Goal: Task Accomplishment & Management: Manage account settings

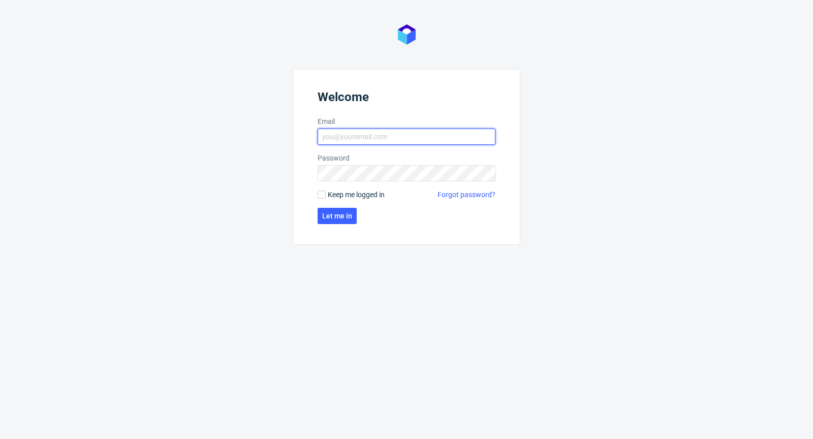
type input "[PERSON_NAME][EMAIL_ADDRESS][PERSON_NAME][DOMAIN_NAME]"
click at [323, 199] on label "Keep me logged in" at bounding box center [351, 195] width 67 height 10
click at [323, 199] on input "Keep me logged in" at bounding box center [322, 195] width 8 height 8
checkbox input "true"
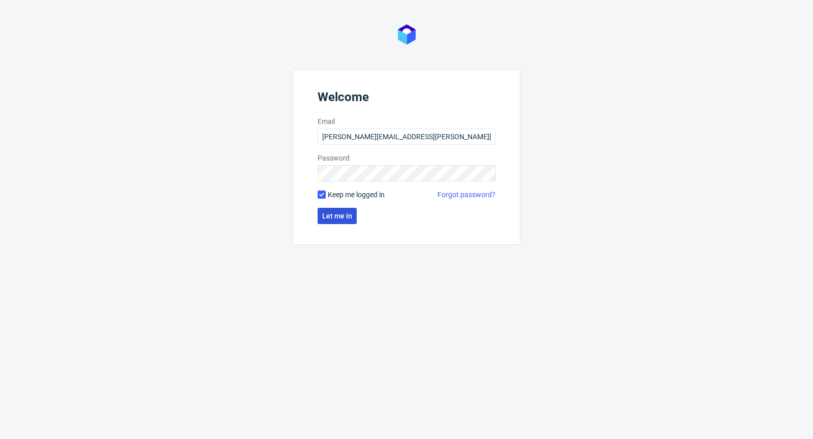
click at [342, 216] on span "Let me in" at bounding box center [337, 215] width 30 height 7
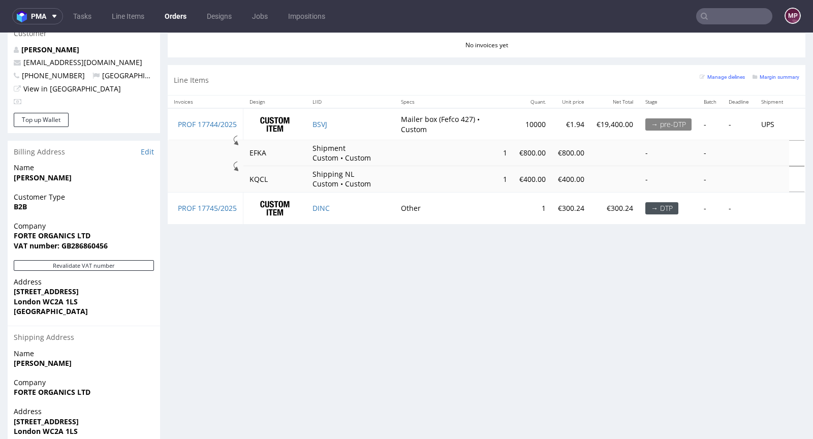
scroll to position [492, 0]
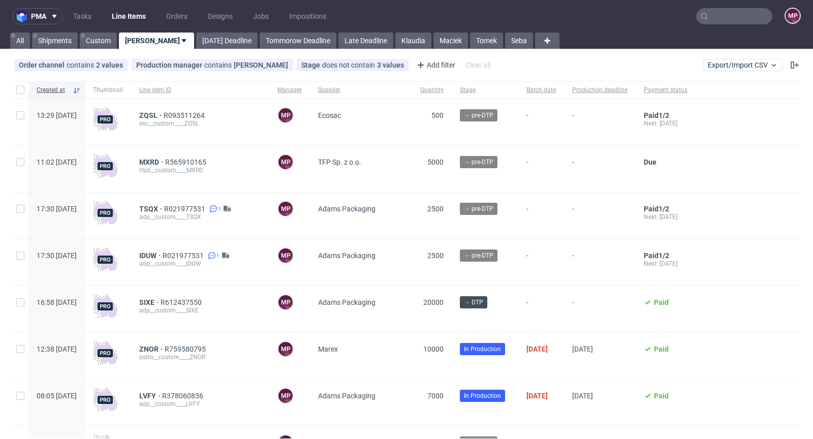
click at [735, 23] on input "text" at bounding box center [734, 16] width 76 height 16
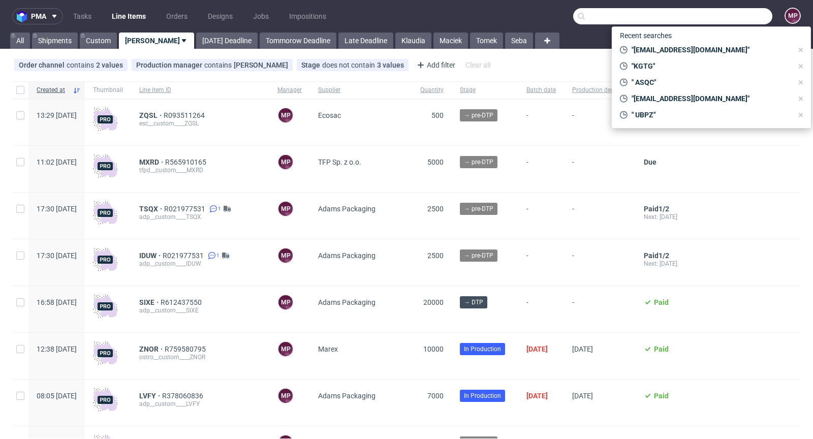
paste input "QNRI"
type input "QNRI"
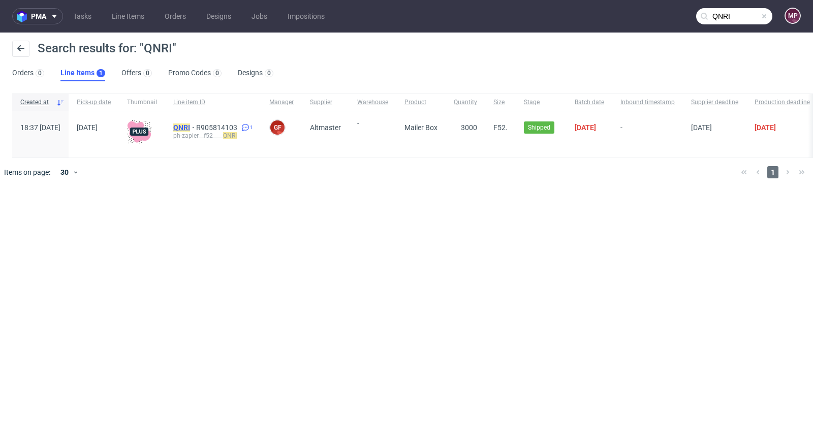
click at [190, 127] on mark "QNRI" at bounding box center [181, 127] width 17 height 8
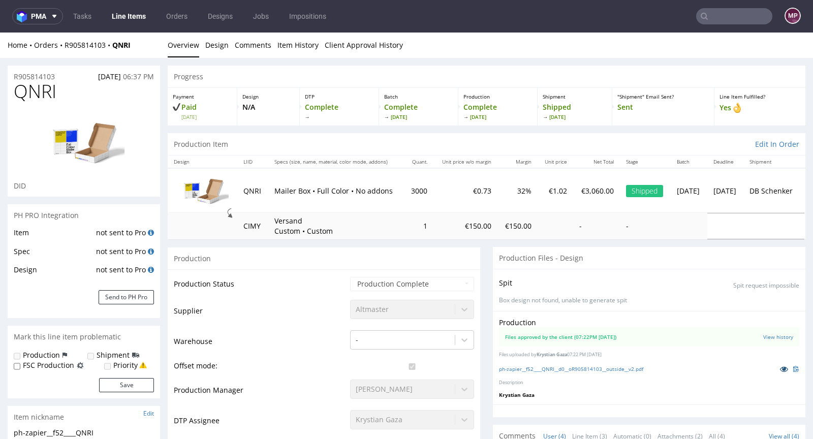
click at [780, 367] on icon at bounding box center [784, 368] width 8 height 7
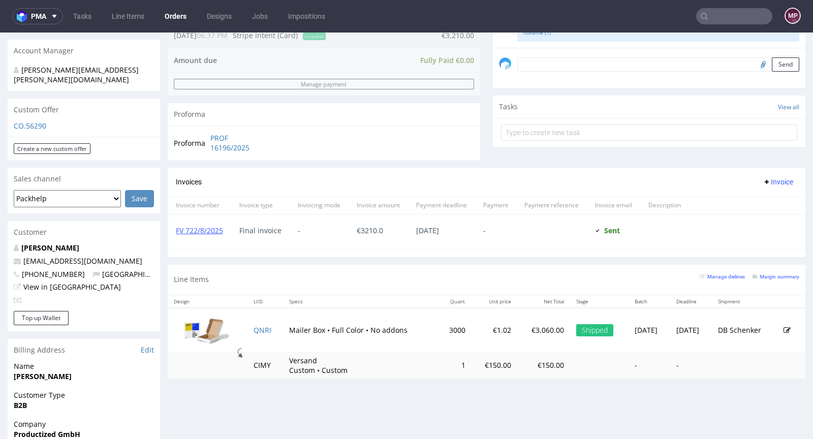
scroll to position [71, 0]
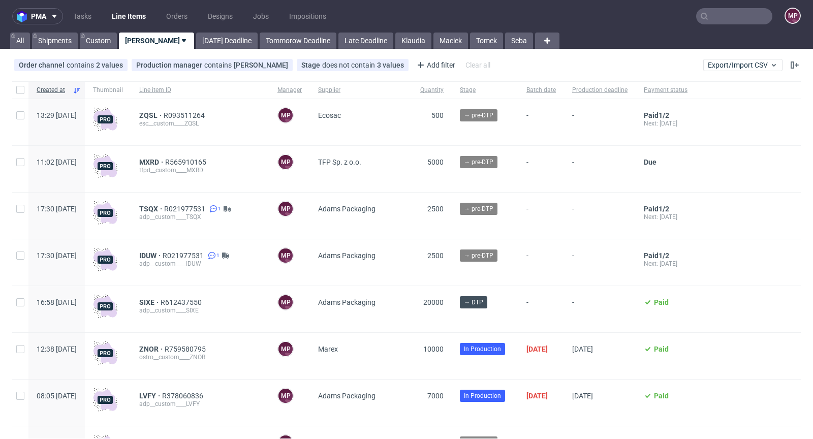
click at [735, 15] on input "text" at bounding box center [734, 16] width 76 height 16
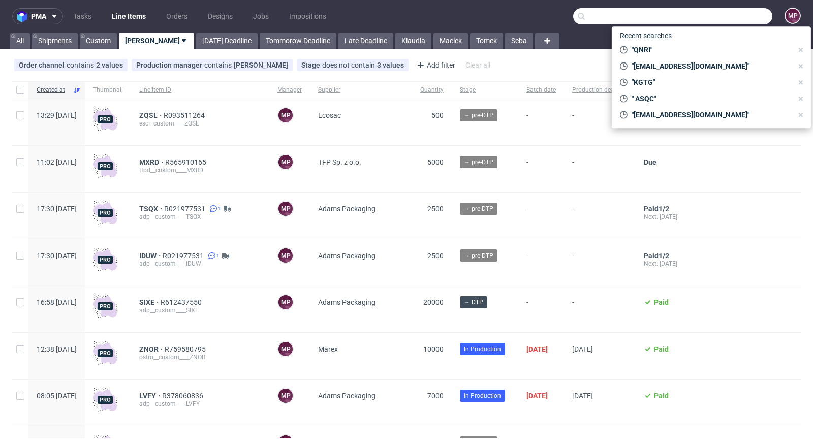
paste input "R639629350"
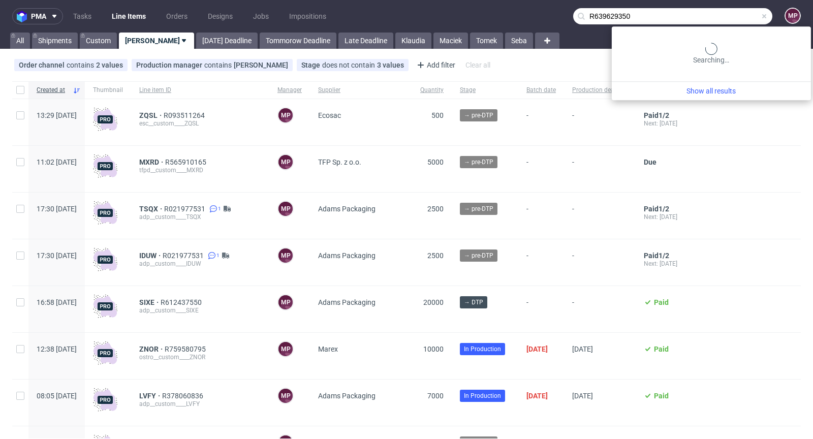
type input "R639629350"
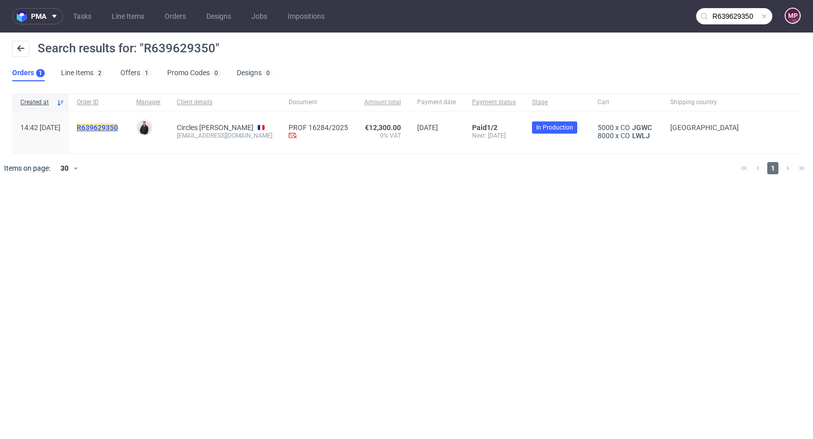
click at [118, 125] on mark "R639629350" at bounding box center [97, 127] width 41 height 8
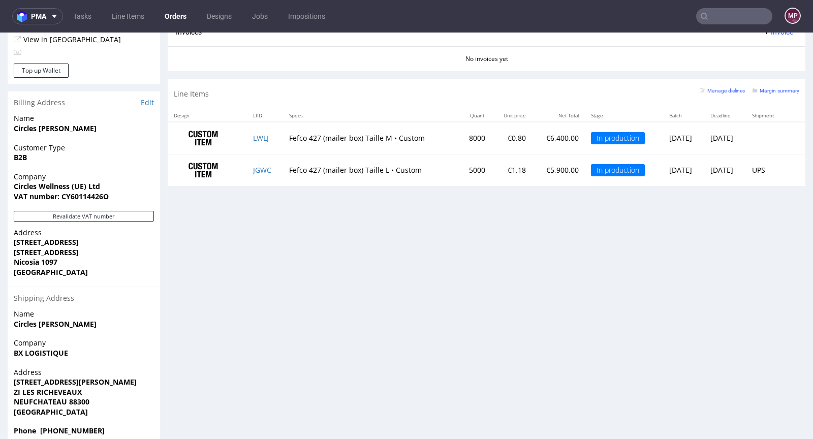
scroll to position [539, 0]
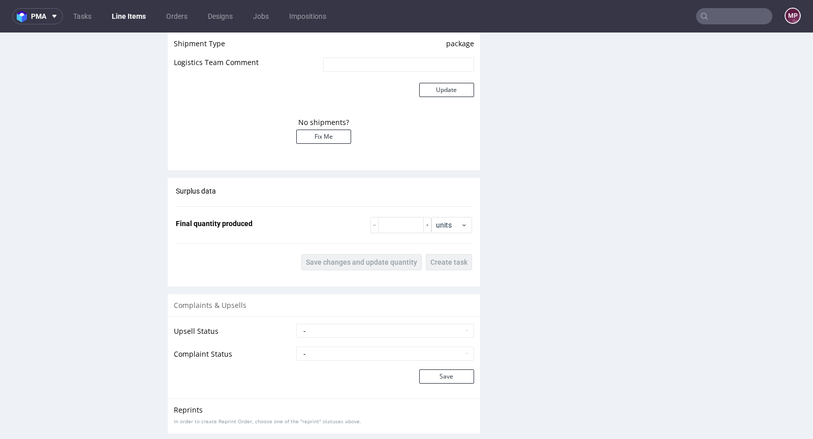
scroll to position [1441, 0]
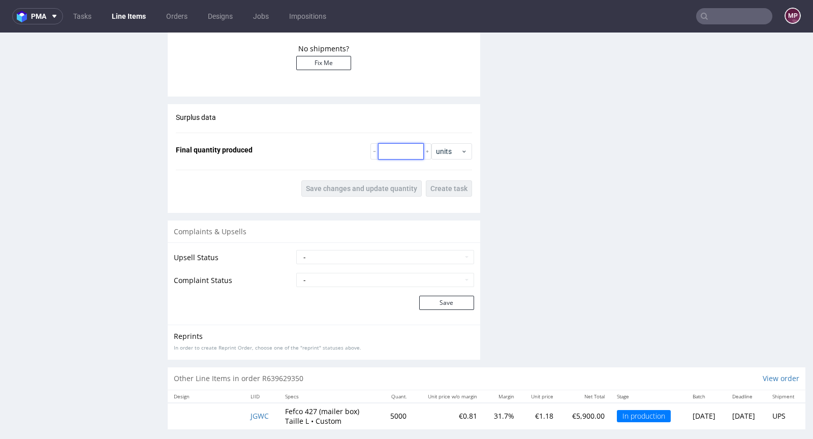
click at [392, 156] on input "number" at bounding box center [401, 151] width 46 height 16
type input "8061"
click at [360, 191] on span "Save changes and update quantity" at bounding box center [361, 188] width 111 height 7
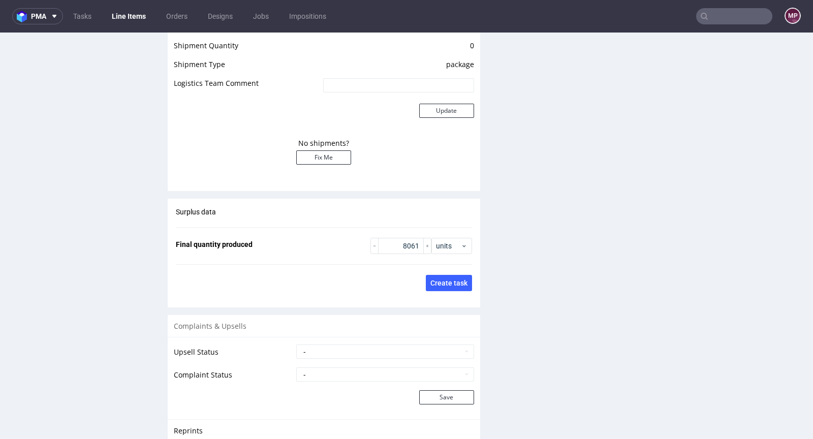
scroll to position [1131, 0]
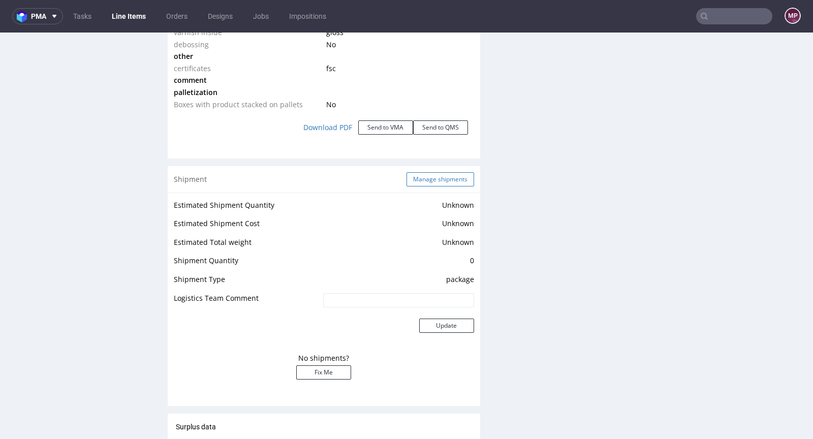
click at [415, 179] on button "Manage shipments" at bounding box center [440, 179] width 68 height 14
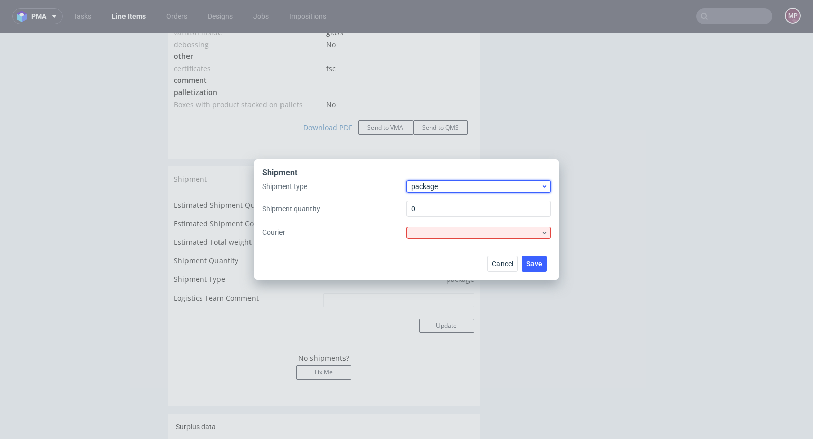
click at [434, 190] on span "package" at bounding box center [476, 186] width 130 height 10
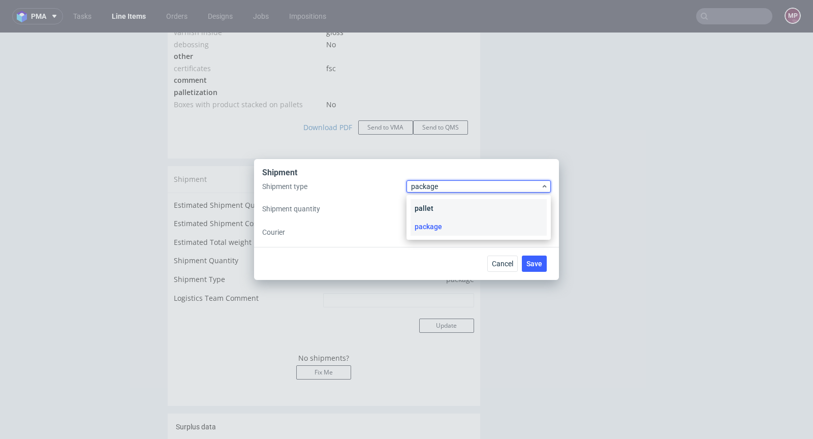
click at [429, 200] on div "pallet" at bounding box center [479, 208] width 136 height 18
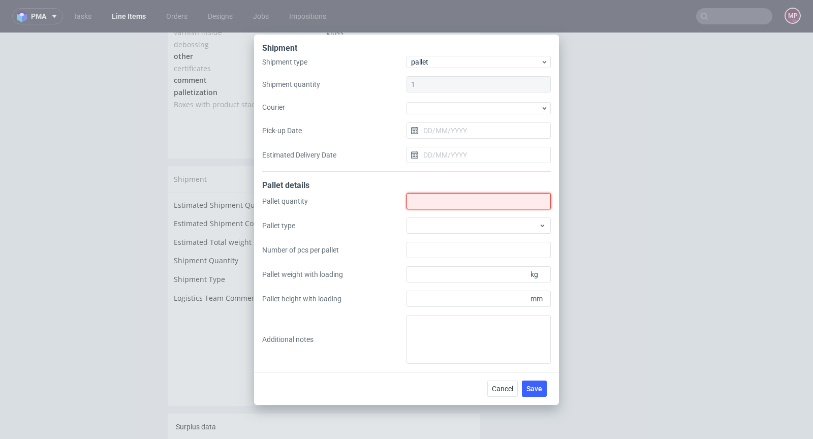
click at [470, 200] on input "Shipment type" at bounding box center [478, 201] width 144 height 16
type input "9"
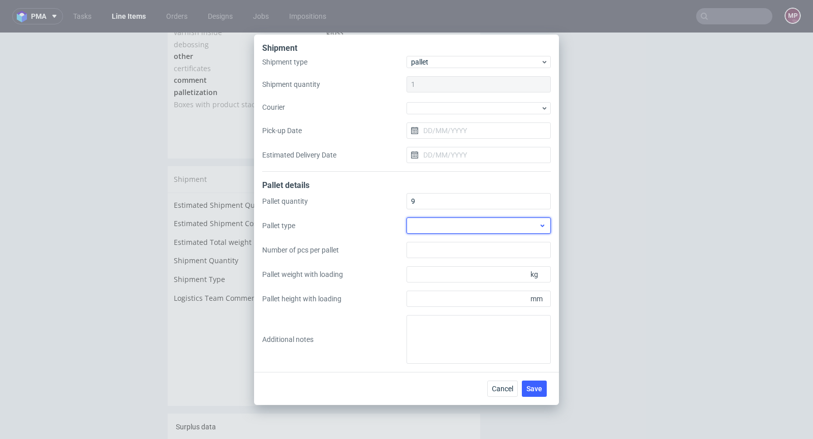
click at [471, 224] on div at bounding box center [478, 225] width 144 height 16
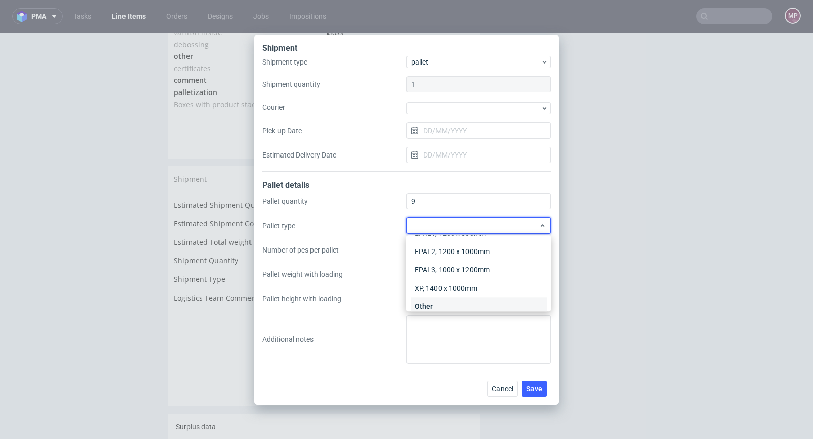
scroll to position [23, 0]
click at [437, 298] on div "Other" at bounding box center [479, 298] width 136 height 18
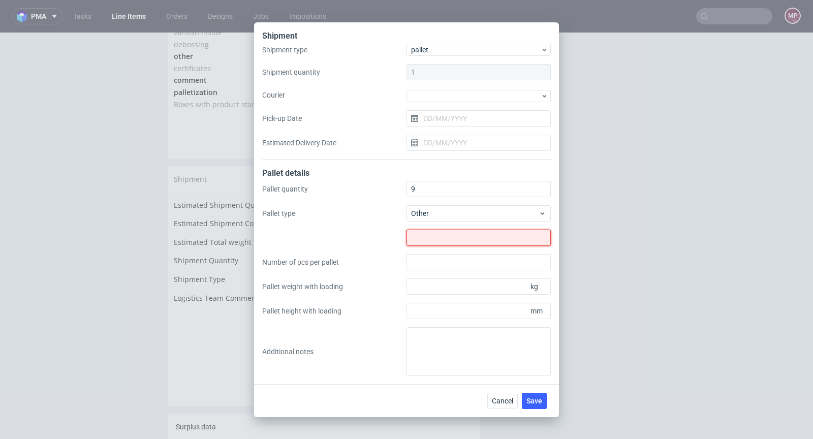
click at [471, 243] on input "text" at bounding box center [478, 238] width 144 height 16
click at [471, 243] on input "1245" at bounding box center [478, 238] width 144 height 16
type input "1245x800"
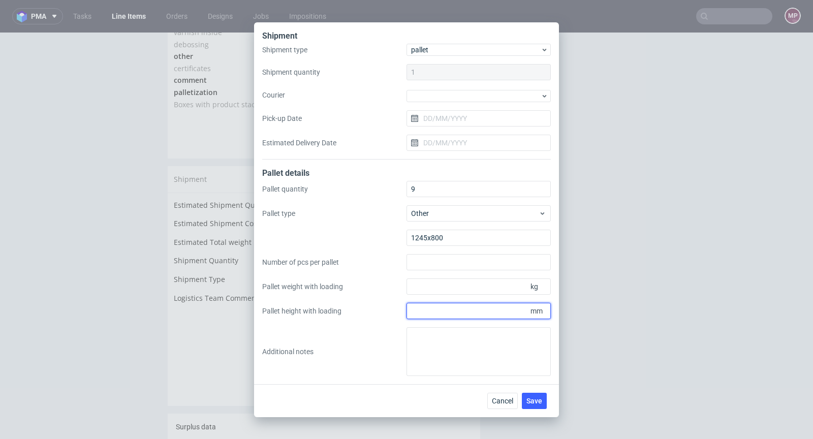
click at [446, 313] on input "Pallet height with loading" at bounding box center [478, 311] width 144 height 16
type input "1795"
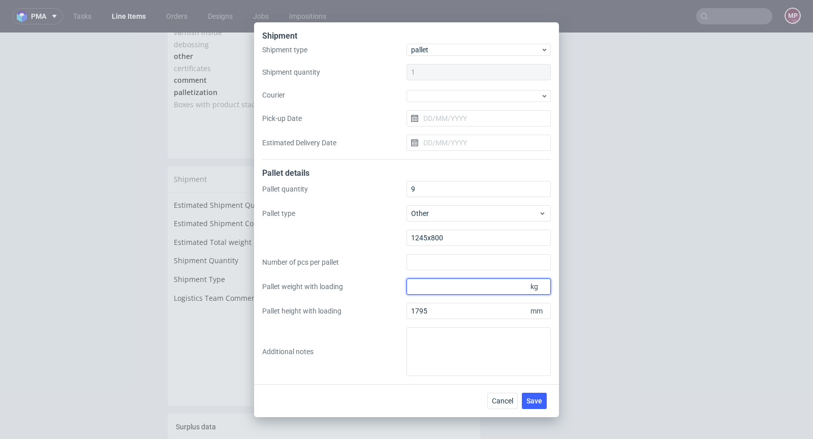
click at [464, 286] on input "Pallet weight with loading" at bounding box center [478, 286] width 144 height 16
type input "174"
click at [539, 403] on span "Save" at bounding box center [534, 400] width 16 height 7
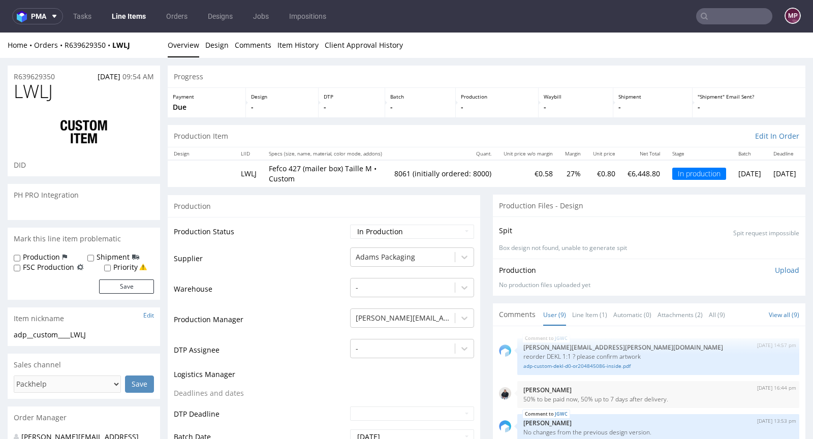
scroll to position [191, 0]
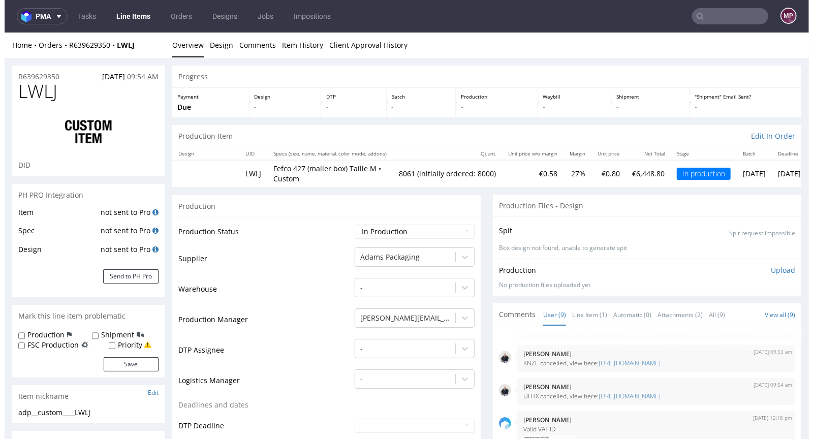
type input "8061"
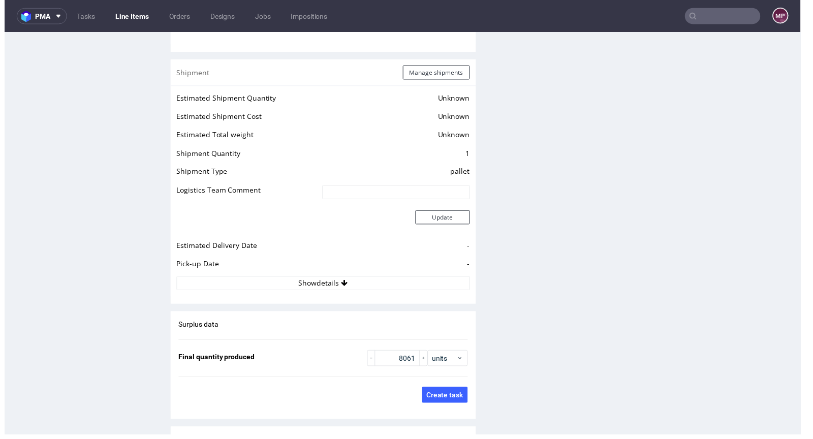
scroll to position [1454, 0]
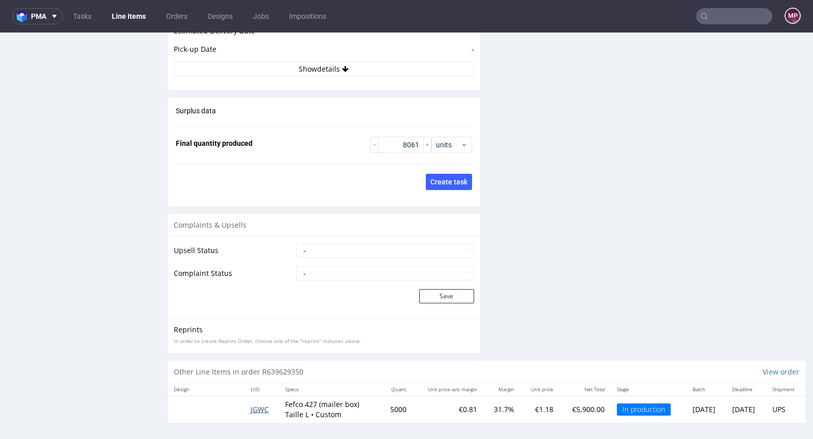
click at [256, 405] on span "JGWC" at bounding box center [260, 409] width 18 height 10
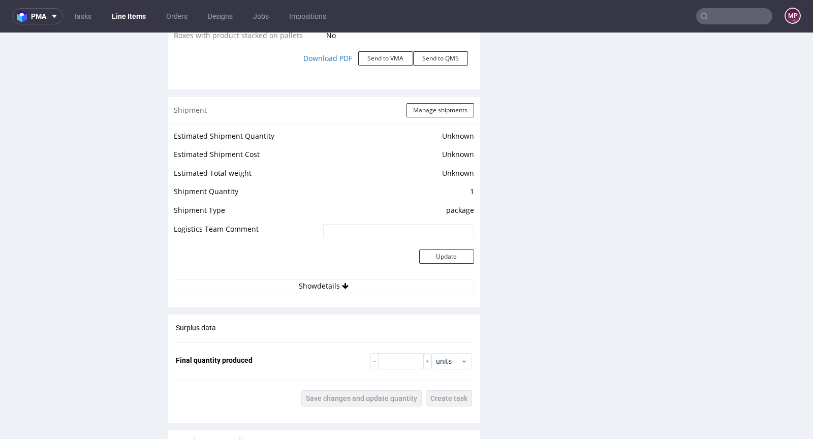
scroll to position [1285, 0]
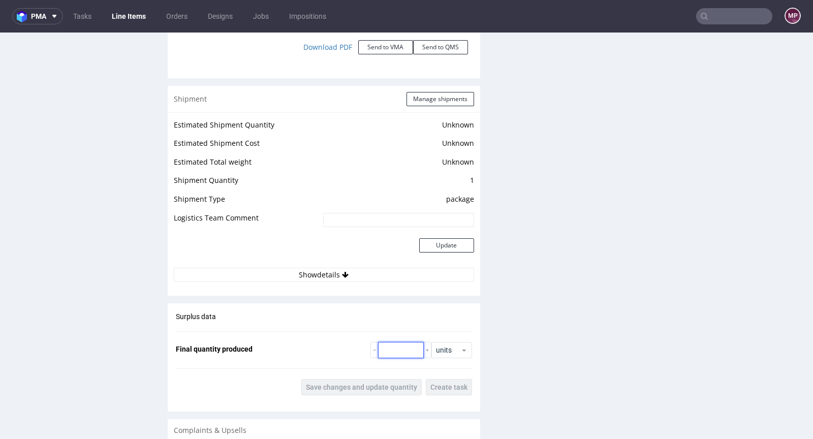
click at [395, 354] on input "number" at bounding box center [401, 350] width 46 height 16
type input "5056"
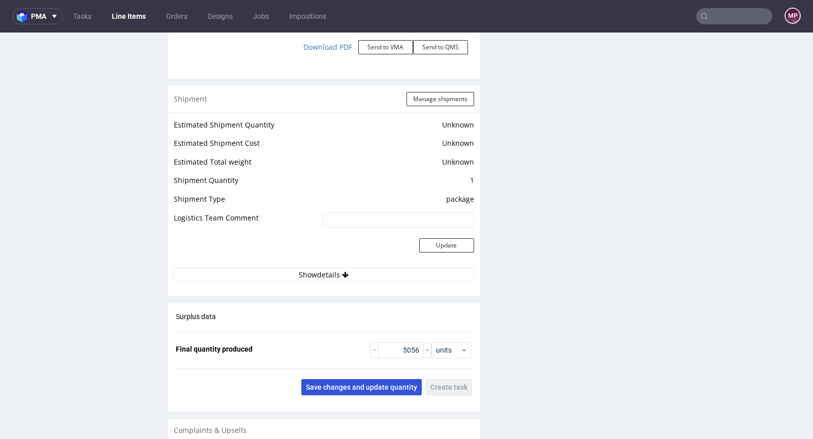
click at [370, 390] on span "Save changes and update quantity" at bounding box center [361, 387] width 111 height 7
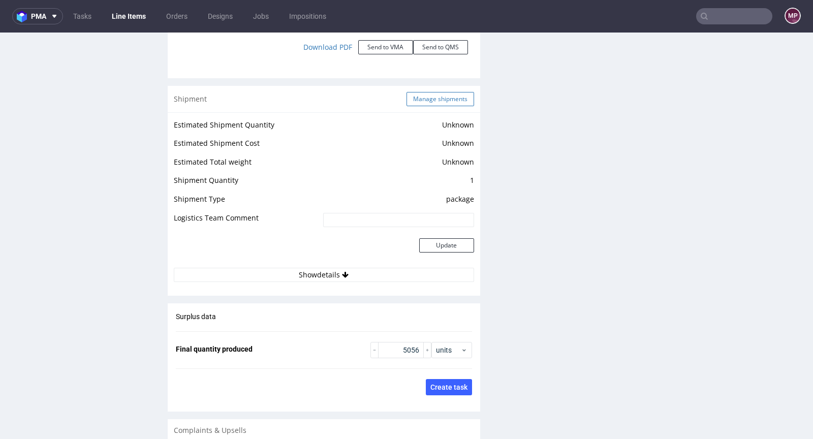
click at [442, 97] on button "Manage shipments" at bounding box center [440, 99] width 68 height 14
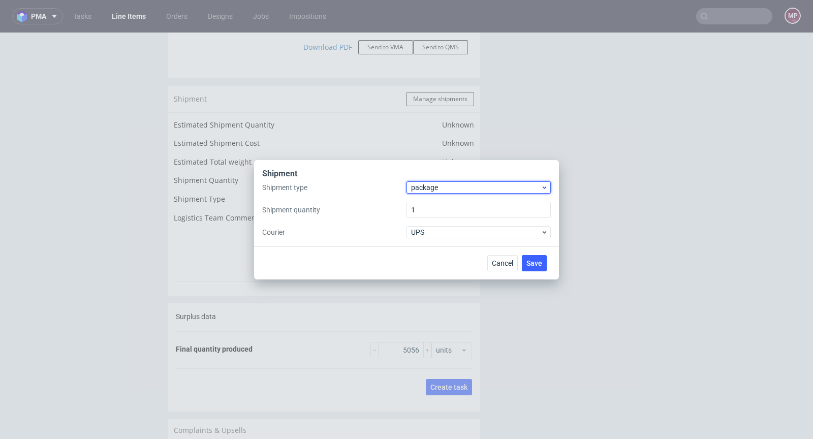
click at [439, 192] on span "package" at bounding box center [476, 187] width 130 height 10
click at [440, 211] on div "pallet" at bounding box center [479, 209] width 136 height 18
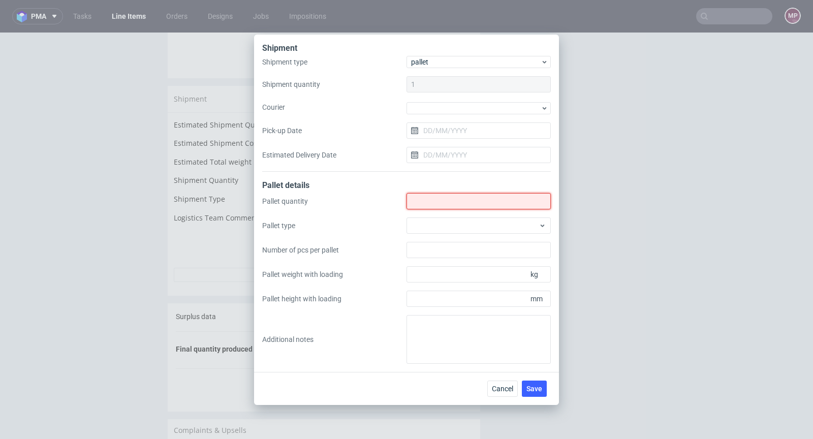
click at [433, 195] on input "Shipment type" at bounding box center [478, 201] width 144 height 16
type input "6"
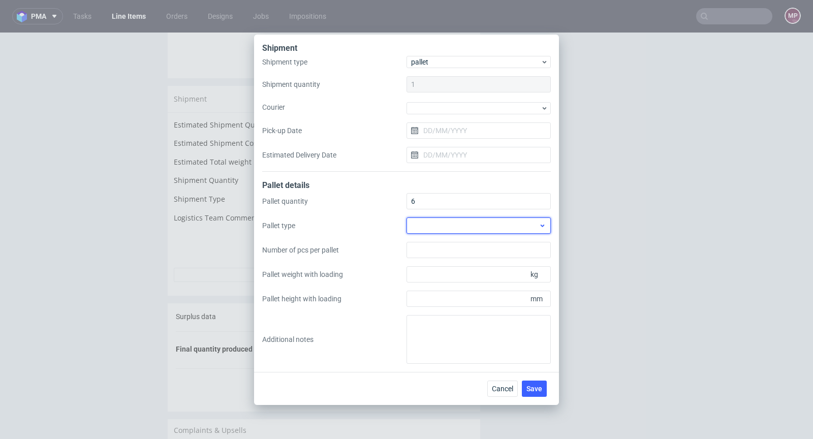
click at [454, 227] on div at bounding box center [478, 225] width 144 height 16
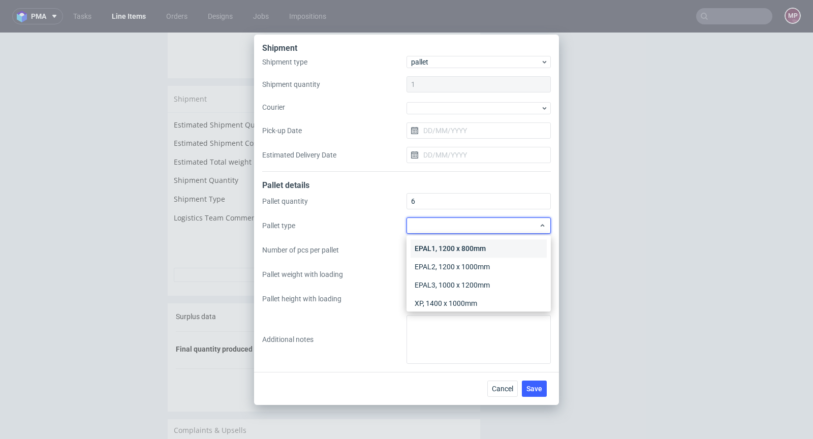
click at [467, 247] on div "EPAL1, 1200 x 800mm" at bounding box center [479, 248] width 136 height 18
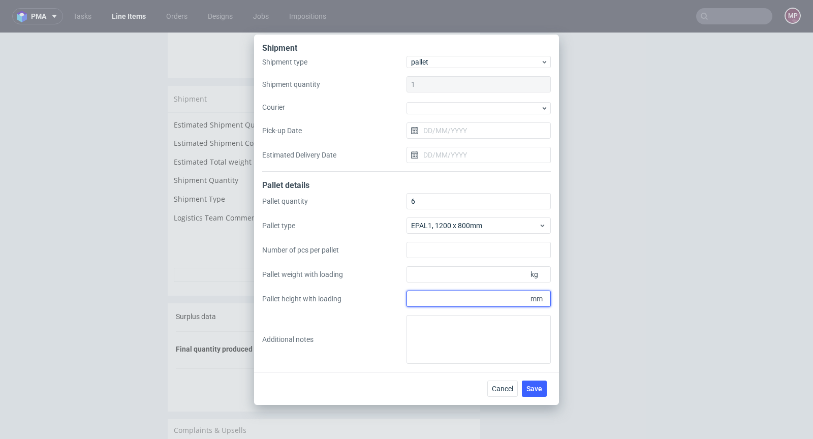
click at [460, 300] on input "Pallet height with loading" at bounding box center [478, 299] width 144 height 16
type input "1800"
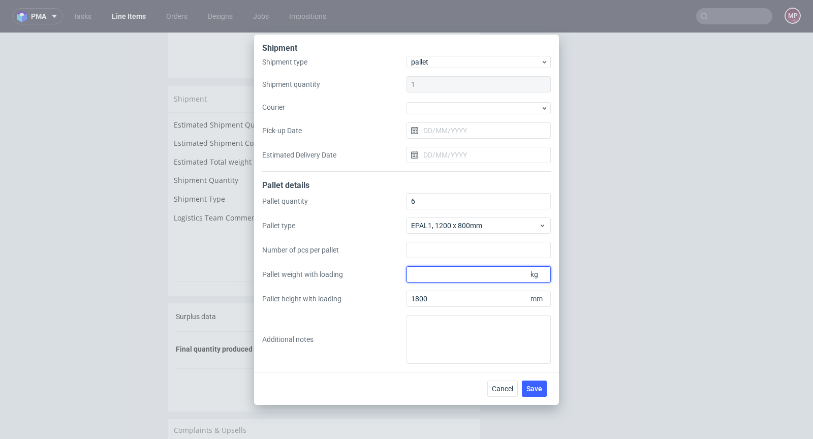
click at [442, 275] on input "Pallet weight with loading" at bounding box center [478, 274] width 144 height 16
type input "282"
click at [536, 389] on span "Save" at bounding box center [534, 388] width 16 height 7
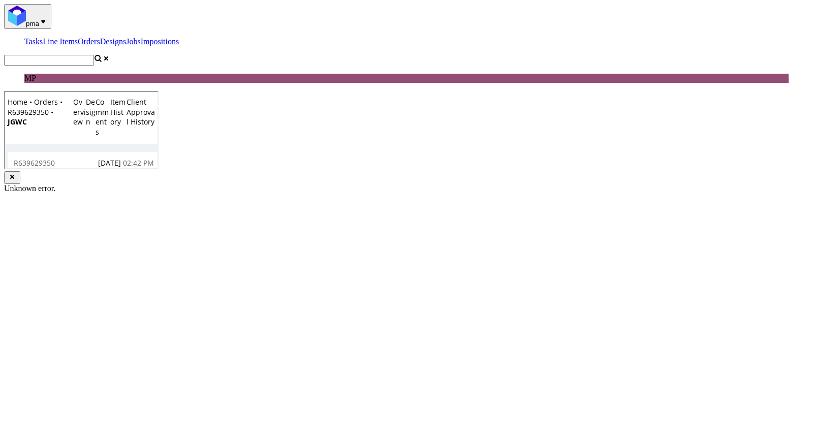
scroll to position [191, 0]
click at [735, 18] on input "text" at bounding box center [734, 16] width 76 height 16
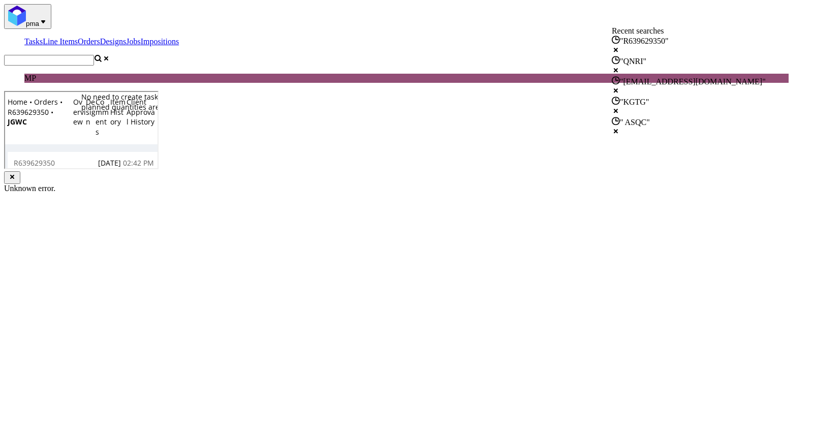
paste input "QSXW"
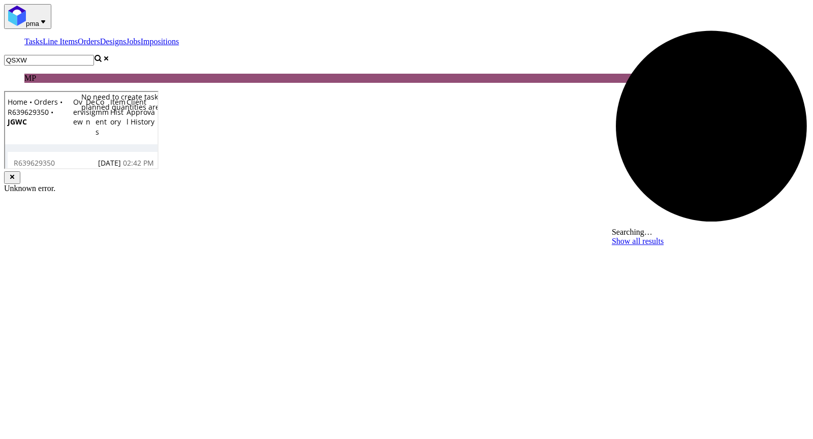
type input "QSXW"
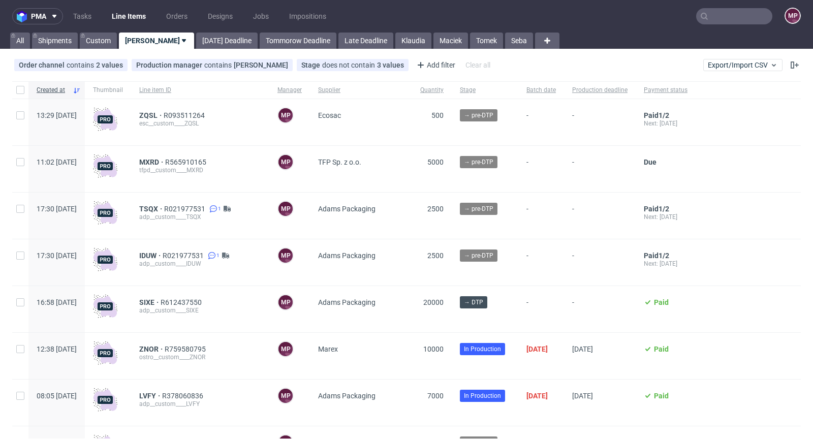
click at [726, 20] on input "text" at bounding box center [734, 16] width 76 height 16
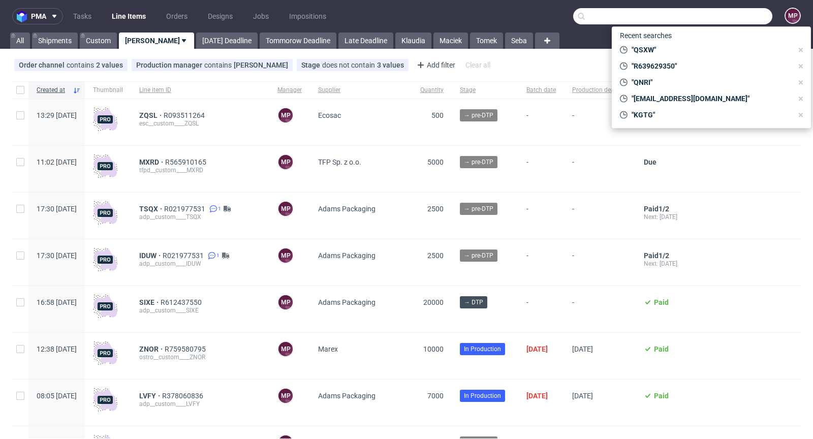
paste input "DYTZ"
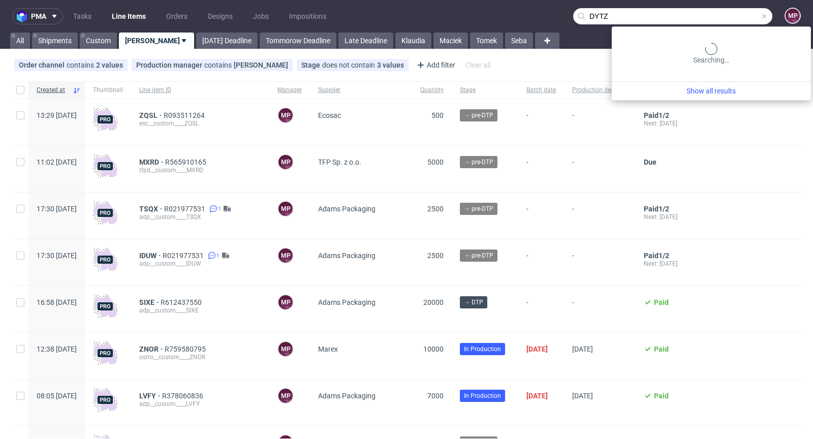
type input "DYTZ"
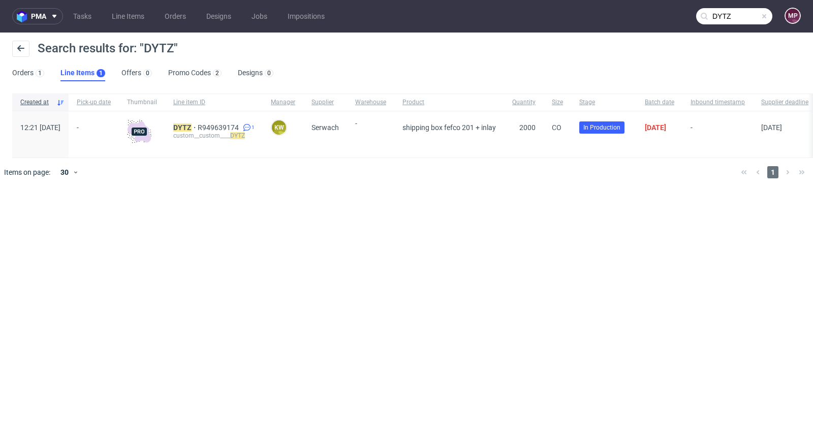
click at [764, 18] on span at bounding box center [764, 16] width 8 height 8
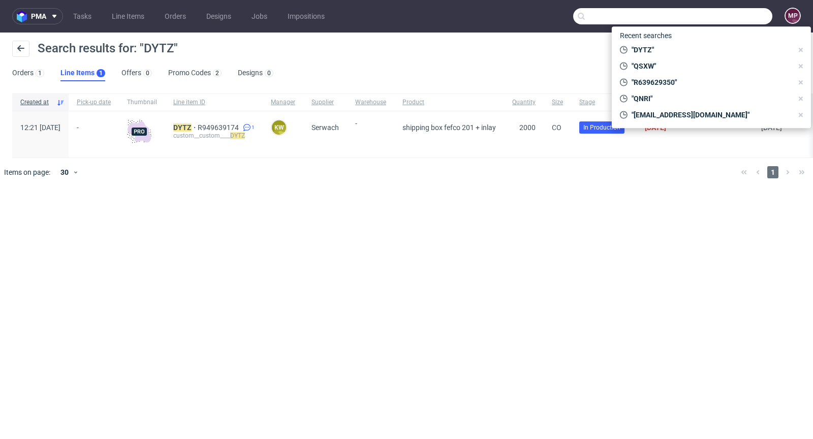
click at [759, 17] on input "text" at bounding box center [672, 16] width 199 height 16
paste input "LWLJ"
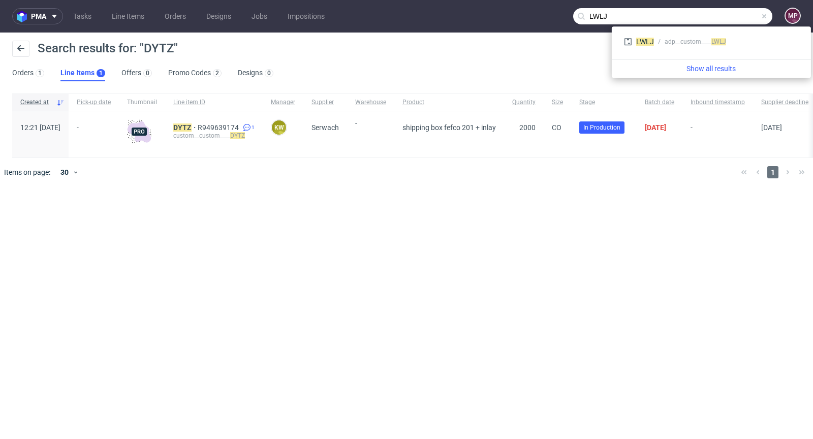
type input "LWLJ"
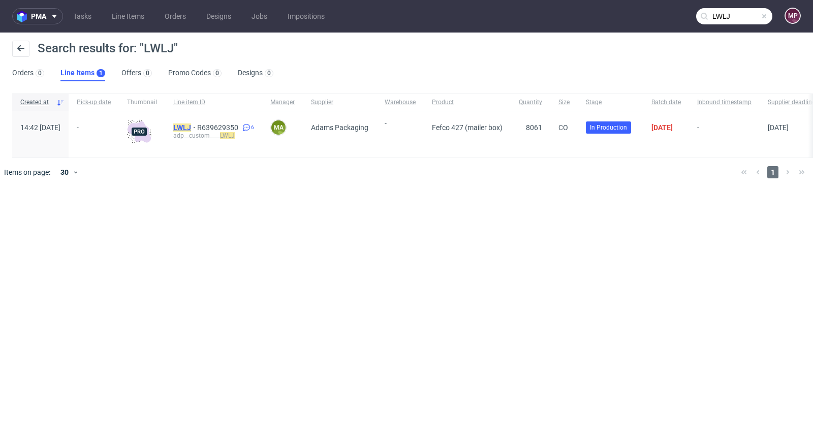
click at [191, 126] on mark "LWLJ" at bounding box center [182, 127] width 18 height 8
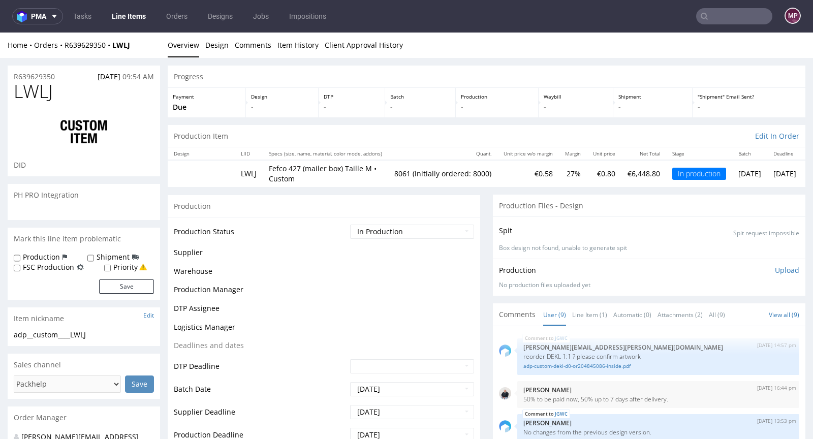
scroll to position [191, 0]
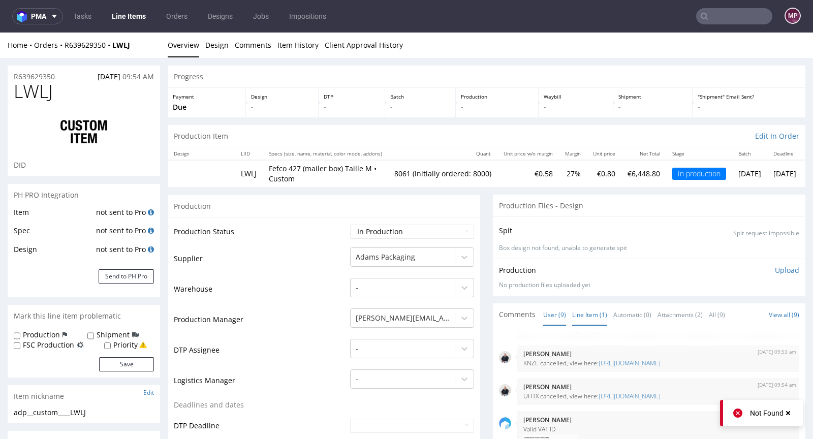
click at [585, 309] on link "Line Item (1)" at bounding box center [589, 315] width 35 height 22
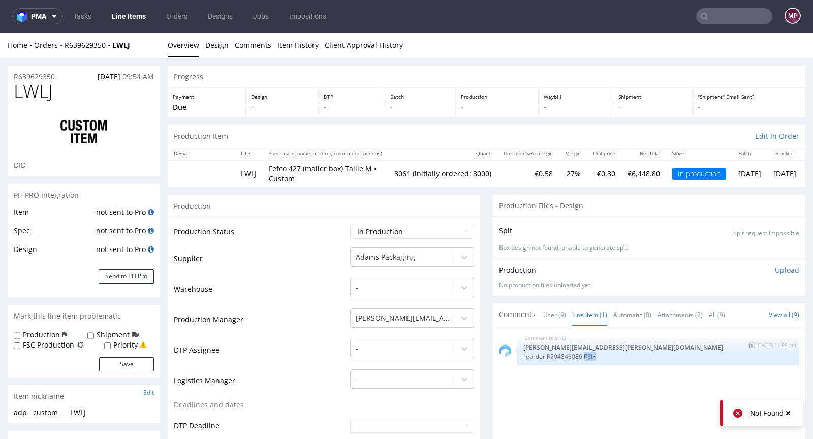
drag, startPoint x: 591, startPoint y: 354, endPoint x: 578, endPoint y: 354, distance: 13.2
click at [578, 354] on p "reorder R204845086 REIK" at bounding box center [658, 357] width 270 height 8
copy p "REIK"
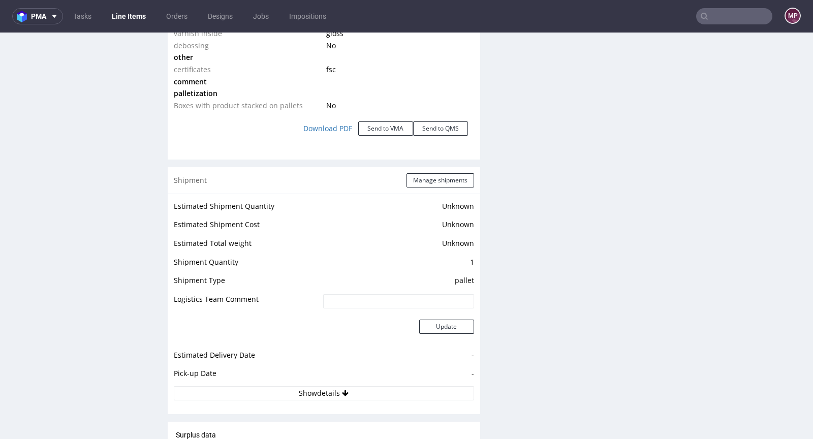
scroll to position [1337, 0]
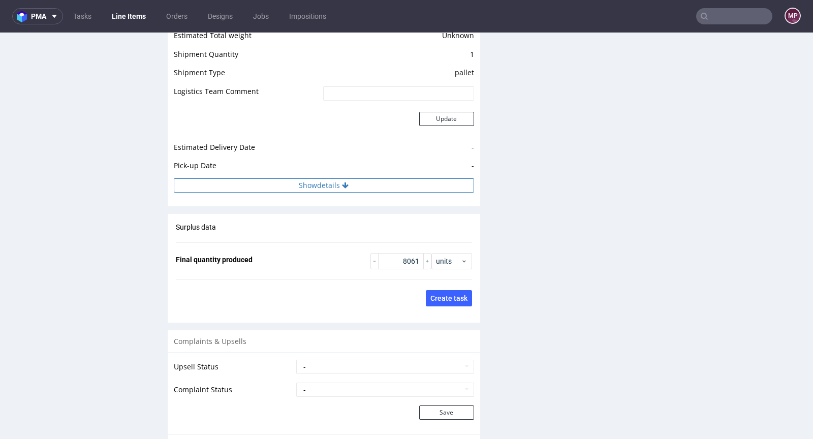
click at [366, 185] on button "Show details" at bounding box center [324, 185] width 300 height 14
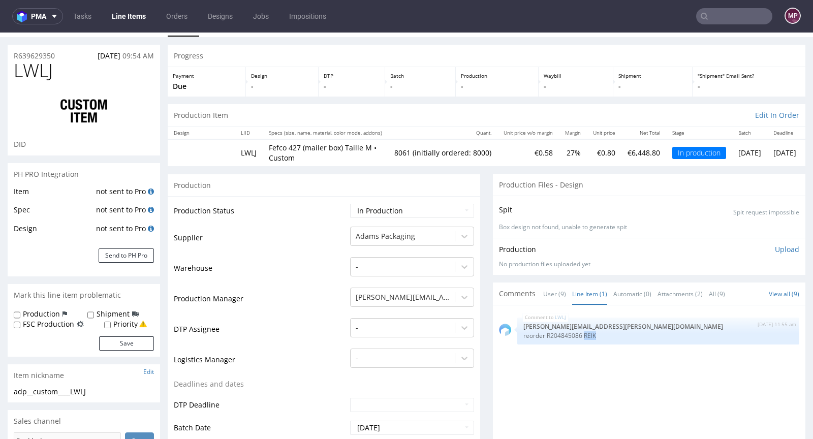
scroll to position [0, 0]
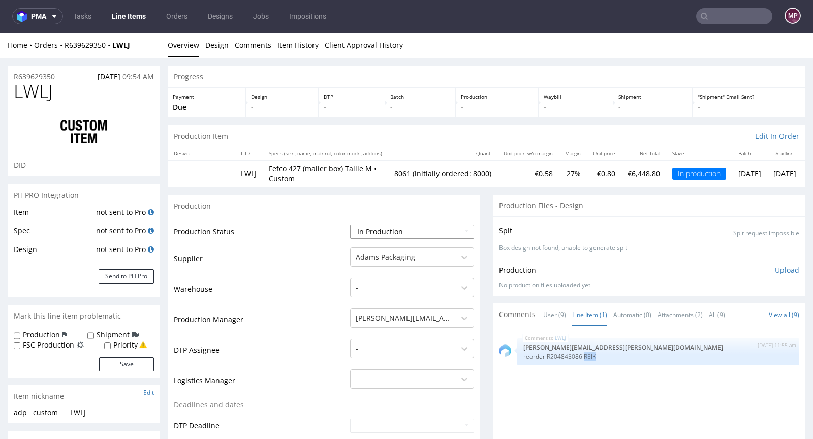
click at [368, 229] on select "Waiting for Artwork Waiting for Diecut Waiting for Mockup Waiting for DTP Waiti…" at bounding box center [412, 232] width 124 height 14
select select "production_complete"
click at [350, 225] on select "Waiting for Artwork Waiting for Diecut Waiting for Mockup Waiting for DTP Waiti…" at bounding box center [412, 232] width 124 height 14
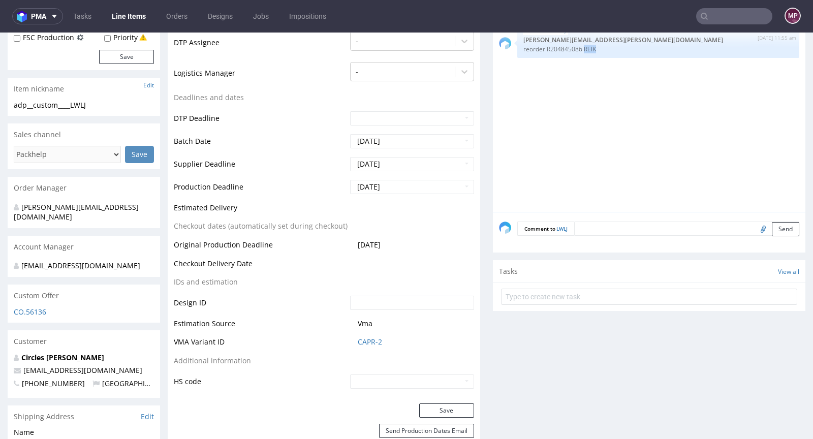
scroll to position [395, 0]
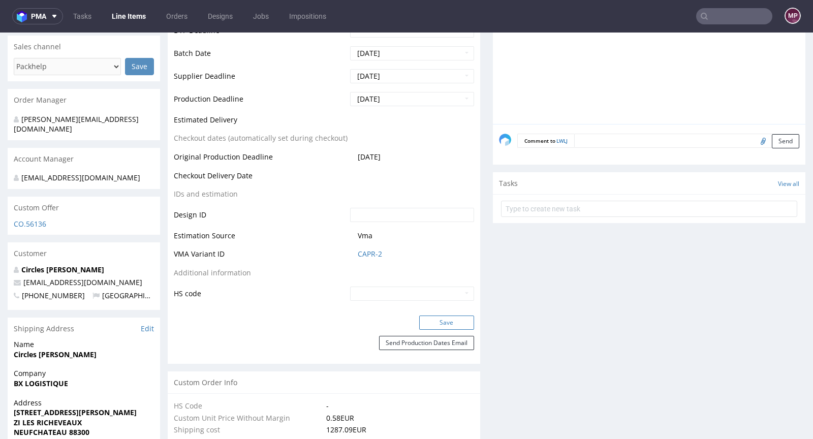
click at [437, 316] on button "Save" at bounding box center [446, 323] width 55 height 14
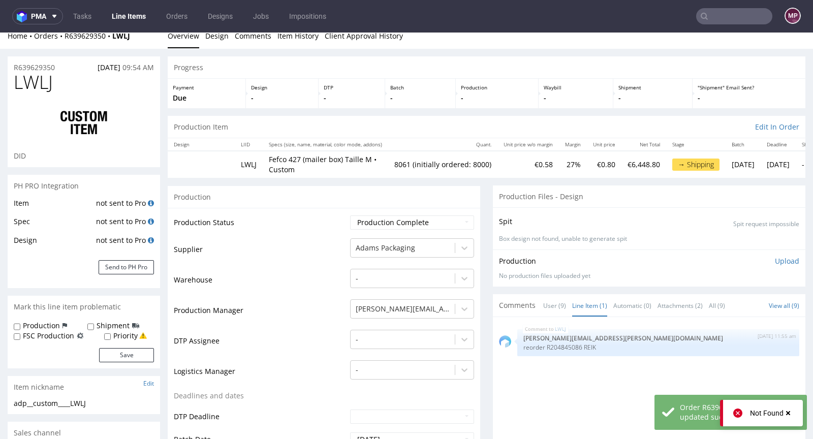
scroll to position [0, 0]
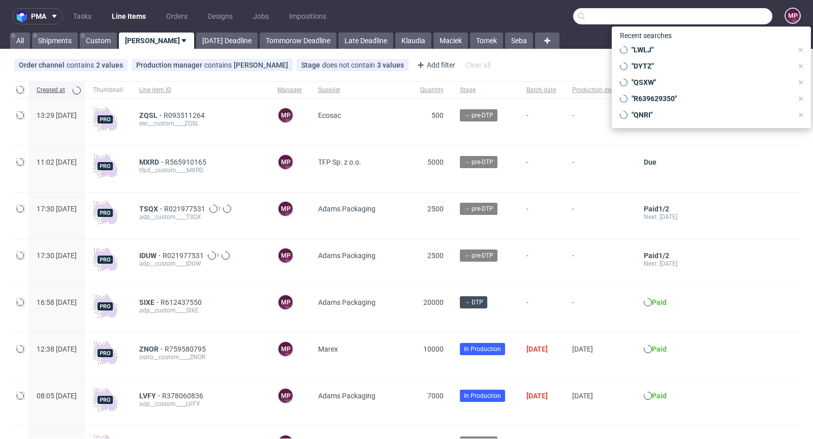
click at [737, 12] on input "text" at bounding box center [672, 16] width 199 height 16
paste input "REIK"
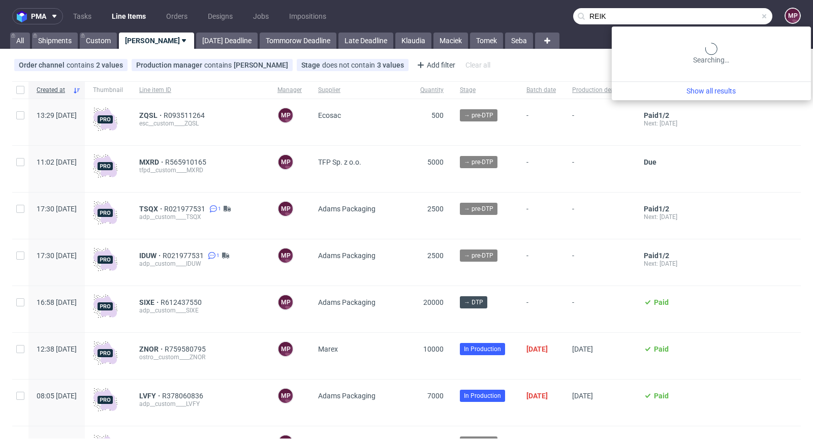
type input "REIK"
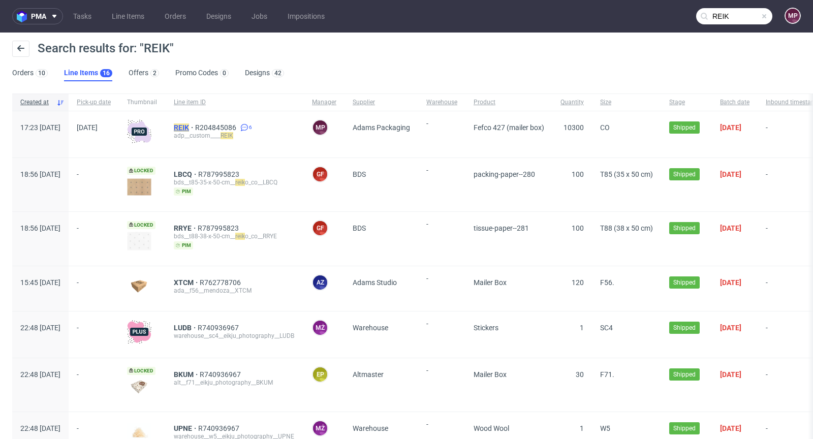
click at [189, 126] on mark "REIK" at bounding box center [181, 127] width 15 height 8
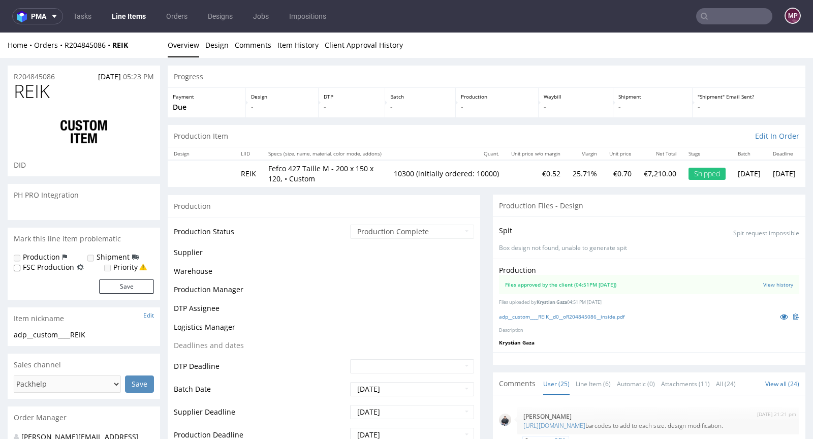
scroll to position [911, 0]
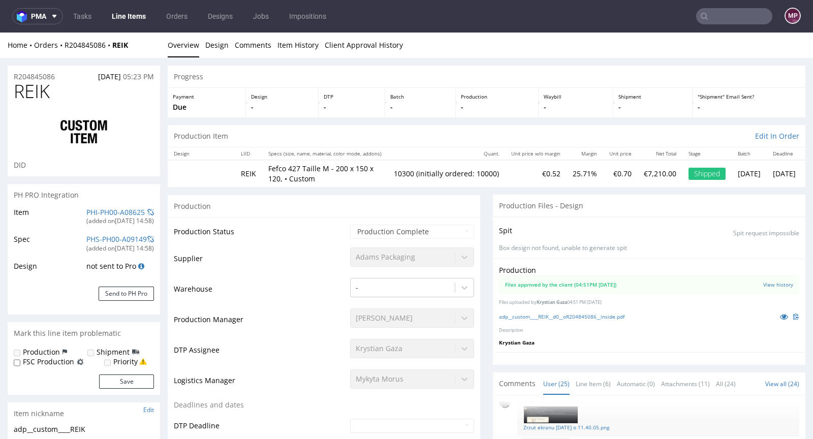
select select "in_progress"
click at [780, 313] on icon at bounding box center [784, 316] width 8 height 7
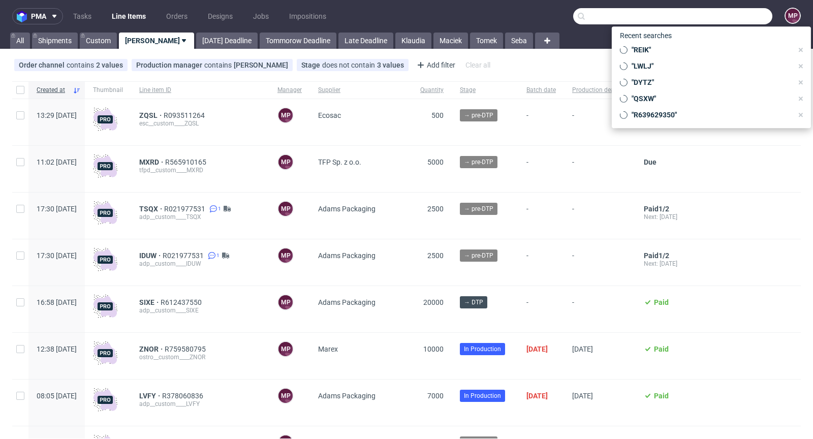
click at [723, 18] on input "text" at bounding box center [672, 16] width 199 height 16
paste input "QSBH"
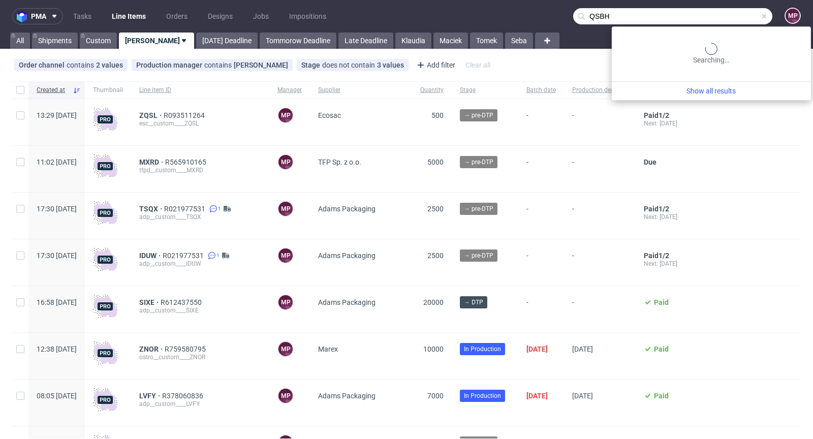
type input "QSBH"
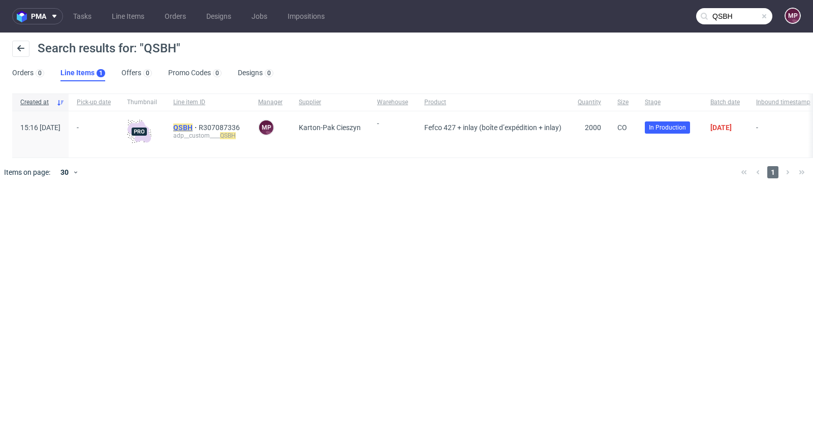
click at [193, 126] on mark "QSBH" at bounding box center [182, 127] width 19 height 8
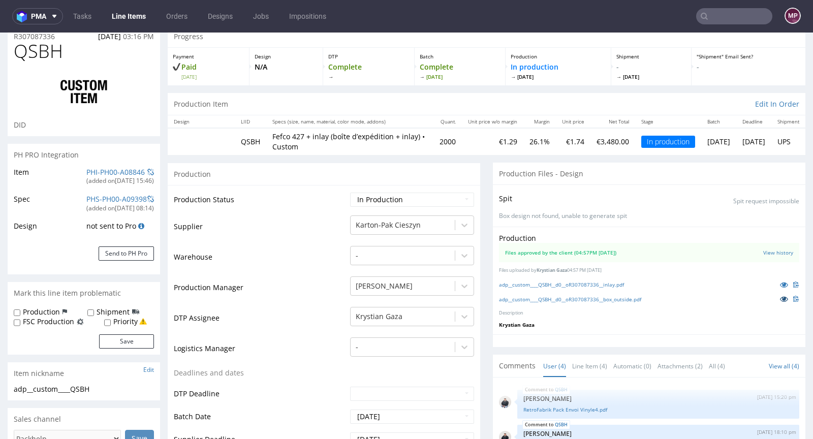
scroll to position [93, 0]
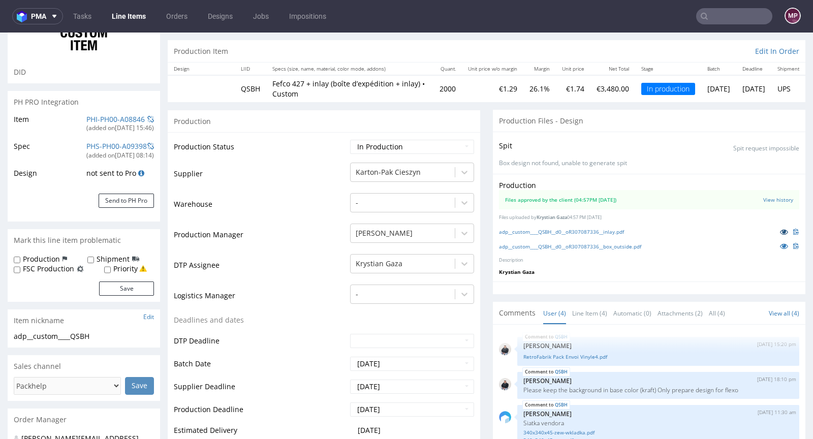
click at [780, 228] on icon at bounding box center [784, 231] width 8 height 7
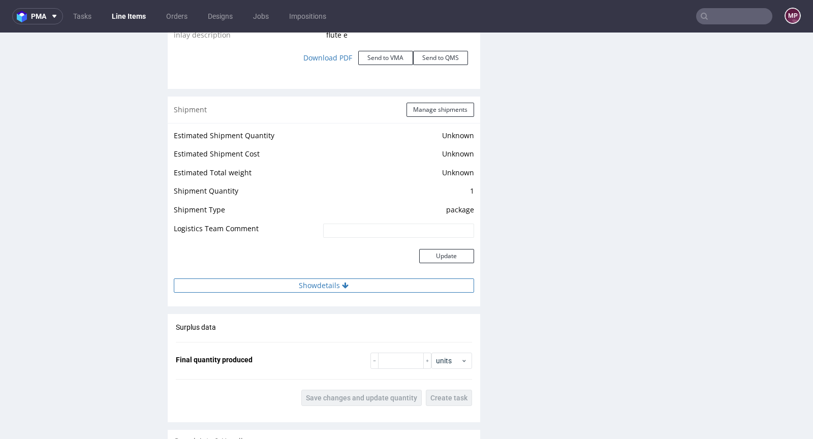
scroll to position [1336, 0]
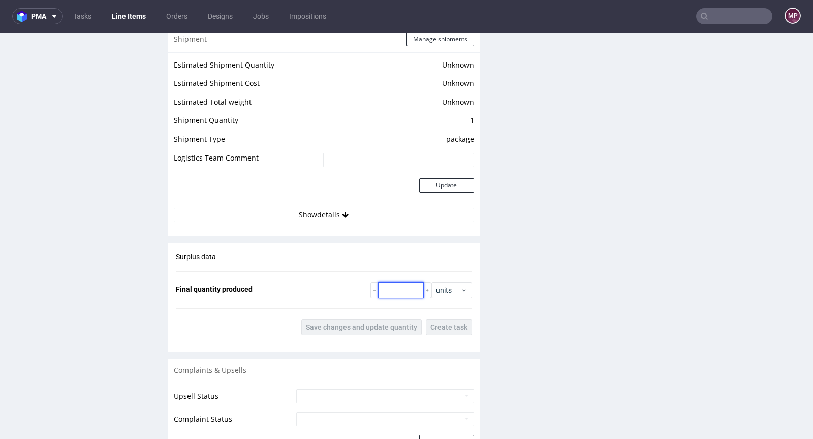
click at [393, 282] on input "number" at bounding box center [401, 290] width 46 height 16
type input "2040"
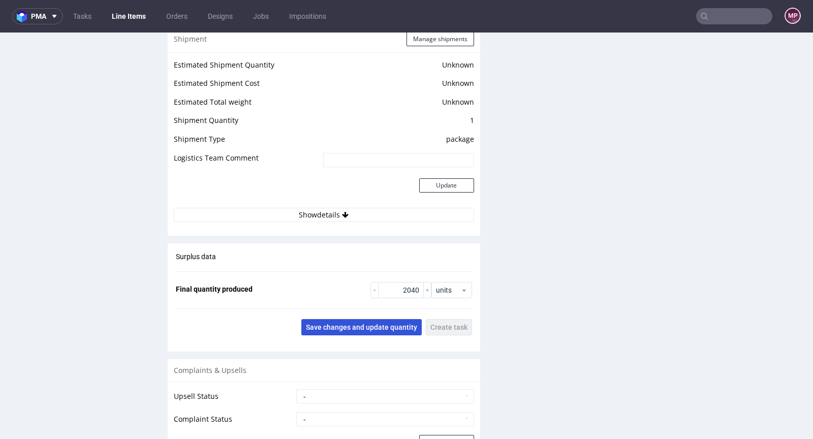
click at [355, 320] on button "Save changes and update quantity" at bounding box center [361, 327] width 120 height 16
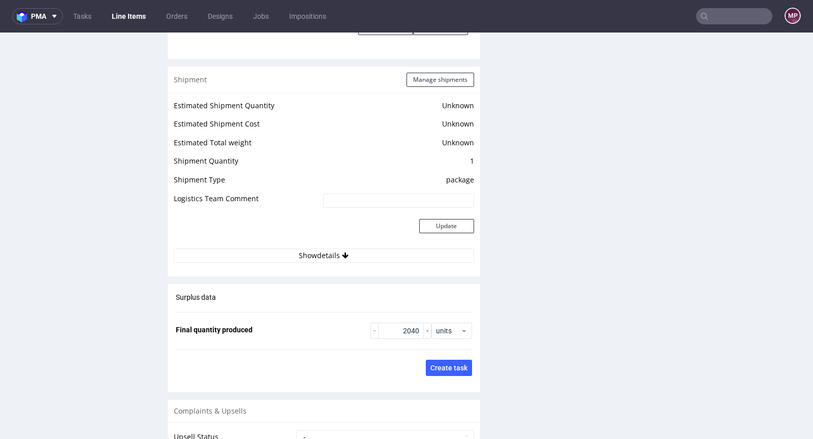
scroll to position [1240, 0]
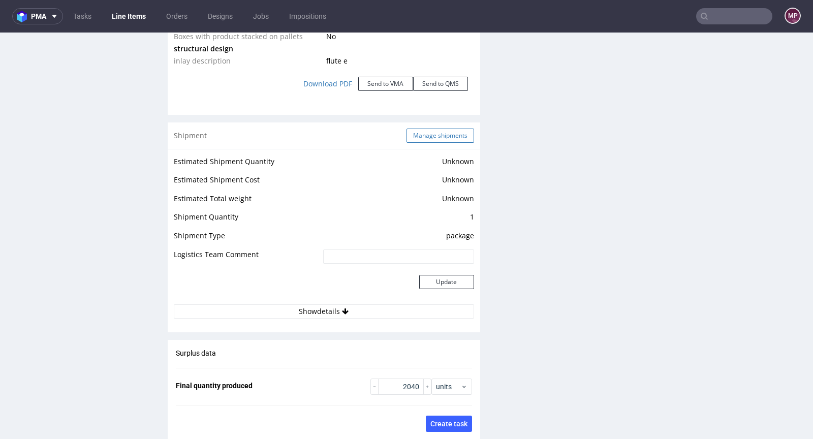
click at [414, 133] on button "Manage shipments" at bounding box center [440, 136] width 68 height 14
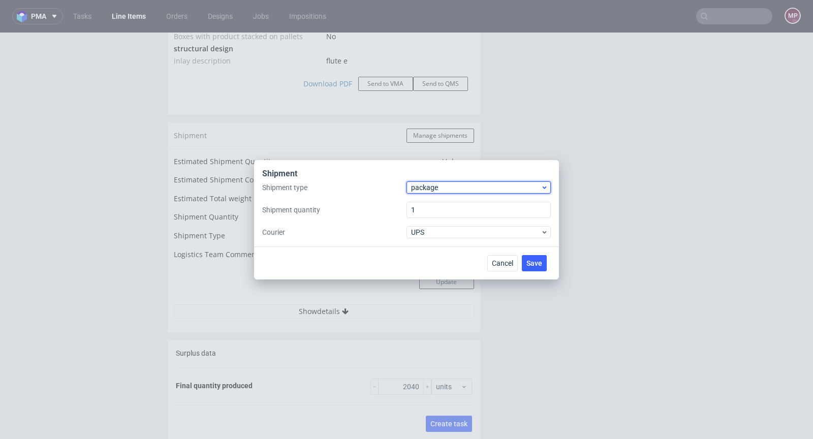
click at [445, 186] on span "package" at bounding box center [476, 187] width 130 height 10
click at [444, 204] on div "pallet" at bounding box center [479, 209] width 136 height 18
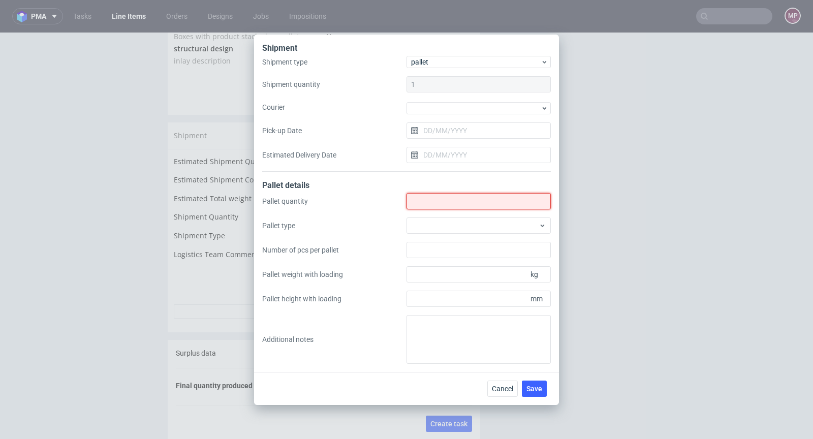
click at [451, 195] on input "Shipment type" at bounding box center [478, 201] width 144 height 16
type input "2"
click at [449, 235] on div "Pallet quantity 2 Pallet type Number of pcs per pallet Pallet weight with loadi…" at bounding box center [406, 278] width 289 height 171
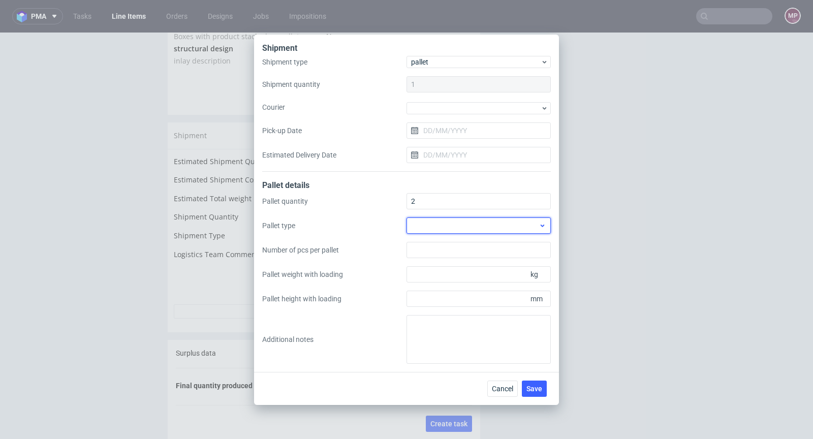
click at [452, 225] on div at bounding box center [478, 225] width 144 height 16
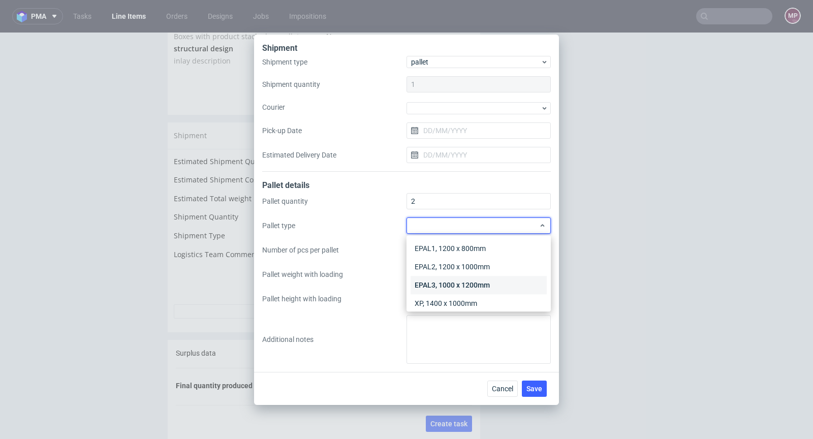
scroll to position [23, 0]
click at [451, 295] on div "Other" at bounding box center [479, 298] width 136 height 18
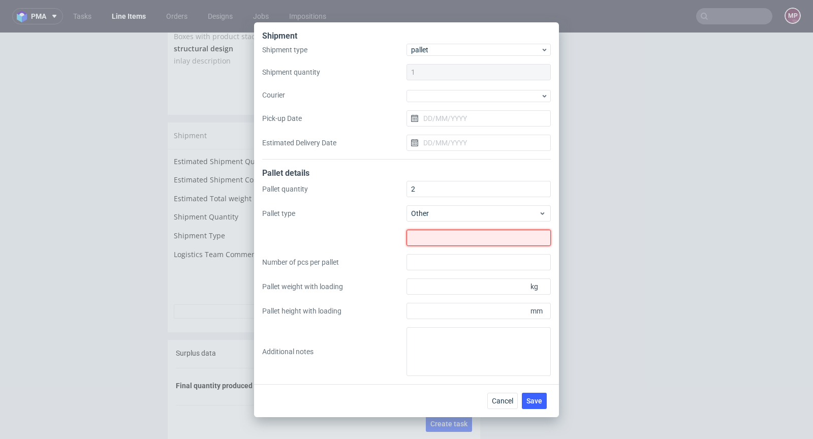
click at [438, 239] on input "text" at bounding box center [478, 238] width 144 height 16
type input "1200x900"
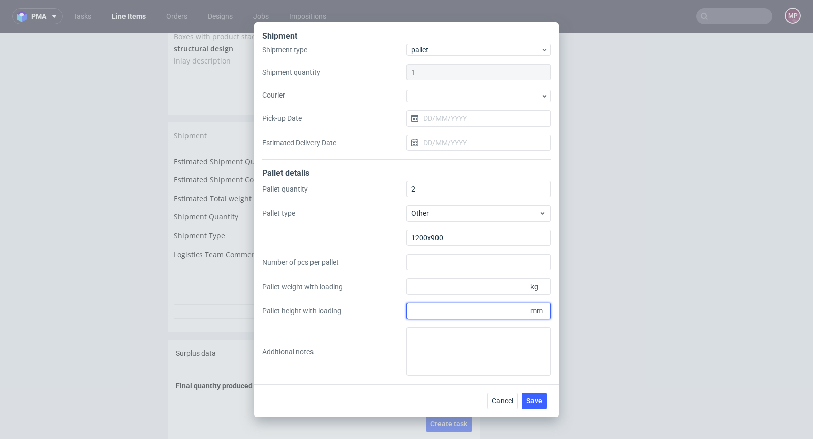
click at [472, 317] on input "Pallet height with loading" at bounding box center [478, 311] width 144 height 16
type input "1700"
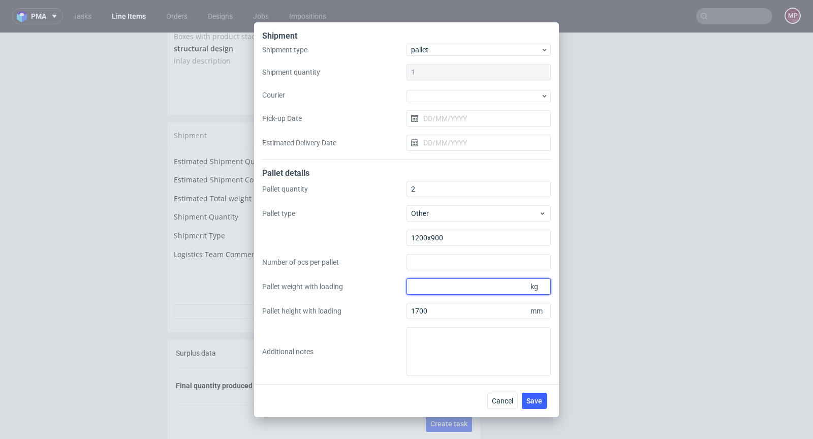
click at [470, 283] on input "Pallet weight with loading" at bounding box center [478, 286] width 144 height 16
type input "520"
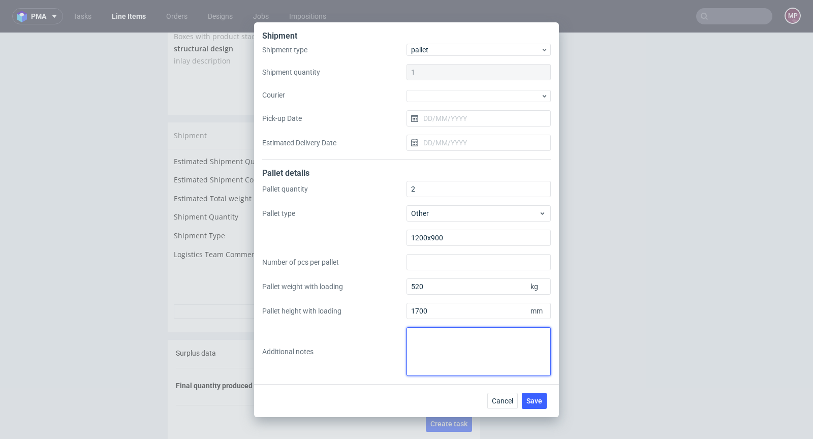
click at [448, 340] on textarea at bounding box center [478, 351] width 144 height 49
paste textarea "2 palety 90*1200*1700 waga łącznie 520kg"
type textarea "2 palety 90*1200*1700 waga łącznie 520kg"
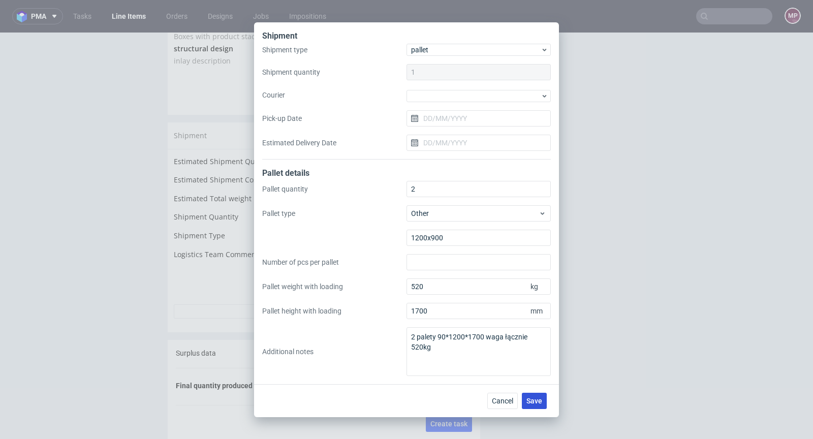
click at [543, 401] on button "Save" at bounding box center [534, 401] width 25 height 16
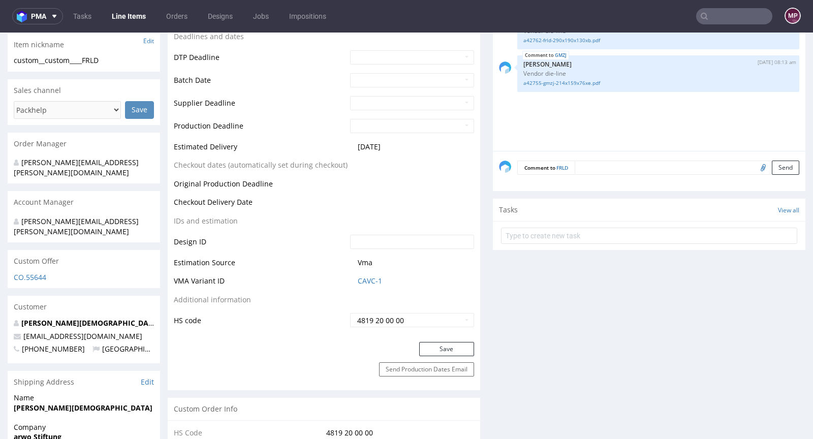
scroll to position [369, 0]
click at [368, 281] on link "CAVC-1" at bounding box center [370, 280] width 24 height 10
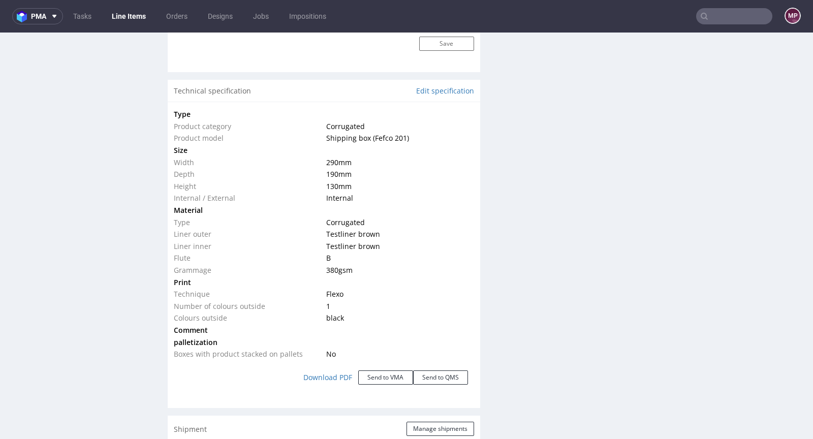
scroll to position [864, 0]
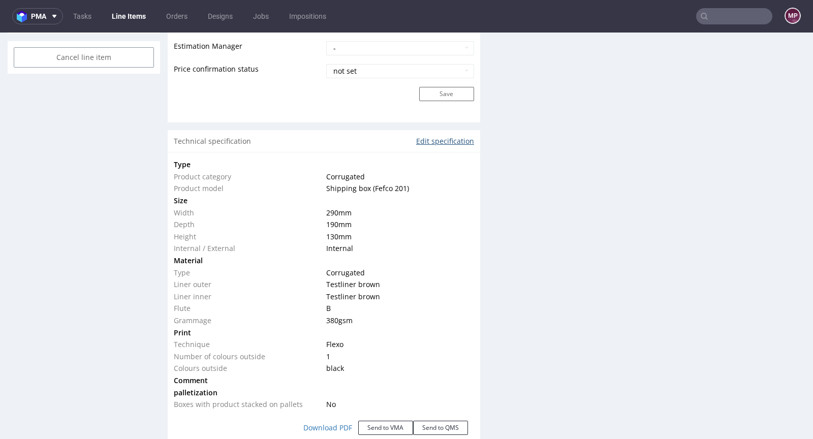
click at [434, 136] on link "Edit specification" at bounding box center [445, 141] width 58 height 10
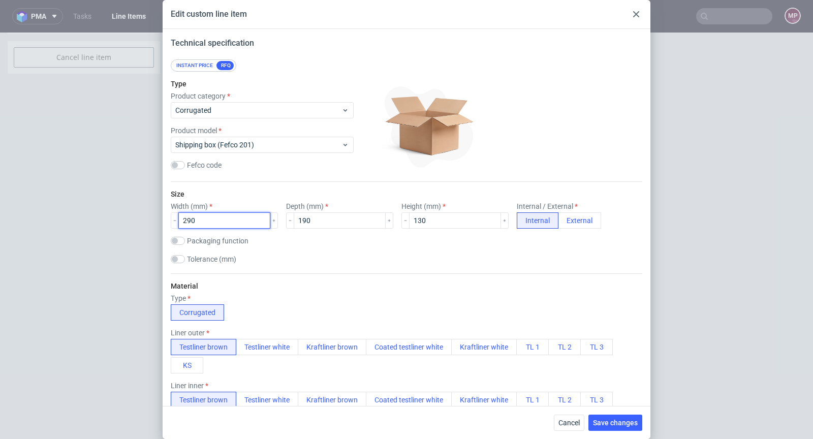
click at [208, 224] on input "290" at bounding box center [224, 220] width 92 height 16
type input "296"
click at [331, 213] on input "190" at bounding box center [340, 220] width 92 height 16
click at [325, 222] on input "190" at bounding box center [340, 220] width 92 height 16
type input "196"
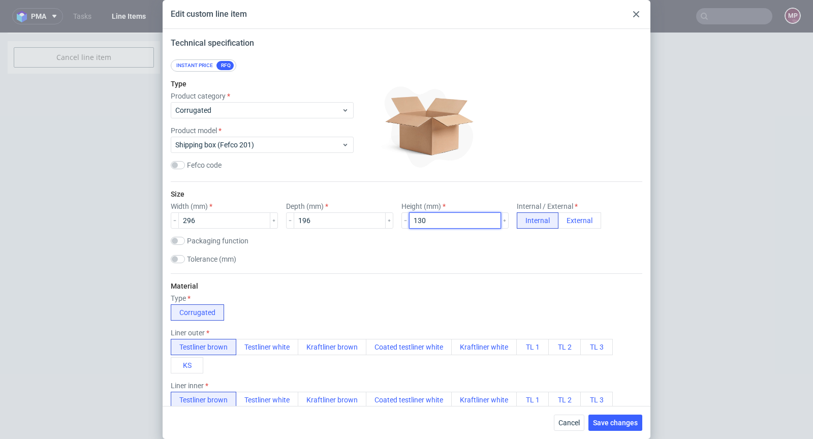
click at [416, 222] on input "130" at bounding box center [455, 220] width 92 height 16
type input "136"
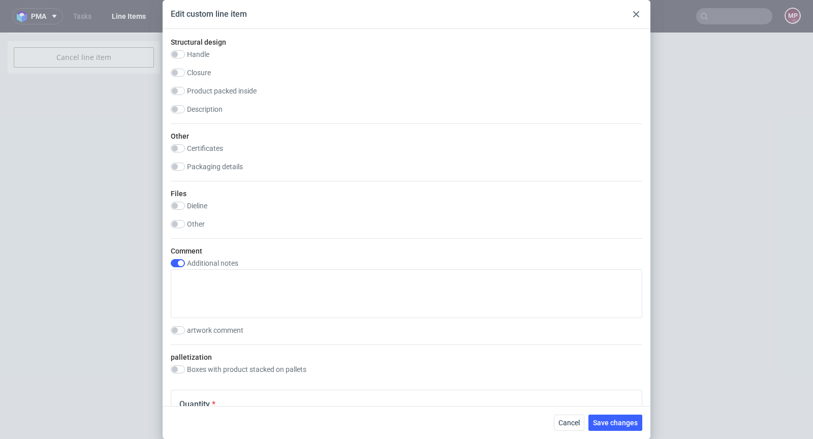
scroll to position [942, 0]
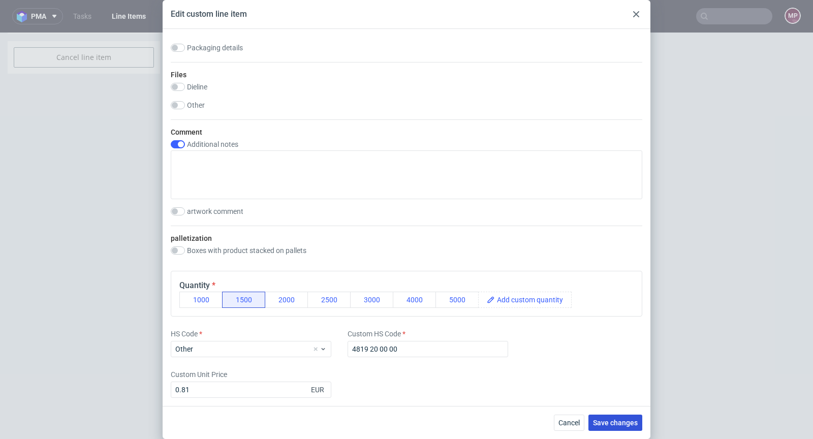
click at [617, 428] on button "Save changes" at bounding box center [615, 423] width 54 height 16
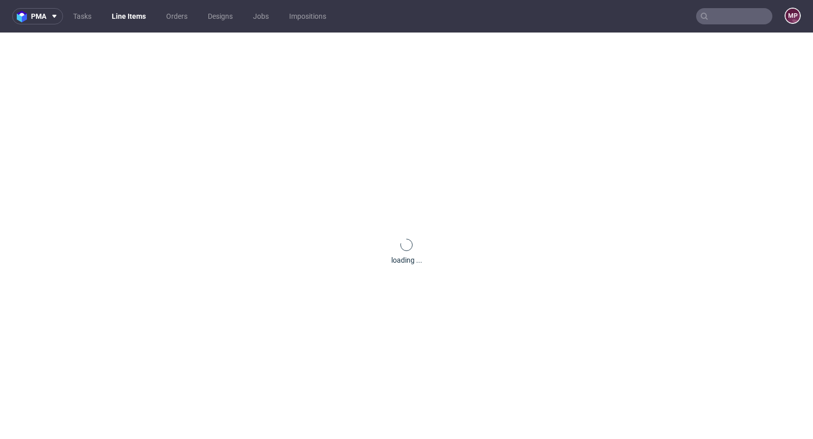
scroll to position [0, 0]
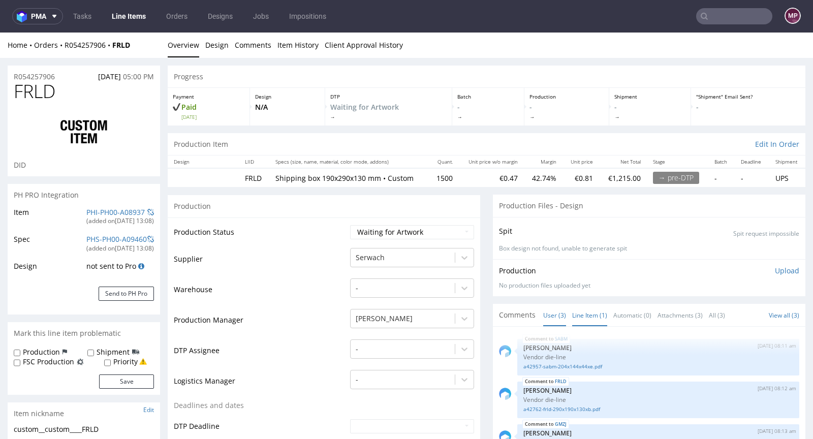
click at [585, 311] on link "Line Item (1)" at bounding box center [589, 315] width 35 height 22
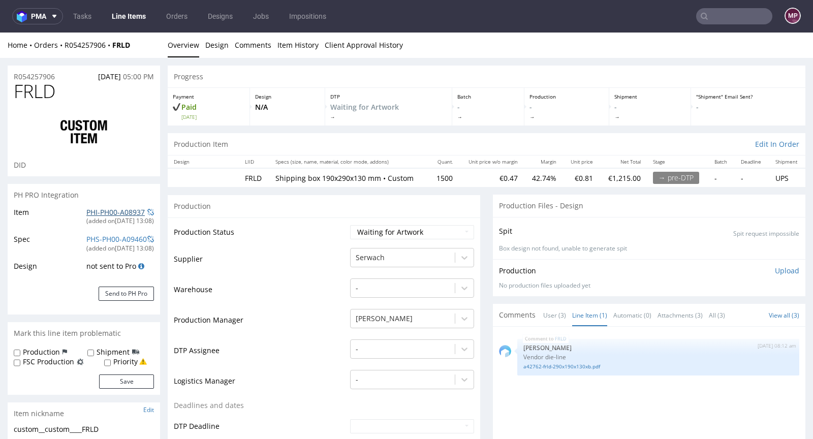
click at [127, 213] on link "PHI-PH00-A08937" at bounding box center [115, 212] width 58 height 10
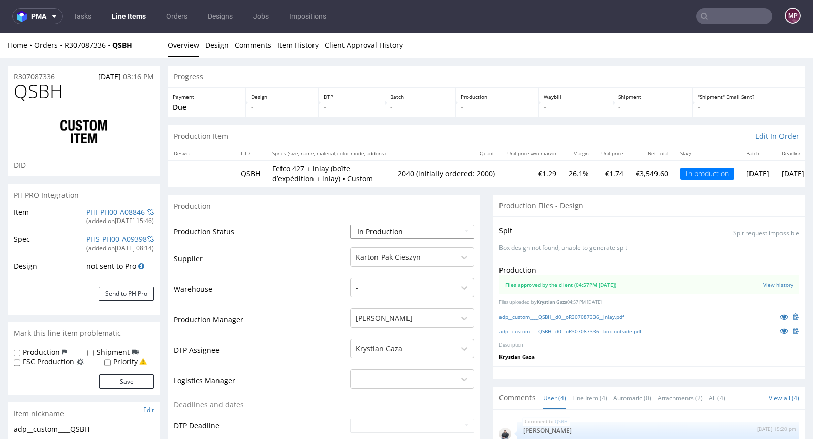
click at [391, 230] on select "Waiting for Artwork Waiting for Diecut Waiting for Mockup Waiting for DTP Waiti…" at bounding box center [412, 232] width 124 height 14
select select "production_complete"
click at [350, 225] on select "Waiting for Artwork Waiting for Diecut Waiting for Mockup Waiting for DTP Waiti…" at bounding box center [412, 232] width 124 height 14
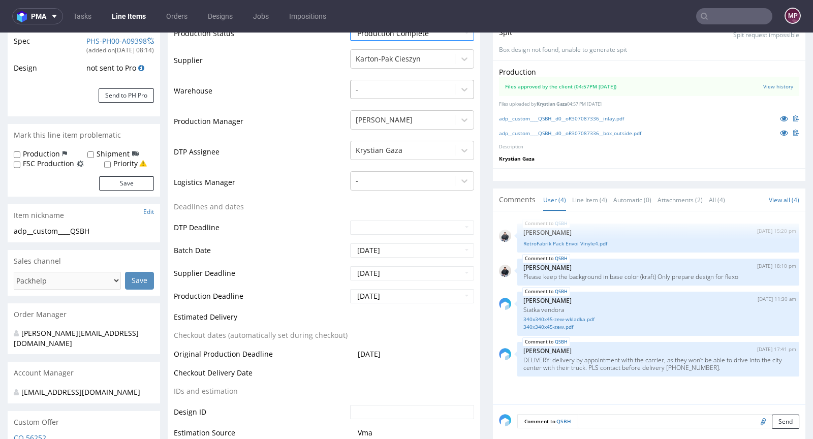
scroll to position [382, 0]
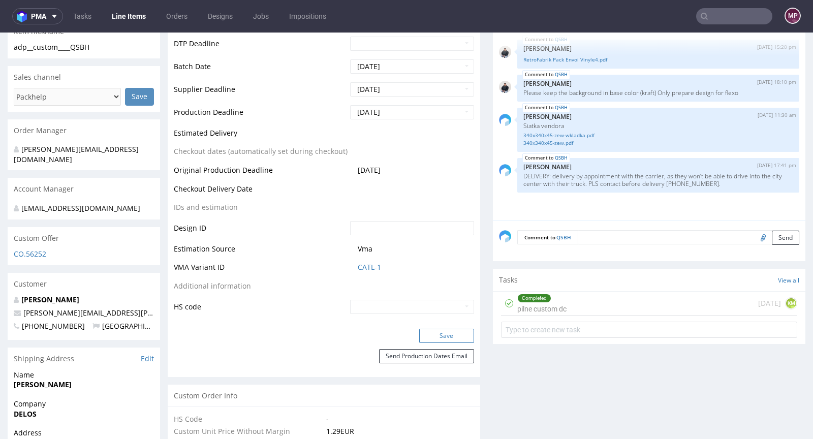
click at [435, 330] on button "Save" at bounding box center [446, 336] width 55 height 14
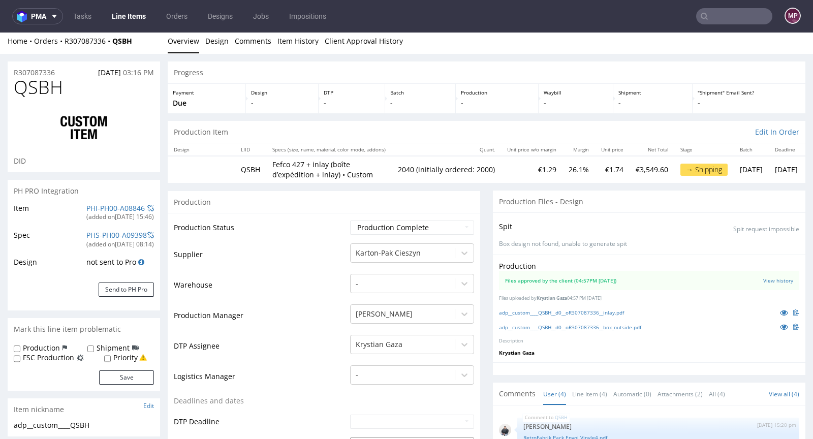
scroll to position [0, 0]
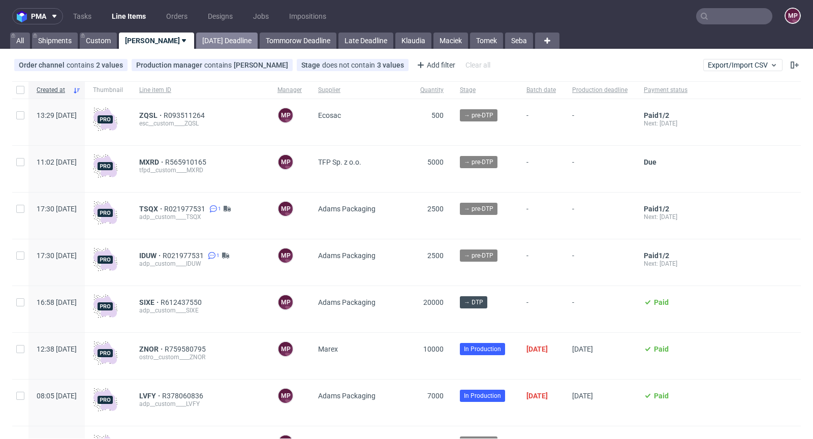
click at [208, 45] on link "[DATE] Deadline" at bounding box center [226, 41] width 61 height 16
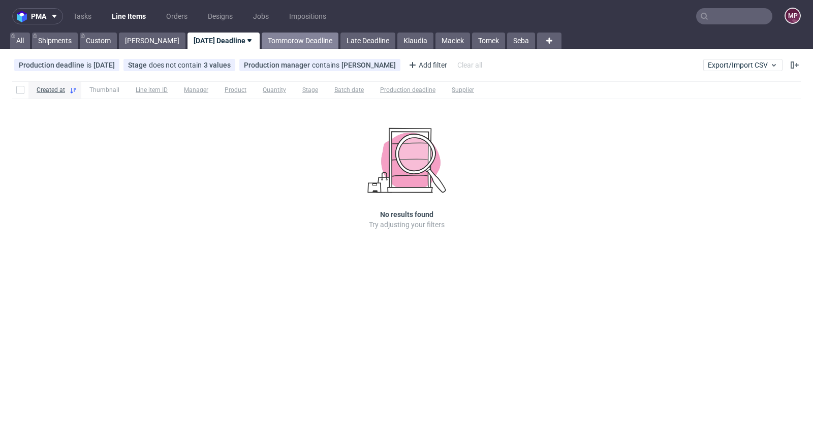
click at [262, 40] on link "Tommorow Deadline" at bounding box center [300, 41] width 77 height 16
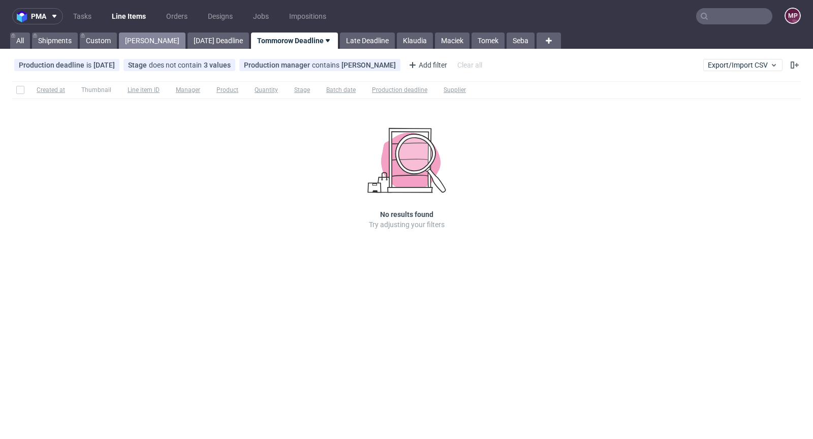
click at [135, 44] on link "Michał P." at bounding box center [152, 41] width 67 height 16
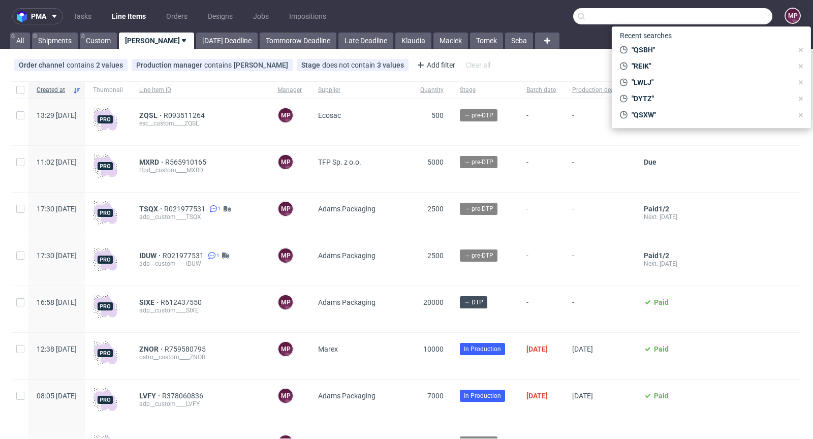
click at [729, 16] on input "text" at bounding box center [672, 16] width 199 height 16
paste input "ZLHL"
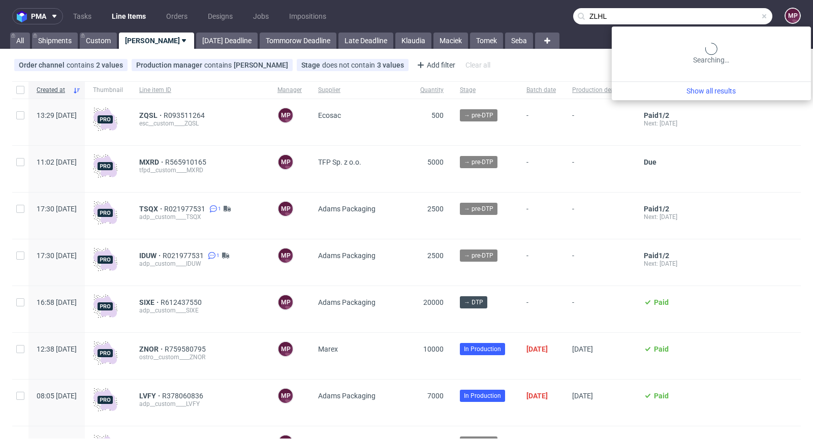
type input "ZLHL"
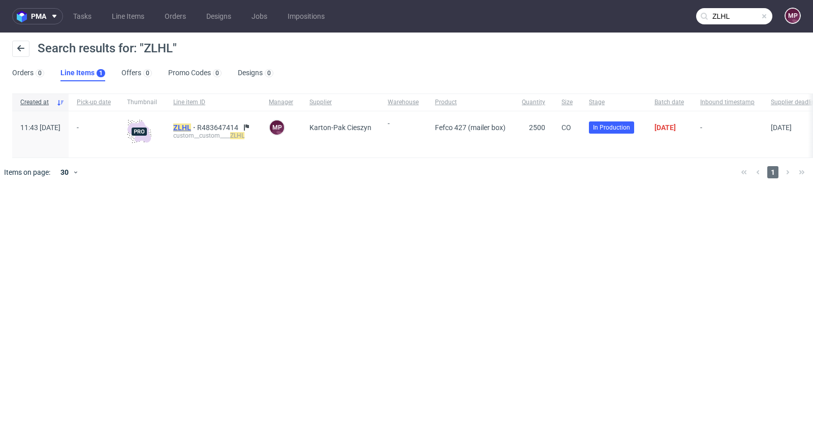
click at [191, 130] on mark "ZLHL" at bounding box center [182, 127] width 18 height 8
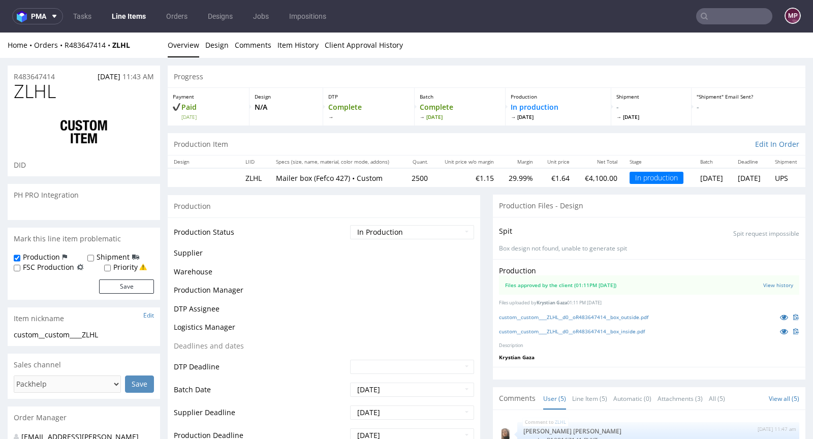
scroll to position [21, 0]
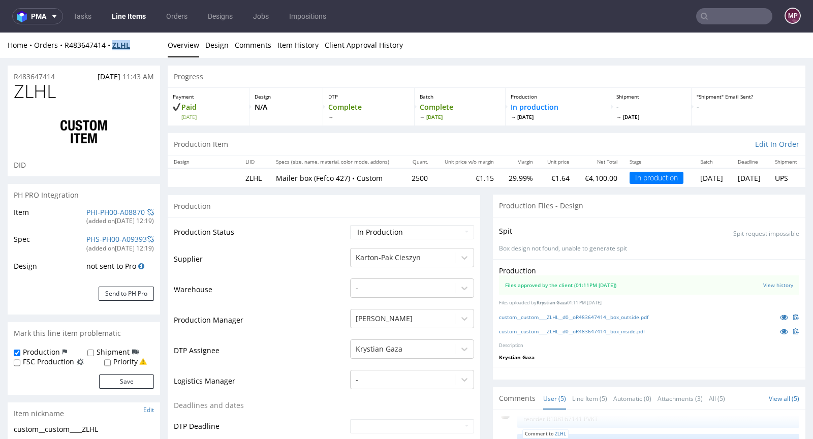
drag, startPoint x: 140, startPoint y: 46, endPoint x: 115, endPoint y: 45, distance: 25.4
click at [115, 45] on div "Home Orders R483647414 ZLHL" at bounding box center [84, 45] width 152 height 10
copy strong "ZLHL"
click at [780, 333] on icon at bounding box center [784, 331] width 8 height 7
click at [780, 314] on icon at bounding box center [784, 317] width 8 height 7
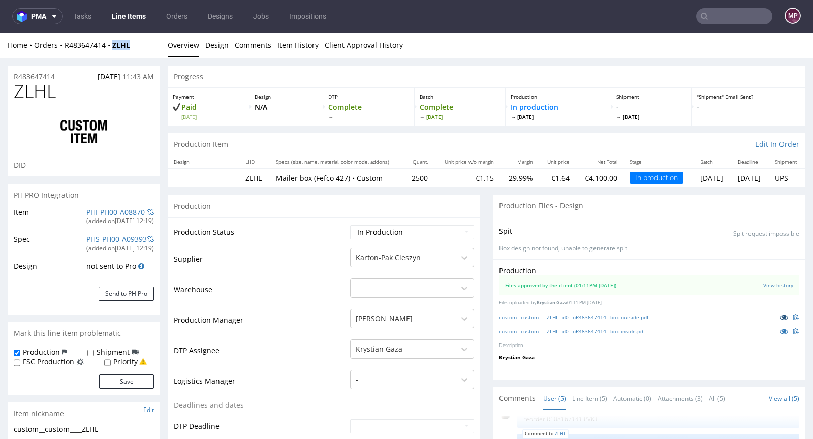
click at [780, 316] on icon at bounding box center [784, 317] width 8 height 7
click at [780, 328] on icon at bounding box center [784, 331] width 8 height 7
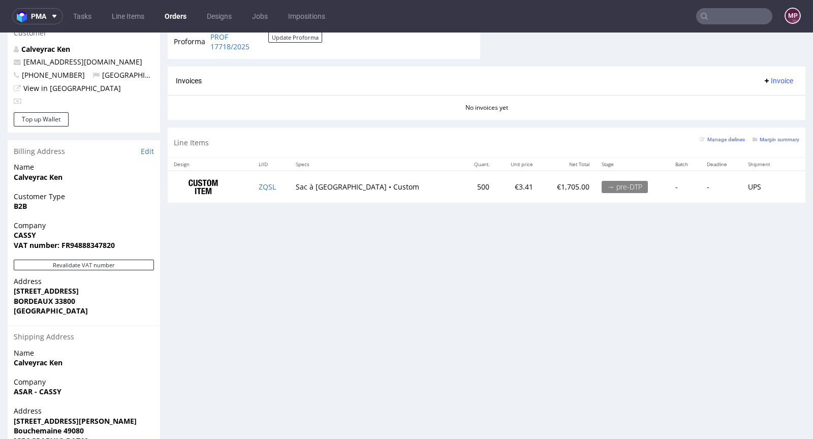
scroll to position [491, 0]
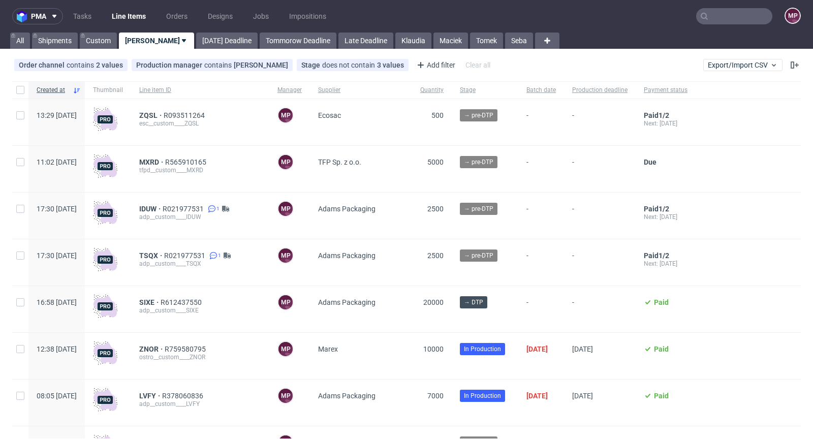
click at [721, 14] on input "text" at bounding box center [734, 16] width 76 height 16
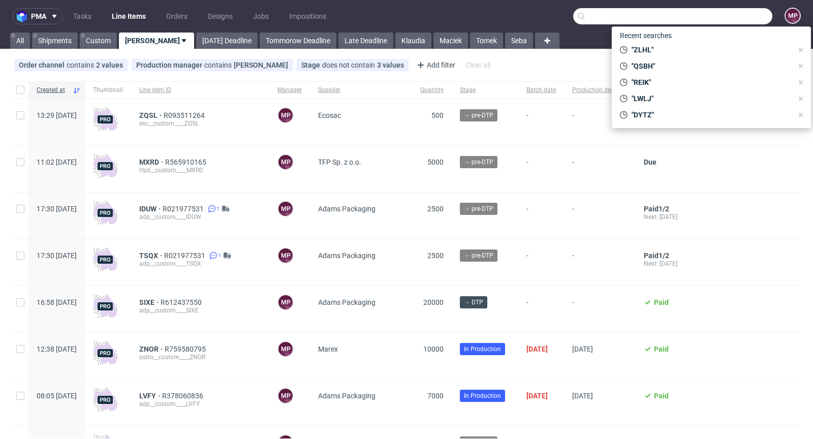
paste input "R601350365"
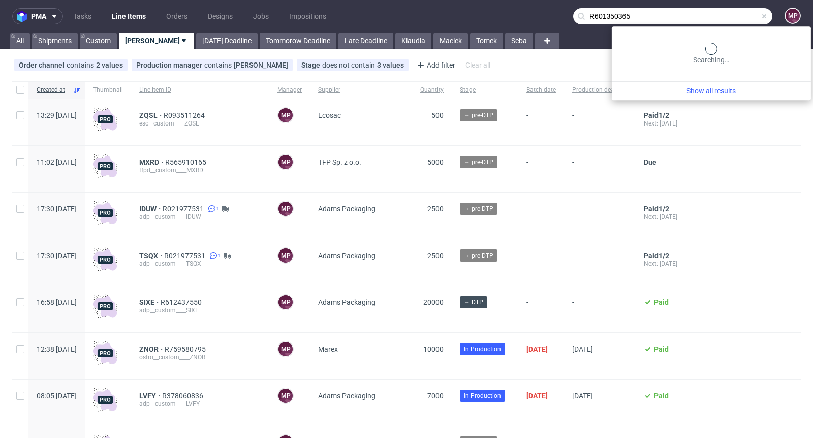
type input "R601350365"
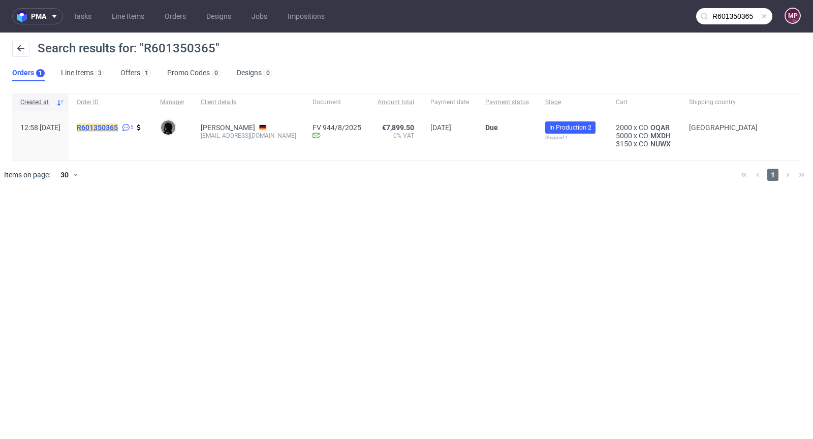
click at [118, 123] on mark "R601350365" at bounding box center [97, 127] width 41 height 8
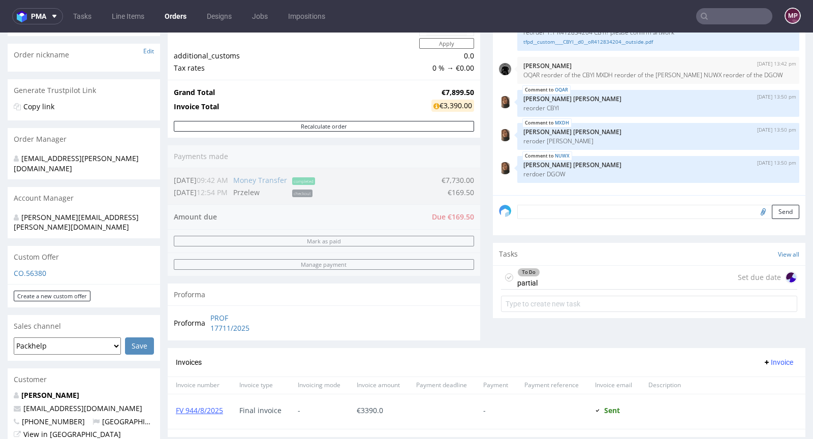
scroll to position [375, 0]
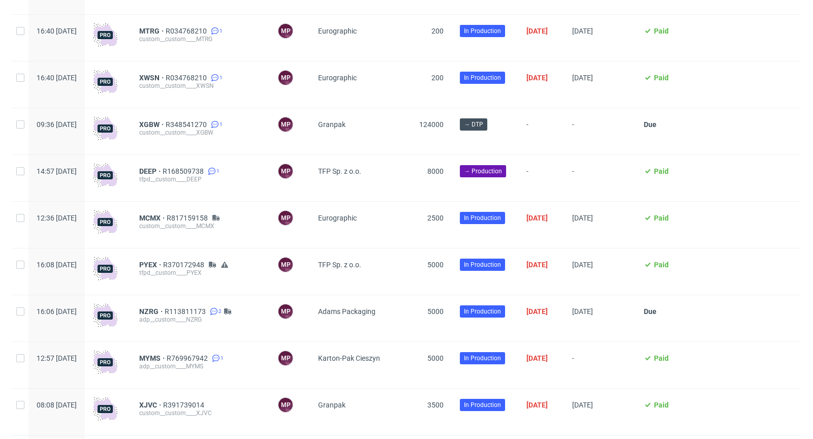
scroll to position [1527, 0]
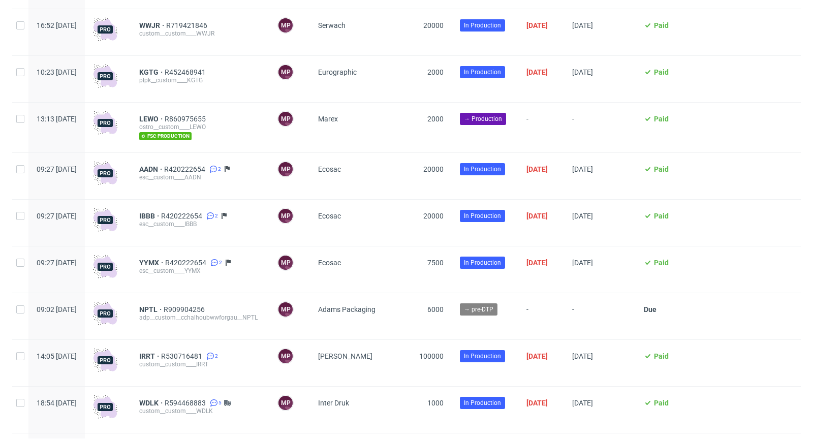
scroll to position [1983, 0]
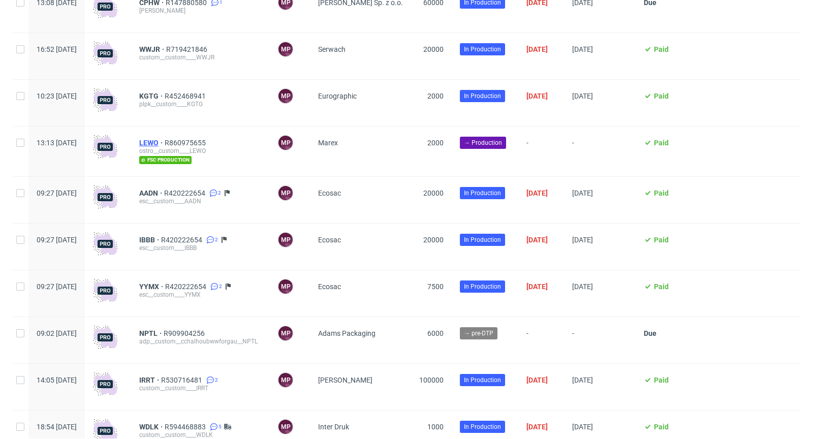
click at [165, 146] on span "LEWO" at bounding box center [151, 143] width 25 height 8
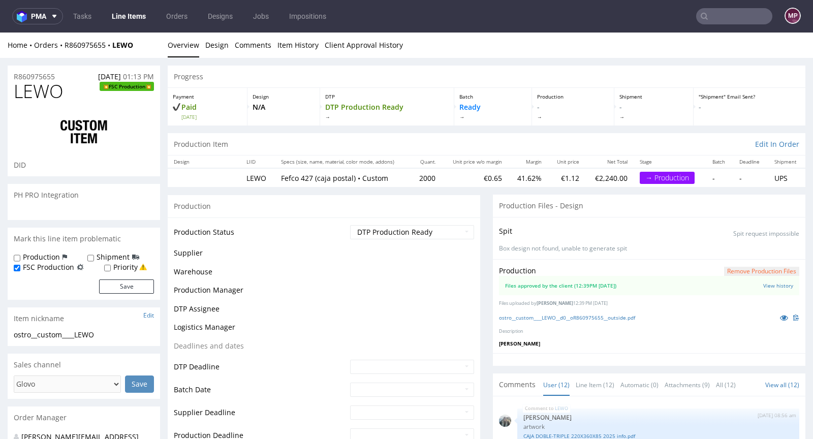
scroll to position [695, 0]
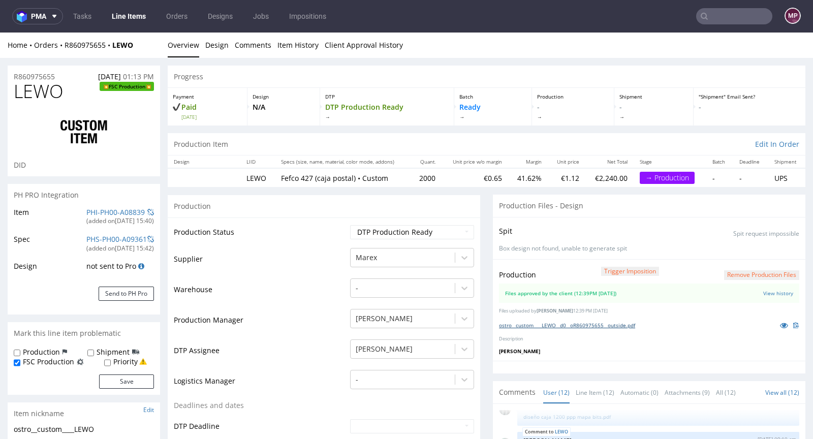
click at [537, 324] on link "ostro__custom____LEWO__d0__oR860975655__outside.pdf" at bounding box center [567, 325] width 136 height 7
click at [116, 210] on link "PHI-PH00-A08839" at bounding box center [115, 212] width 58 height 10
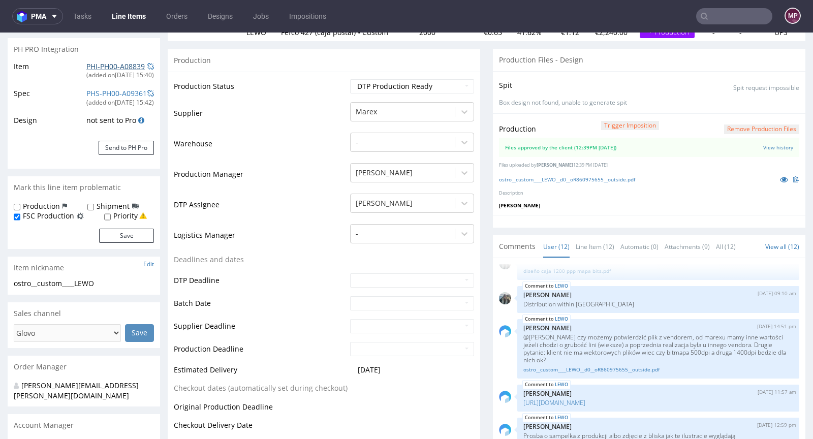
scroll to position [374, 0]
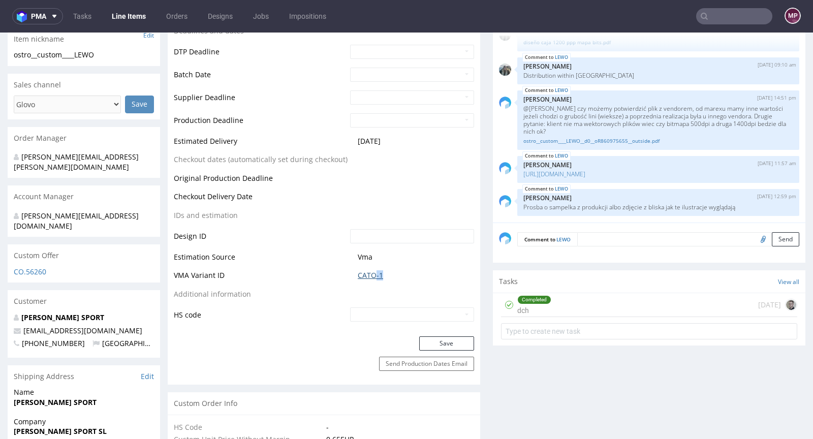
click at [373, 279] on td "CATO-1" at bounding box center [411, 278] width 127 height 19
click at [373, 274] on link "CATO-1" at bounding box center [370, 275] width 25 height 10
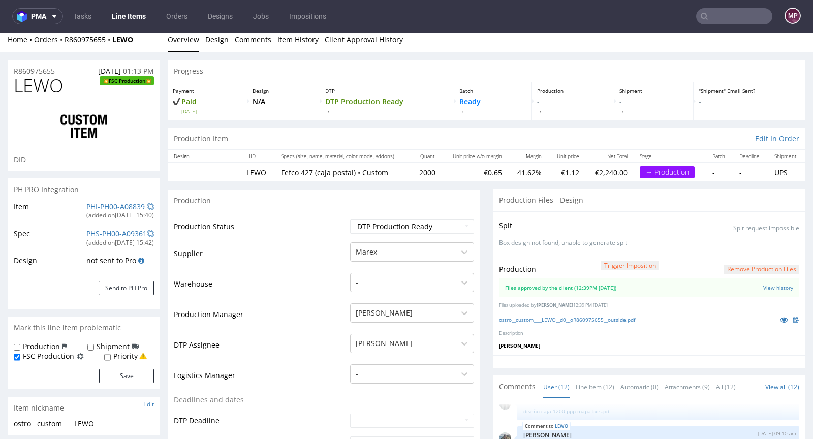
scroll to position [0, 0]
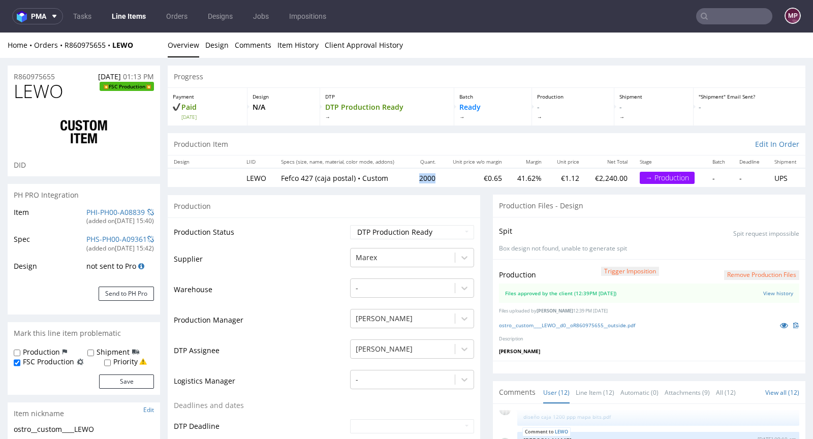
drag, startPoint x: 414, startPoint y: 176, endPoint x: 431, endPoint y: 178, distance: 17.0
click at [431, 178] on td "2000" at bounding box center [426, 177] width 31 height 19
copy td "2000"
drag, startPoint x: 59, startPoint y: 76, endPoint x: 11, endPoint y: 73, distance: 48.4
click at [11, 73] on div "R860975655 22.07.2025 01:13 PM" at bounding box center [84, 74] width 152 height 16
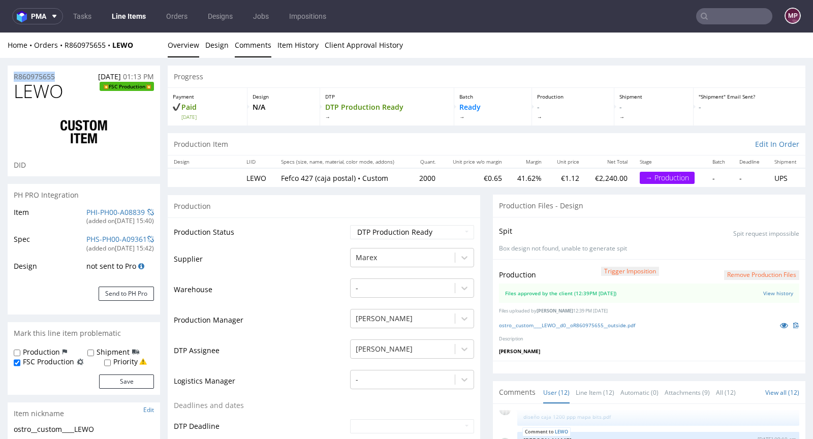
copy p "R860975655"
drag, startPoint x: 71, startPoint y: 88, endPoint x: 2, endPoint y: 89, distance: 69.1
copy span "LEWO"
click at [370, 227] on select "Waiting for Artwork Waiting for Diecut Waiting for Mockup Waiting for DTP Waiti…" at bounding box center [412, 232] width 124 height 14
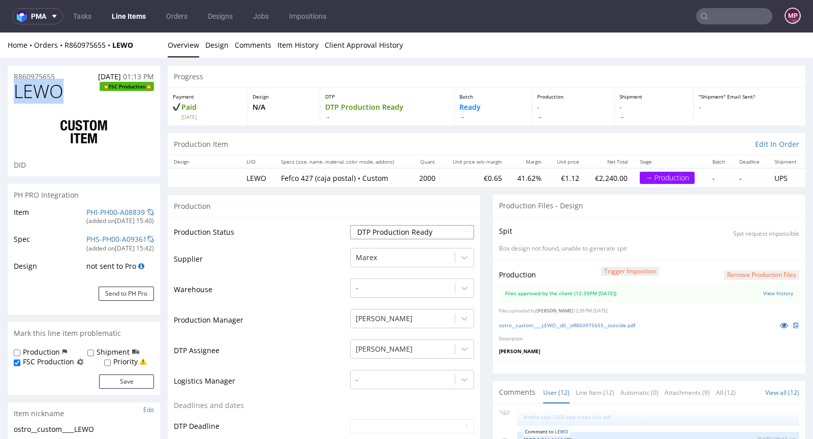
select select "production_in_process"
click at [350, 225] on select "Waiting for Artwork Waiting for Diecut Waiting for Mockup Waiting for DTP Waiti…" at bounding box center [412, 232] width 124 height 14
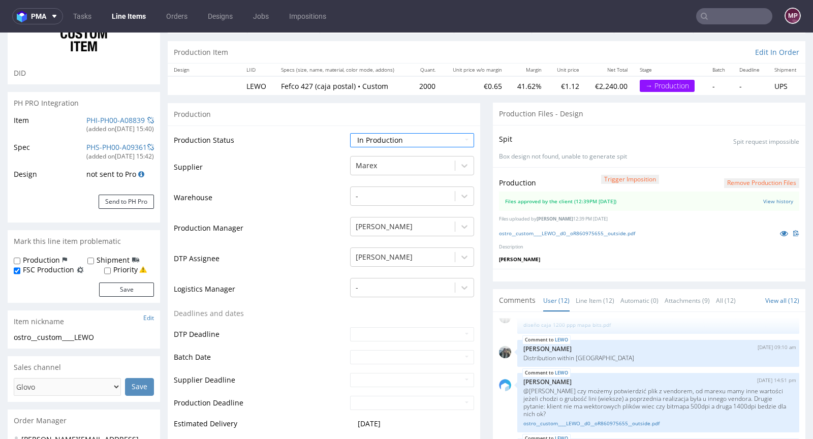
scroll to position [112, 0]
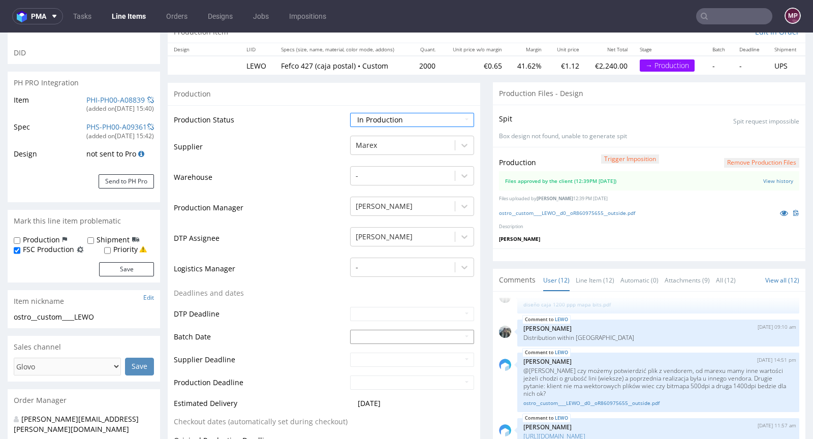
click at [361, 339] on input "text" at bounding box center [412, 337] width 124 height 14
click at [435, 290] on td "22" at bounding box center [433, 290] width 15 height 15
type input "2025-08-22"
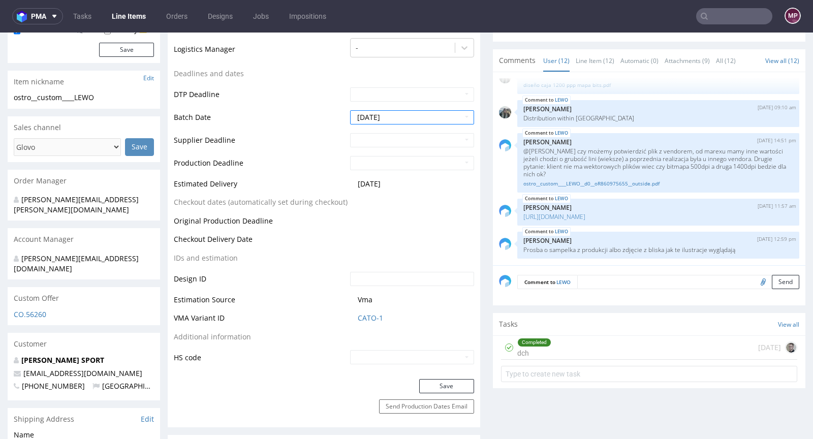
scroll to position [359, 0]
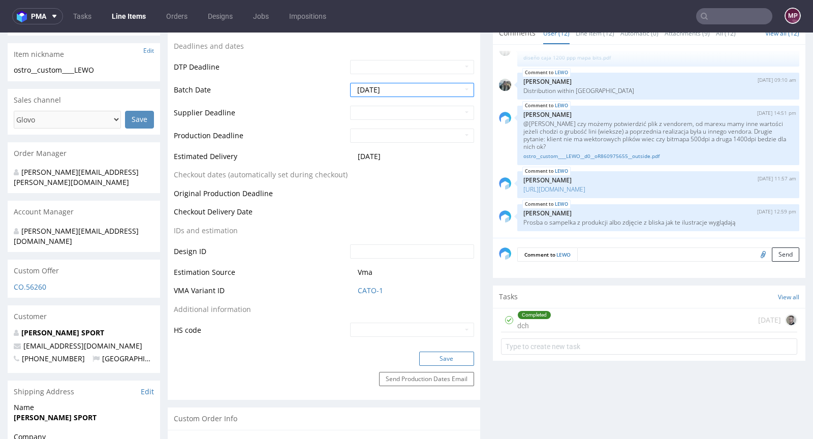
click at [441, 357] on button "Save" at bounding box center [446, 359] width 55 height 14
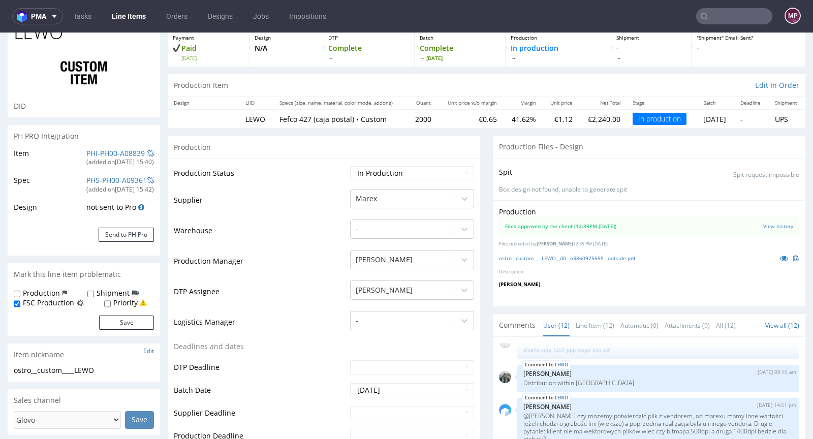
scroll to position [0, 0]
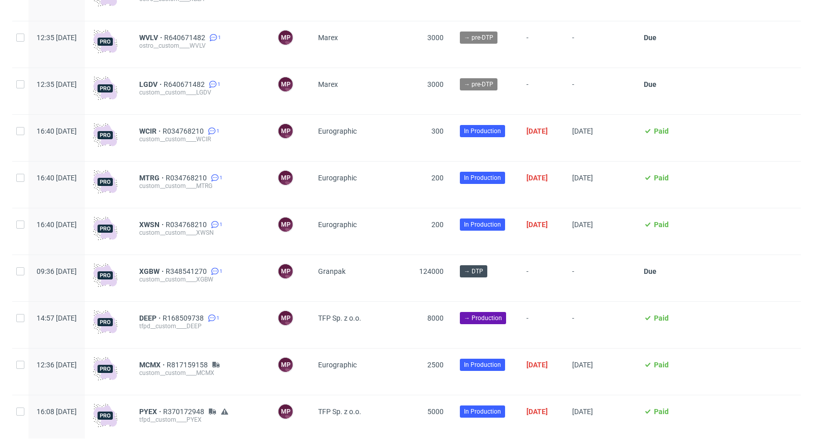
scroll to position [1101, 0]
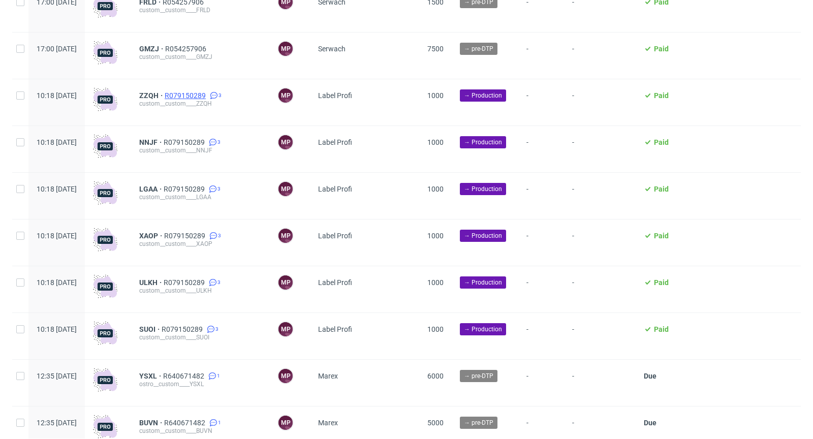
click at [208, 93] on span "R079150289" at bounding box center [186, 95] width 43 height 8
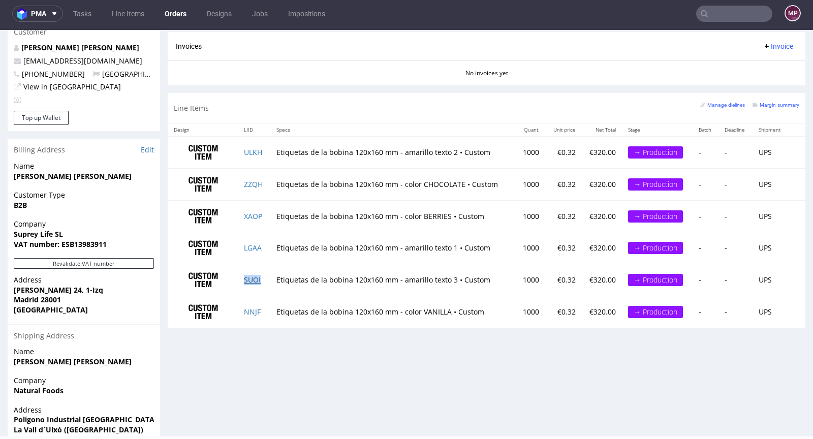
scroll to position [522, 0]
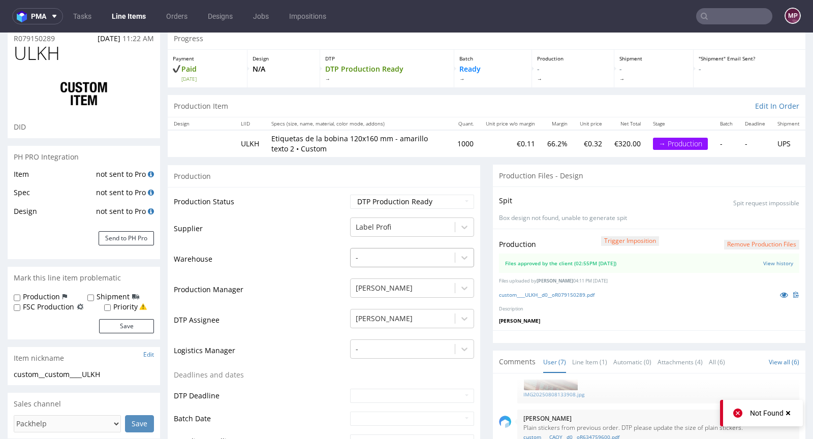
scroll to position [82, 0]
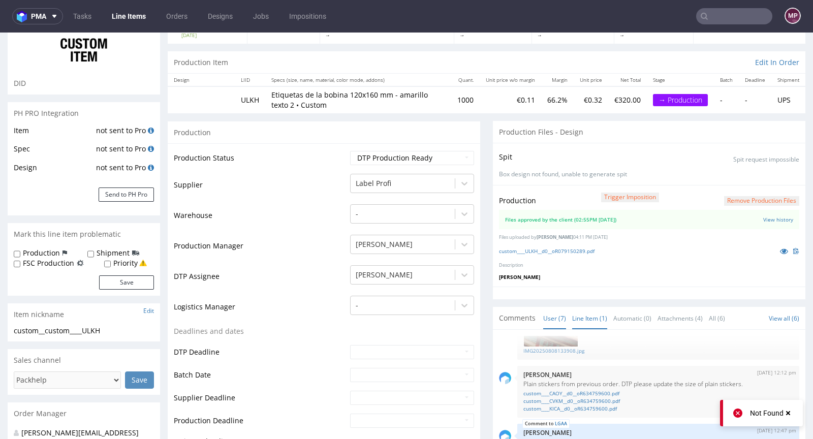
click at [586, 310] on link "Line Item (1)" at bounding box center [589, 318] width 35 height 22
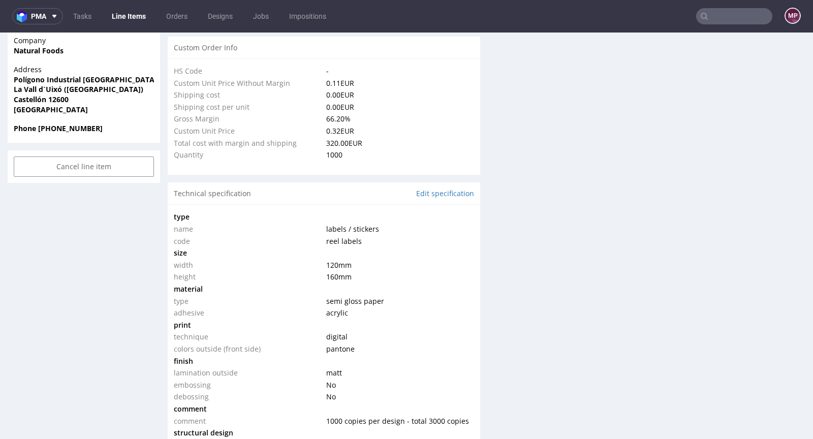
scroll to position [0, 0]
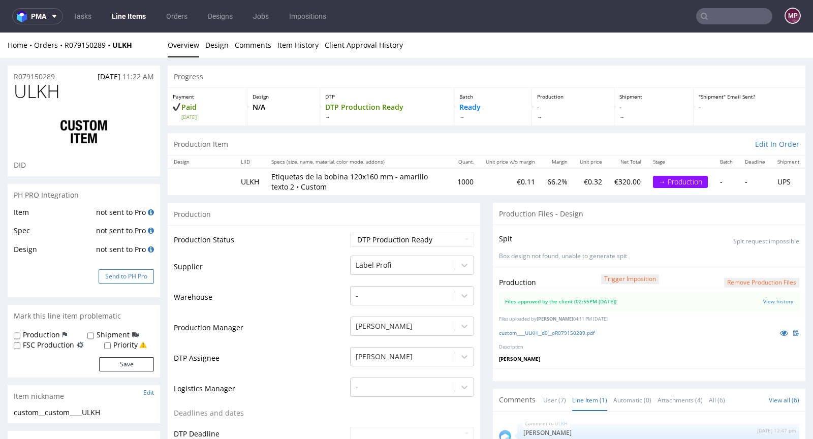
click at [136, 278] on button "Send to PH Pro" at bounding box center [126, 276] width 55 height 14
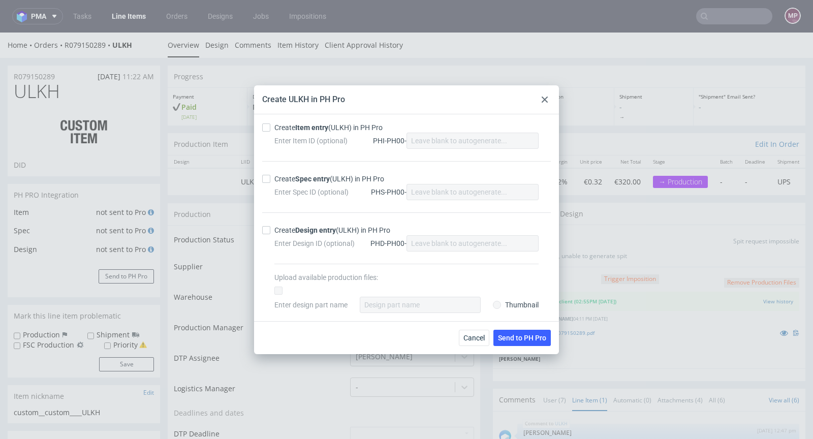
click at [293, 126] on div "Create Item entry (ULKH) in PH Pro" at bounding box center [328, 127] width 108 height 10
click at [270, 126] on input "Create Item entry (ULKH) in PH Pro" at bounding box center [266, 127] width 8 height 8
checkbox input "true"
click at [294, 175] on div "Create Spec entry (ULKH) in PH Pro" at bounding box center [329, 179] width 110 height 10
click at [270, 175] on input "Create Spec entry (ULKH) in PH Pro" at bounding box center [266, 179] width 8 height 8
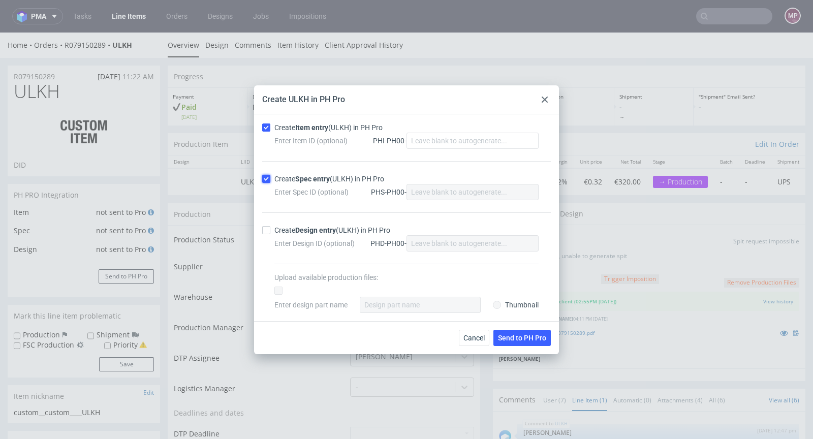
checkbox input "true"
click at [512, 335] on span "Send to PH Pro" at bounding box center [522, 337] width 48 height 7
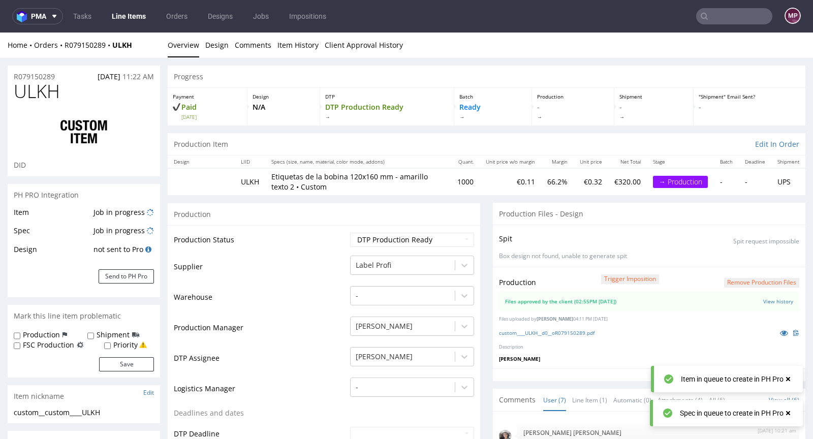
scroll to position [273, 0]
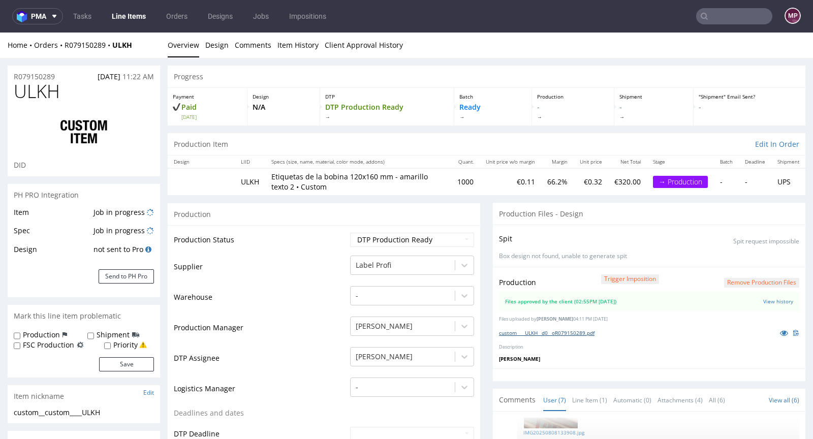
click at [589, 329] on link "custom____ULKH__d0__oR079150289.pdf" at bounding box center [547, 332] width 96 height 7
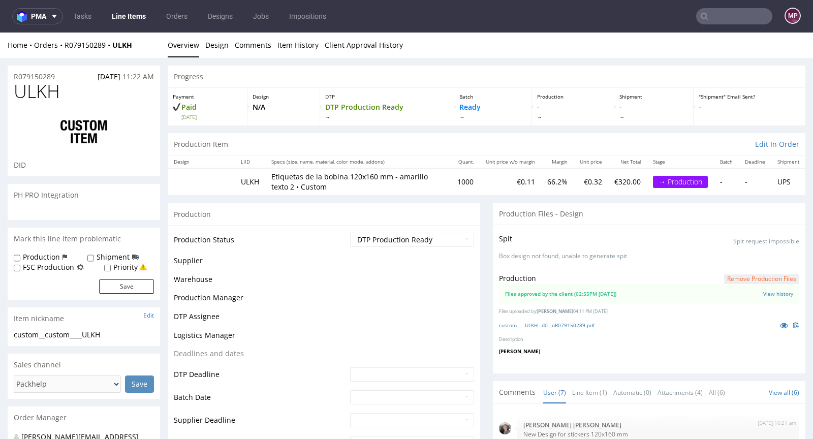
scroll to position [273, 0]
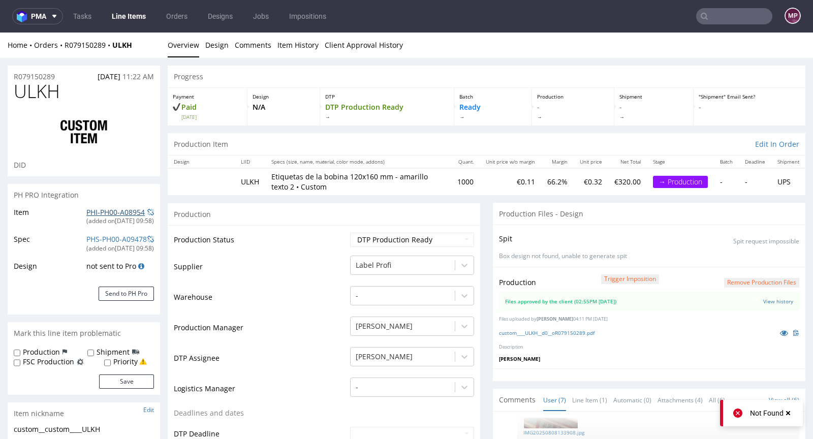
click at [129, 210] on link "PHI-PH00-A08954" at bounding box center [115, 212] width 58 height 10
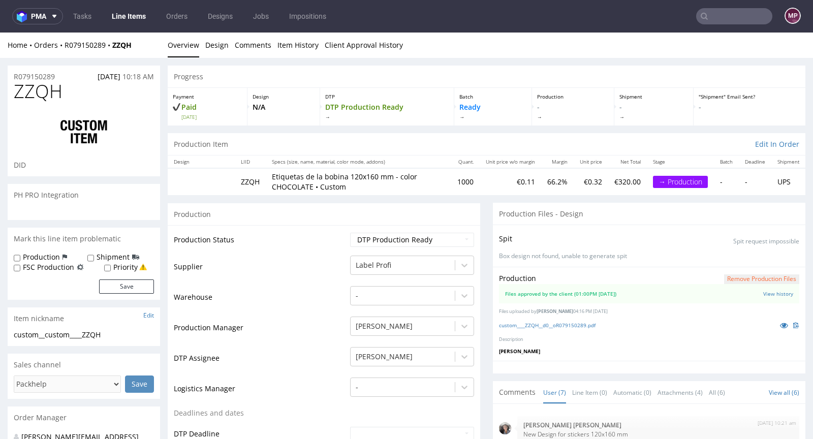
scroll to position [128, 0]
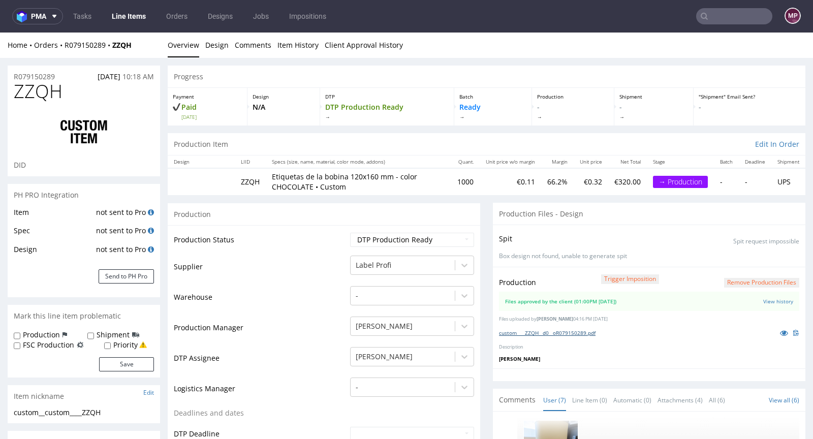
click at [572, 329] on link "custom____ZZQH__d0__oR079150289.pdf" at bounding box center [547, 332] width 97 height 7
click at [145, 277] on button "Send to PH Pro" at bounding box center [126, 276] width 55 height 14
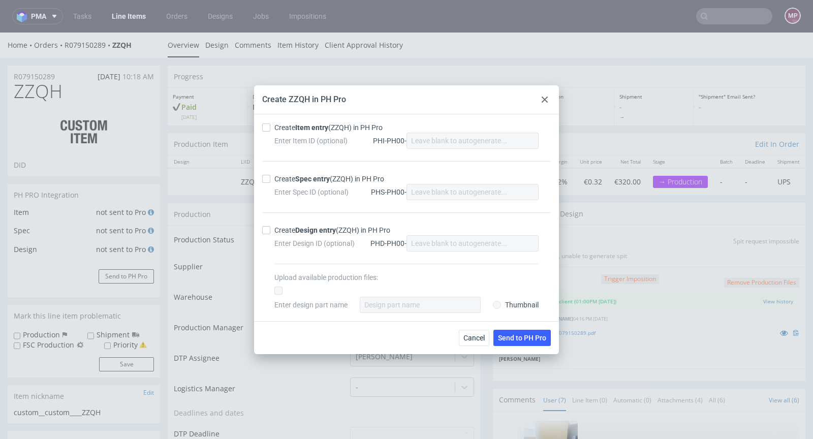
click at [335, 124] on div "Create Item entry (ZZQH) in PH Pro" at bounding box center [328, 127] width 108 height 10
click at [270, 124] on input "Create Item entry (ZZQH) in PH Pro" at bounding box center [266, 127] width 8 height 8
checkbox input "true"
click at [323, 177] on strong "Spec entry" at bounding box center [312, 179] width 35 height 8
click at [270, 177] on input "Create Spec entry (ZZQH) in PH Pro" at bounding box center [266, 179] width 8 height 8
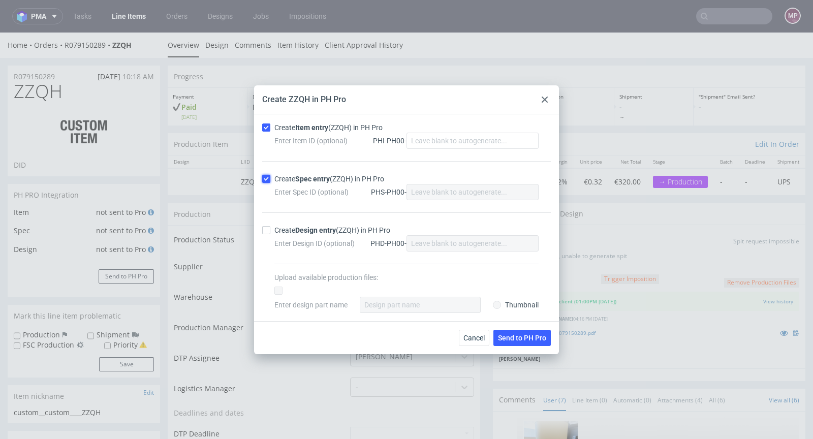
checkbox input "true"
click at [509, 337] on span "Send to PH Pro" at bounding box center [522, 337] width 48 height 7
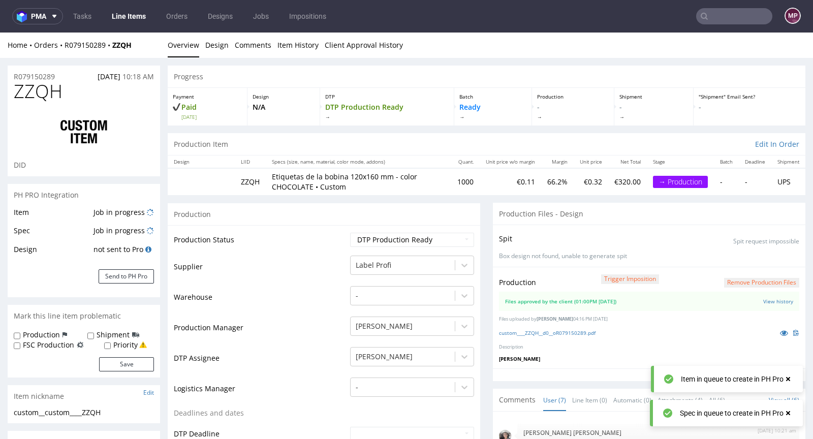
scroll to position [273, 0]
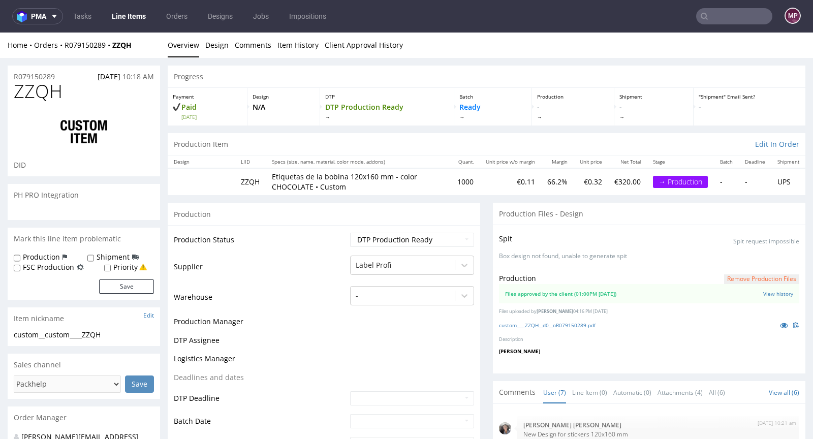
scroll to position [273, 0]
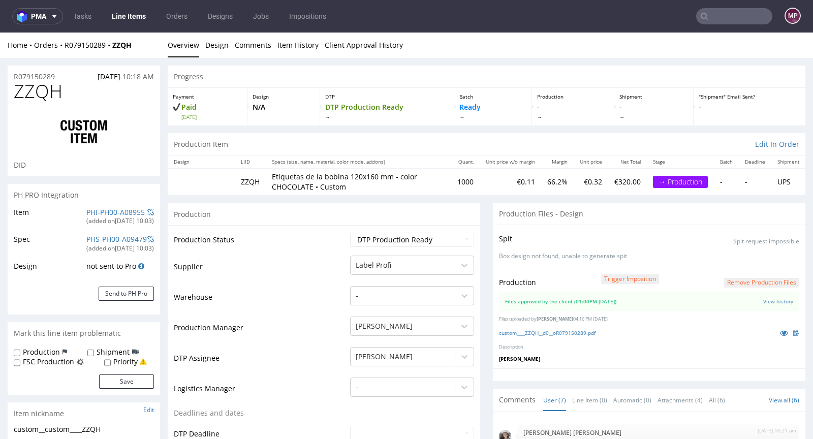
scroll to position [273, 0]
click at [121, 211] on link "PHI-PH00-A08955" at bounding box center [115, 212] width 58 height 10
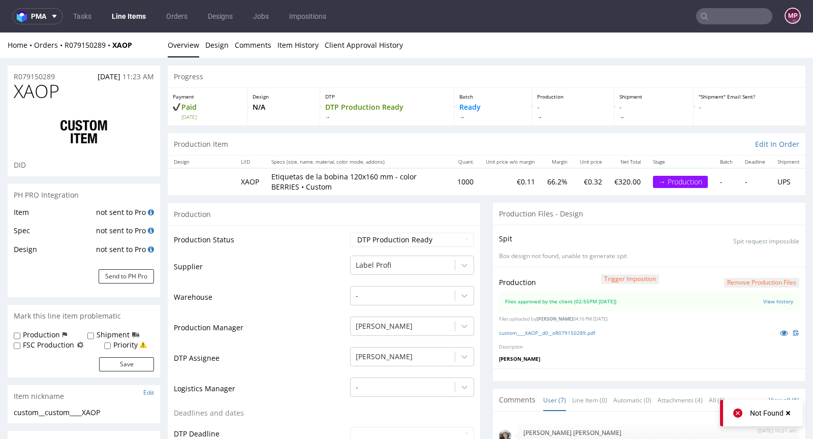
scroll to position [128, 0]
click at [577, 329] on link "custom____XAOP__d0__oR079150289.pdf" at bounding box center [547, 332] width 96 height 7
click at [122, 277] on button "Send to PH Pro" at bounding box center [126, 276] width 55 height 14
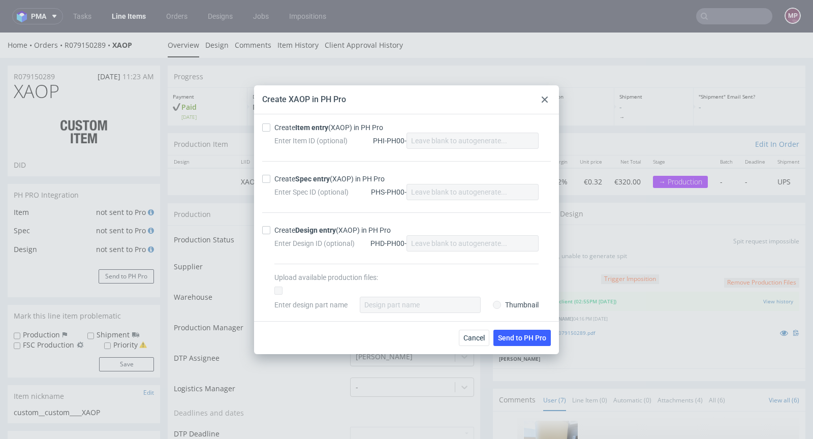
click at [292, 126] on div "Create Item entry (XAOP) in PH Pro" at bounding box center [328, 127] width 109 height 10
click at [270, 126] on input "Create Item entry (XAOP) in PH Pro" at bounding box center [266, 127] width 8 height 8
checkbox input "true"
click at [275, 178] on div "Create Spec entry (XAOP) in PH Pro" at bounding box center [329, 179] width 110 height 10
click at [270, 178] on input "Create Spec entry (XAOP) in PH Pro" at bounding box center [266, 179] width 8 height 8
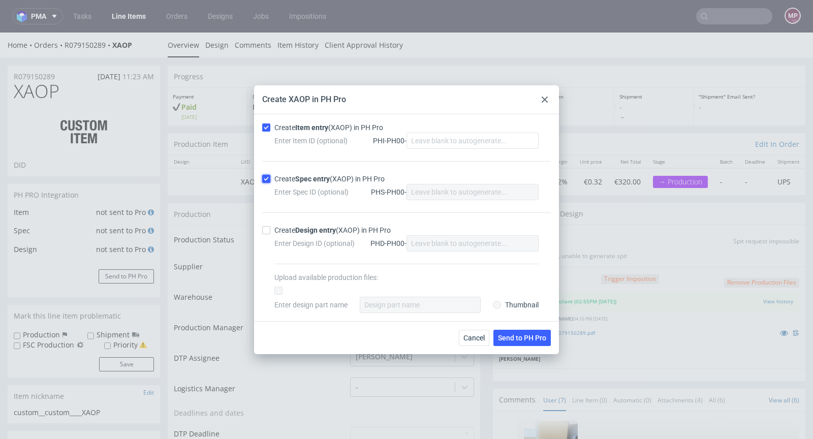
checkbox input "true"
click at [513, 336] on span "Send to PH Pro" at bounding box center [522, 337] width 48 height 7
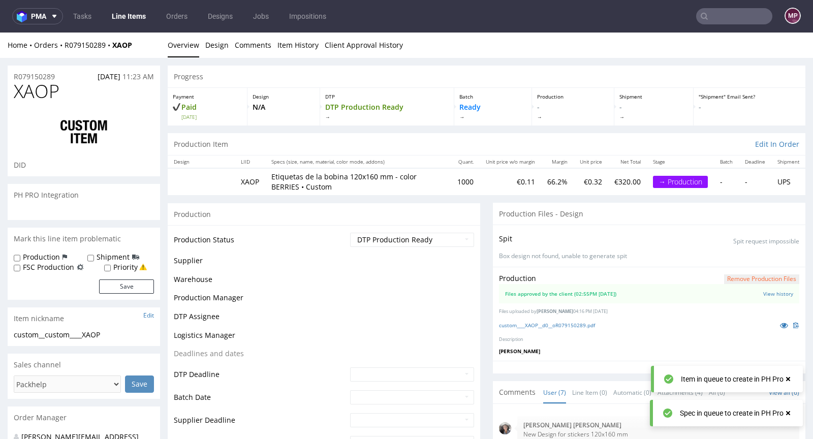
scroll to position [273, 0]
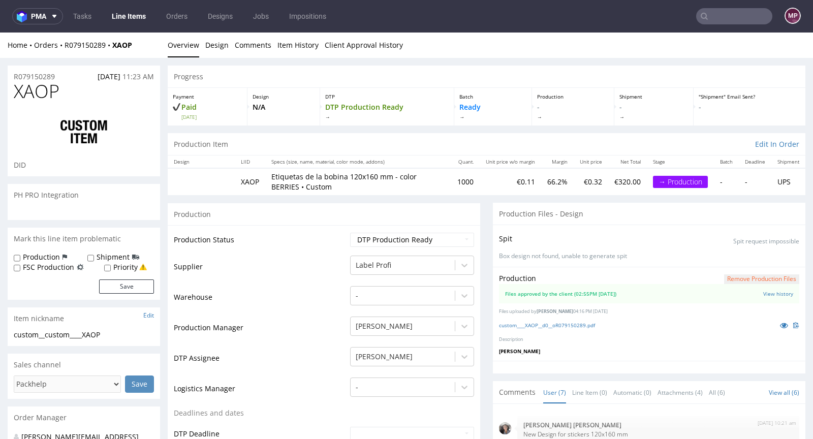
scroll to position [273, 0]
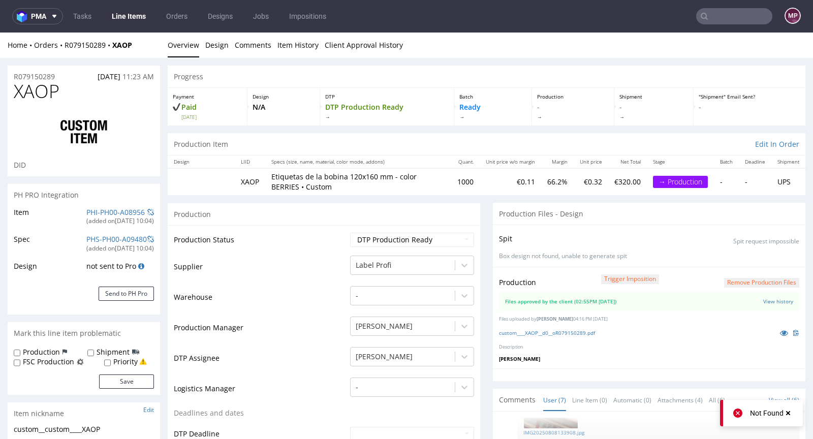
click at [110, 206] on td "PHI-PH00-A08956 (added on [DATE] 10:04 )" at bounding box center [119, 219] width 70 height 27
click at [112, 209] on link "PHI-PH00-A08956" at bounding box center [115, 212] width 58 height 10
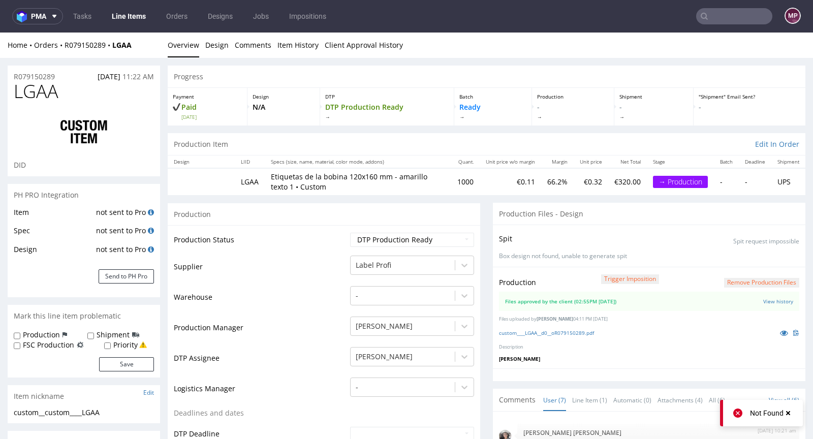
scroll to position [128, 0]
click at [547, 331] on link "custom____LGAA__d0__oR079150289.pdf" at bounding box center [546, 332] width 95 height 7
click at [105, 275] on button "Send to PH Pro" at bounding box center [126, 276] width 55 height 14
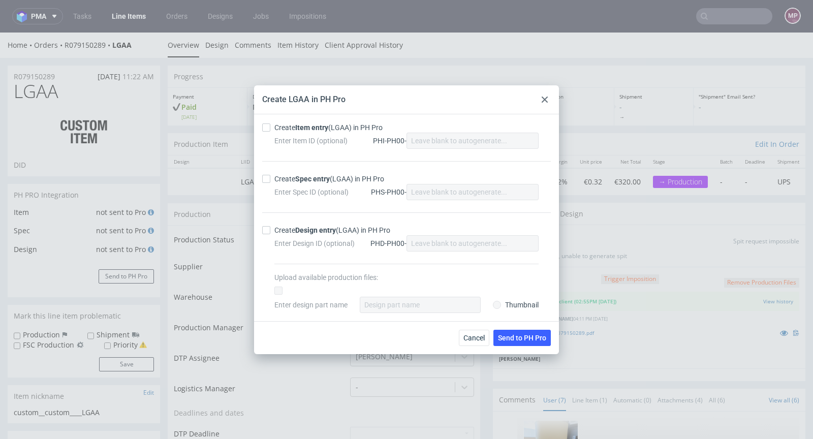
click at [293, 131] on div "Create Item entry (LGAA) in PH Pro" at bounding box center [328, 127] width 108 height 10
click at [270, 131] on input "Create Item entry (LGAA) in PH Pro" at bounding box center [266, 127] width 8 height 8
checkbox input "true"
click at [297, 177] on strong "Spec entry" at bounding box center [312, 179] width 35 height 8
click at [270, 177] on input "Create Spec entry (LGAA) in PH Pro" at bounding box center [266, 179] width 8 height 8
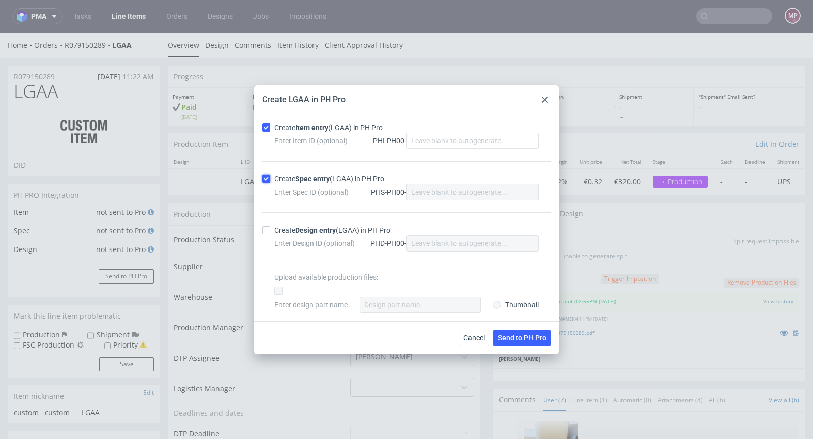
checkbox input "true"
click at [518, 339] on span "Send to PH Pro" at bounding box center [522, 337] width 48 height 7
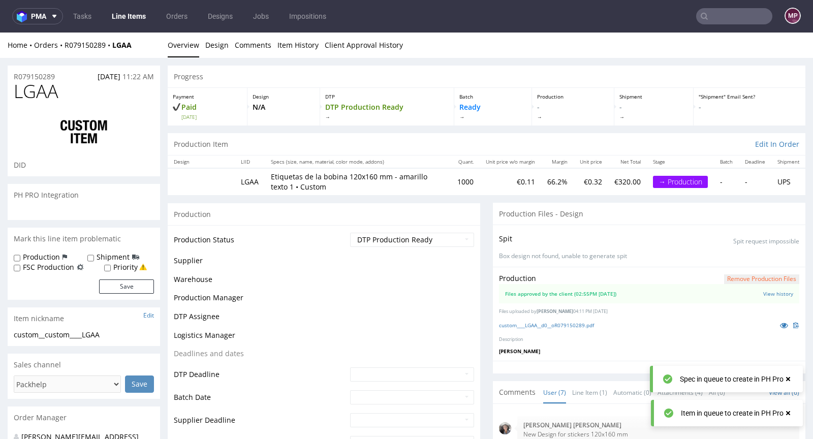
scroll to position [273, 0]
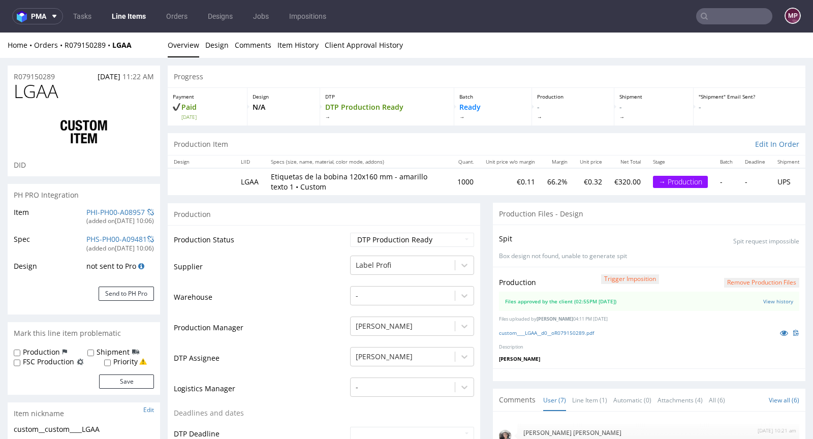
scroll to position [273, 0]
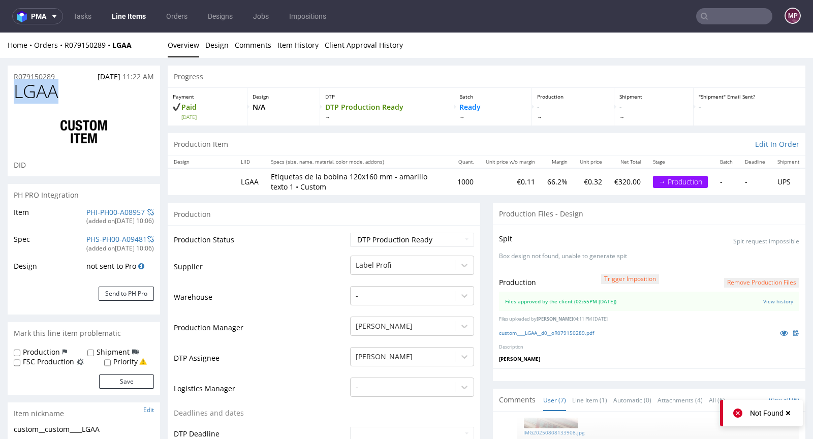
drag, startPoint x: 70, startPoint y: 85, endPoint x: 16, endPoint y: 88, distance: 54.0
click at [16, 88] on h1 "LGAA" at bounding box center [84, 91] width 140 height 20
copy span "LGAA"
click at [117, 214] on link "PHI-PH00-A08957" at bounding box center [115, 212] width 58 height 10
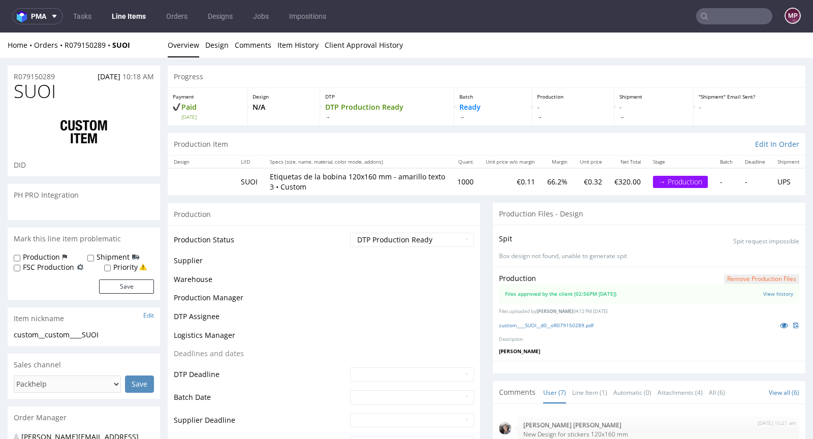
scroll to position [273, 0]
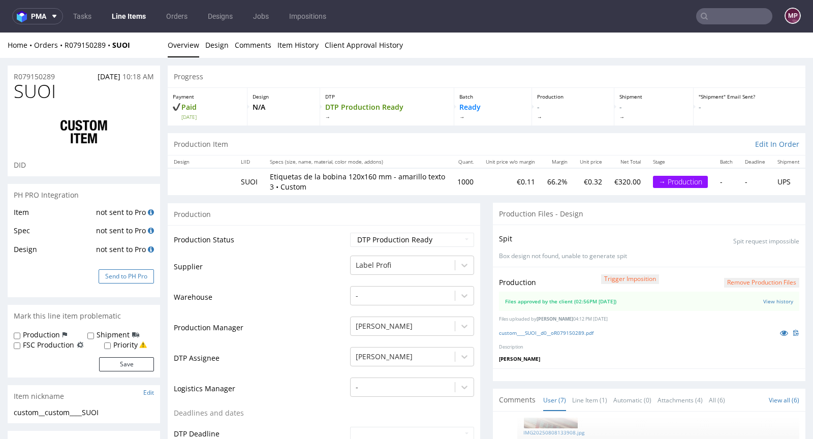
click at [127, 281] on button "Send to PH Pro" at bounding box center [126, 276] width 55 height 14
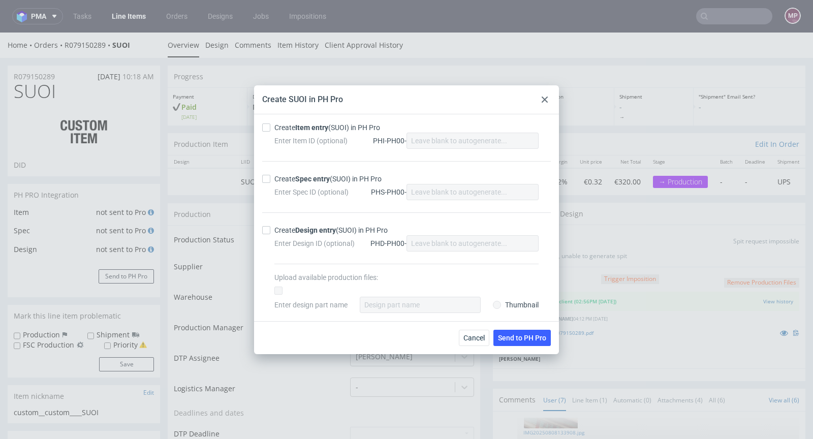
click at [303, 130] on strong "Item entry" at bounding box center [311, 127] width 33 height 8
click at [270, 130] on input "Create Item entry (SUOI) in PH Pro" at bounding box center [266, 127] width 8 height 8
checkbox input "true"
click at [299, 178] on strong "Spec entry" at bounding box center [312, 179] width 35 height 8
click at [270, 178] on input "Create Spec entry (SUOI) in PH Pro" at bounding box center [266, 179] width 8 height 8
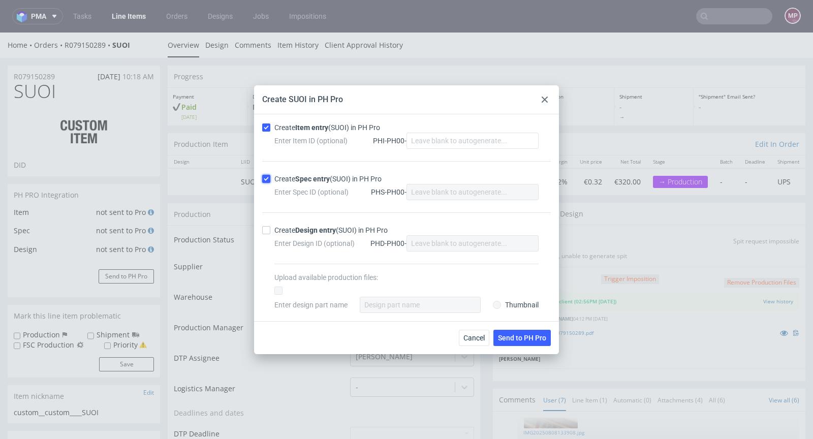
checkbox input "true"
click at [516, 334] on span "Send to PH Pro" at bounding box center [522, 337] width 48 height 7
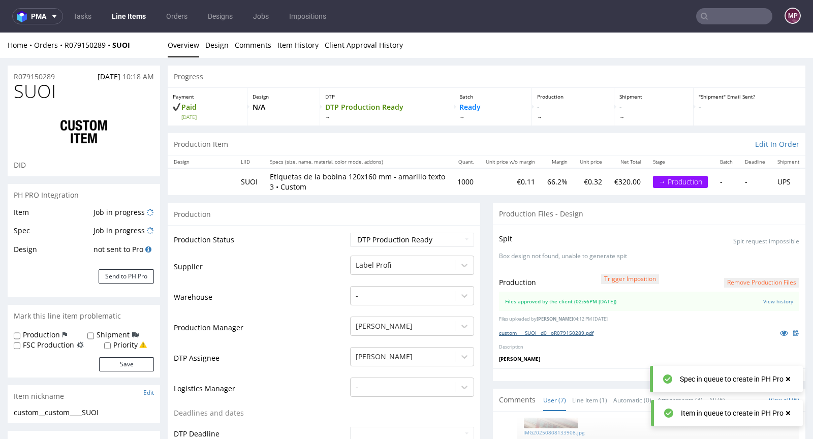
click at [541, 333] on link "custom____SUOI__d0__oR079150289.pdf" at bounding box center [546, 332] width 95 height 7
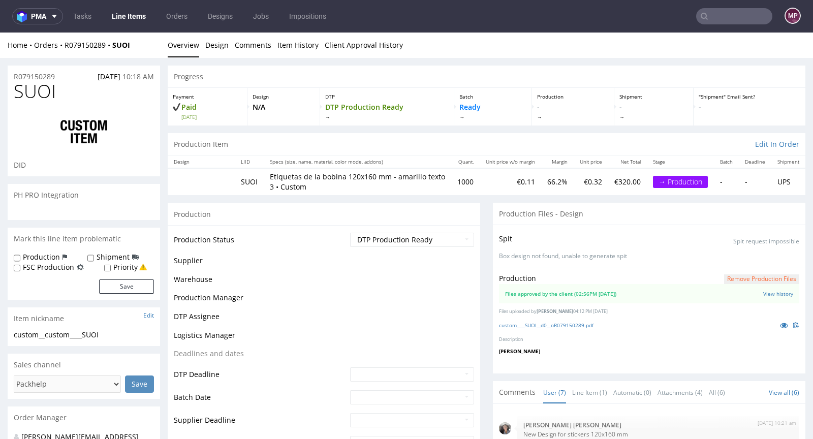
scroll to position [273, 0]
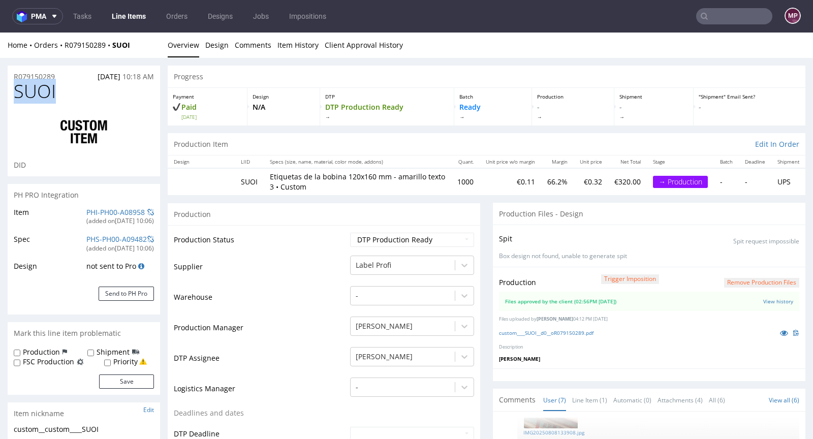
drag, startPoint x: 57, startPoint y: 88, endPoint x: 13, endPoint y: 89, distance: 44.2
click at [13, 89] on div "SUOI DID" at bounding box center [84, 128] width 152 height 95
copy span "SUOI"
click at [105, 210] on link "PHI-PH00-A08958" at bounding box center [115, 212] width 58 height 10
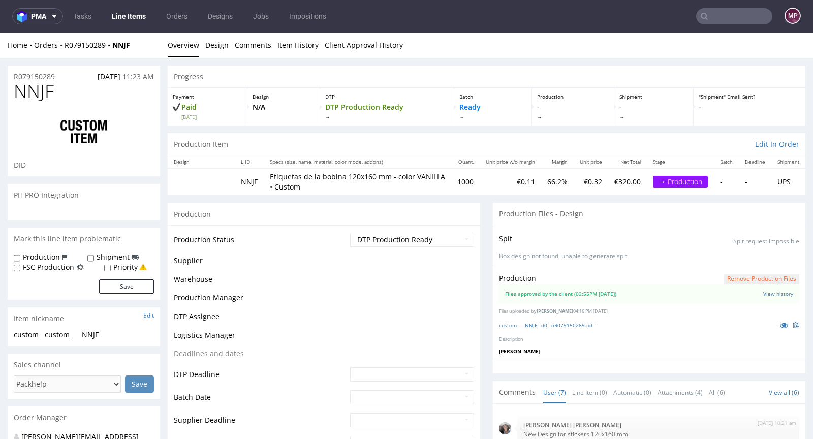
scroll to position [273, 0]
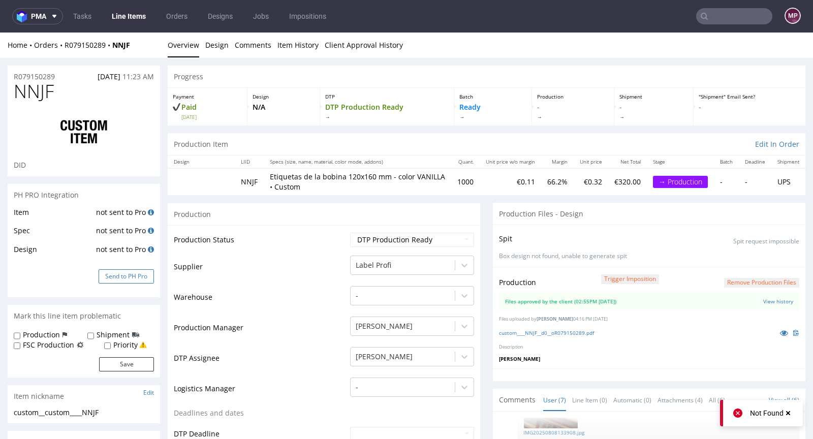
click at [134, 273] on button "Send to PH Pro" at bounding box center [126, 276] width 55 height 14
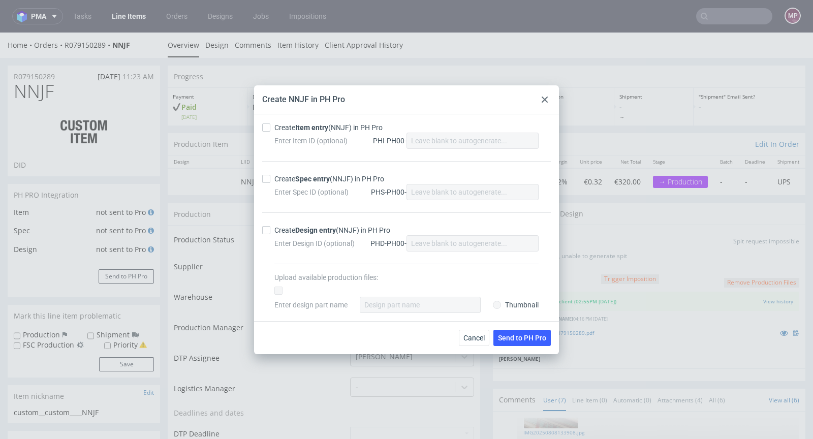
click at [287, 126] on div "Create Item entry (NNJF) in PH Pro" at bounding box center [328, 127] width 108 height 10
click at [270, 126] on input "Create Item entry (NNJF) in PH Pro" at bounding box center [266, 127] width 8 height 8
checkbox input "true"
click at [294, 181] on div "Create Spec entry (NNJF) in PH Pro" at bounding box center [329, 179] width 110 height 10
click at [270, 181] on input "Create Spec entry (NNJF) in PH Pro" at bounding box center [266, 179] width 8 height 8
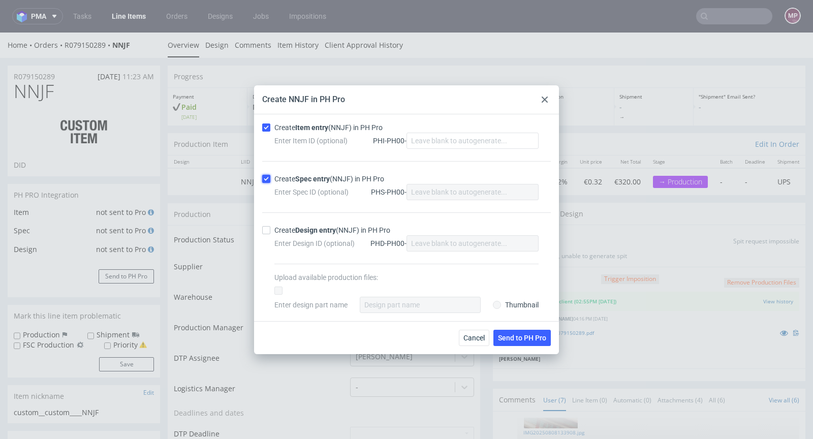
checkbox input "true"
click at [517, 332] on button "Send to PH Pro" at bounding box center [521, 338] width 57 height 16
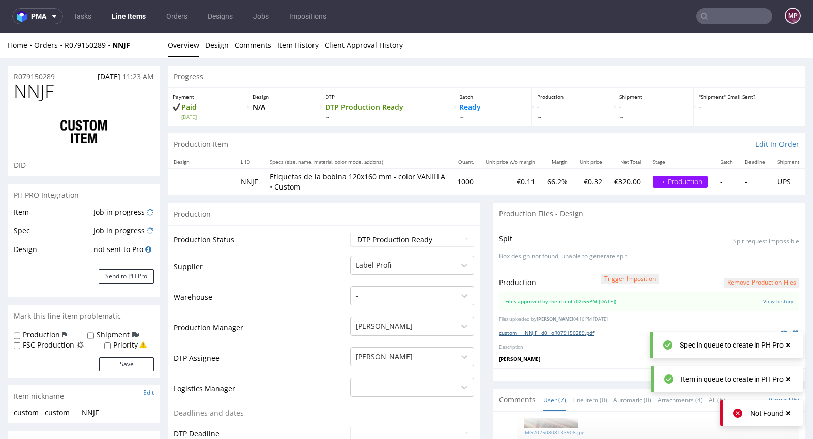
click at [543, 332] on link "custom____NNJF__d0__oR079150289.pdf" at bounding box center [546, 332] width 95 height 7
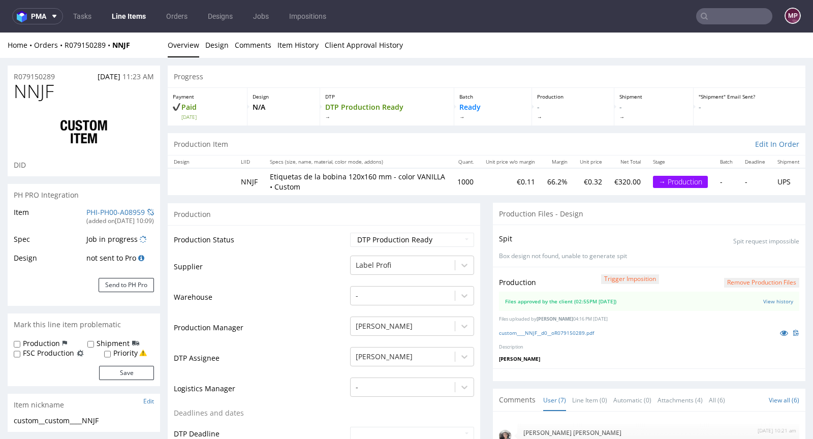
scroll to position [273, 0]
click at [123, 213] on link "PHI-PH00-A08959" at bounding box center [115, 212] width 58 height 10
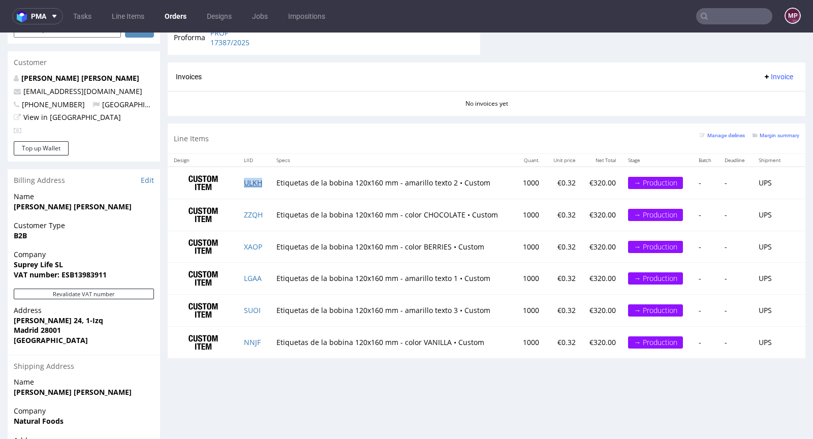
scroll to position [473, 0]
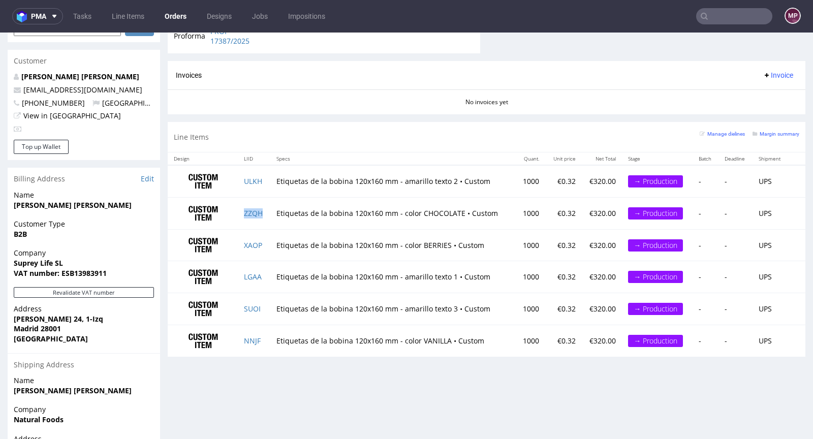
click at [266, 212] on td "ZZQH" at bounding box center [254, 213] width 33 height 32
click at [266, 243] on td "XAOP" at bounding box center [254, 245] width 33 height 32
click at [265, 274] on td "LGAA" at bounding box center [254, 277] width 33 height 32
click at [260, 304] on td "SUOI" at bounding box center [254, 309] width 33 height 32
click at [270, 343] on td "Etiquetas de la bobina 120x160 mm - color VANILLA • Custom" at bounding box center [392, 341] width 245 height 32
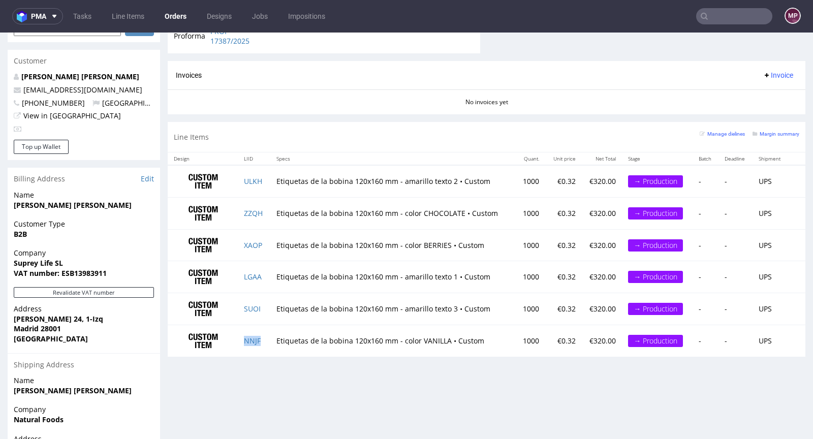
click at [262, 337] on td "NNJF" at bounding box center [254, 341] width 33 height 32
copy link "NNJF"
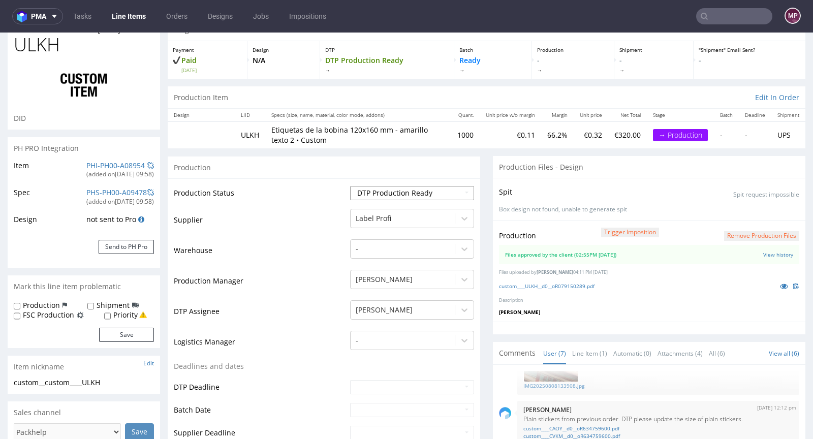
scroll to position [353, 0]
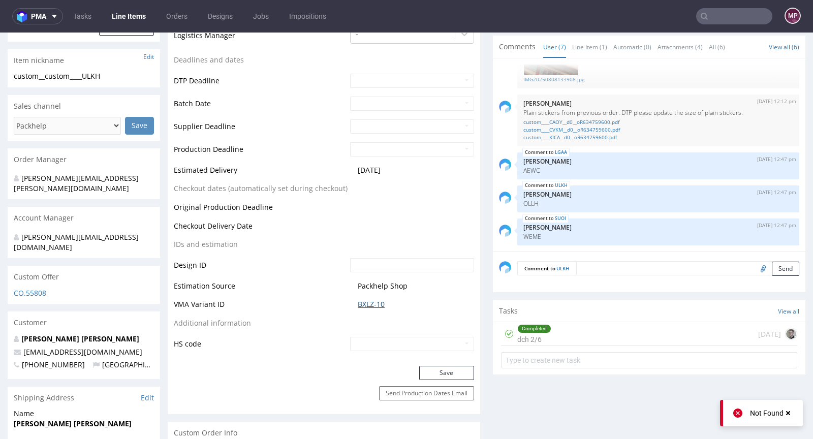
click at [374, 306] on link "BXLZ-10" at bounding box center [371, 304] width 27 height 10
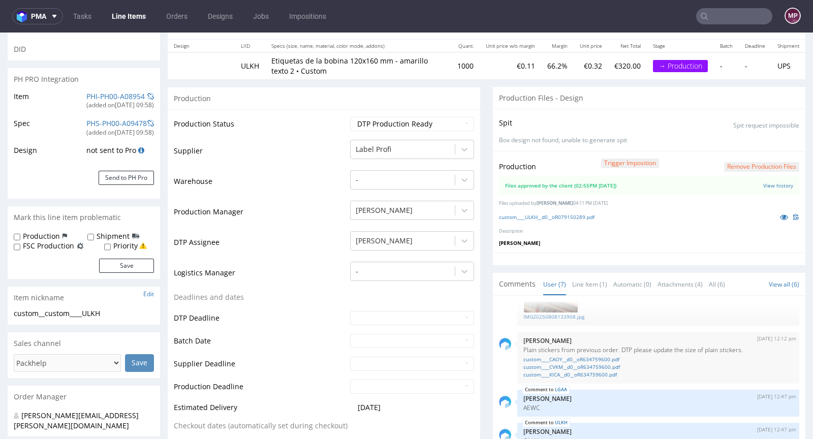
scroll to position [0, 0]
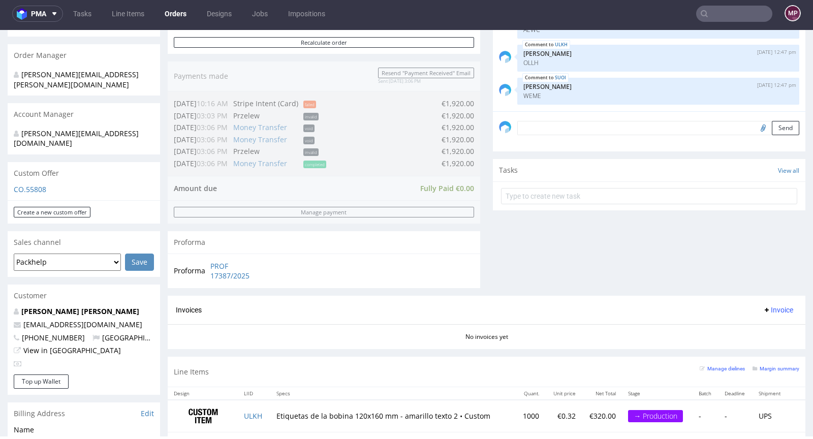
scroll to position [462, 0]
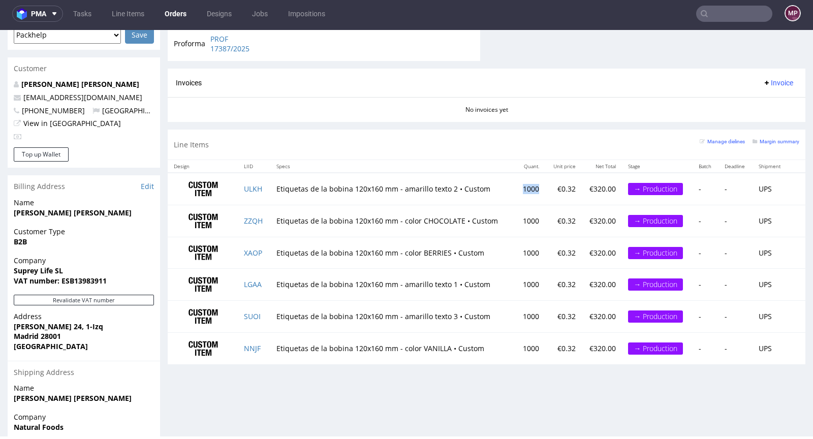
drag, startPoint x: 529, startPoint y: 184, endPoint x: 508, endPoint y: 185, distance: 21.3
click at [516, 185] on td "1000" at bounding box center [531, 189] width 30 height 32
copy td "1000"
click at [249, 308] on td "SUOI" at bounding box center [254, 317] width 33 height 32
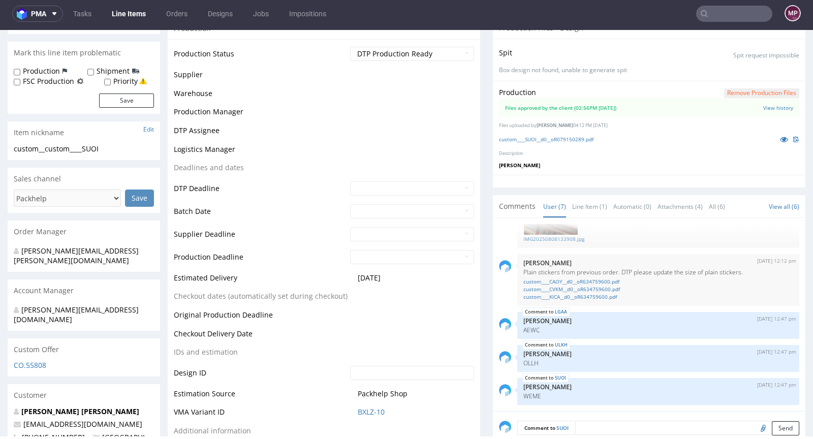
scroll to position [359, 0]
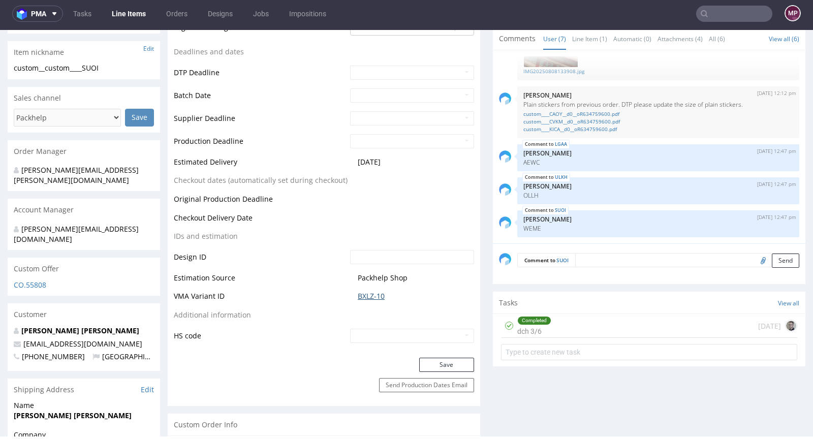
click at [373, 293] on link "BXLZ-10" at bounding box center [371, 296] width 27 height 10
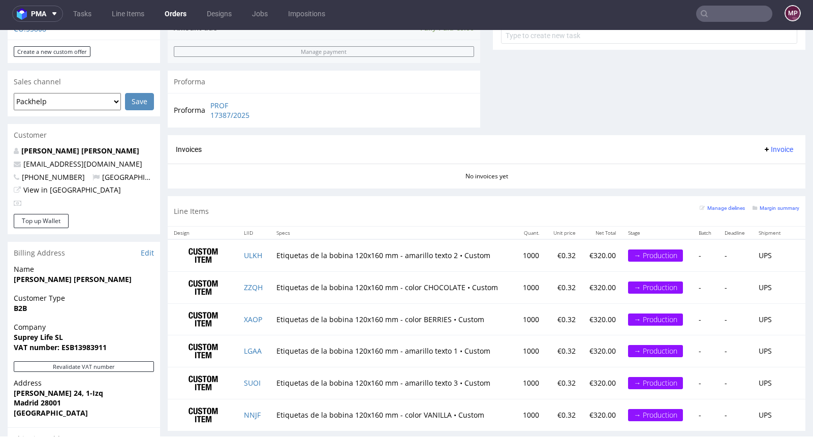
scroll to position [458, 0]
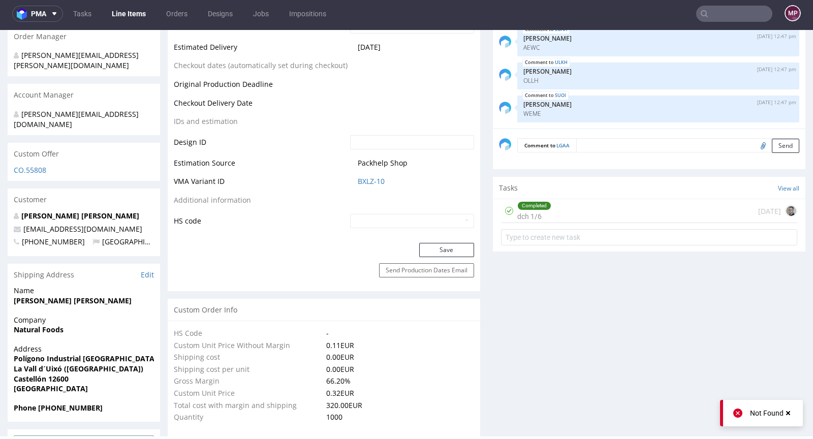
scroll to position [519, 0]
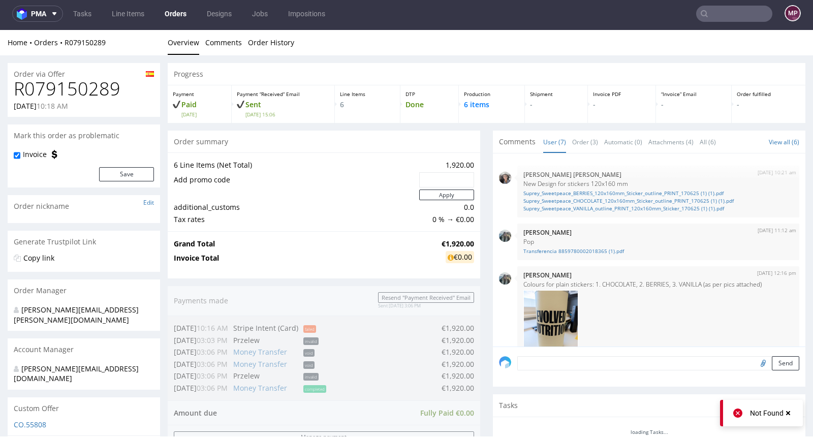
scroll to position [273, 0]
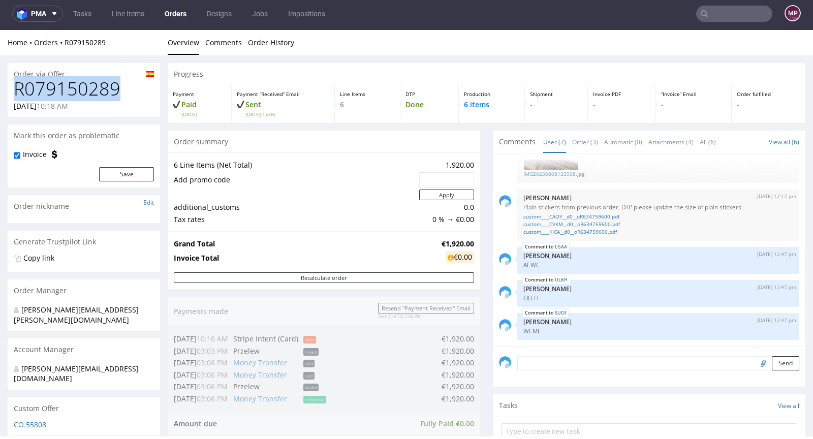
drag, startPoint x: 134, startPoint y: 85, endPoint x: 15, endPoint y: 89, distance: 118.4
click at [15, 89] on h1 "R079150289" at bounding box center [84, 89] width 140 height 20
copy h1 "R079150289"
click at [123, 90] on h1 "R079150289" at bounding box center [84, 89] width 140 height 20
drag, startPoint x: 123, startPoint y: 90, endPoint x: 38, endPoint y: 90, distance: 84.9
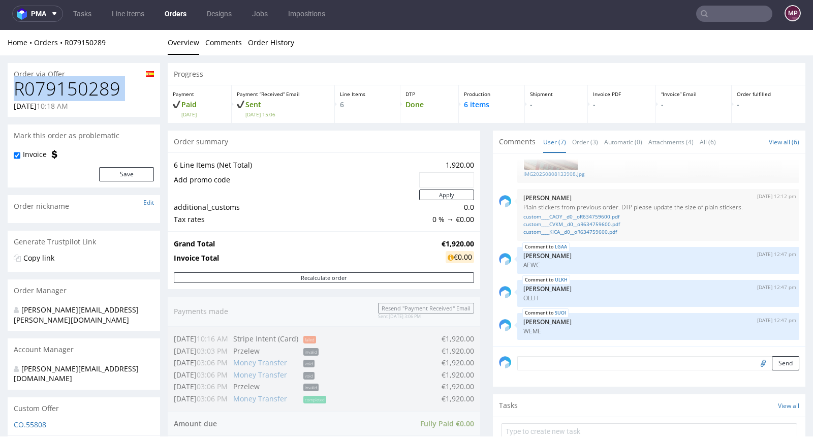
click at [38, 90] on h1 "R079150289" at bounding box center [84, 89] width 140 height 20
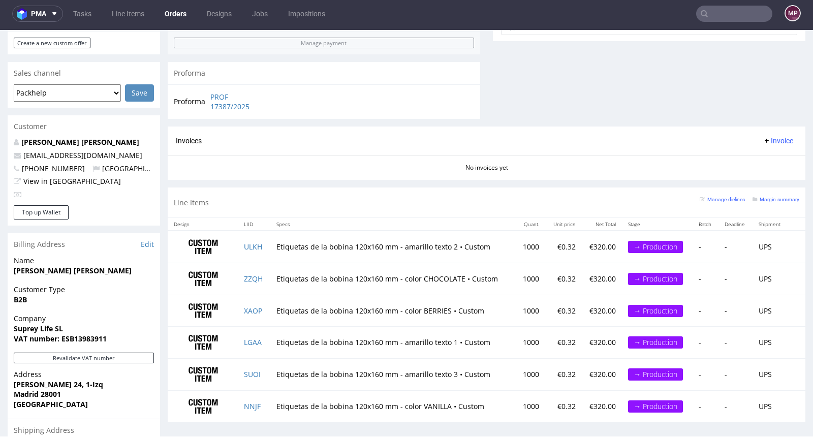
scroll to position [489, 0]
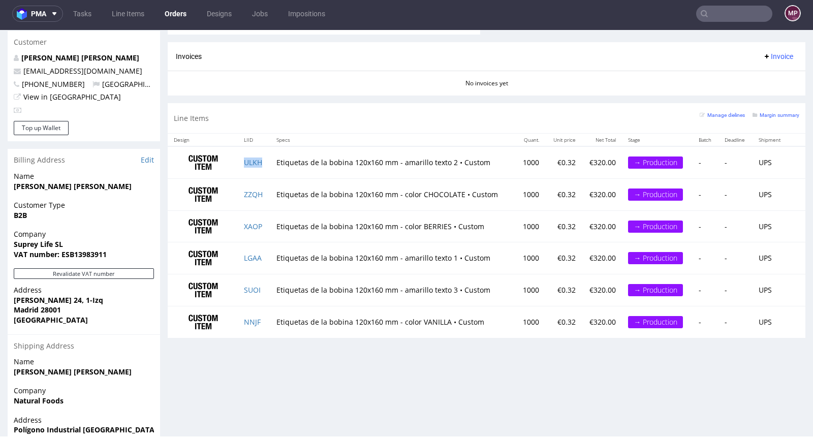
click at [265, 161] on td "ULKH" at bounding box center [254, 162] width 33 height 32
click at [263, 193] on td "ZZQH" at bounding box center [254, 194] width 33 height 32
click at [263, 199] on td "ZZQH" at bounding box center [254, 194] width 33 height 32
drag, startPoint x: 265, startPoint y: 192, endPoint x: 233, endPoint y: 192, distance: 31.5
click at [233, 192] on tr "ZZQH Etiquetas de la bobina 120x160 mm - color CHOCOLATE • Custom 1000 €0.32 €3…" at bounding box center [487, 194] width 638 height 32
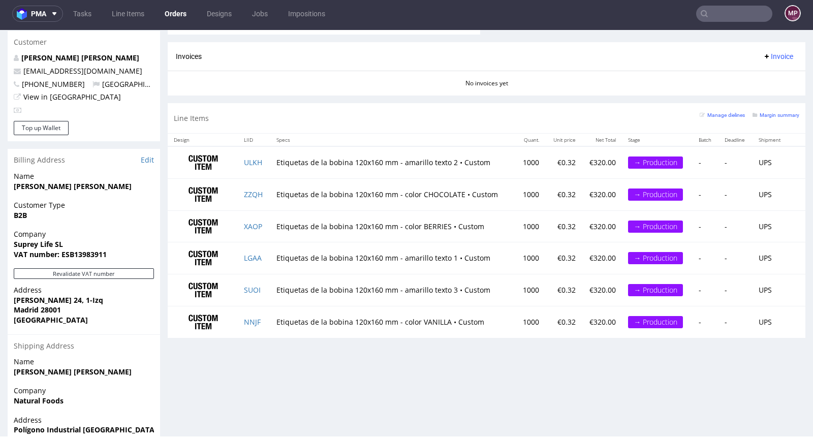
click at [275, 192] on td "Etiquetas de la bobina 120x160 mm - color CHOCOLATE • Custom" at bounding box center [392, 194] width 245 height 32
click at [270, 192] on td "Etiquetas de la bobina 120x160 mm - color CHOCOLATE • Custom" at bounding box center [392, 194] width 245 height 32
click at [265, 192] on td "ZZQH" at bounding box center [254, 194] width 33 height 32
copy link "ZZQH"
click at [266, 223] on td "XAOP" at bounding box center [254, 226] width 33 height 32
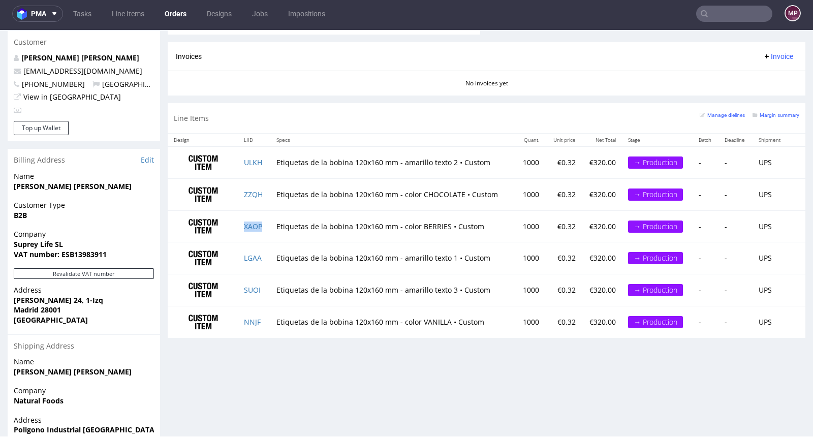
copy link "XAOP"
click at [265, 252] on td "LGAA" at bounding box center [254, 258] width 33 height 32
copy link "LGAA"
click at [263, 283] on td "SUOI" at bounding box center [254, 290] width 33 height 32
copy link "SUOI"
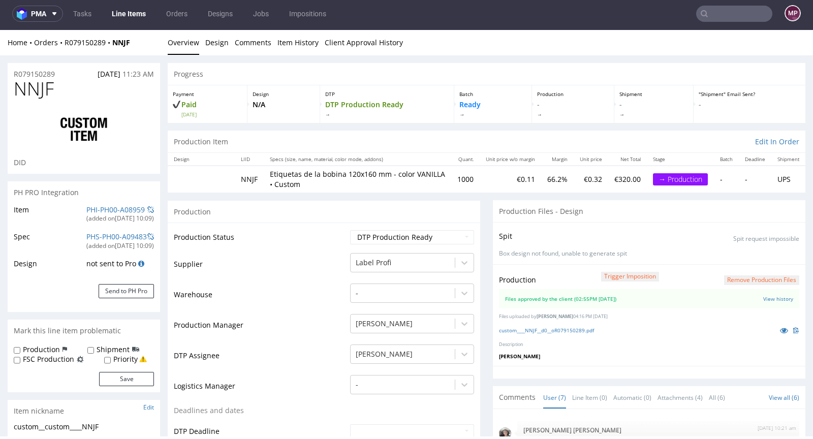
scroll to position [273, 0]
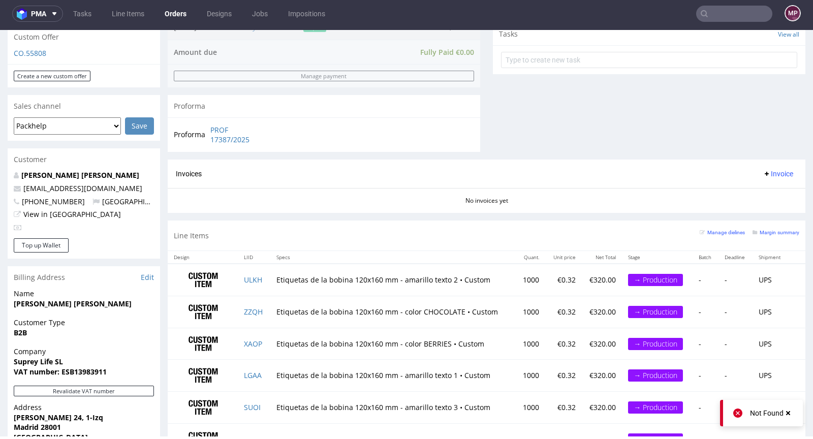
scroll to position [483, 0]
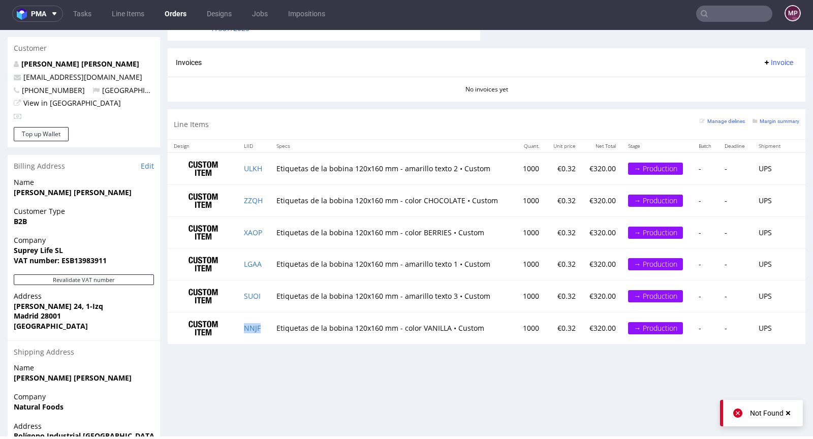
click at [263, 324] on td "NNJF" at bounding box center [254, 328] width 33 height 32
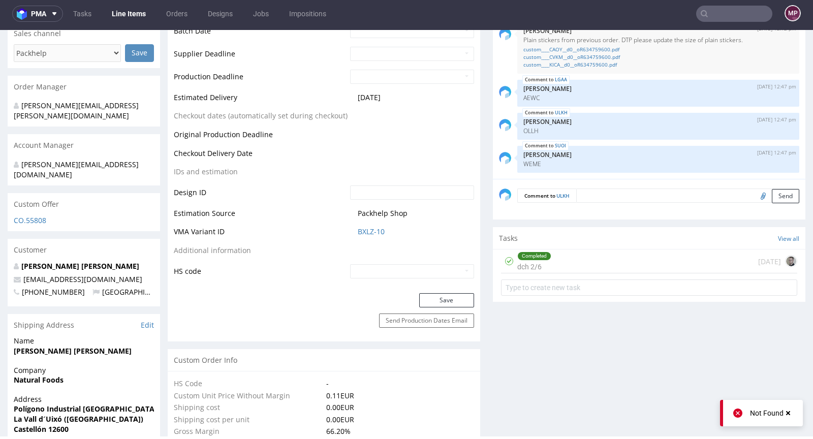
scroll to position [423, 0]
drag, startPoint x: 405, startPoint y: 231, endPoint x: 351, endPoint y: 233, distance: 54.9
click at [351, 233] on td "BXLZ-10" at bounding box center [411, 235] width 127 height 19
click at [350, 232] on td "BXLZ-10" at bounding box center [411, 235] width 127 height 19
drag, startPoint x: 346, startPoint y: 229, endPoint x: 370, endPoint y: 229, distance: 24.4
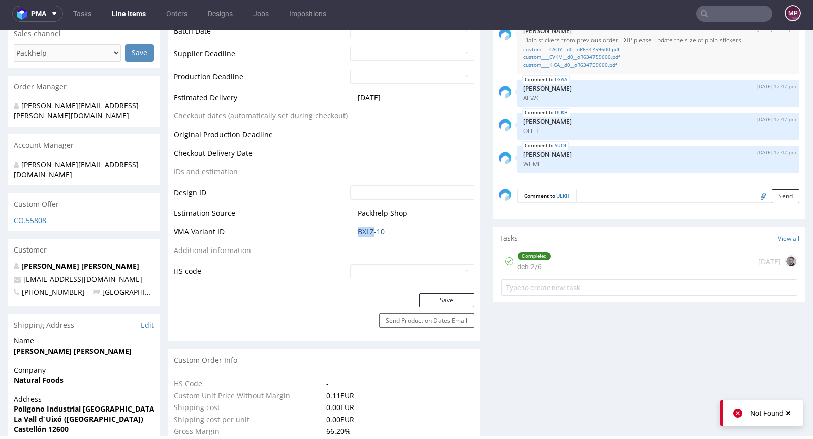
click at [370, 229] on td "BXLZ-10" at bounding box center [411, 235] width 127 height 19
copy link "BXLZ"
click at [393, 232] on span "BXLZ-10" at bounding box center [416, 232] width 116 height 10
drag, startPoint x: 391, startPoint y: 230, endPoint x: 352, endPoint y: 229, distance: 38.6
click at [352, 229] on td "BXLZ-10" at bounding box center [411, 235] width 127 height 19
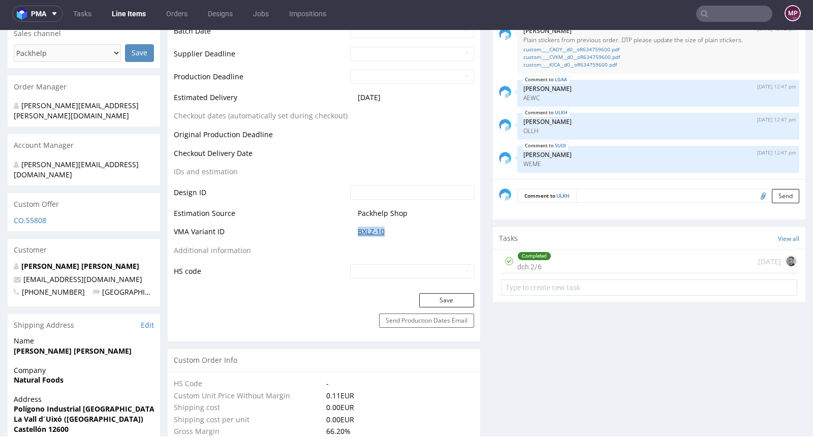
copy link "BXLZ-10"
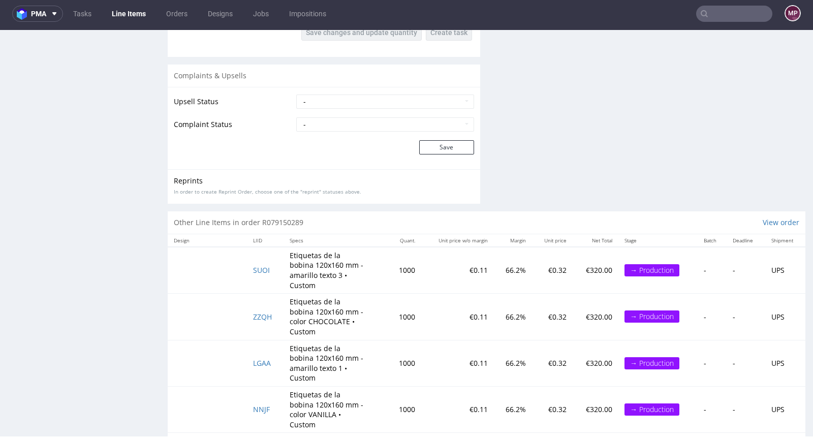
scroll to position [1532, 0]
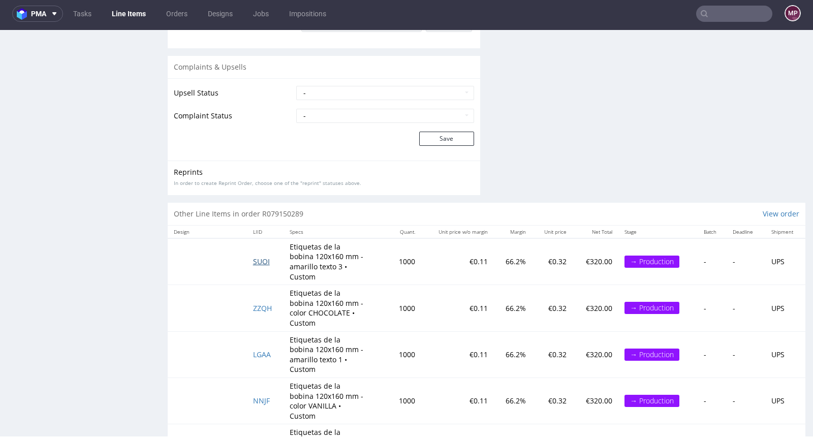
click at [260, 257] on span "SUOI" at bounding box center [261, 262] width 17 height 10
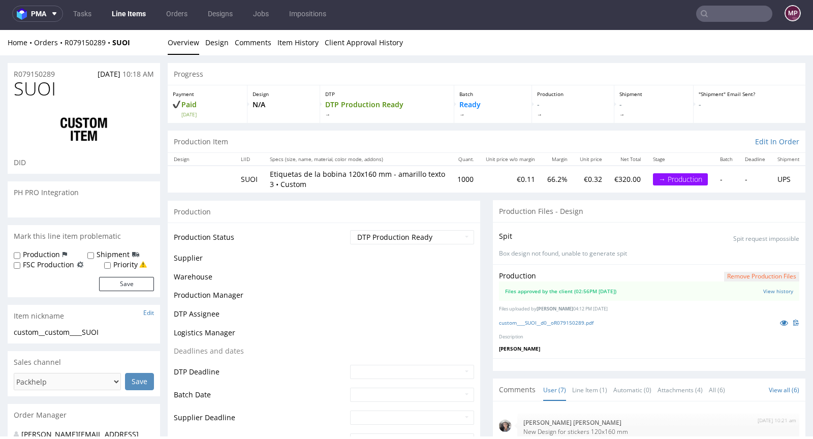
scroll to position [273, 0]
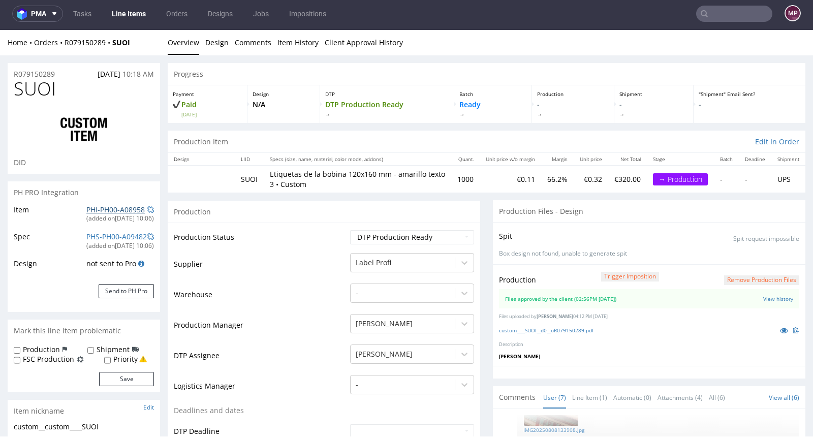
click at [121, 206] on link "PHI-PH00-A08958" at bounding box center [115, 210] width 58 height 10
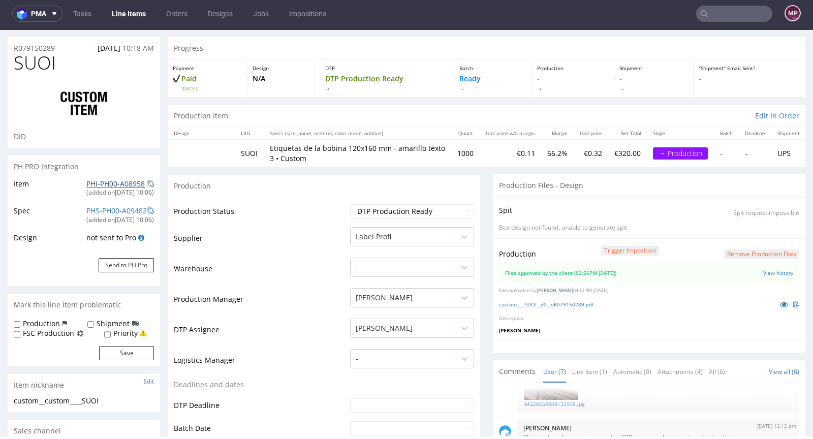
scroll to position [0, 0]
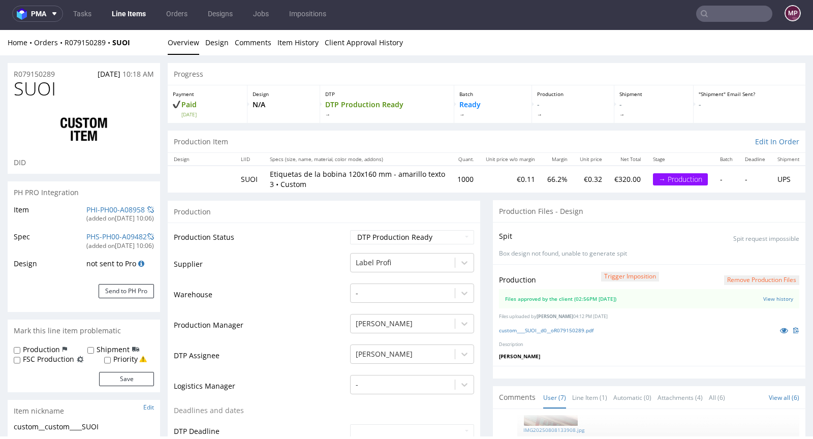
click at [44, 67] on div "R079150289 18.08.2025 10:18 AM" at bounding box center [84, 71] width 152 height 16
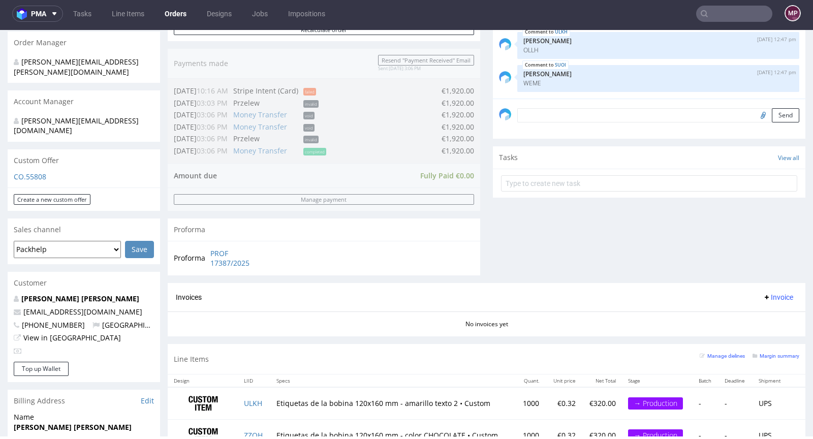
scroll to position [339, 0]
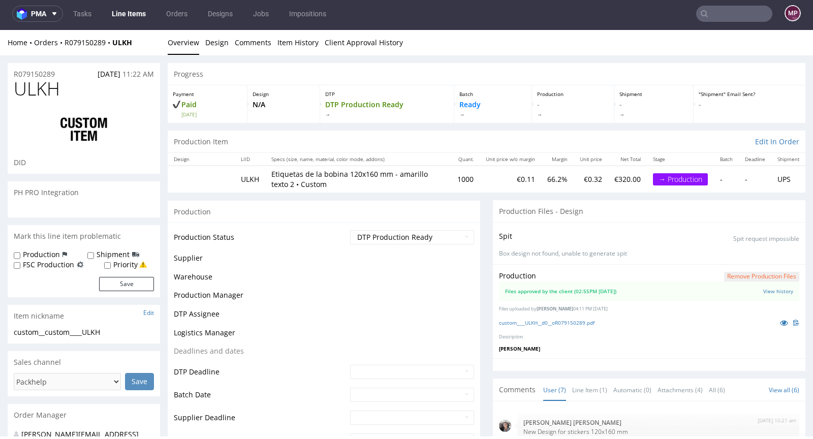
scroll to position [273, 0]
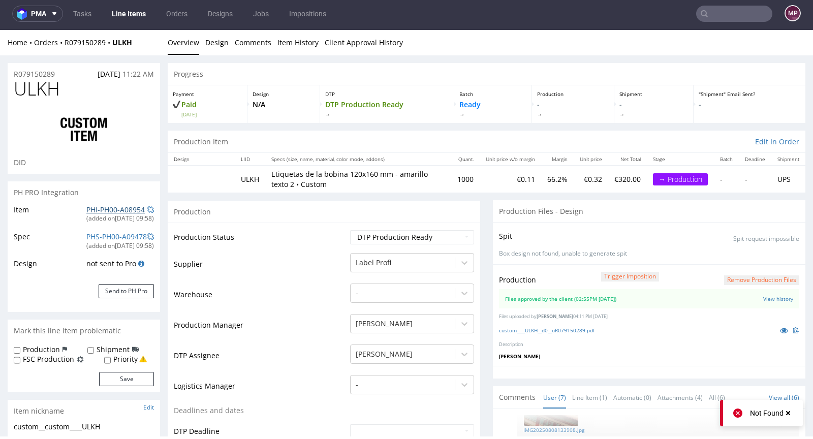
click at [111, 212] on link "PHI-PH00-A08954" at bounding box center [115, 210] width 58 height 10
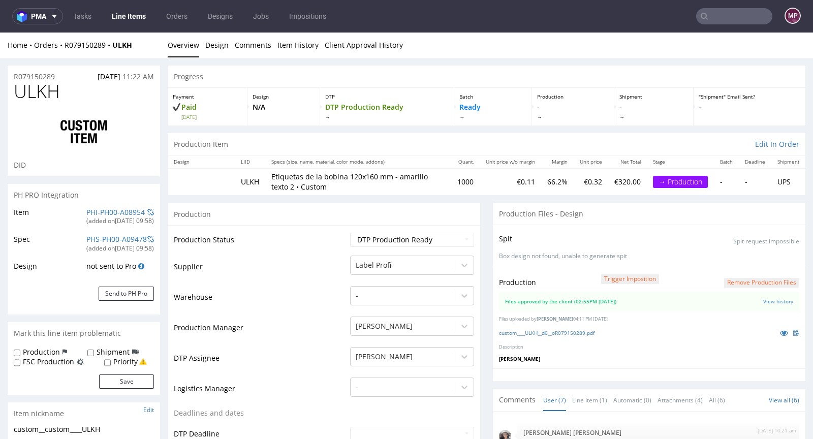
scroll to position [128, 0]
click at [86, 215] on link "PHI-PH00-A08954" at bounding box center [115, 212] width 58 height 10
drag, startPoint x: 70, startPoint y: 95, endPoint x: 15, endPoint y: 95, distance: 54.9
click at [15, 95] on h1 "ULKH" at bounding box center [84, 91] width 140 height 20
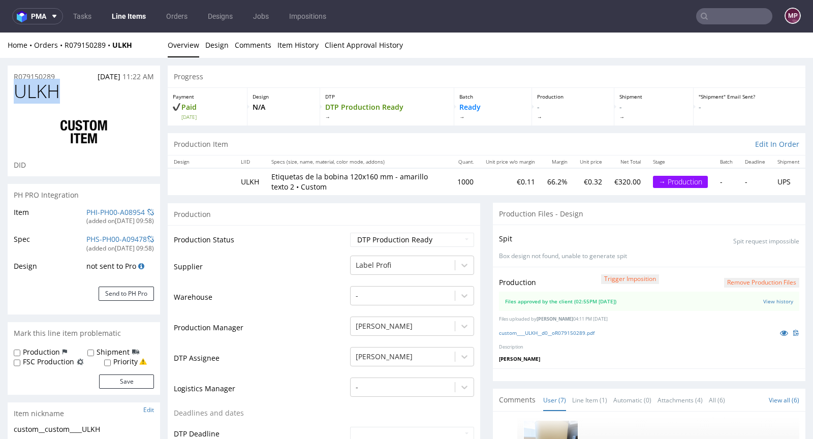
copy span "ULKH"
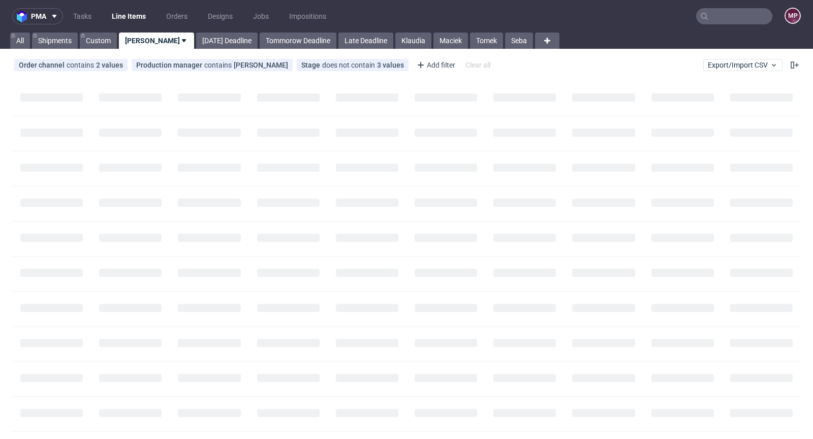
click at [714, 15] on input "text" at bounding box center [734, 16] width 76 height 16
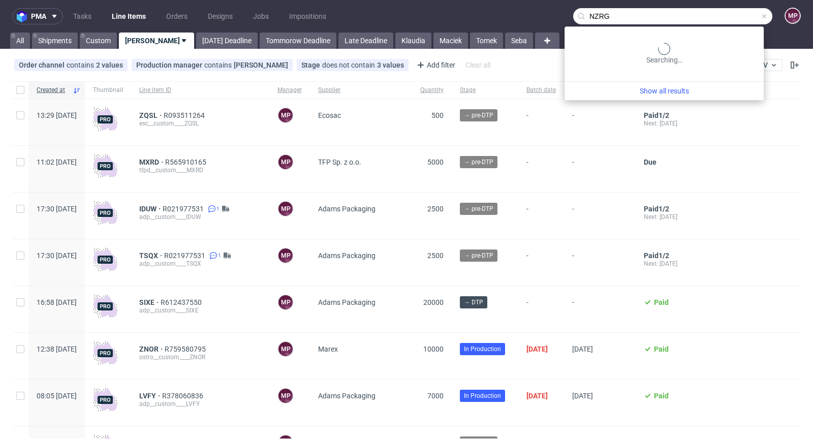
type input "NZRG"
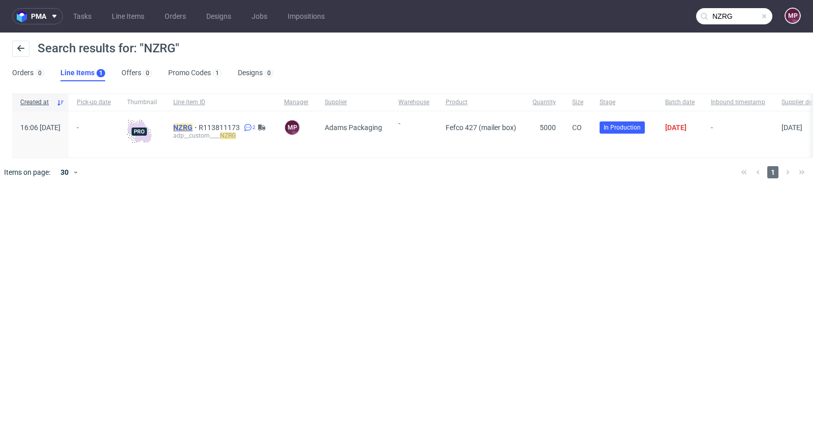
click at [193, 129] on mark "NZRG" at bounding box center [182, 127] width 19 height 8
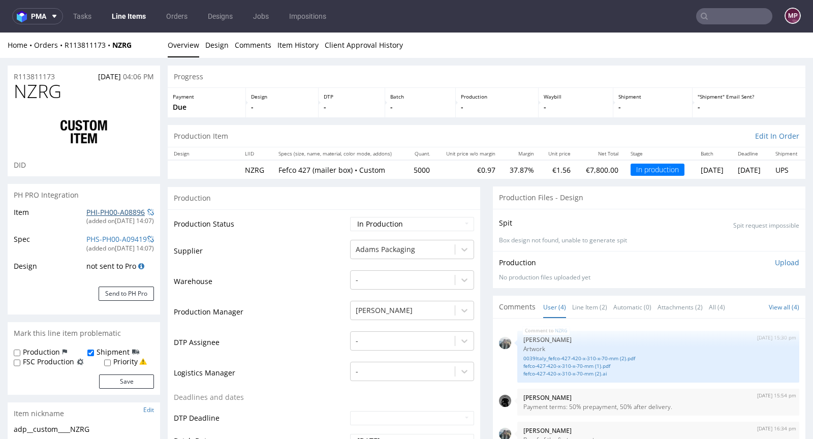
click at [118, 212] on link "PHI-PH00-A08896" at bounding box center [115, 212] width 58 height 10
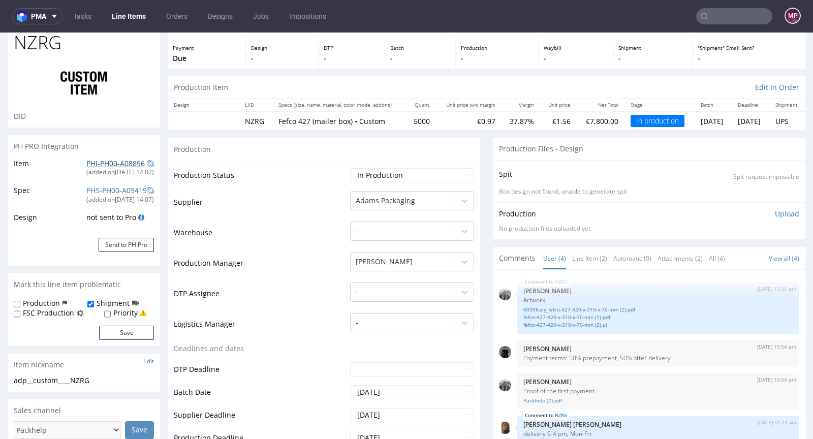
scroll to position [200, 0]
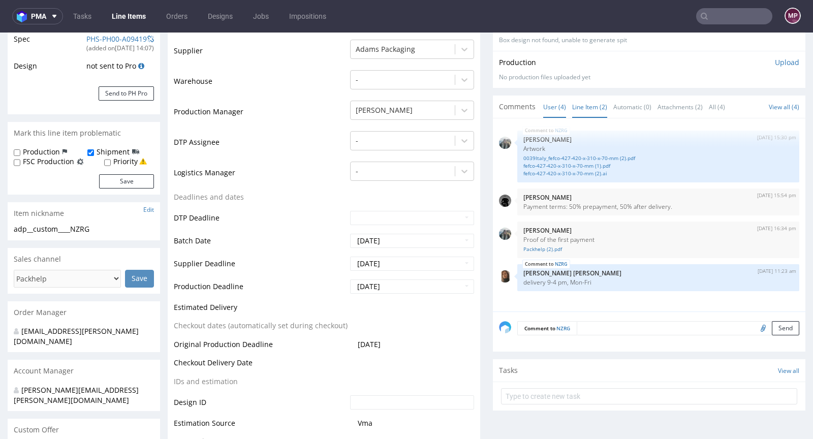
click at [590, 106] on link "Line Item (2)" at bounding box center [589, 107] width 35 height 22
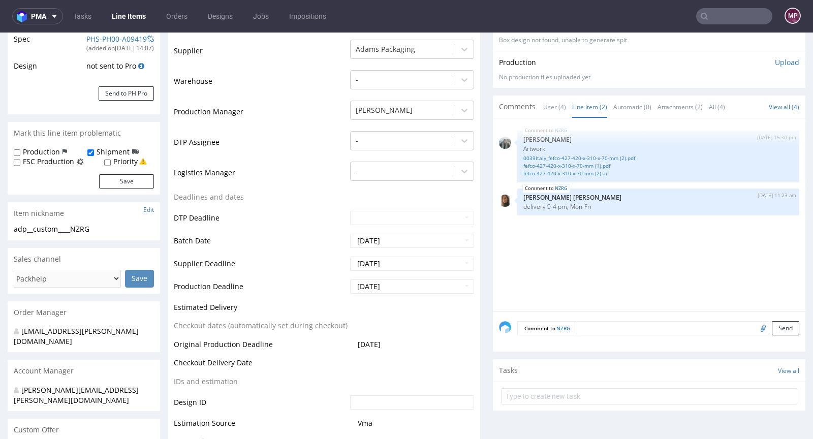
scroll to position [0, 0]
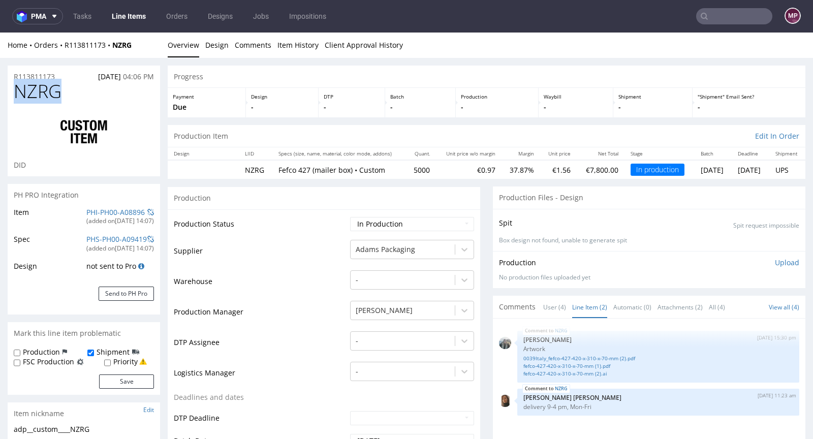
drag, startPoint x: 77, startPoint y: 97, endPoint x: 5, endPoint y: 95, distance: 72.2
copy span "NZRG"
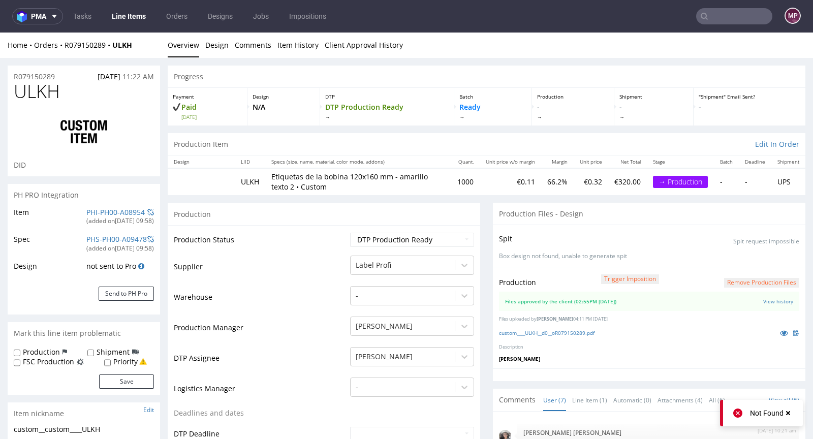
scroll to position [273, 0]
click at [555, 330] on link "custom____ULKH__d0__oR079150289.pdf" at bounding box center [547, 332] width 96 height 7
click at [533, 335] on div "custom____ZZQH__d0__oR079150289.pdf" at bounding box center [649, 332] width 300 height 11
click at [532, 332] on link "custom____ZZQH__d0__oR079150289.pdf" at bounding box center [547, 332] width 97 height 7
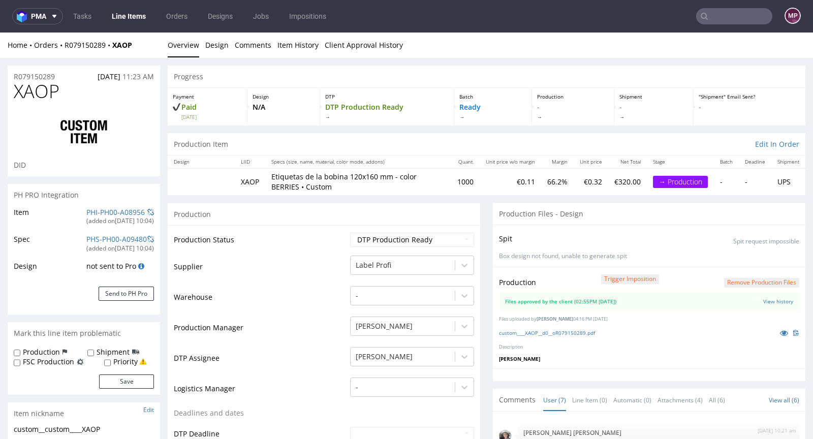
scroll to position [128, 0]
click at [540, 332] on link "custom____XAOP__d0__oR079150289.pdf" at bounding box center [547, 332] width 96 height 7
click at [549, 332] on link "custom____LGAA__d0__oR079150289.pdf" at bounding box center [546, 332] width 95 height 7
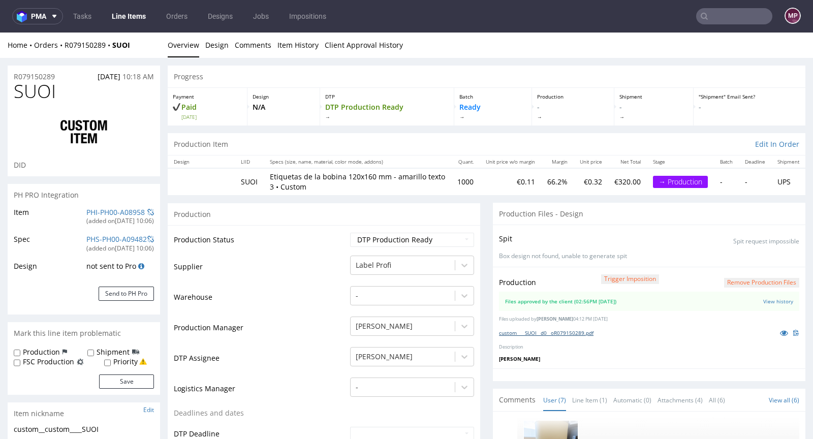
click at [541, 331] on link "custom____SUOI__d0__oR079150289.pdf" at bounding box center [546, 332] width 95 height 7
click at [552, 329] on link "custom____NNJF__d0__oR079150289.pdf" at bounding box center [546, 332] width 95 height 7
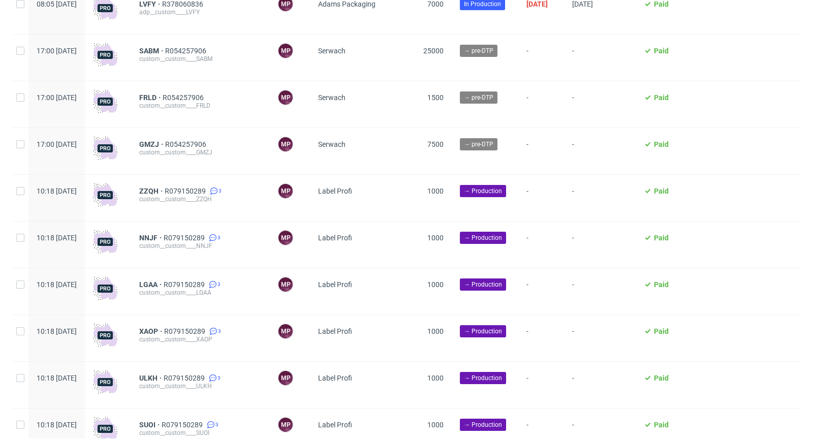
scroll to position [403, 0]
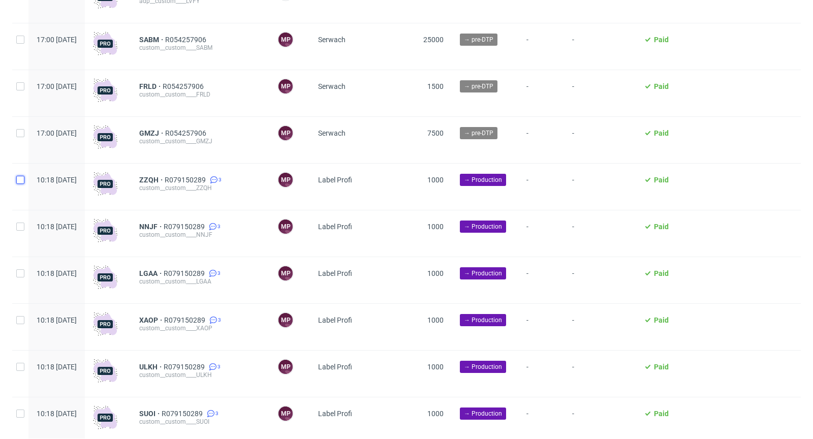
click at [17, 181] on input "checkbox" at bounding box center [20, 180] width 8 height 8
checkbox input "true"
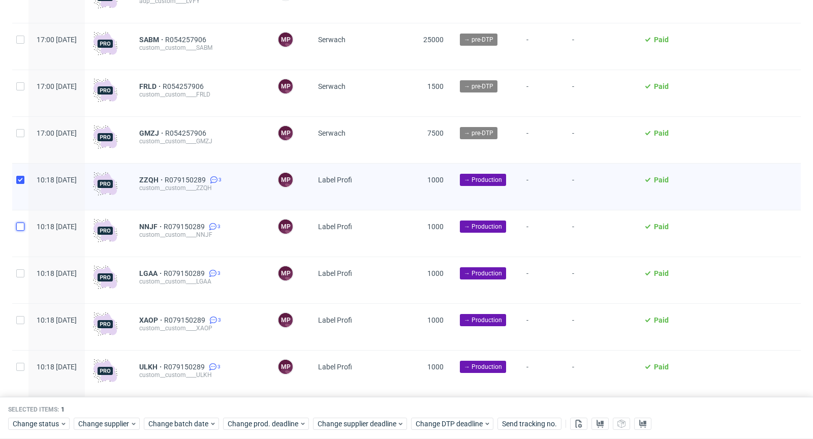
click at [24, 228] on input "checkbox" at bounding box center [20, 227] width 8 height 8
checkbox input "true"
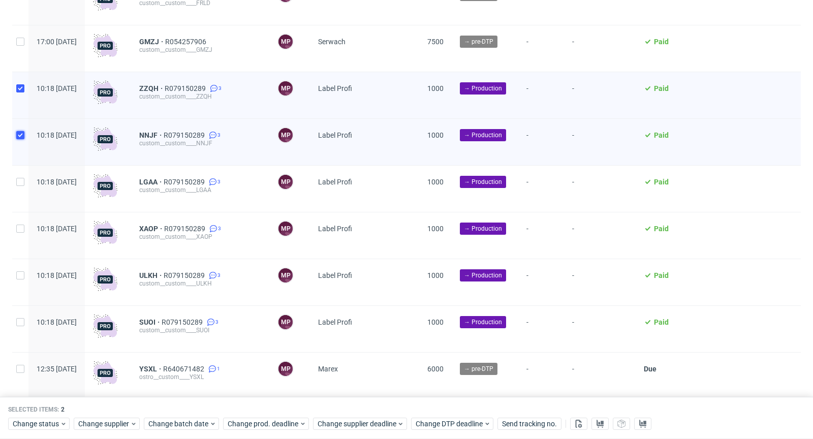
scroll to position [495, 0]
click at [21, 177] on div at bounding box center [20, 188] width 16 height 46
checkbox input "true"
click at [21, 228] on input "checkbox" at bounding box center [20, 228] width 8 height 8
checkbox input "true"
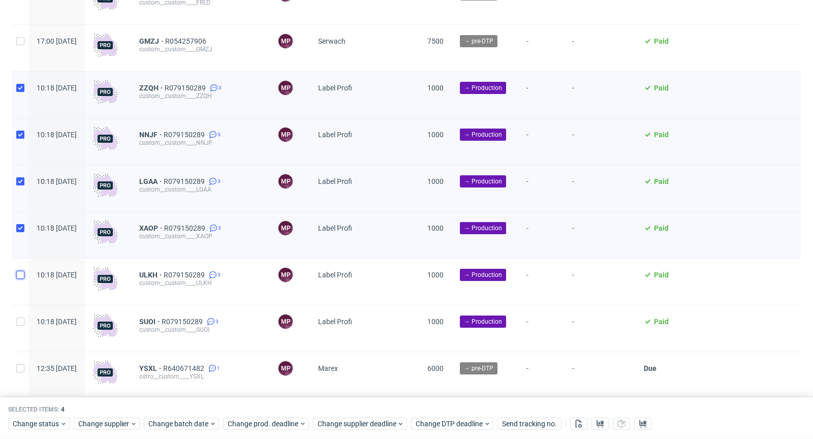
click at [17, 276] on input "checkbox" at bounding box center [20, 275] width 8 height 8
checkbox input "true"
click at [21, 322] on input "checkbox" at bounding box center [20, 322] width 8 height 8
checkbox input "true"
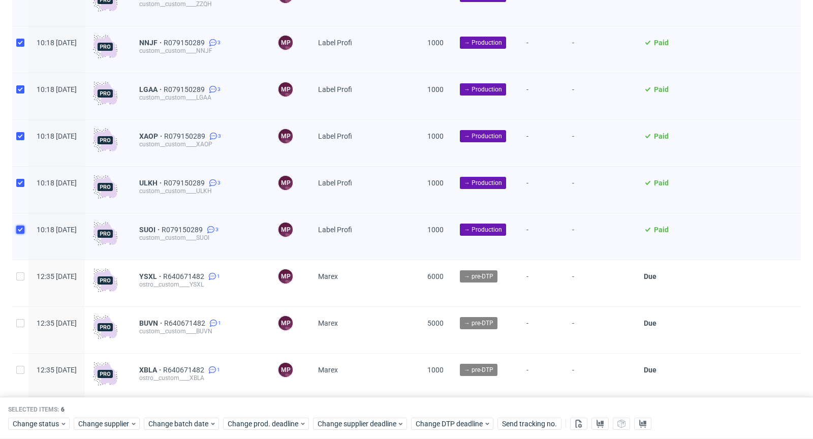
scroll to position [585, 0]
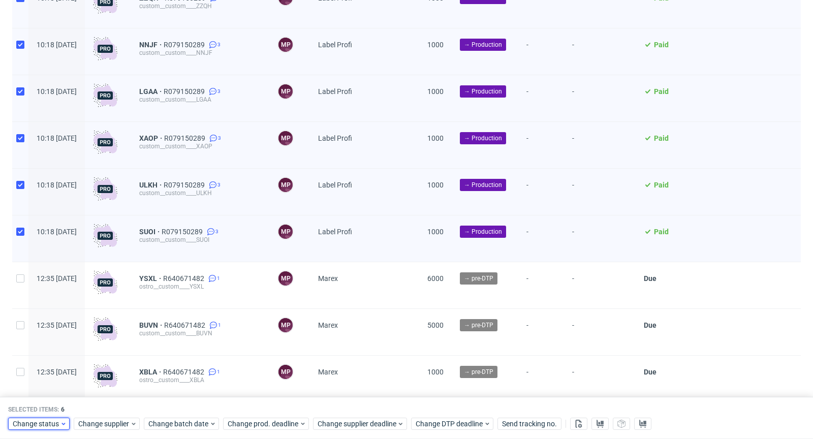
click at [57, 428] on span "Change status" at bounding box center [36, 424] width 47 height 10
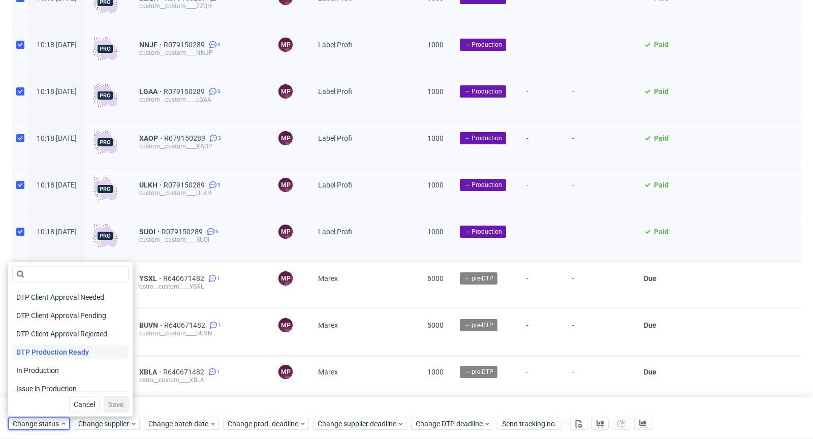
scroll to position [89, 0]
click at [66, 350] on div "In Production" at bounding box center [70, 353] width 116 height 14
click at [114, 404] on span "Save" at bounding box center [116, 404] width 16 height 7
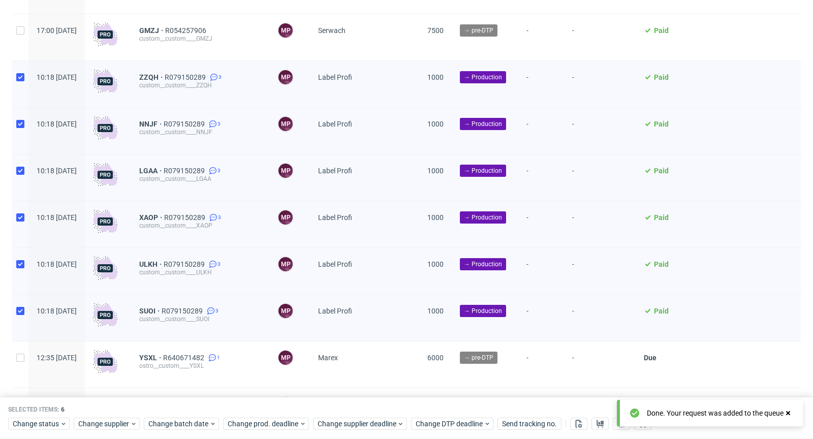
scroll to position [508, 0]
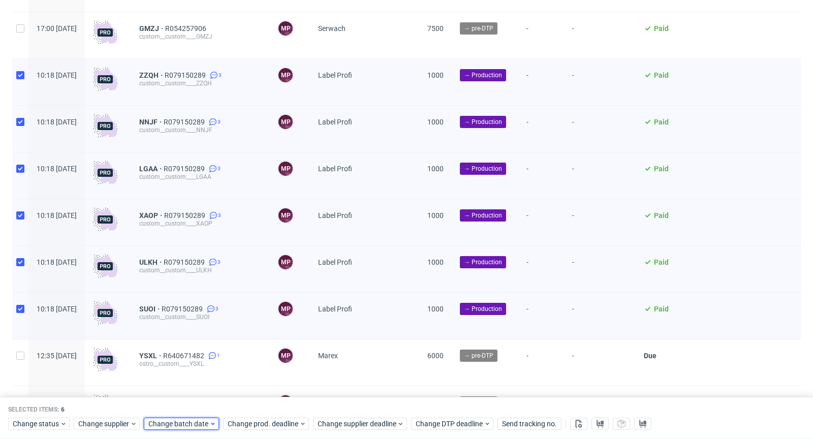
click at [169, 427] on span "Change batch date" at bounding box center [178, 424] width 61 height 10
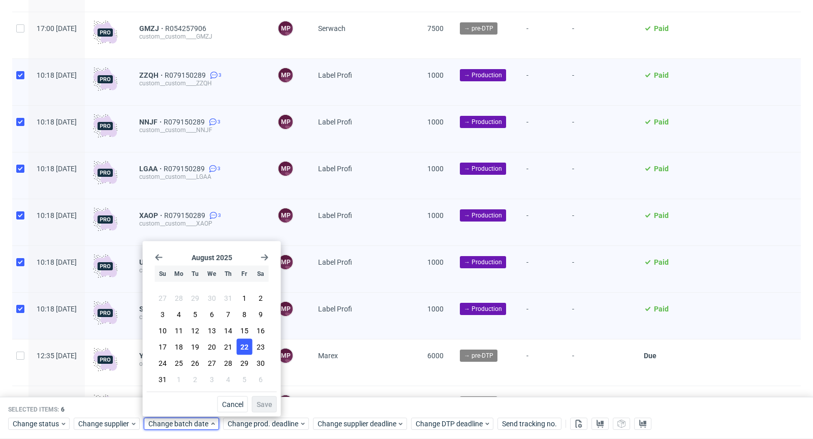
click at [247, 350] on span "22" at bounding box center [244, 347] width 8 height 10
click at [265, 401] on span "Save" at bounding box center [265, 404] width 16 height 7
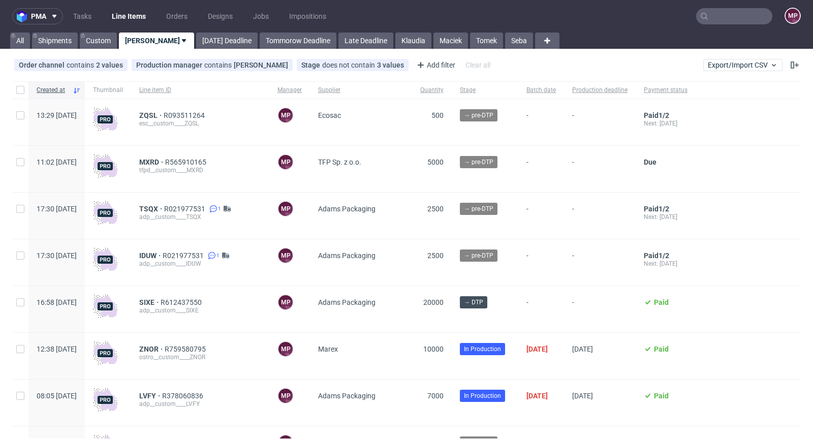
click at [712, 21] on input "text" at bounding box center [734, 16] width 76 height 16
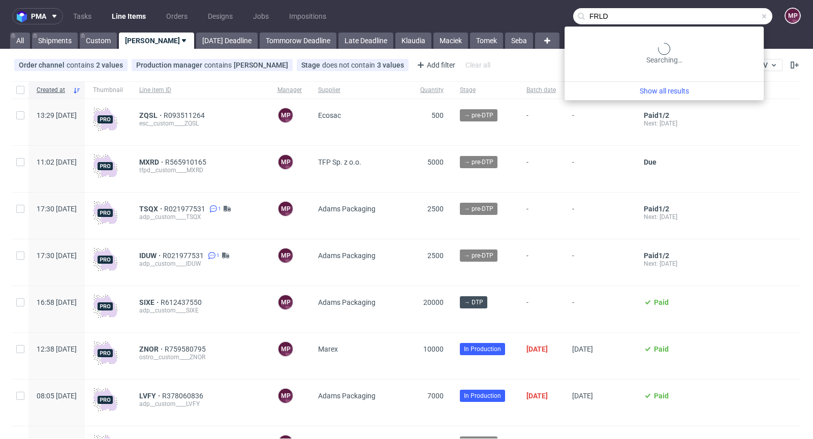
type input "FRLD"
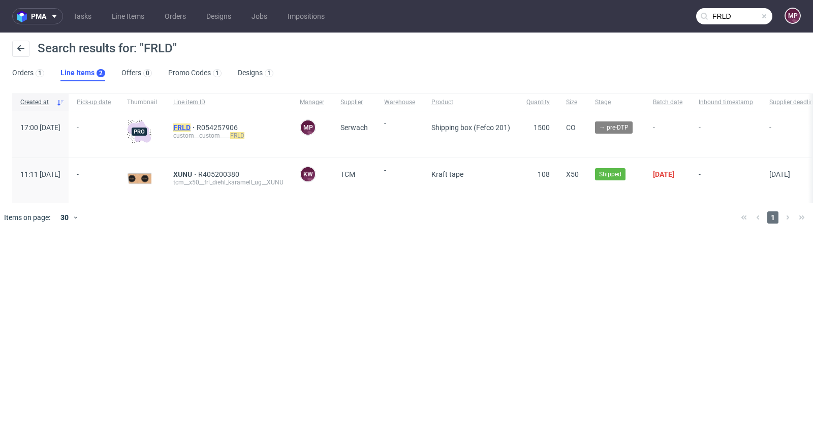
click at [191, 125] on mark "FRLD" at bounding box center [181, 127] width 17 height 8
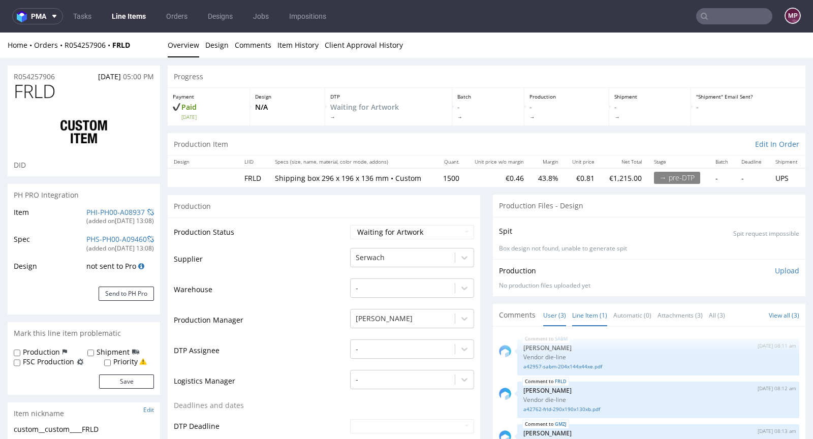
click at [591, 309] on link "Line Item (1)" at bounding box center [589, 315] width 35 height 22
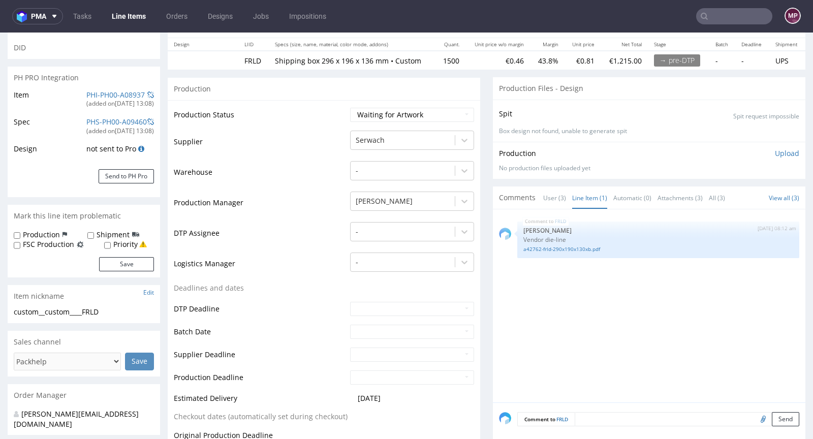
scroll to position [225, 0]
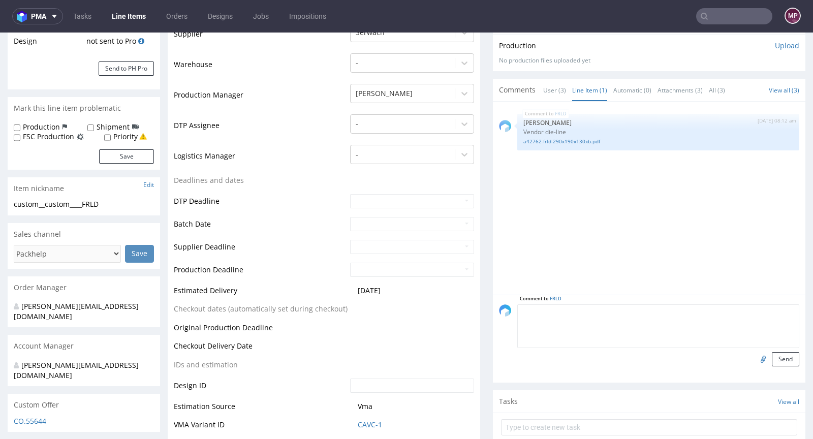
click at [593, 315] on textarea at bounding box center [658, 326] width 282 height 44
type textarea "s"
type textarea "[PERSON_NAME] vendora na zaktualizowane wymiary"
click at [755, 358] on input "file" at bounding box center [762, 358] width 14 height 13
type input "C:\fakepath\a42762-frld-296x196x136xb.pdf"
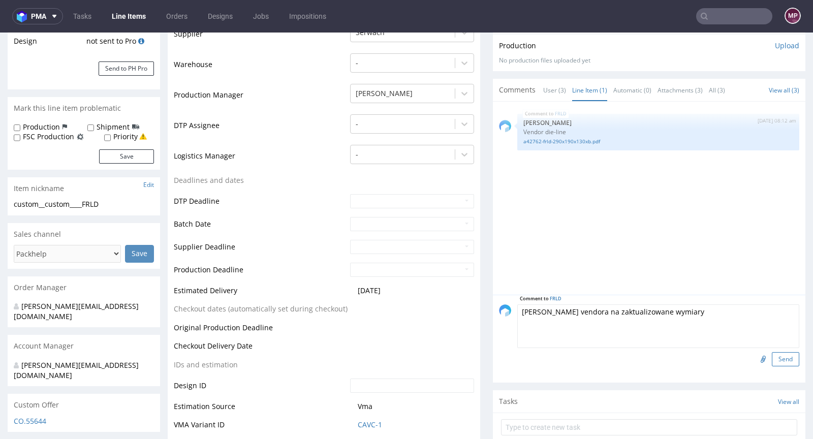
click at [773, 361] on button "Send" at bounding box center [785, 359] width 27 height 14
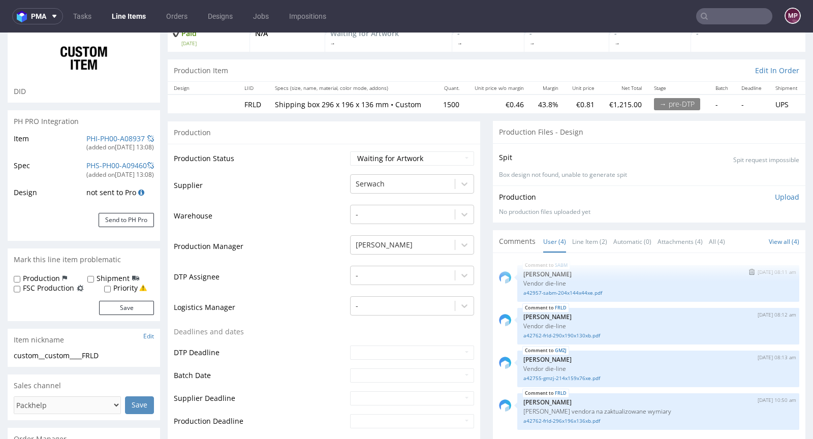
scroll to position [102, 0]
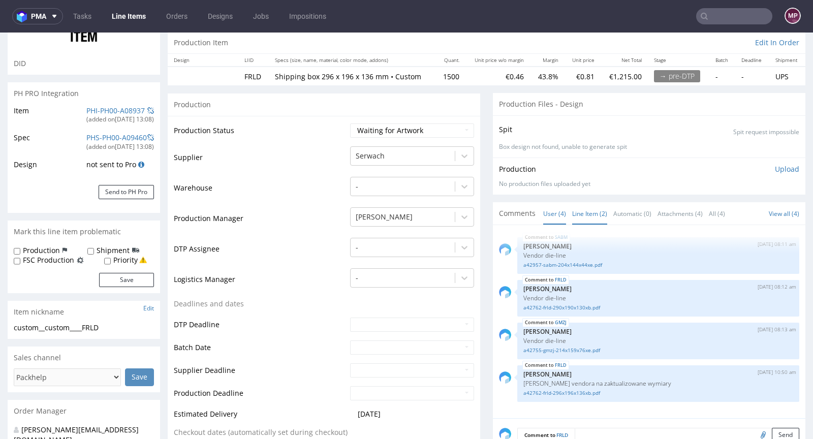
click at [572, 213] on link "Line Item (2)" at bounding box center [589, 214] width 35 height 22
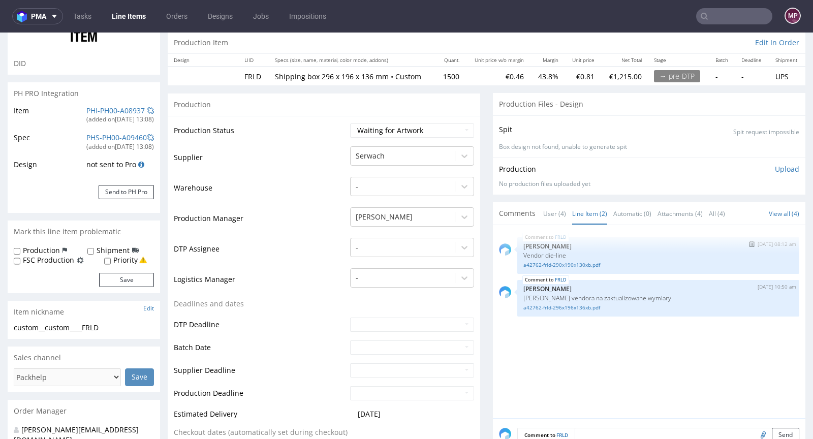
click at [749, 241] on img "submit" at bounding box center [752, 244] width 6 height 6
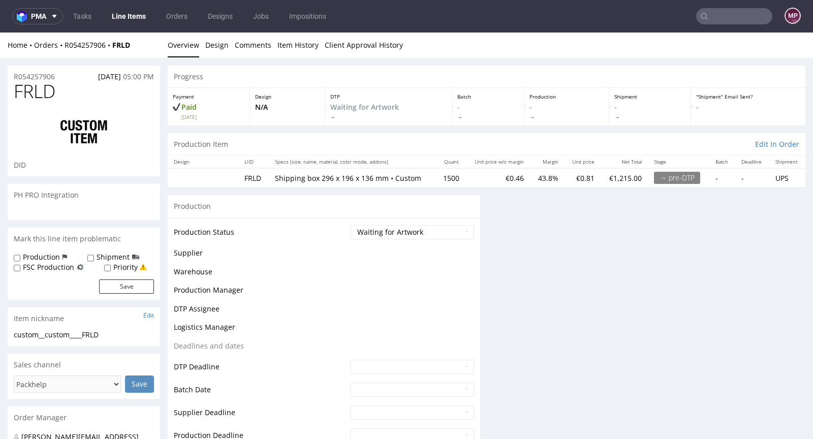
scroll to position [0, 0]
click at [716, 241] on div "Progress Payment Paid [DATE] Design N/A DTP Waiting for Artwork Batch - Product…" at bounding box center [487, 401] width 638 height 671
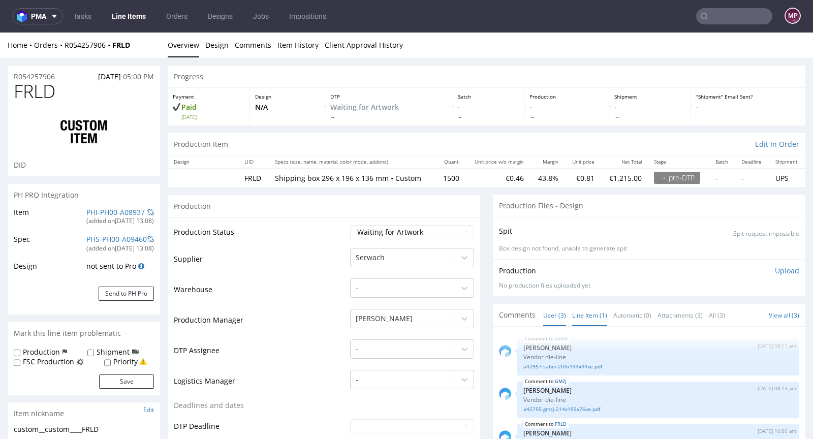
click at [572, 310] on link "Line Item (1)" at bounding box center [589, 315] width 35 height 22
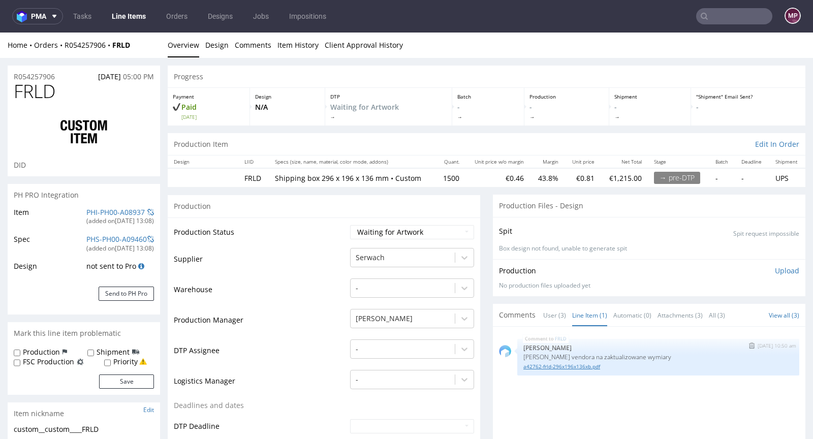
click at [573, 363] on link "a42762-frld-296x196x136xb.pdf" at bounding box center [658, 367] width 270 height 8
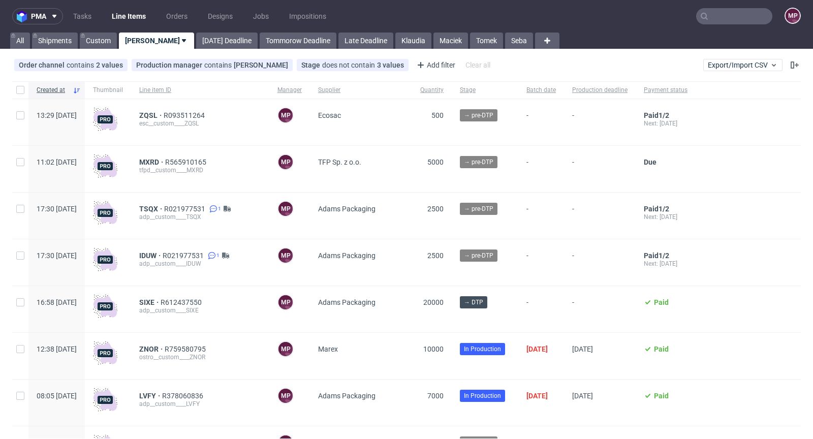
click at [723, 19] on input "text" at bounding box center [734, 16] width 76 height 16
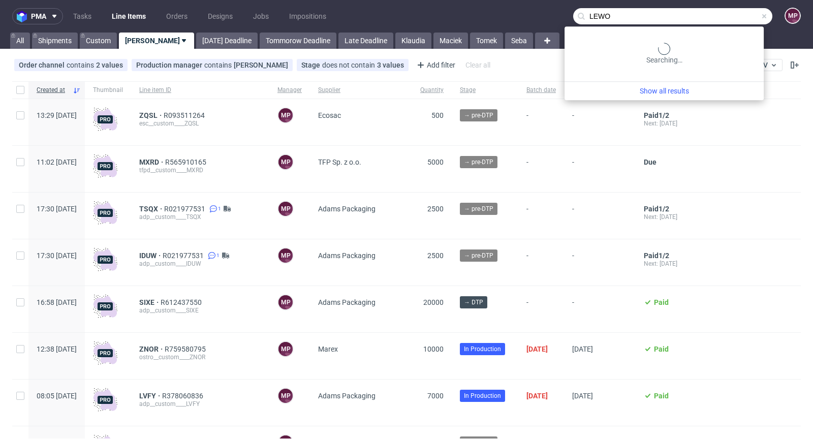
type input "LEWO"
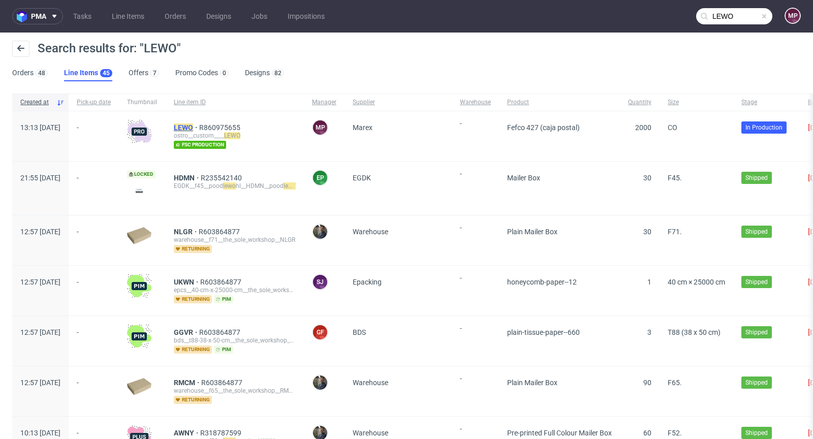
click at [193, 125] on mark "LEWO" at bounding box center [183, 127] width 19 height 8
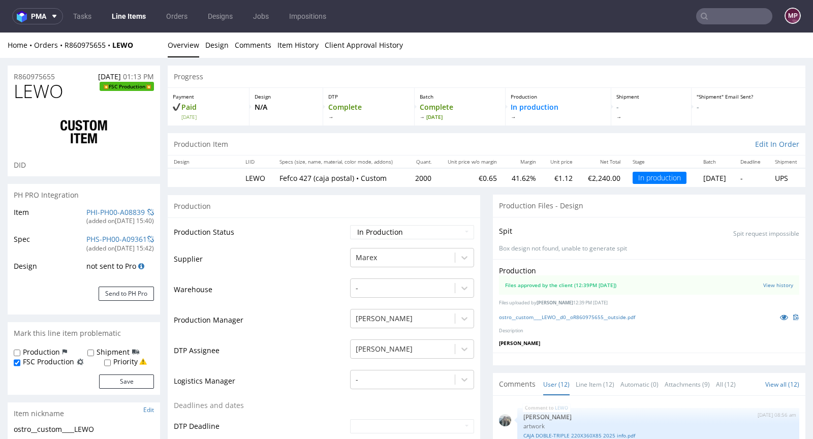
scroll to position [695, 0]
click at [576, 381] on link "Line Item (12)" at bounding box center [595, 384] width 39 height 22
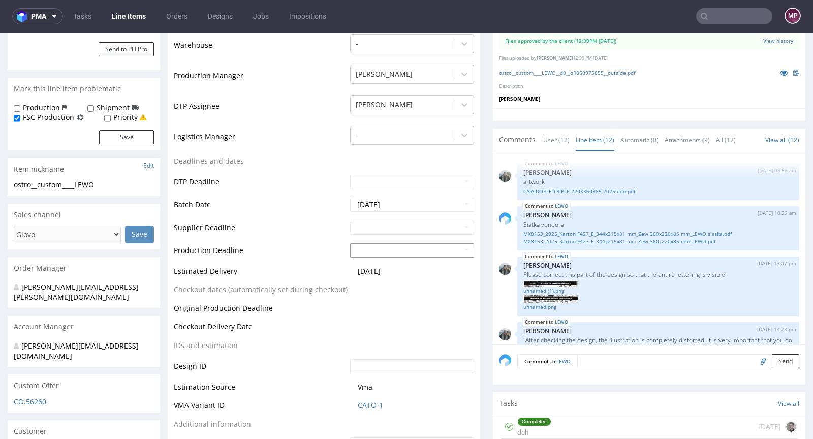
scroll to position [243, 0]
click at [574, 239] on link "MX8153_2025_Karton F427_E_344x215x81 mm_Zew.360x220x85 mm_LEWO.pdf" at bounding box center [658, 243] width 270 height 8
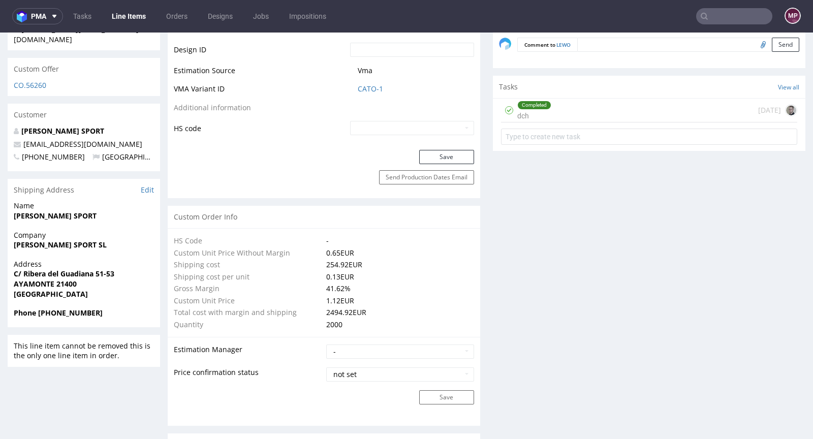
scroll to position [320, 0]
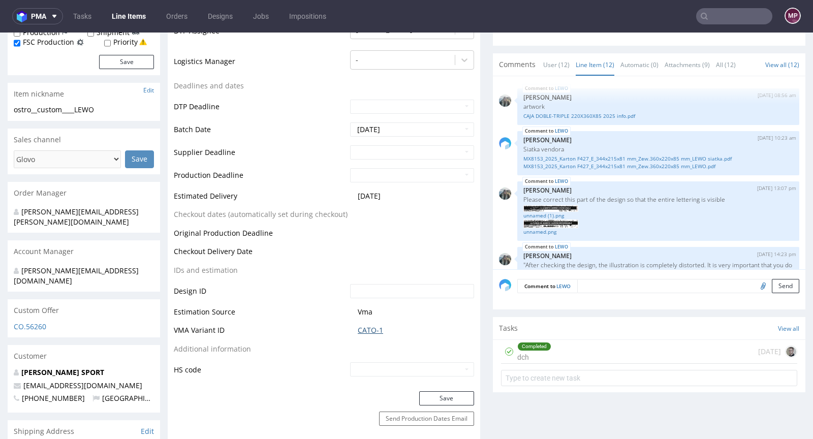
click at [376, 332] on link "CATO-1" at bounding box center [370, 330] width 25 height 10
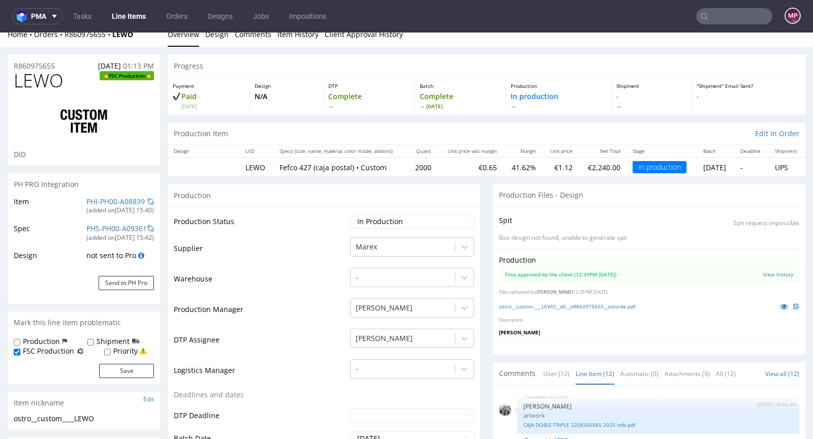
scroll to position [0, 0]
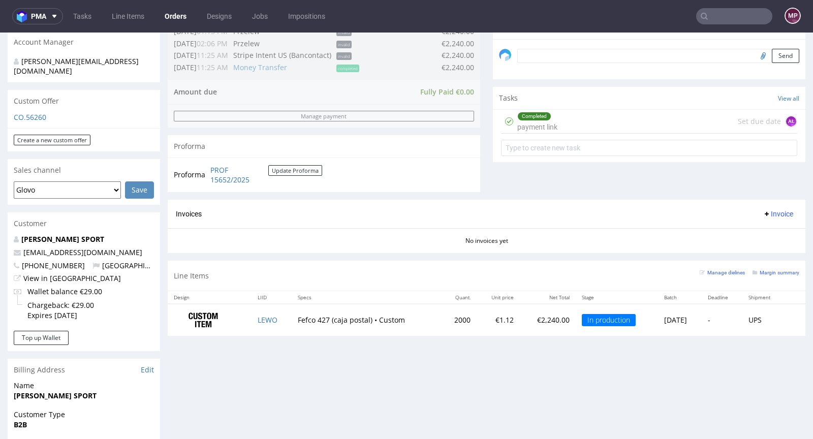
scroll to position [346, 0]
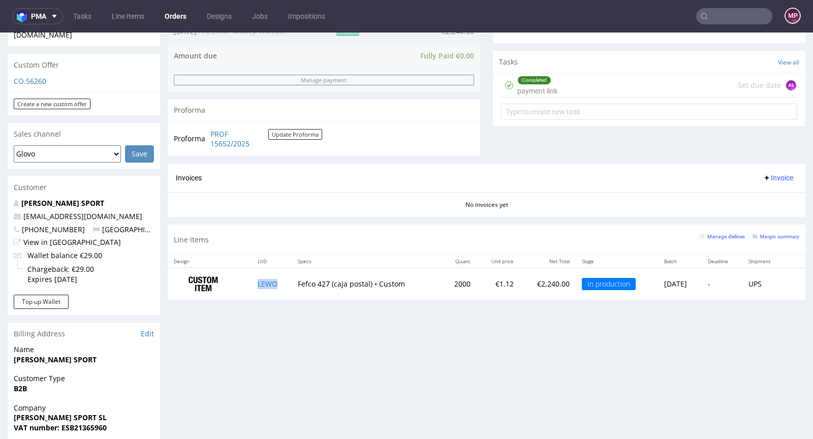
click at [278, 283] on td "LEWO" at bounding box center [272, 284] width 40 height 32
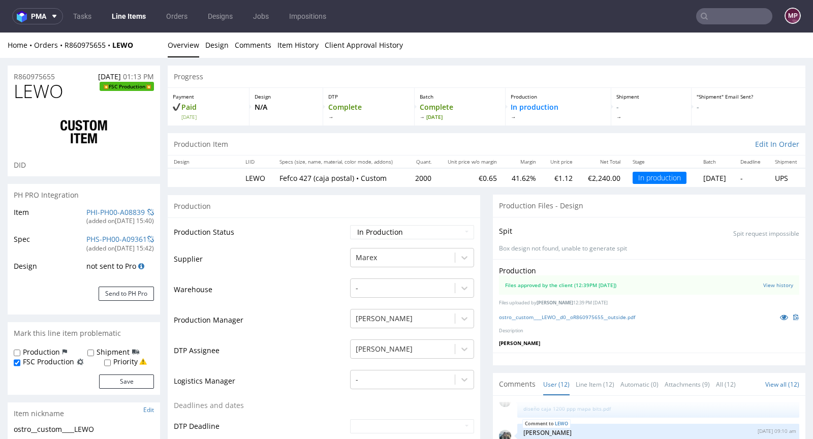
click at [139, 46] on div "Home Orders R860975655 LEWO" at bounding box center [84, 45] width 152 height 10
drag, startPoint x: 139, startPoint y: 46, endPoint x: 133, endPoint y: 55, distance: 11.4
click at [126, 54] on div "Home Orders R860975655 LEWO Overview Design Comments Item History Client Approv…" at bounding box center [406, 45] width 813 height 25
click at [144, 45] on div "Home Orders R860975655 LEWO" at bounding box center [84, 45] width 152 height 10
drag, startPoint x: 141, startPoint y: 45, endPoint x: 116, endPoint y: 45, distance: 24.9
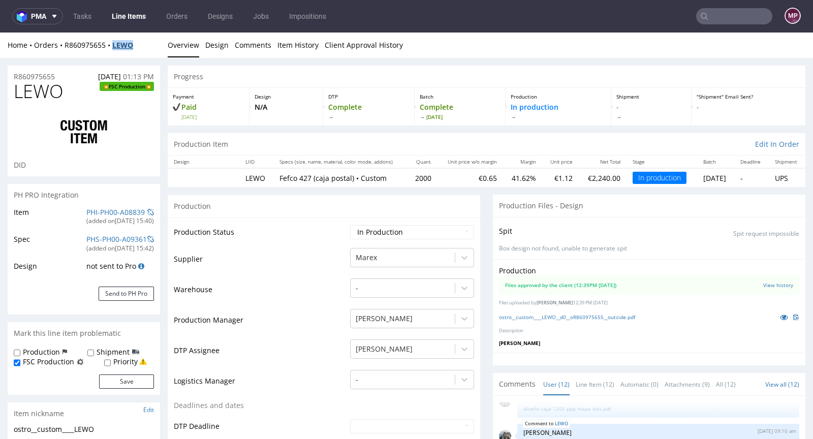
click at [116, 45] on div "Home Orders R860975655 LEWO" at bounding box center [84, 45] width 152 height 10
copy strong "LEWO"
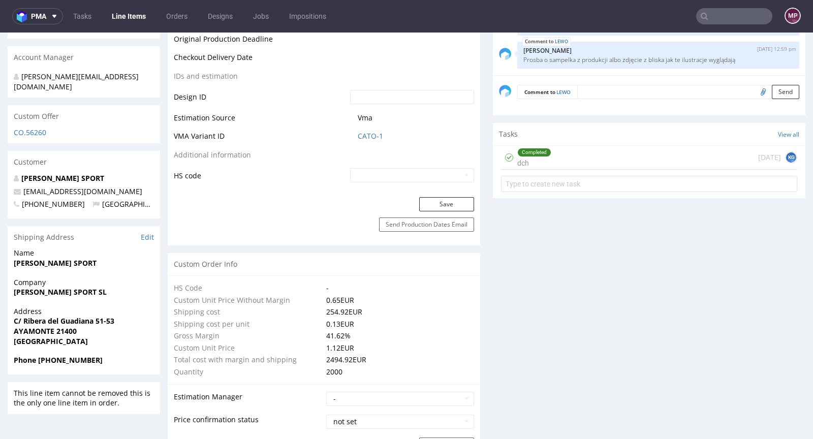
scroll to position [485, 0]
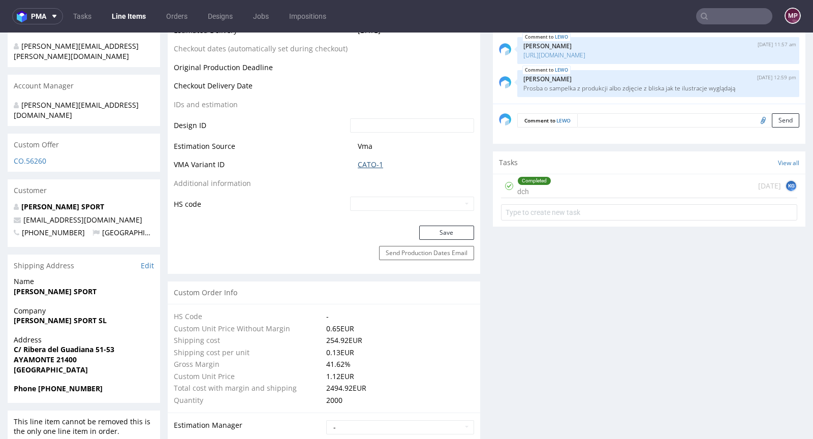
click at [367, 160] on link "CATO-1" at bounding box center [370, 165] width 25 height 10
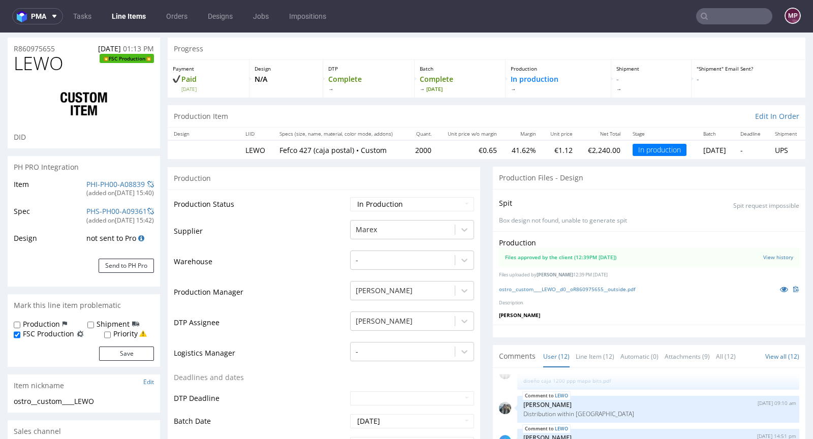
scroll to position [0, 0]
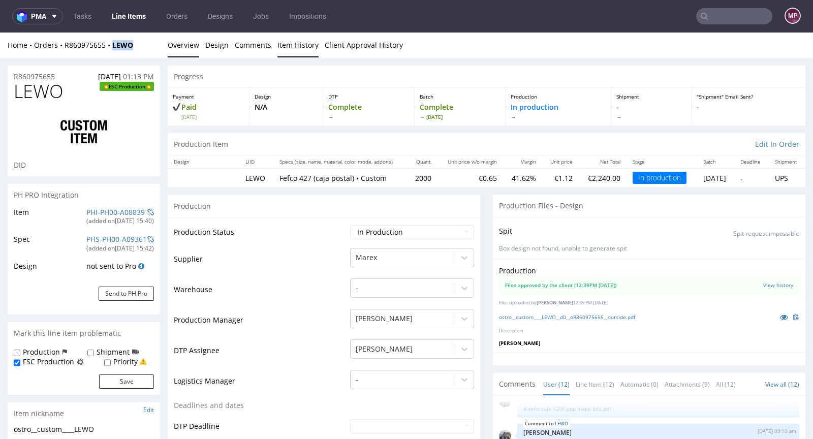
click at [293, 45] on link "Item History" at bounding box center [297, 45] width 41 height 25
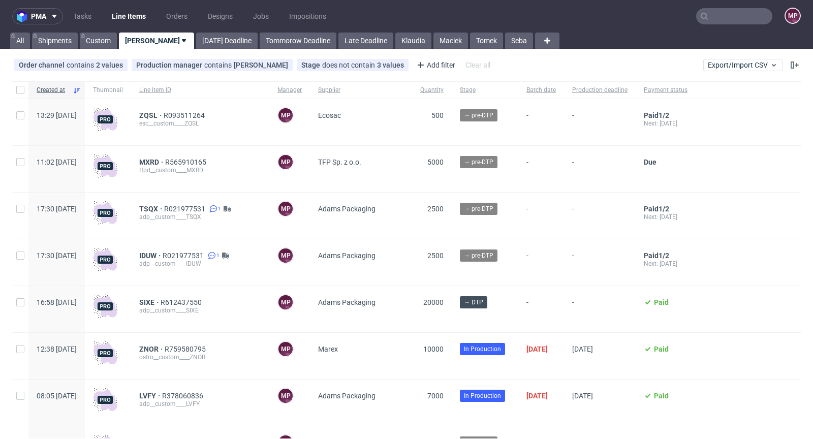
click at [735, 18] on input "text" at bounding box center [734, 16] width 76 height 16
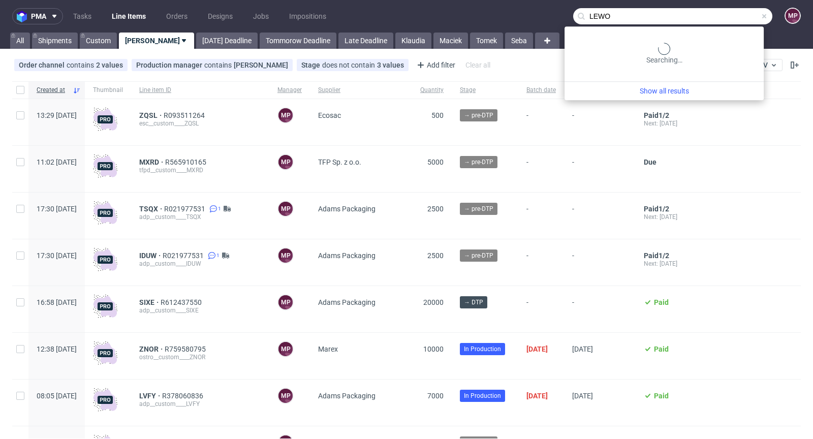
type input "LEWO"
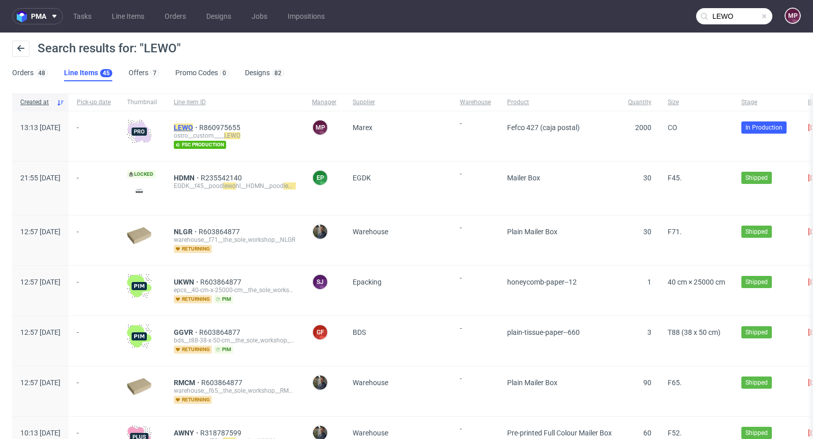
click at [193, 124] on mark "LEWO" at bounding box center [183, 127] width 19 height 8
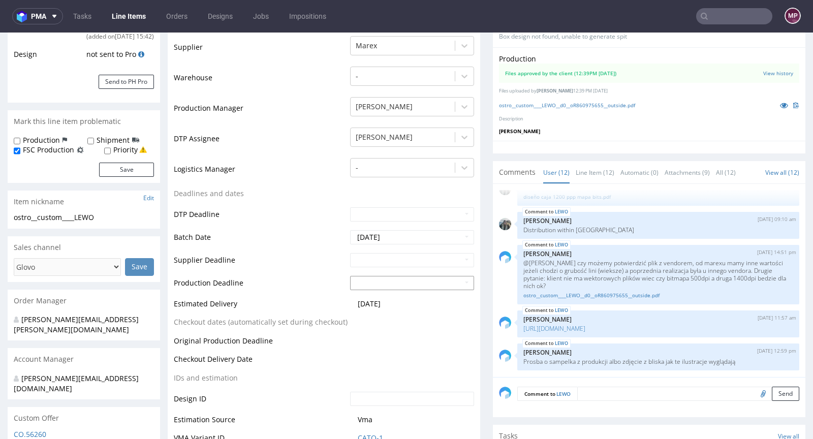
scroll to position [268, 0]
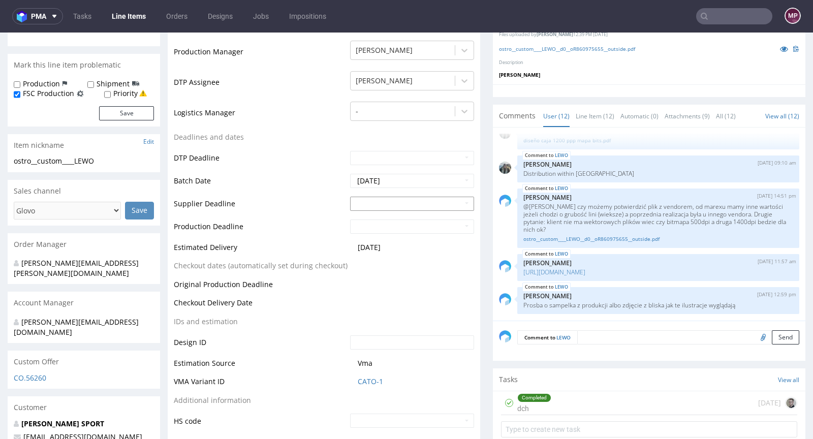
click at [378, 202] on input "text" at bounding box center [412, 204] width 124 height 14
click at [446, 80] on th at bounding box center [449, 80] width 15 height 15
click at [436, 123] on td "12" at bounding box center [433, 126] width 15 height 15
type input "2025-09-12"
click at [395, 222] on input "text" at bounding box center [412, 227] width 124 height 14
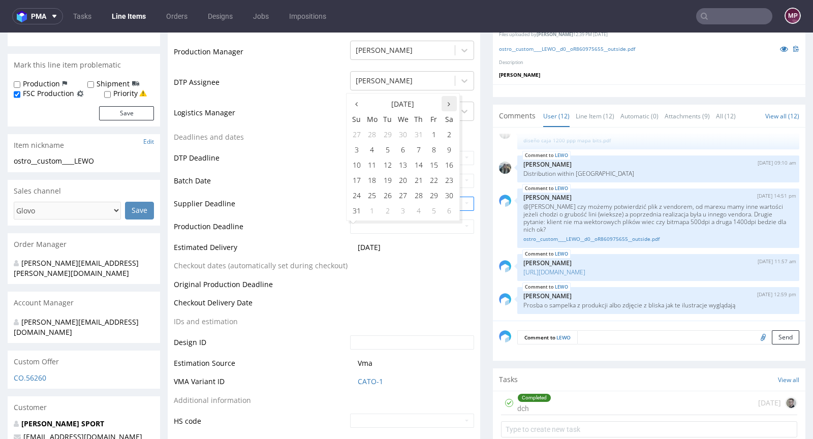
click at [446, 107] on th at bounding box center [449, 103] width 15 height 15
click at [390, 167] on td "16" at bounding box center [387, 164] width 15 height 15
type input "2025-09-16"
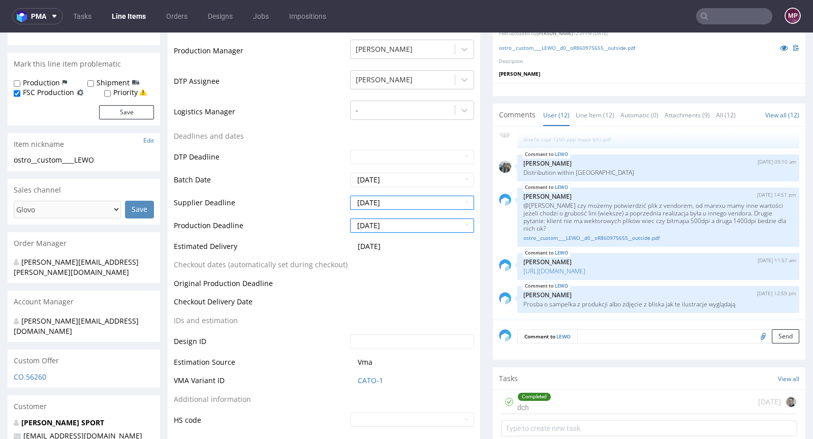
scroll to position [347, 0]
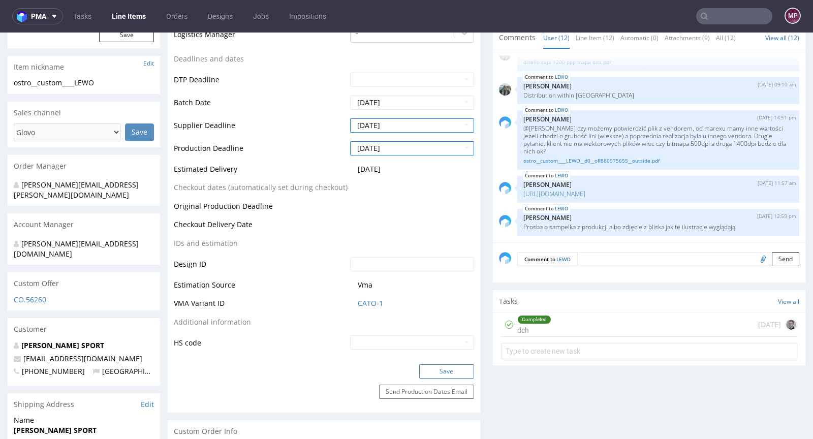
click at [441, 369] on button "Save" at bounding box center [446, 371] width 55 height 14
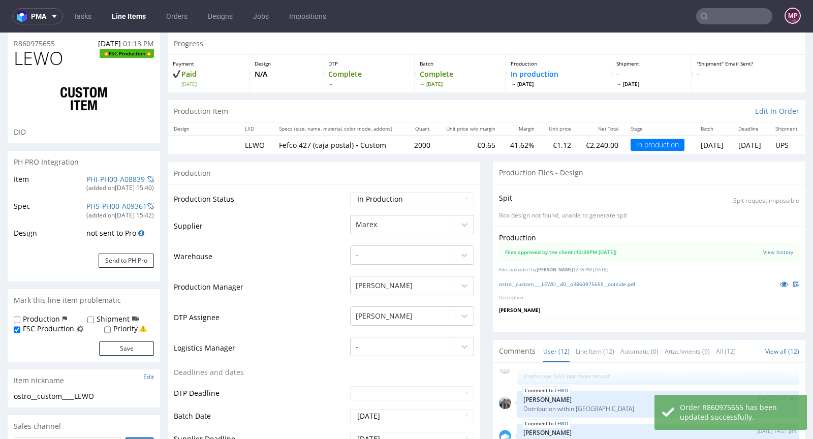
scroll to position [0, 0]
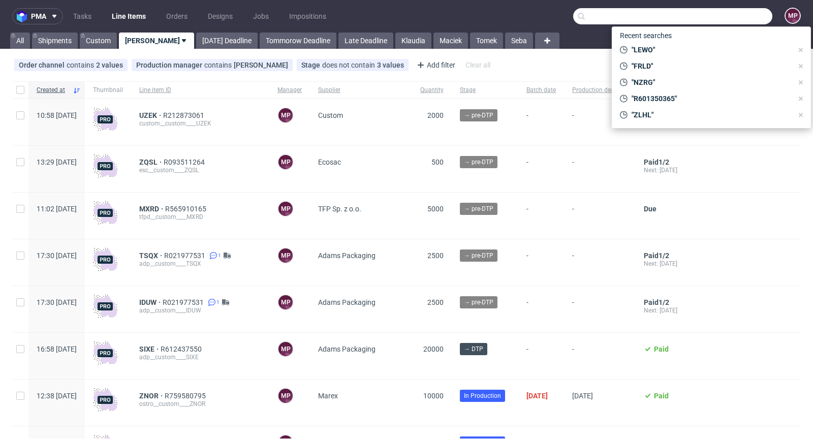
click at [727, 15] on input "text" at bounding box center [672, 16] width 199 height 16
paste input "NZRG"
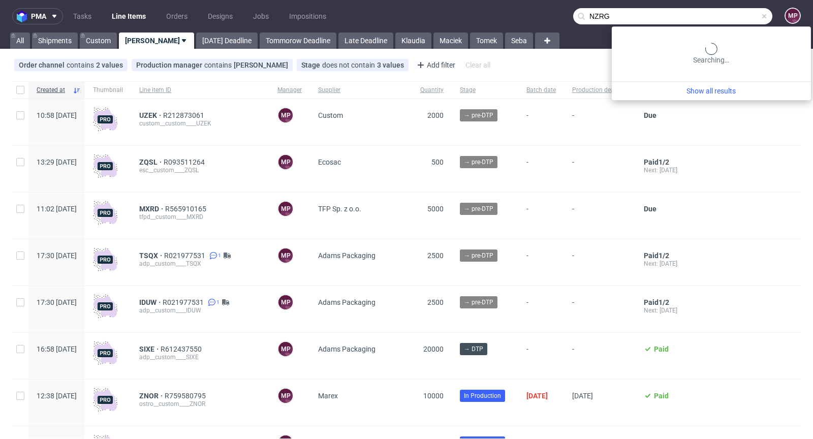
type input "NZRG"
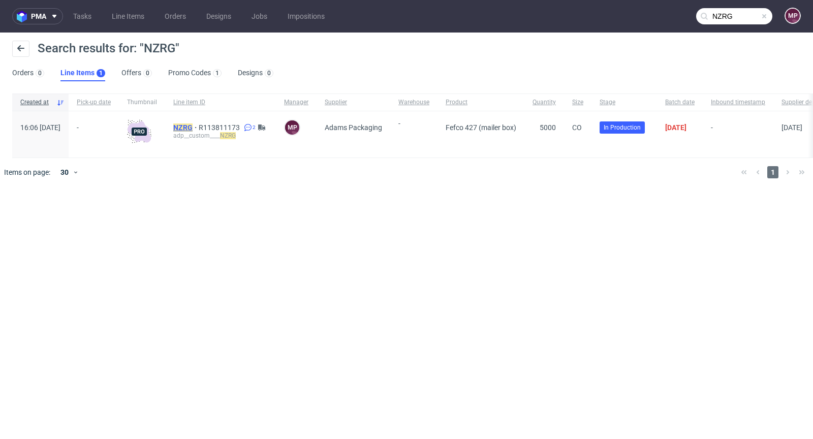
click at [193, 126] on mark "NZRG" at bounding box center [182, 127] width 19 height 8
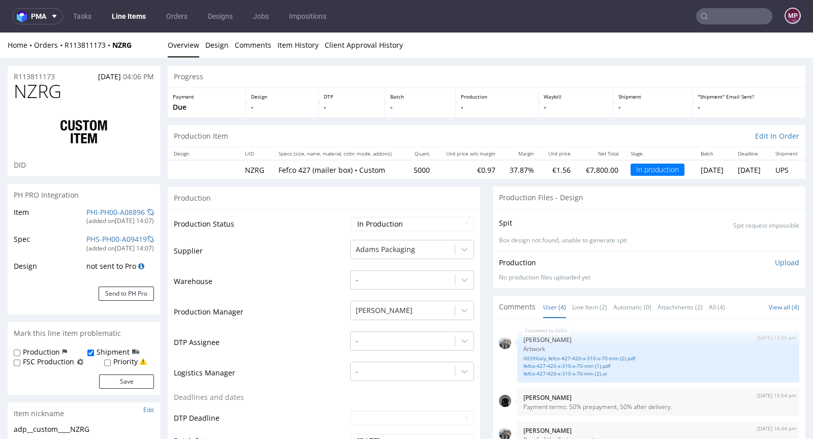
drag, startPoint x: 82, startPoint y: 93, endPoint x: 18, endPoint y: 91, distance: 64.1
click at [42, 91] on h1 "NZRG" at bounding box center [84, 91] width 140 height 20
drag, startPoint x: 18, startPoint y: 91, endPoint x: 26, endPoint y: 93, distance: 7.9
click at [17, 91] on span "NZRG" at bounding box center [38, 91] width 48 height 20
click at [63, 92] on h1 "NZRG" at bounding box center [84, 91] width 140 height 20
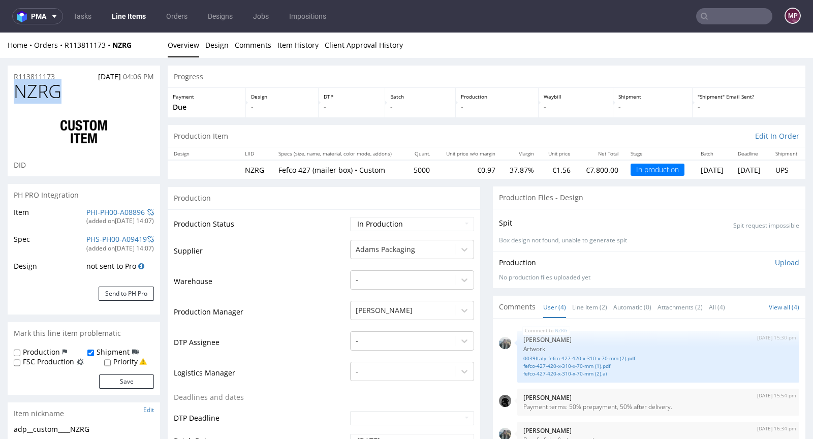
drag, startPoint x: 96, startPoint y: 97, endPoint x: 19, endPoint y: 96, distance: 76.7
click at [19, 96] on h1 "NZRG" at bounding box center [84, 91] width 140 height 20
copy span "NZRG"
click at [110, 214] on link "PHI-PH00-A08896" at bounding box center [115, 212] width 58 height 10
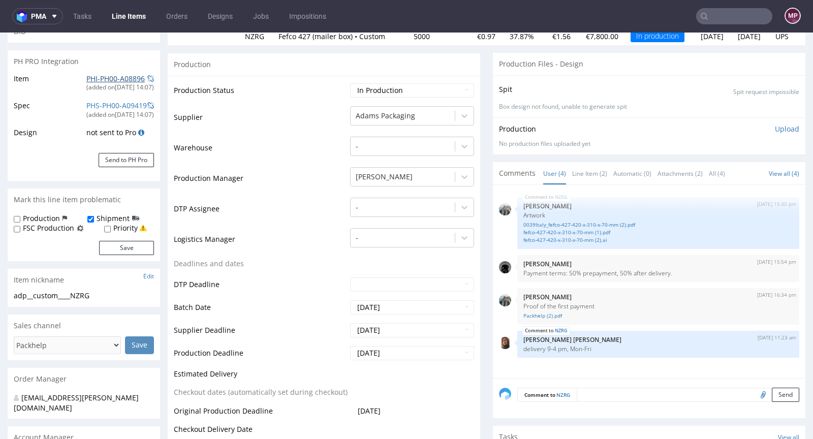
scroll to position [201, 0]
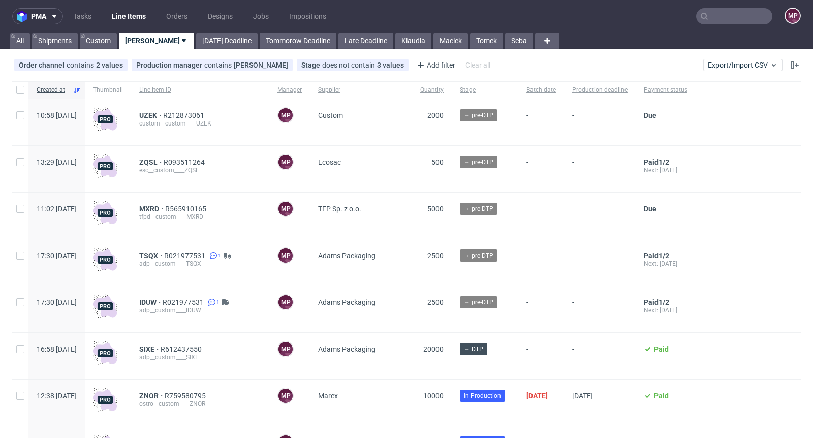
click at [741, 18] on input "text" at bounding box center [734, 16] width 76 height 16
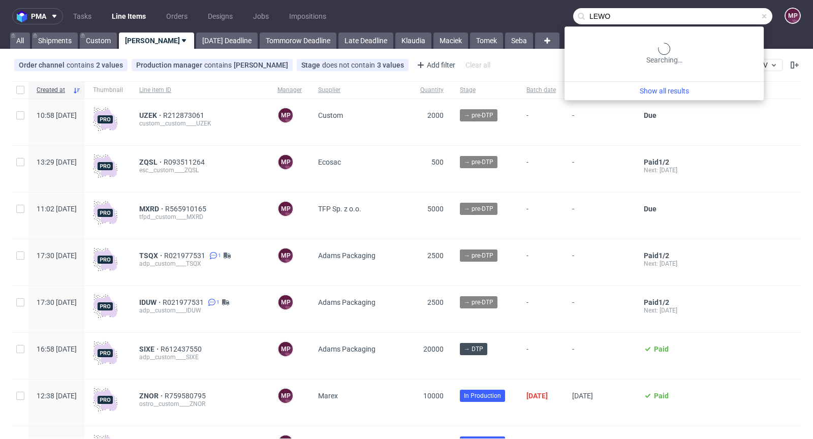
type input "LEWO"
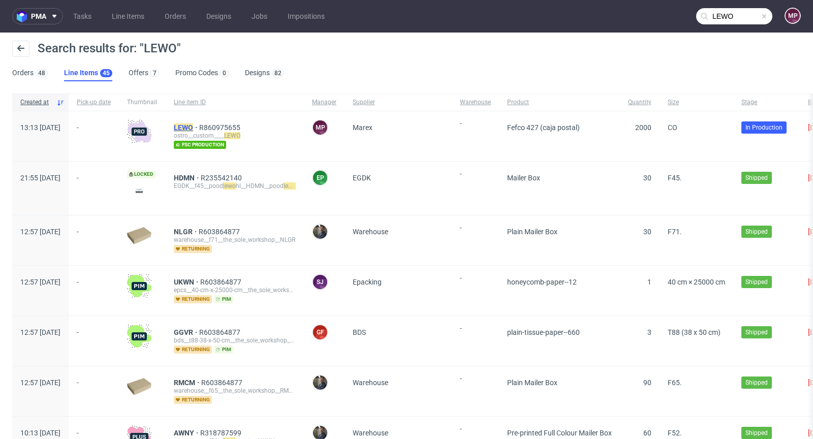
click at [193, 123] on mark "LEWO" at bounding box center [183, 127] width 19 height 8
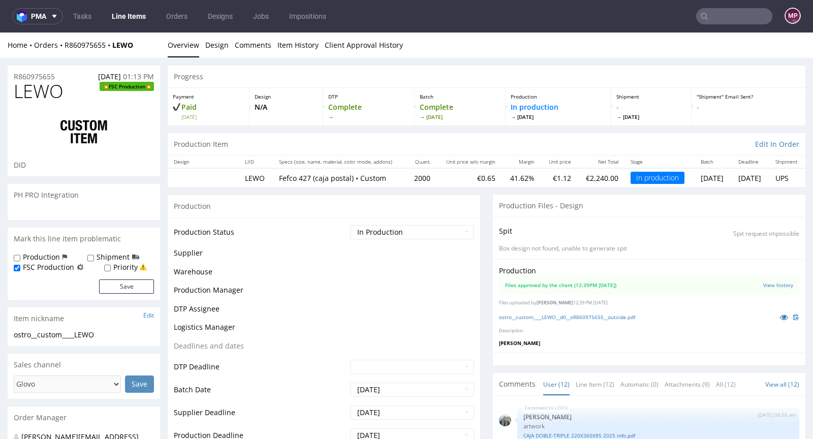
scroll to position [695, 0]
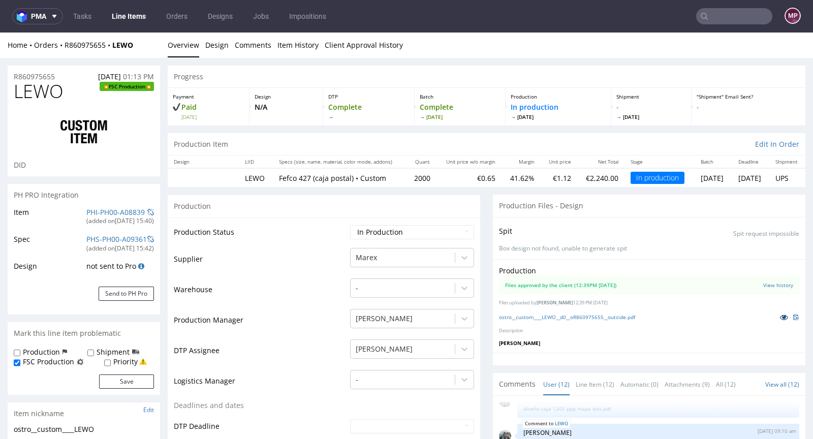
click at [780, 314] on icon at bounding box center [784, 317] width 8 height 7
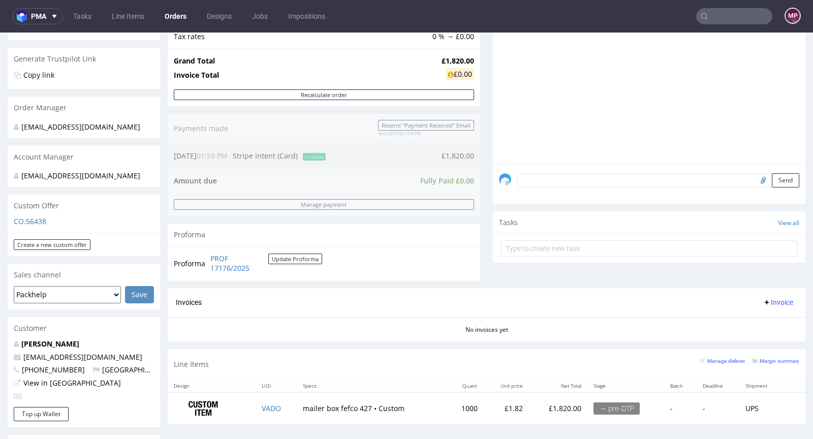
scroll to position [224, 0]
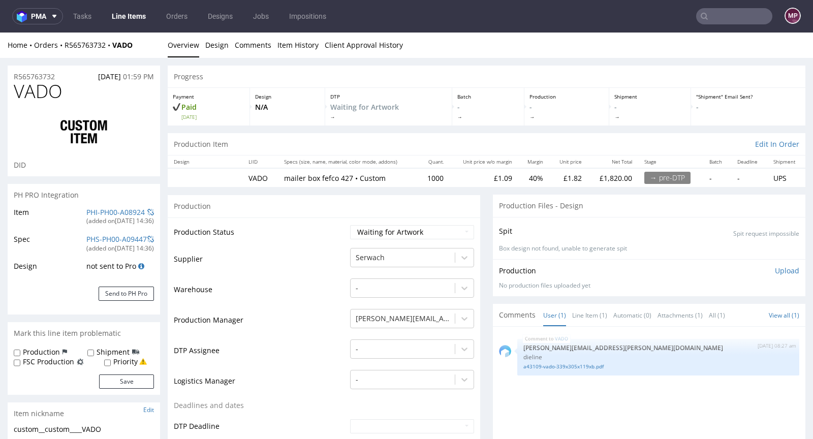
select select "in_progress"
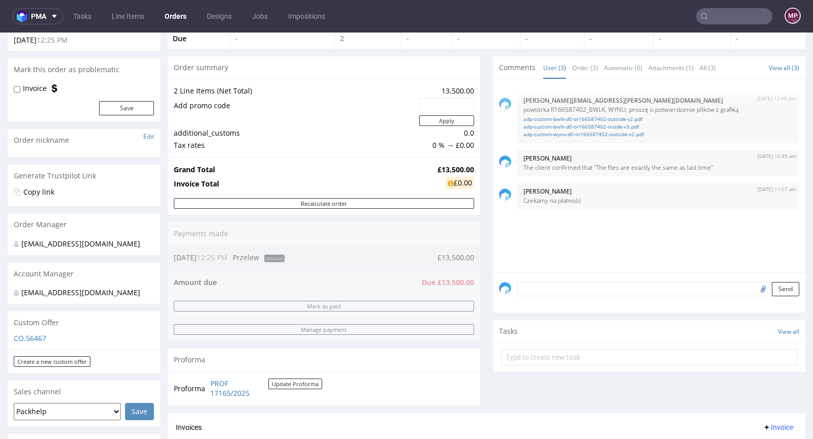
scroll to position [50, 0]
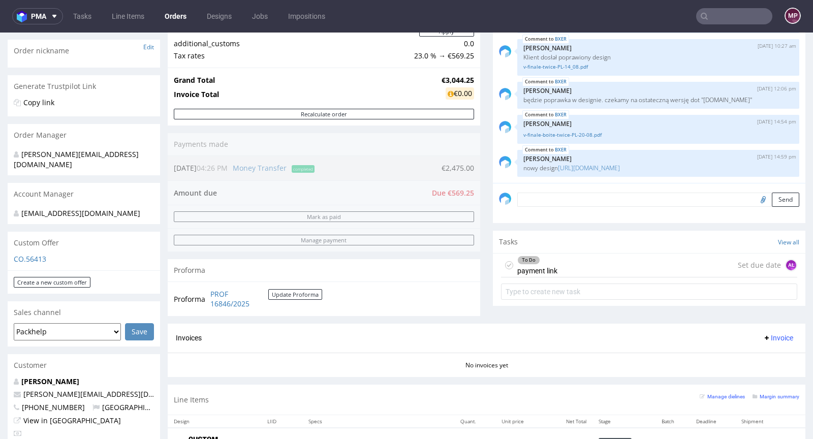
scroll to position [335, 0]
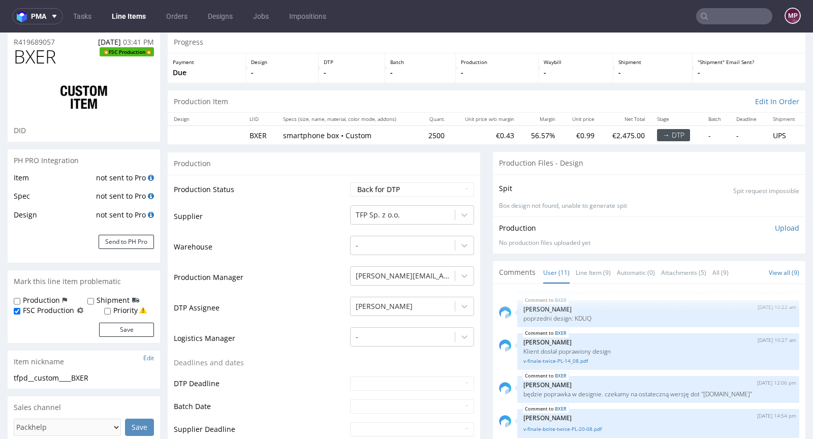
scroll to position [165, 0]
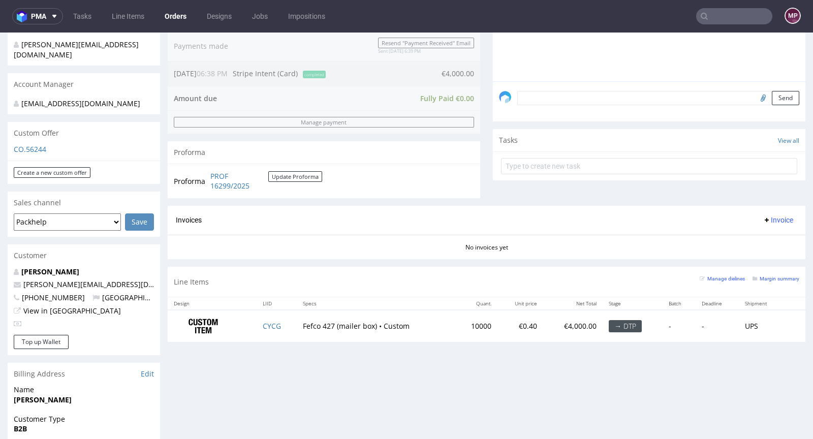
scroll to position [392, 0]
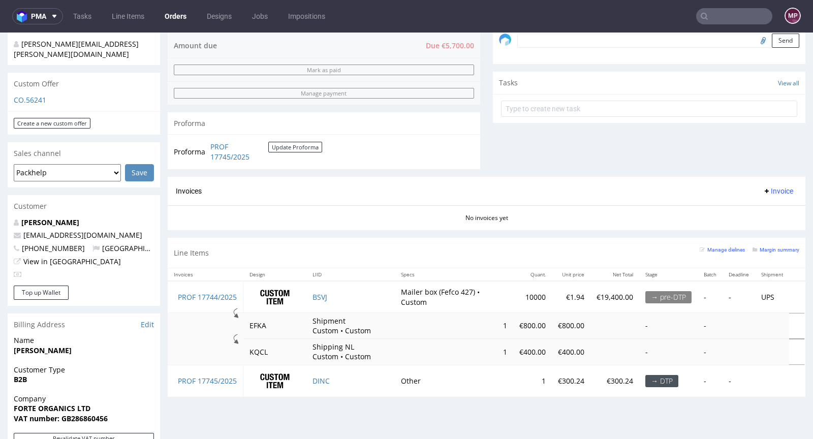
scroll to position [371, 0]
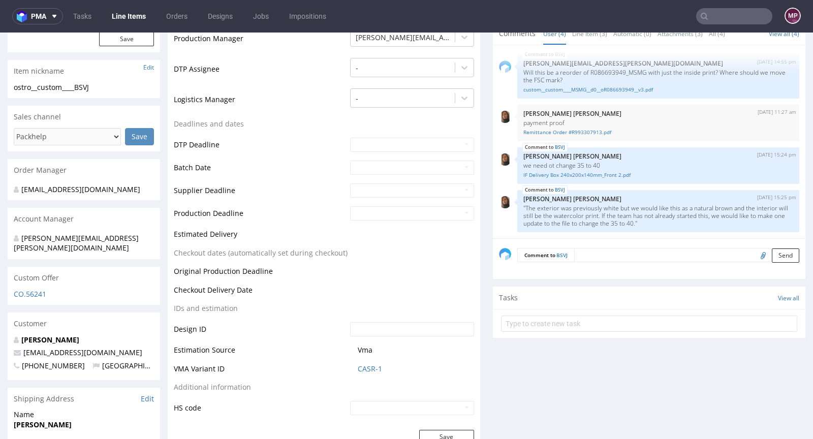
scroll to position [326, 0]
click at [369, 368] on link "CASR-1" at bounding box center [370, 368] width 24 height 10
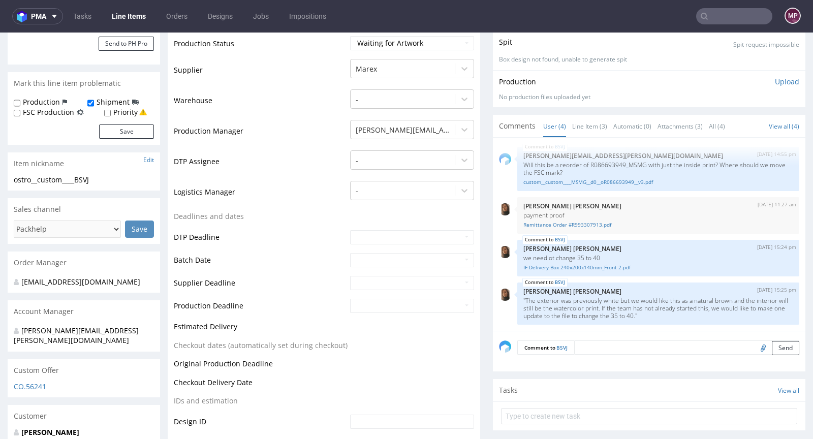
scroll to position [277, 0]
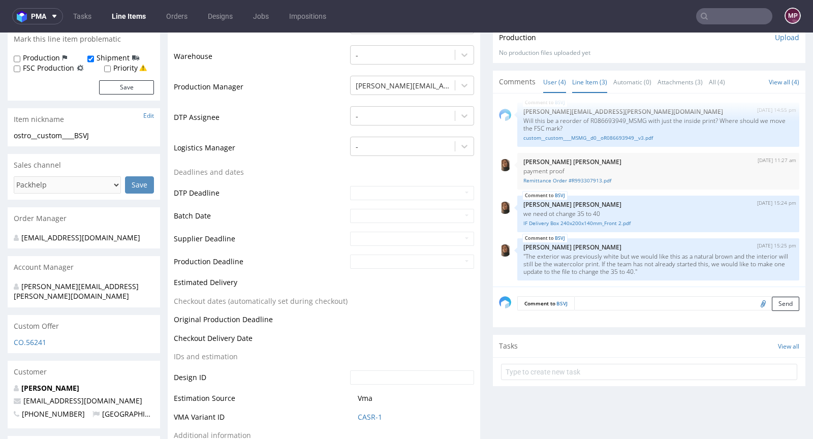
click at [584, 83] on link "Line Item (3)" at bounding box center [589, 82] width 35 height 22
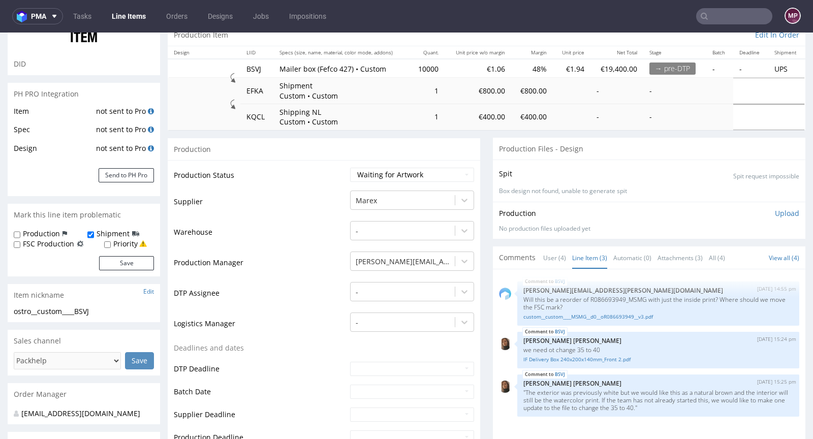
scroll to position [197, 0]
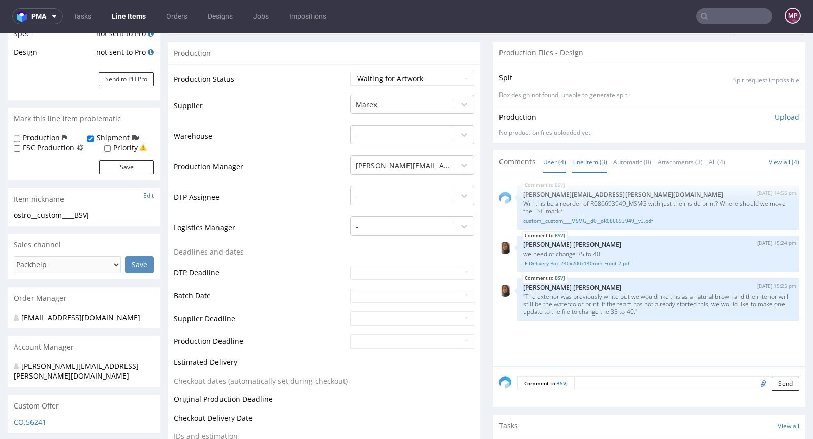
click at [543, 160] on link "User (4)" at bounding box center [554, 162] width 23 height 22
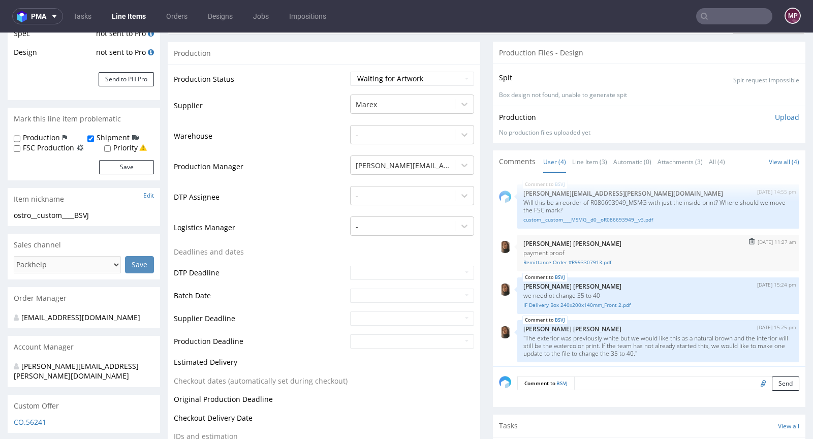
scroll to position [0, 0]
click at [585, 151] on link "Line Item (3)" at bounding box center [589, 162] width 35 height 22
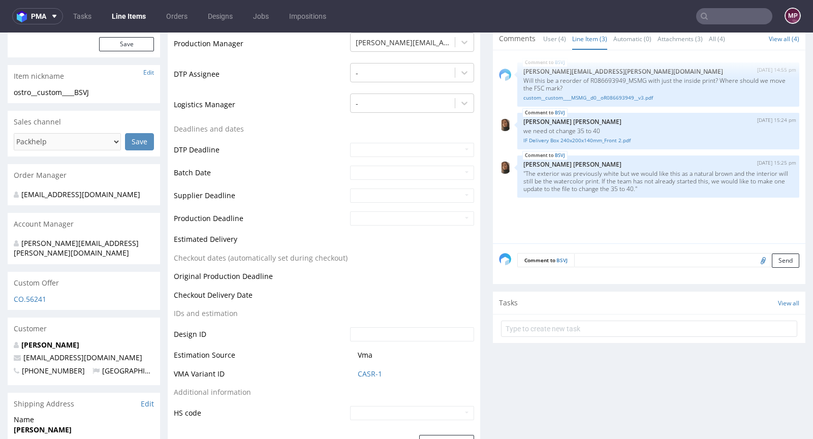
scroll to position [413, 0]
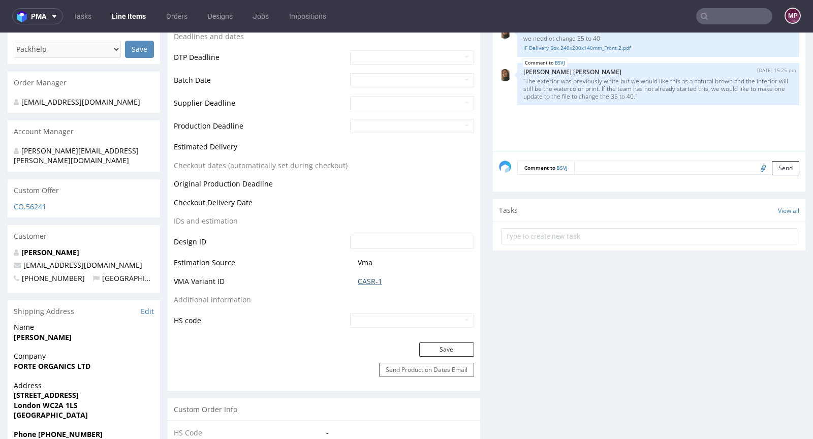
click at [372, 277] on link "CASR-1" at bounding box center [370, 281] width 24 height 10
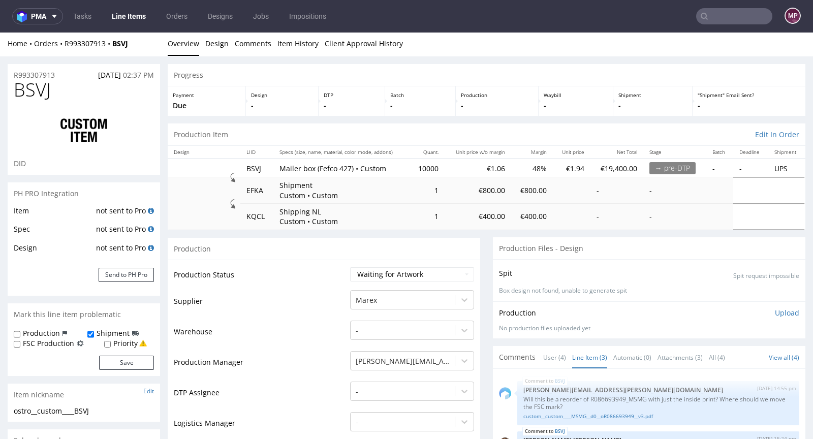
scroll to position [0, 0]
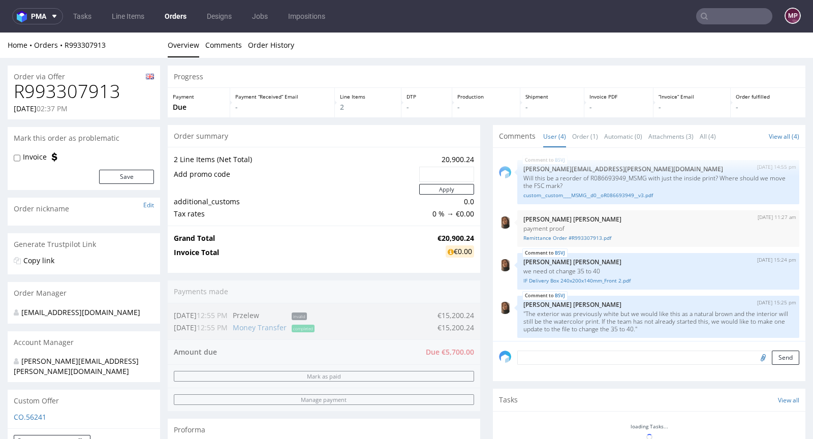
scroll to position [3, 0]
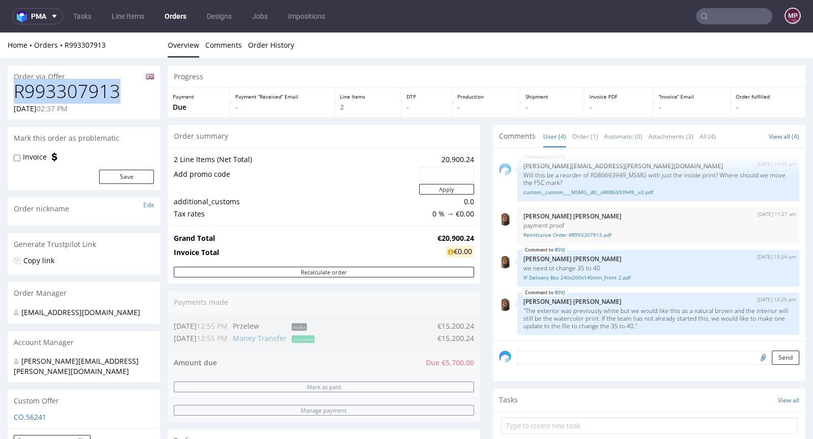
drag, startPoint x: 123, startPoint y: 91, endPoint x: 12, endPoint y: 90, distance: 110.8
click at [12, 90] on div "R993307913 29.07.2025 02:37 PM" at bounding box center [84, 100] width 152 height 38
copy h1 "R993307913"
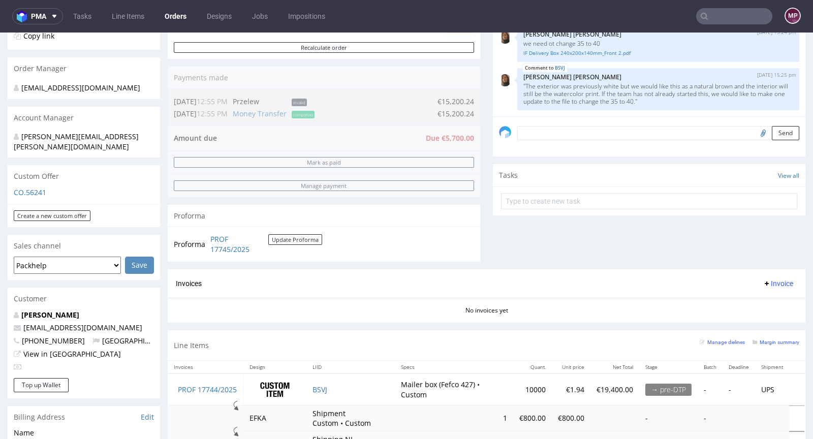
scroll to position [235, 0]
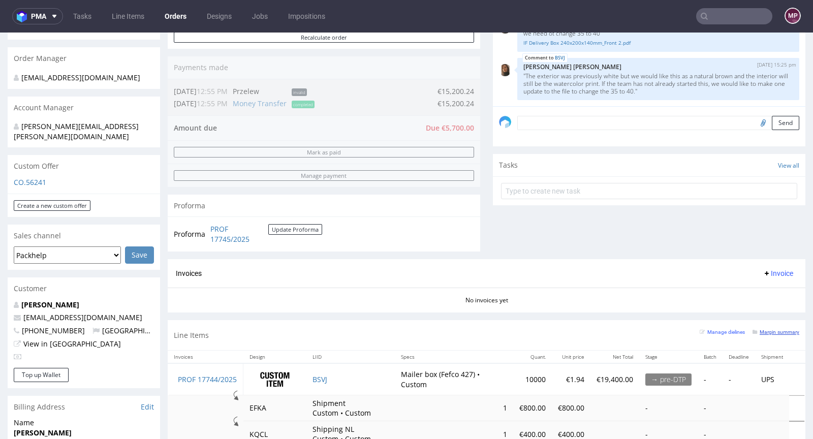
click at [758, 329] on small "Margin summary" at bounding box center [776, 332] width 47 height 6
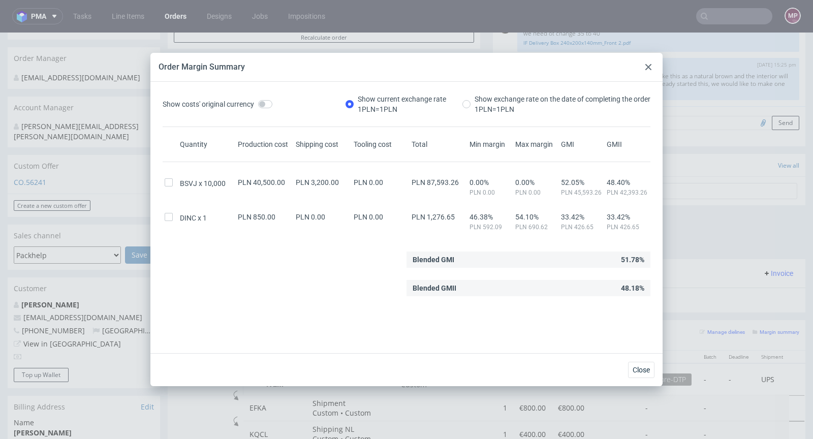
click at [644, 66] on div at bounding box center [648, 67] width 12 height 12
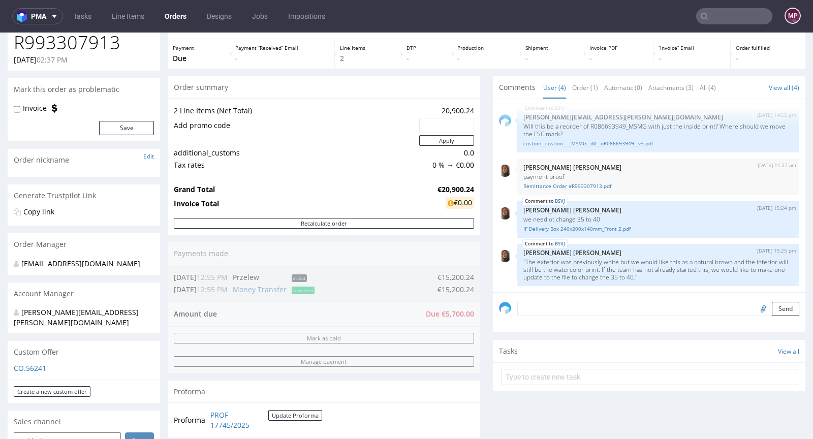
scroll to position [0, 0]
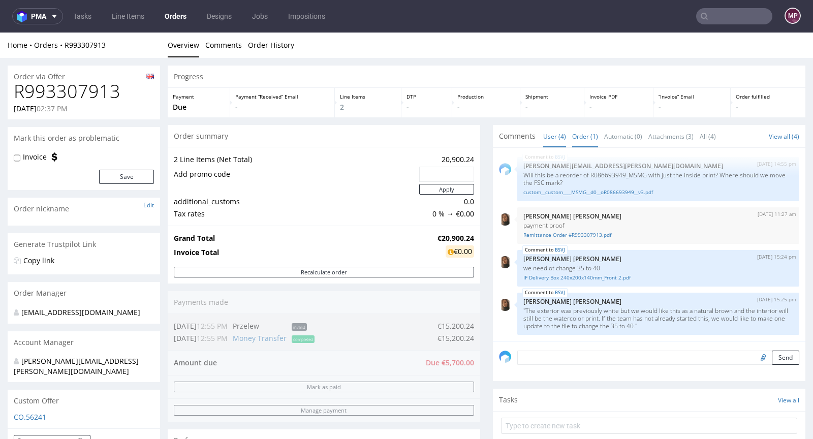
click at [586, 137] on link "Order (1)" at bounding box center [585, 137] width 26 height 22
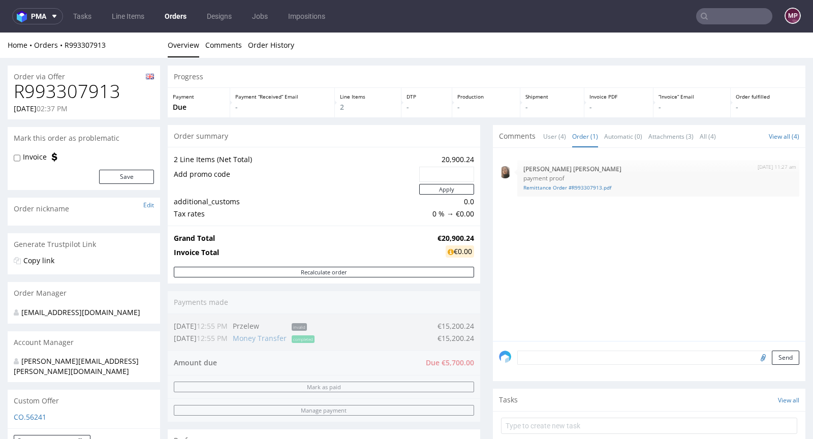
click at [556, 359] on textarea at bounding box center [658, 358] width 282 height 14
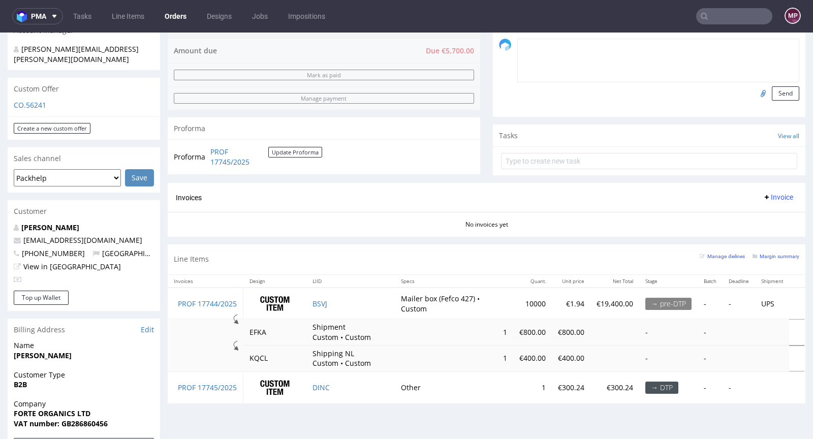
scroll to position [364, 0]
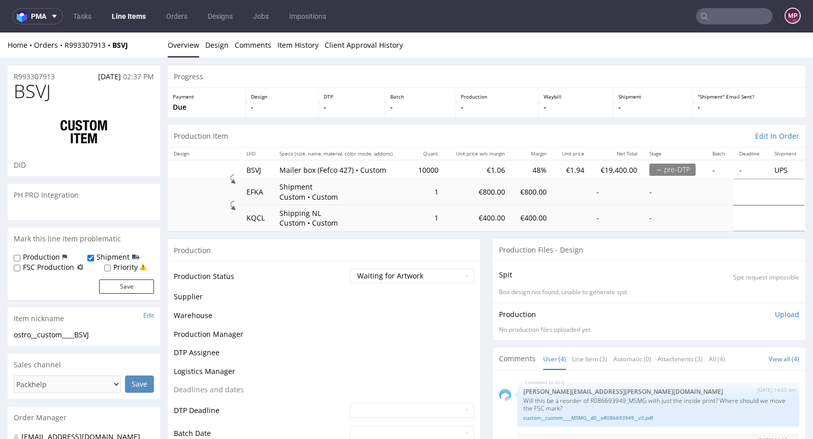
scroll to position [3, 0]
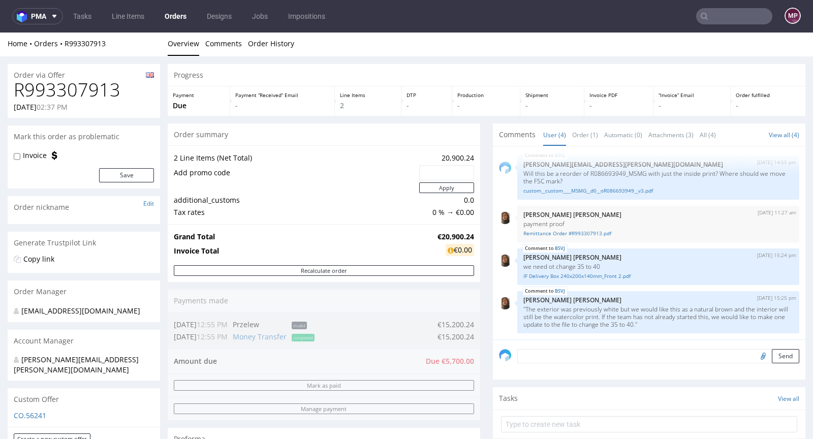
scroll to position [2, 0]
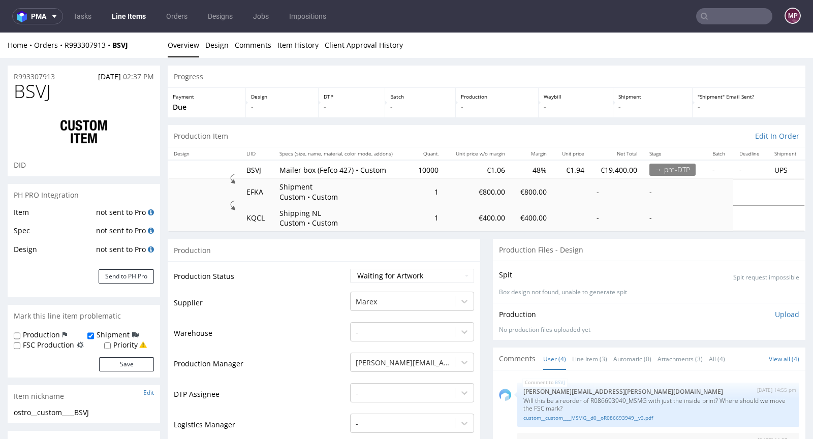
scroll to position [3, 0]
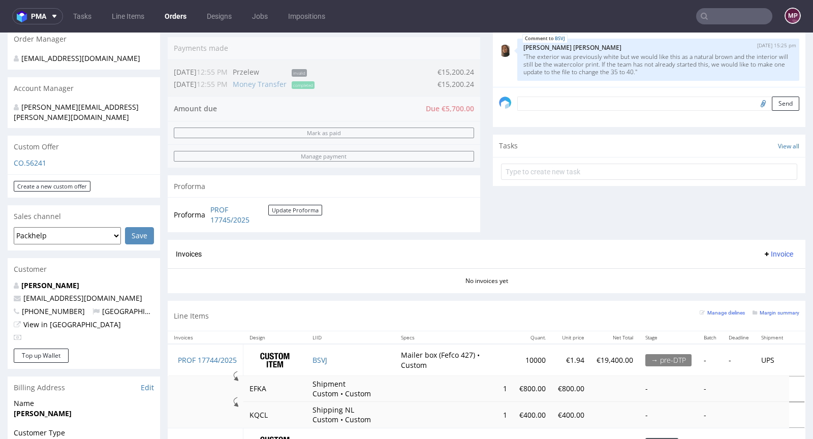
scroll to position [361, 0]
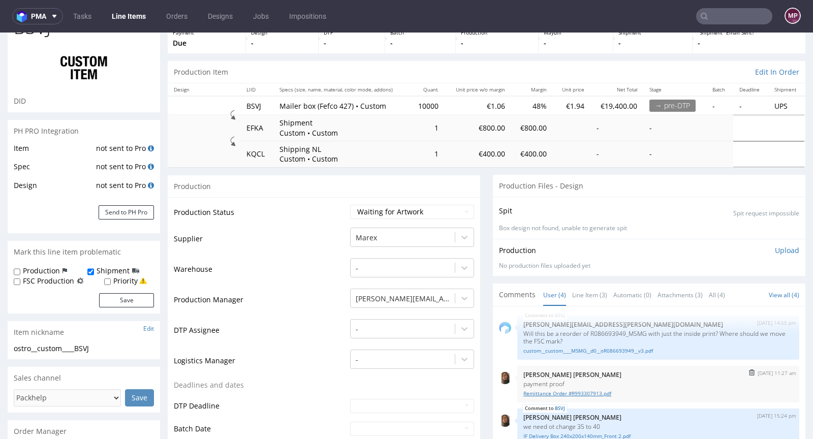
scroll to position [216, 0]
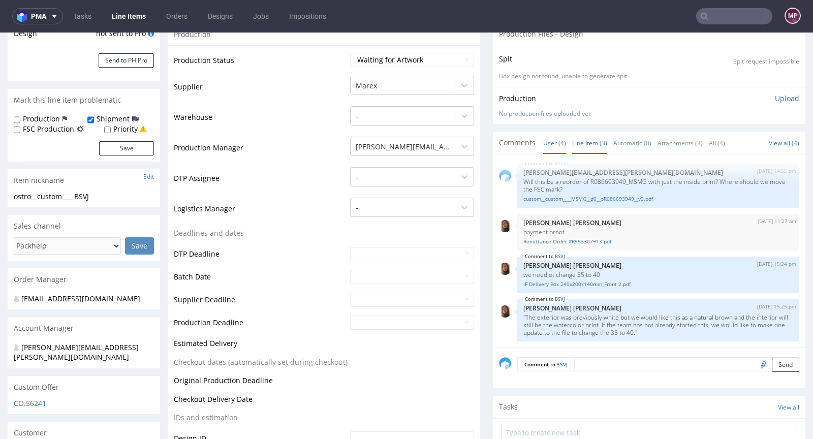
click at [589, 145] on link "Line Item (3)" at bounding box center [589, 143] width 35 height 22
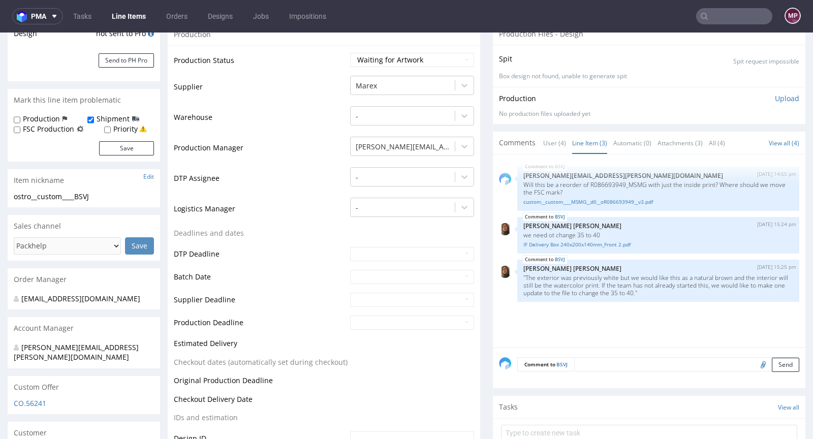
click at [599, 364] on textarea at bounding box center [686, 364] width 225 height 14
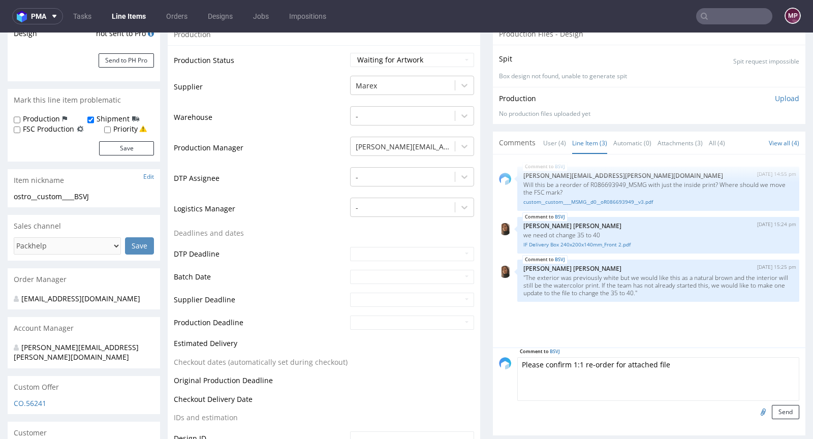
type textarea "Please confirm 1:1 re-order for attached file"
click at [755, 408] on input "file" at bounding box center [762, 411] width 14 height 13
type input "C:\fakepath\custom__custom____MSMG__d0__oR086693949__v3.pdf"
click at [772, 414] on button "Send" at bounding box center [785, 412] width 27 height 14
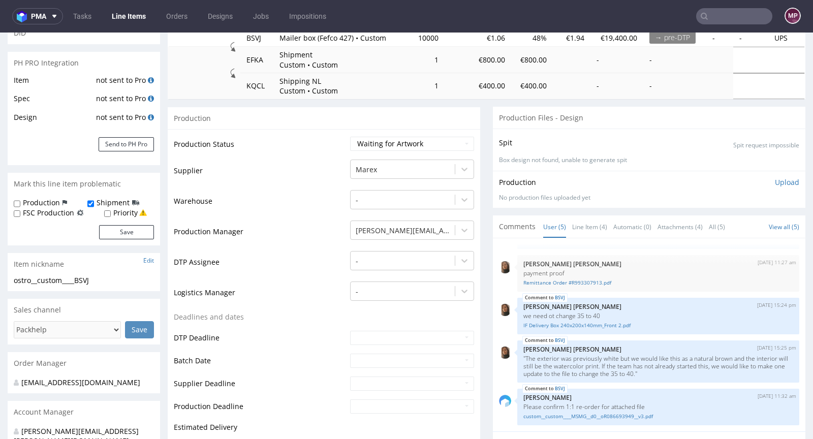
scroll to position [222, 0]
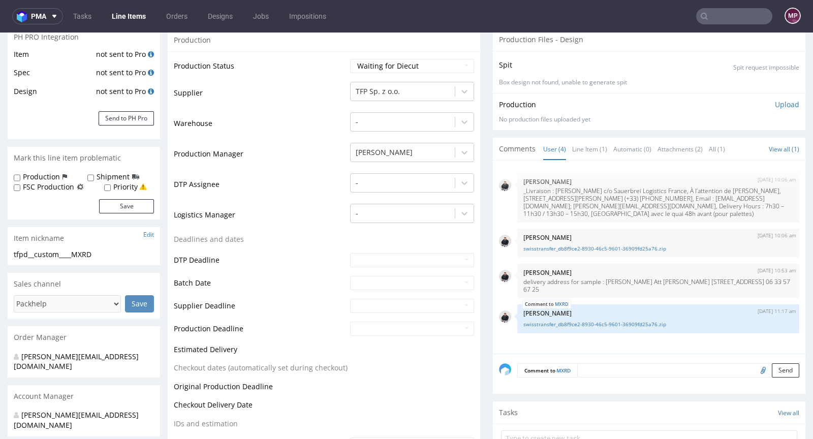
scroll to position [351, 0]
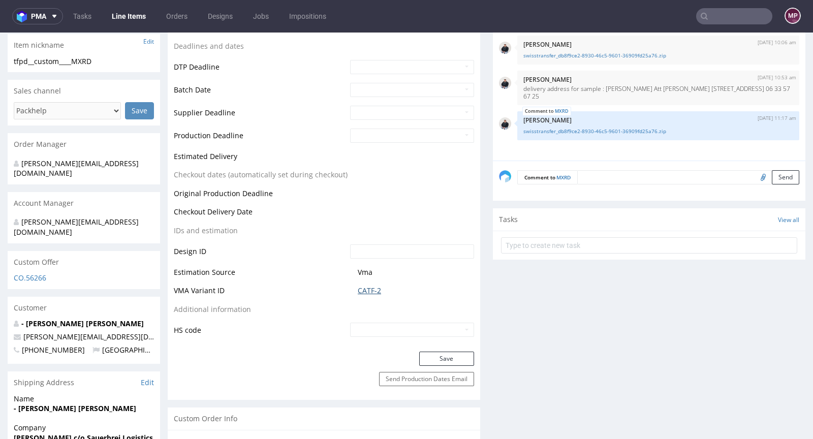
click at [365, 288] on link "CATF-2" at bounding box center [369, 291] width 23 height 10
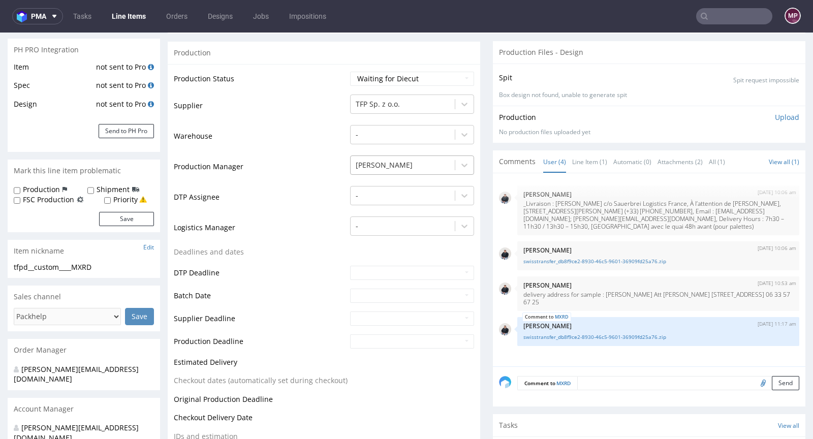
scroll to position [0, 0]
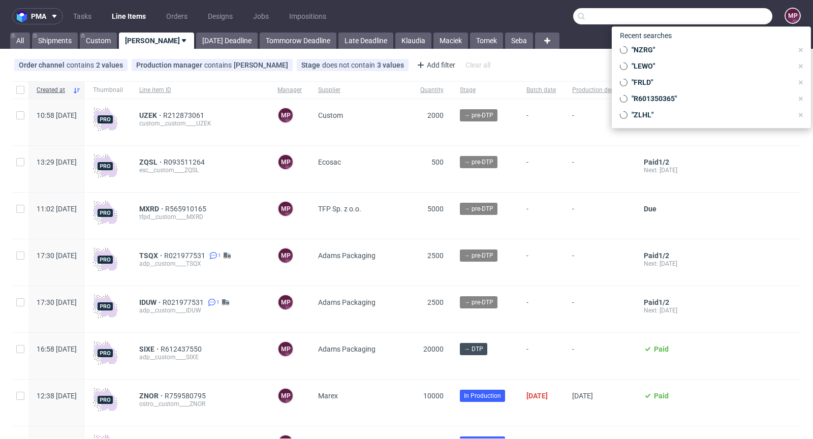
click at [728, 17] on input "text" at bounding box center [672, 16] width 199 height 16
paste input "MSMG"
type input "MSMG"
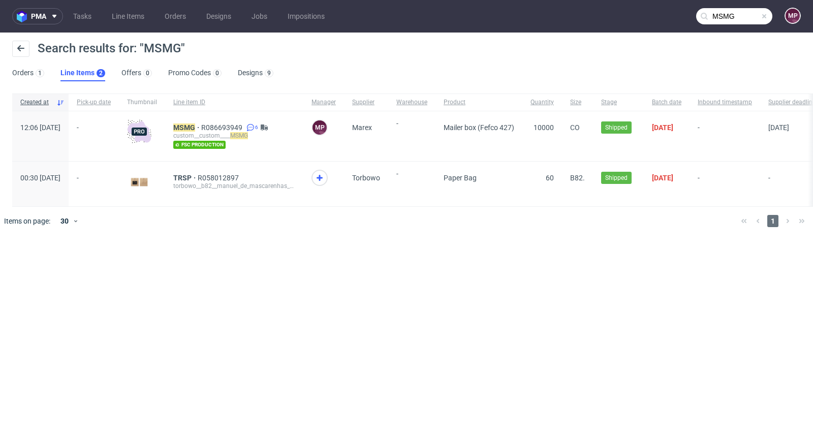
click at [213, 122] on div "MSMG R086693949 6 custom__custom____ MSMG fsc production" at bounding box center [234, 136] width 138 height 50
click at [195, 124] on mark "MSMG" at bounding box center [184, 127] width 22 height 8
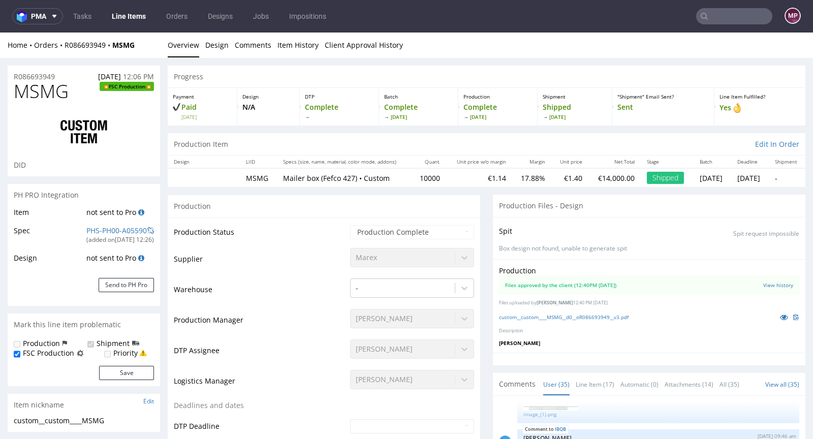
scroll to position [1514, 0]
select select "in_progress"
click at [780, 315] on icon at bounding box center [784, 317] width 8 height 7
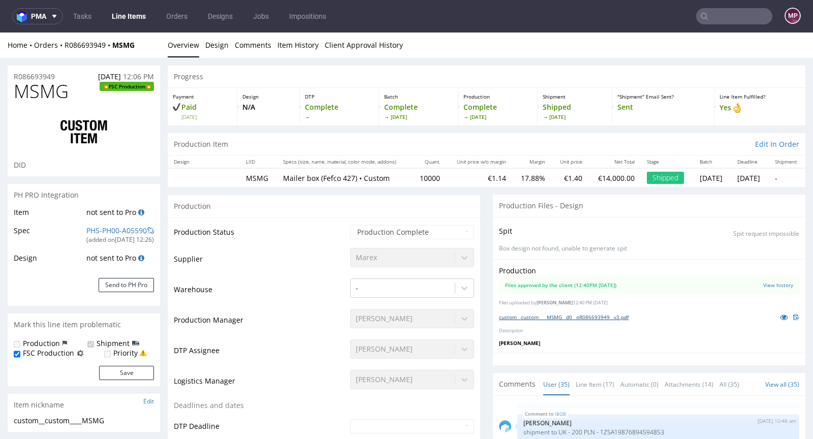
click at [562, 317] on link "custom__custom____MSMG__d0__oR086693949__v3.pdf" at bounding box center [564, 317] width 130 height 7
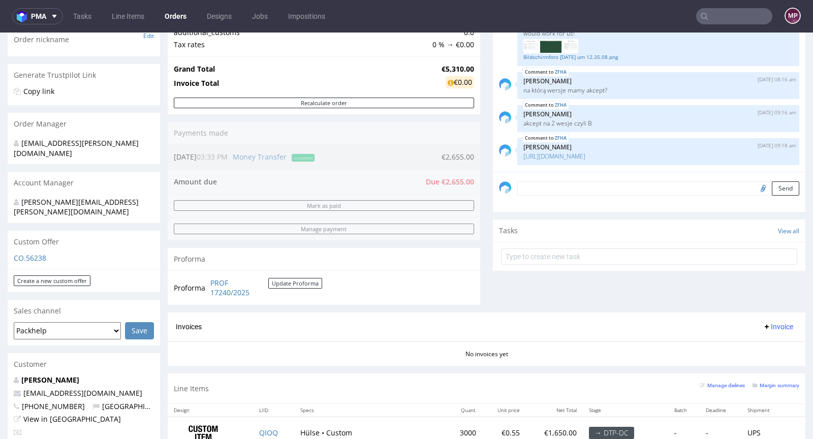
scroll to position [360, 0]
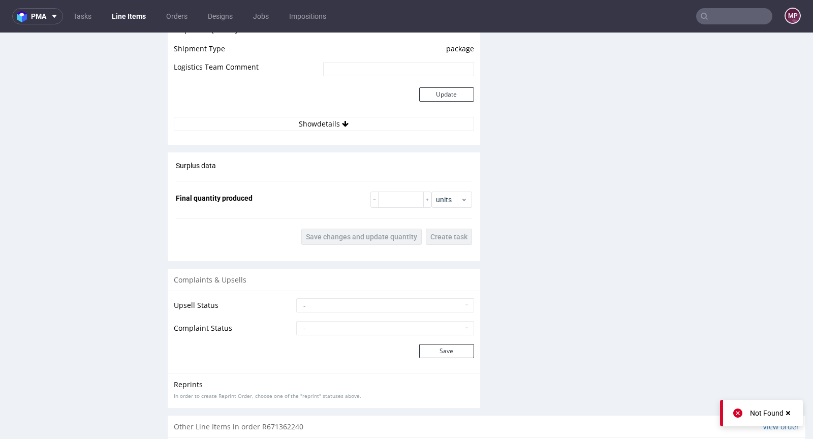
scroll to position [1348, 0]
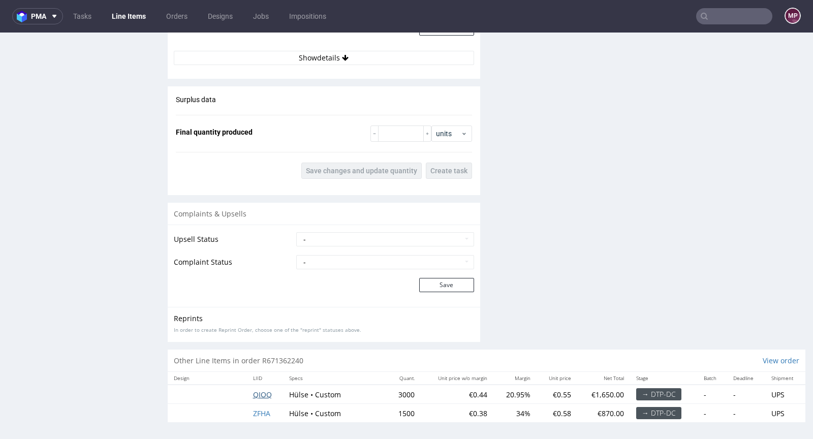
click at [258, 390] on span "QIOQ" at bounding box center [262, 395] width 19 height 10
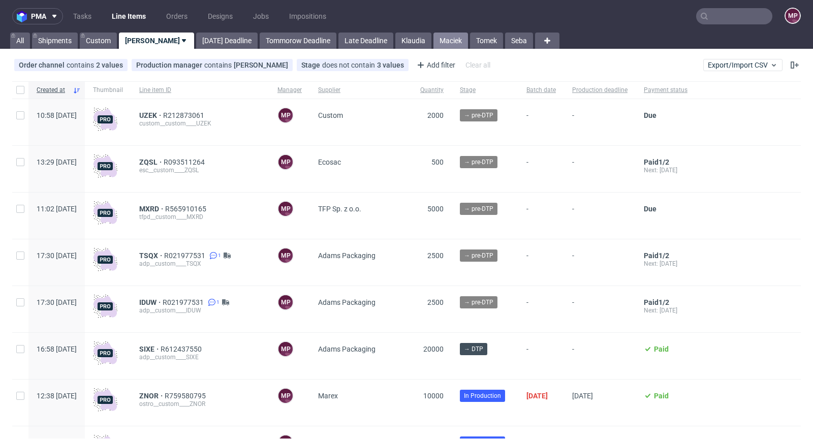
click at [433, 44] on link "Maciek" at bounding box center [450, 41] width 35 height 16
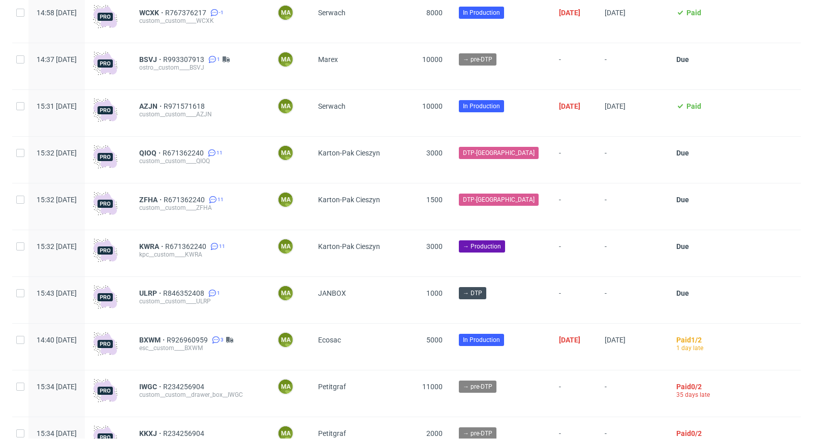
scroll to position [1334, 0]
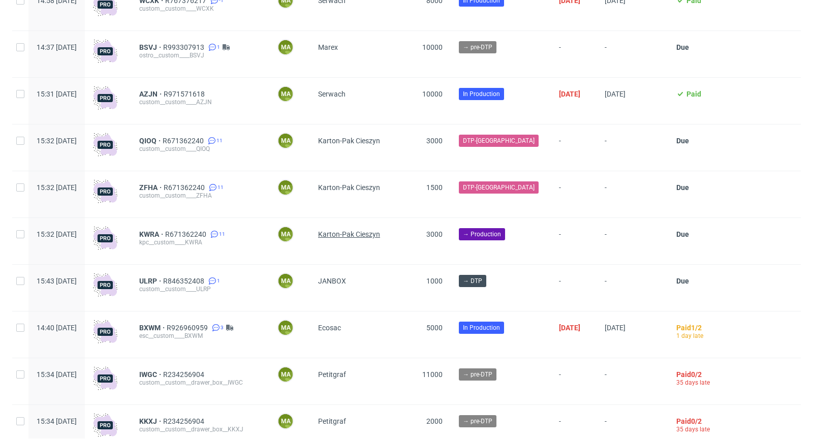
click at [380, 236] on span "Karton-Pak Cieszyn" at bounding box center [349, 234] width 62 height 8
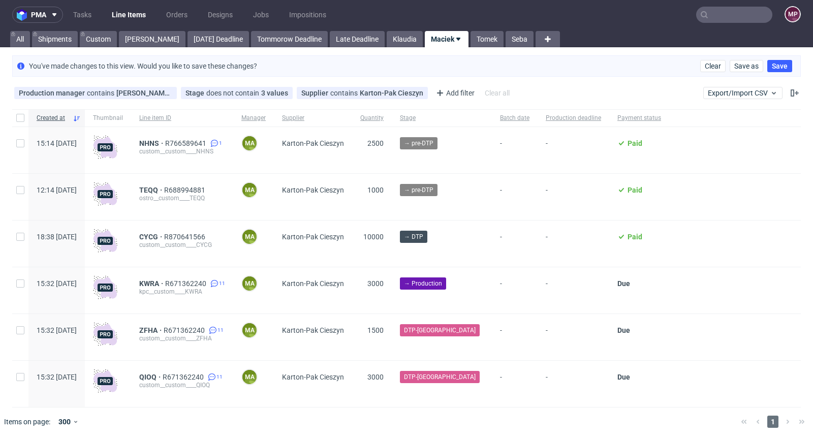
scroll to position [3, 0]
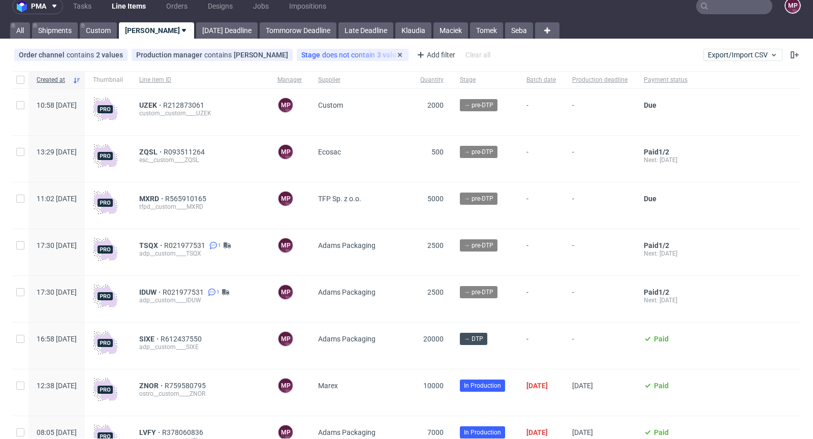
scroll to position [23, 0]
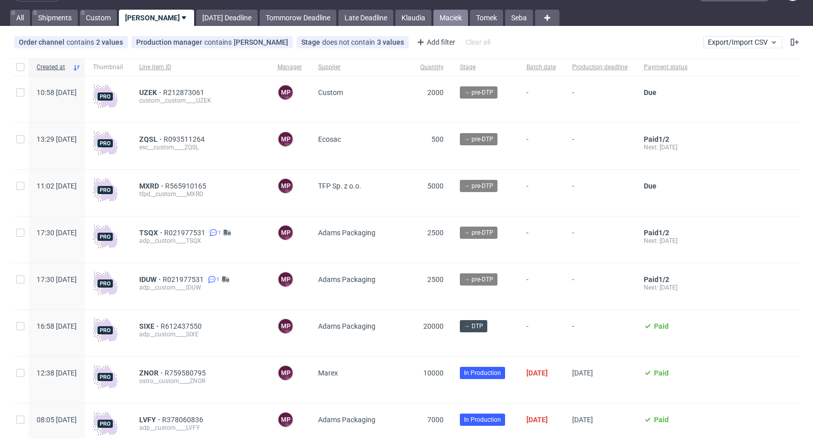
click at [433, 17] on link "Maciek" at bounding box center [450, 18] width 35 height 16
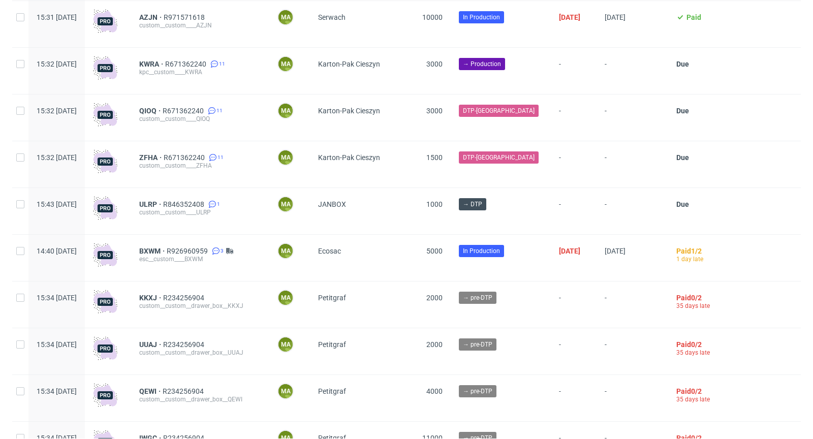
scroll to position [1409, 0]
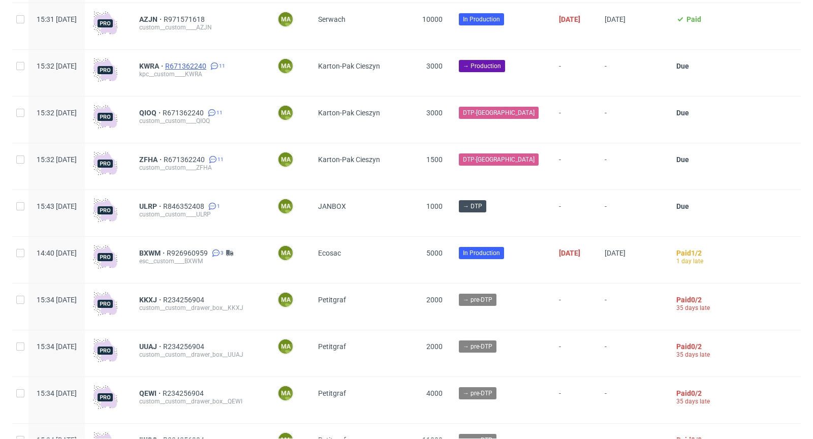
click at [208, 68] on span "R671362240" at bounding box center [186, 66] width 43 height 8
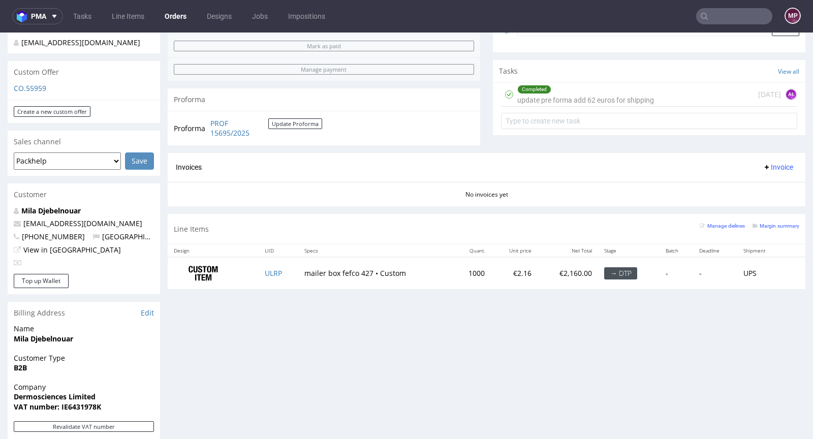
scroll to position [331, 0]
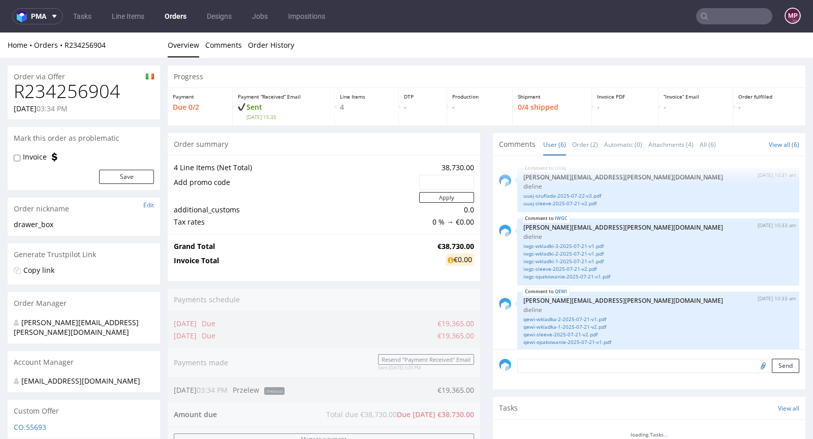
scroll to position [124, 0]
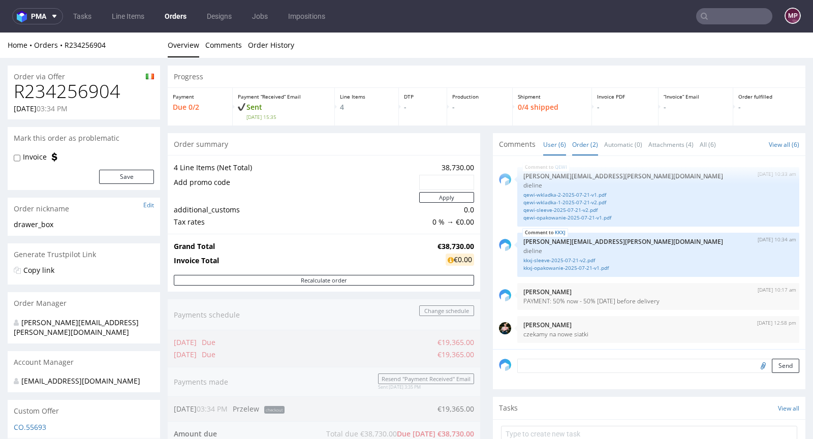
click at [587, 143] on link "Order (2)" at bounding box center [585, 145] width 26 height 22
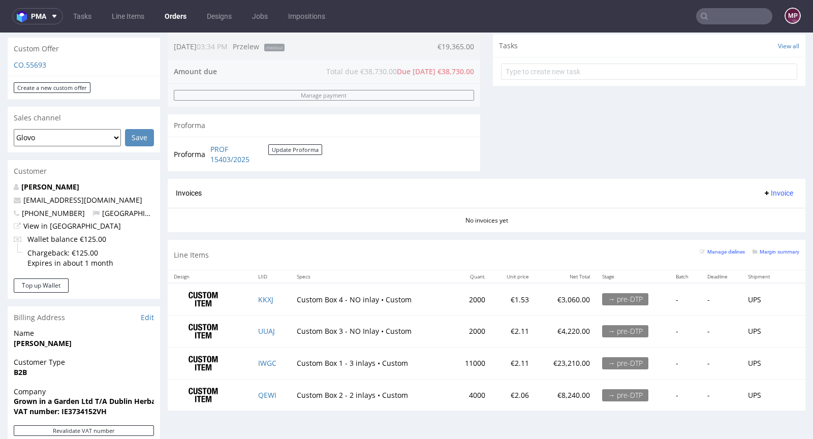
scroll to position [0, 0]
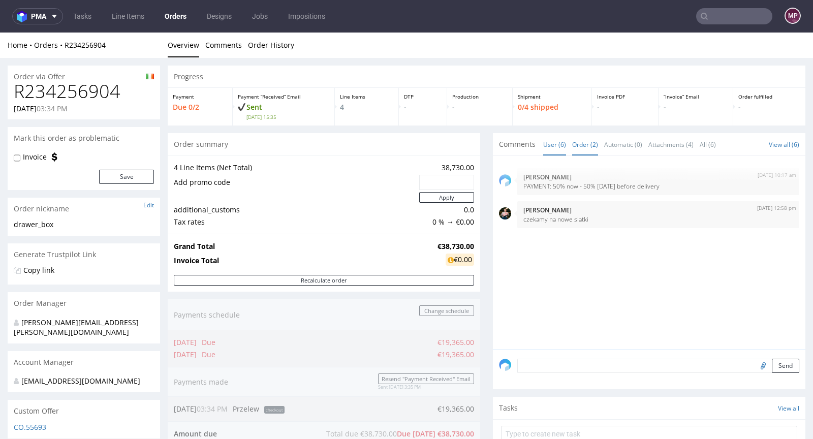
click at [550, 139] on link "User (6)" at bounding box center [554, 145] width 23 height 22
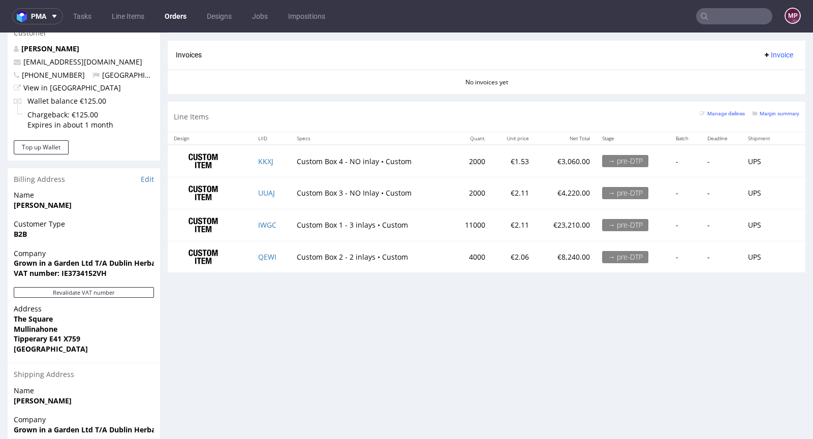
scroll to position [595, 0]
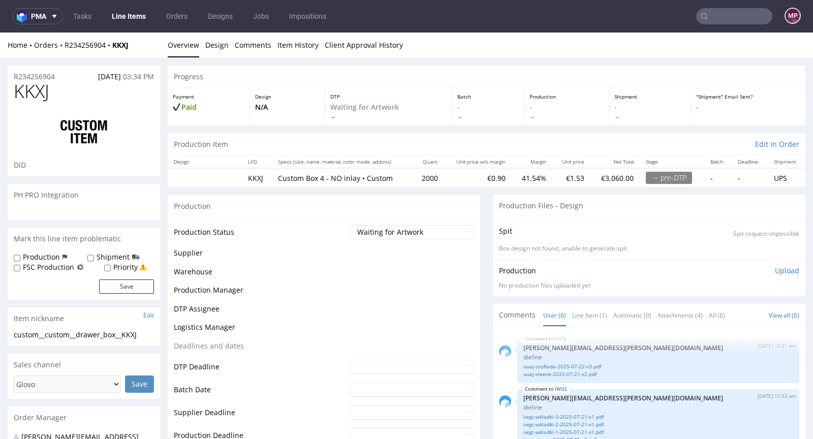
scroll to position [124, 0]
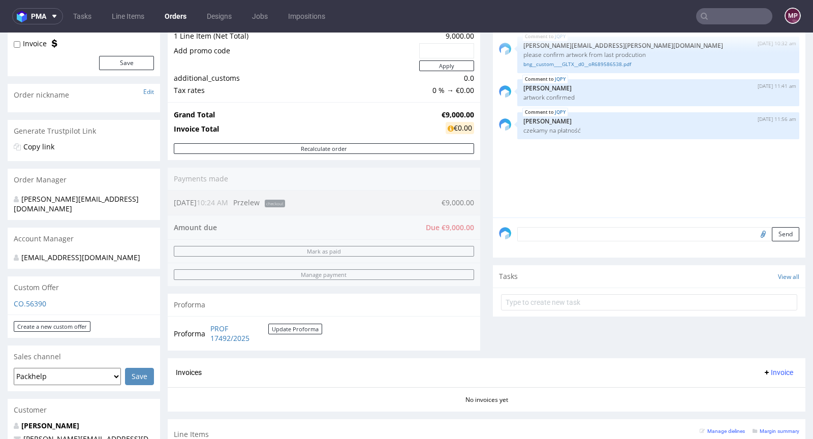
scroll to position [243, 0]
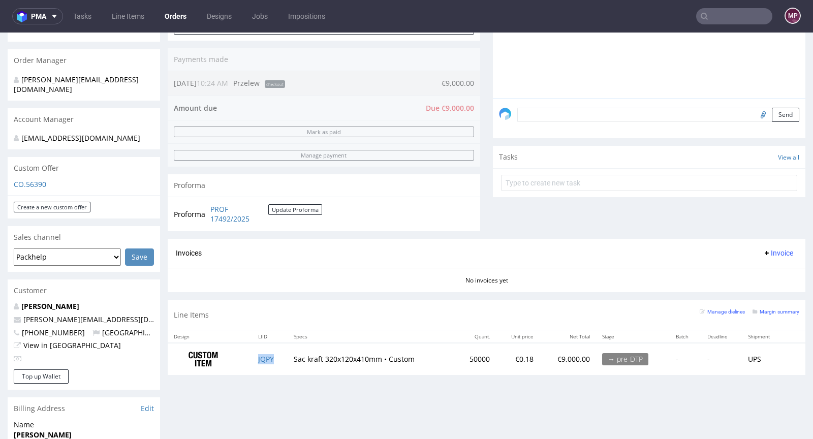
click at [273, 355] on td "JQPY" at bounding box center [269, 359] width 35 height 32
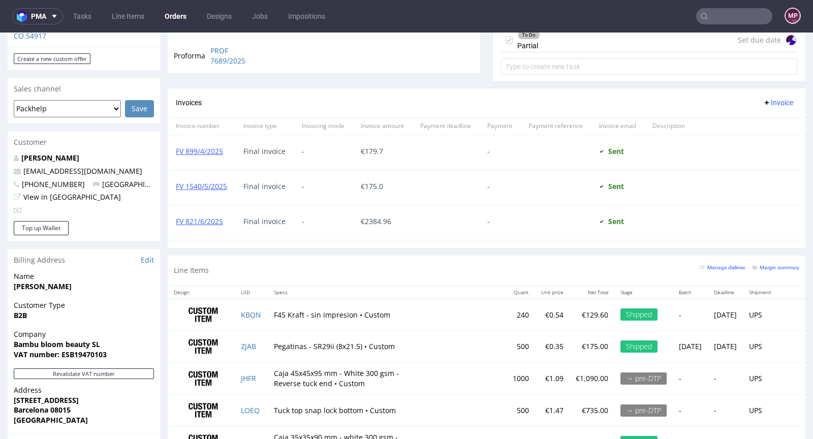
scroll to position [392, 0]
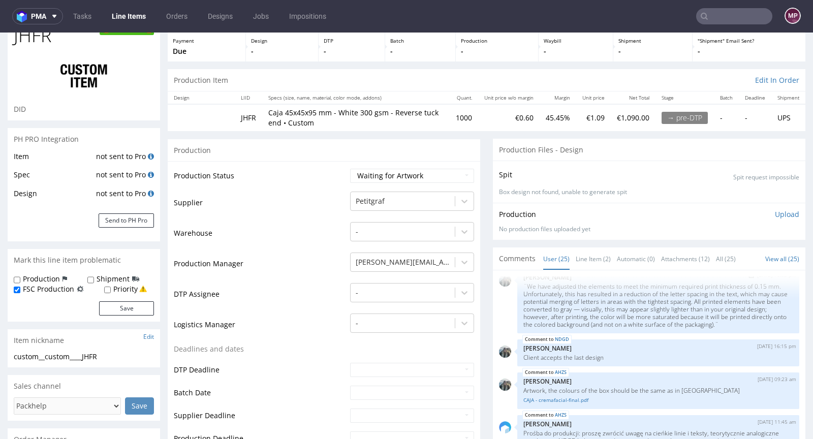
scroll to position [104, 0]
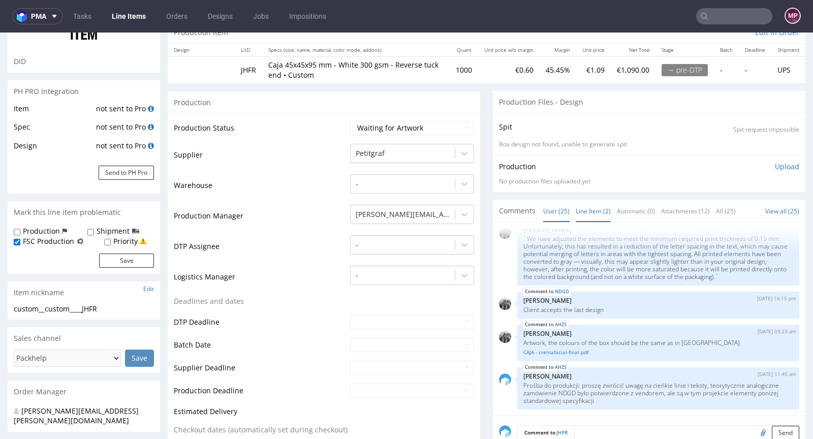
click at [592, 211] on link "Line Item (2)" at bounding box center [593, 211] width 35 height 22
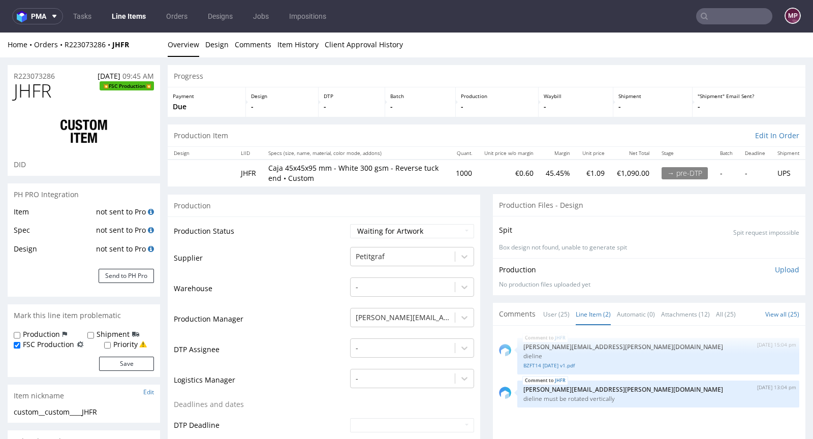
scroll to position [0, 0]
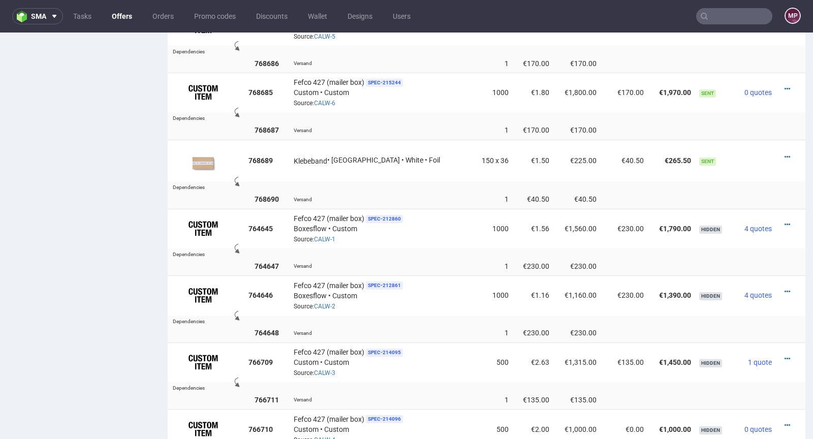
scroll to position [713, 0]
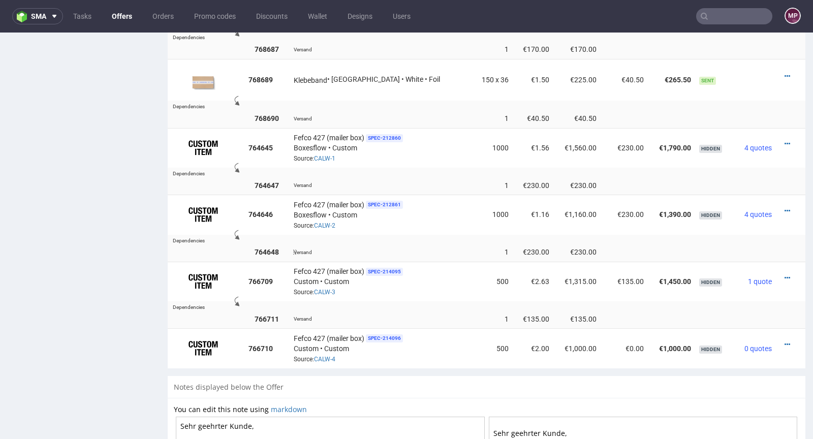
scroll to position [670, 0]
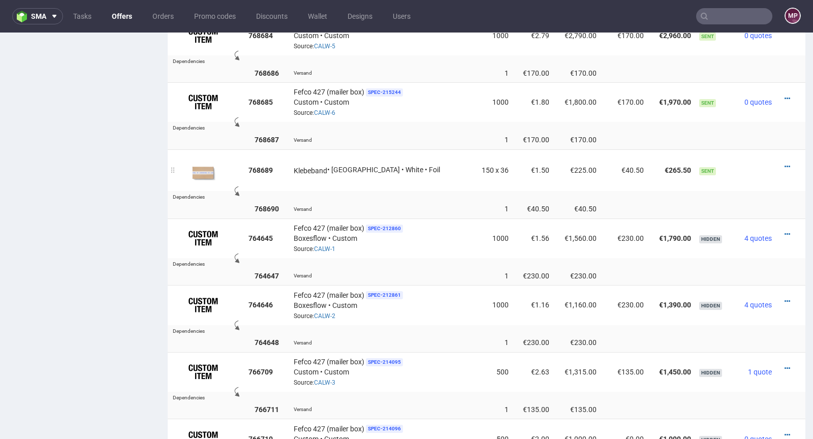
click at [268, 166] on strong "768689" at bounding box center [260, 170] width 24 height 8
click at [342, 165] on div "Klebeband • Dalpo • White • Foil" at bounding box center [381, 170] width 174 height 11
click at [273, 168] on strong "768689" at bounding box center [260, 170] width 24 height 8
click at [785, 163] on icon at bounding box center [788, 166] width 6 height 7
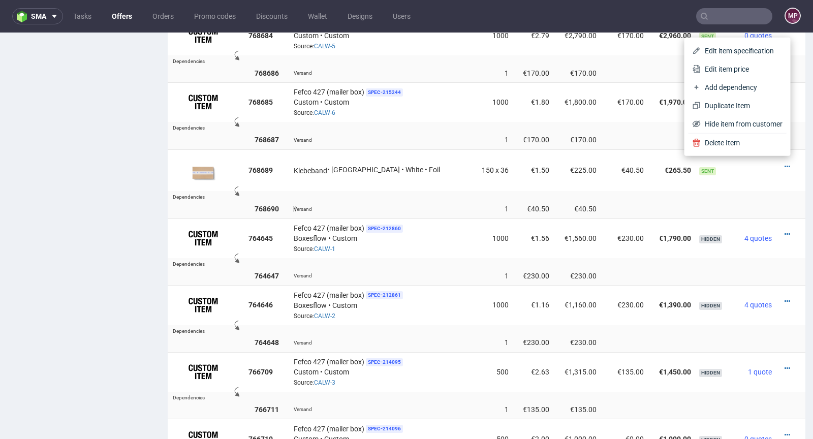
click at [615, 210] on td at bounding box center [624, 208] width 47 height 19
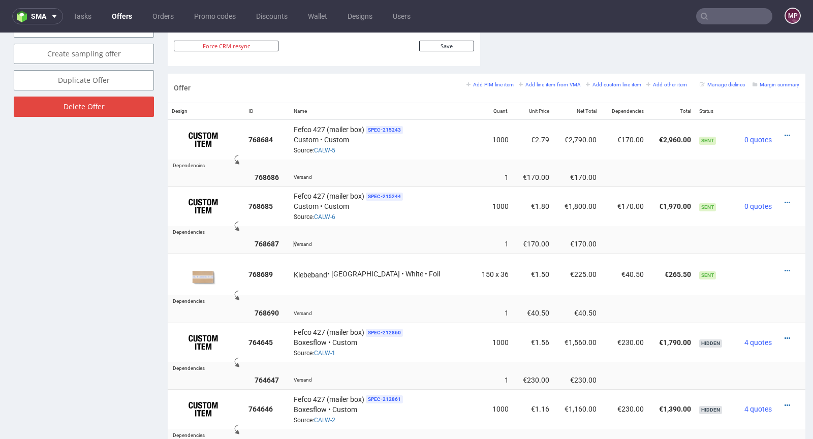
scroll to position [556, 0]
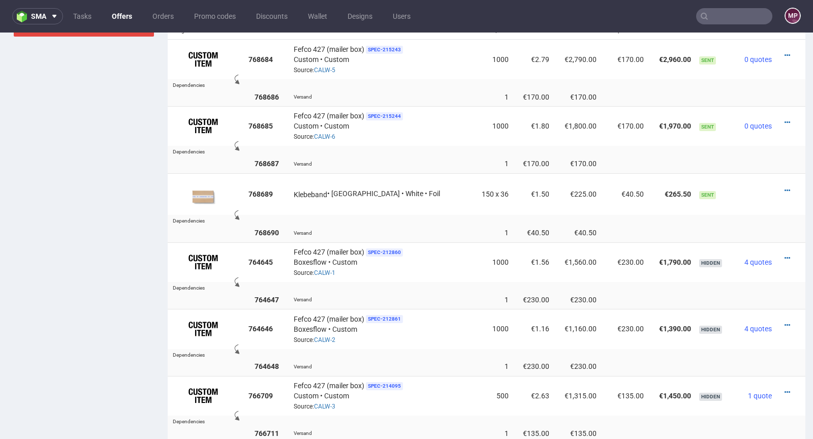
scroll to position [646, 0]
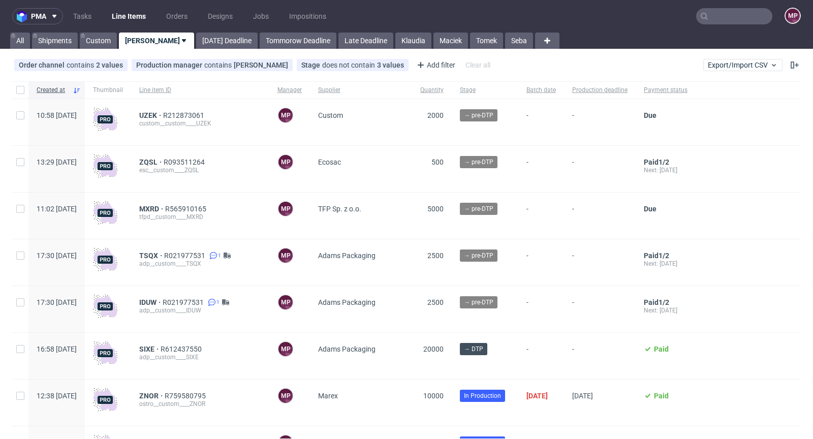
click at [731, 20] on input "text" at bounding box center [734, 16] width 76 height 16
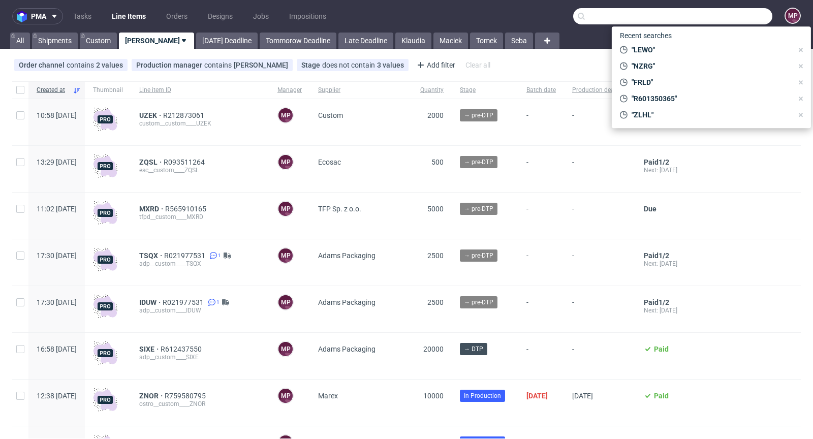
paste input "GLTX"
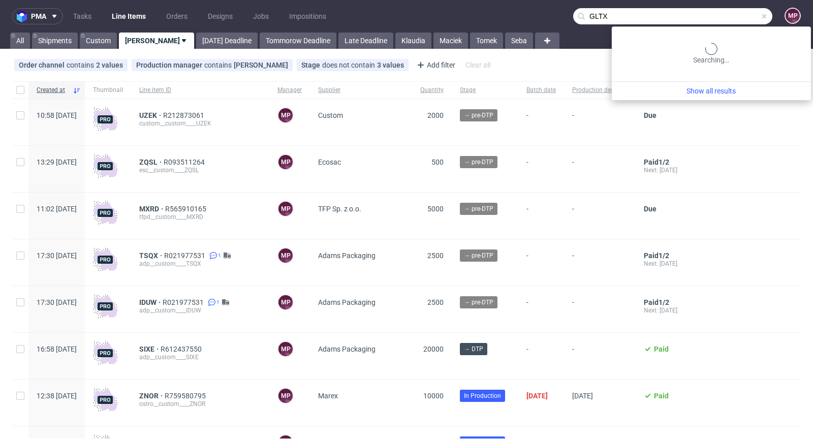
type input "GLTX"
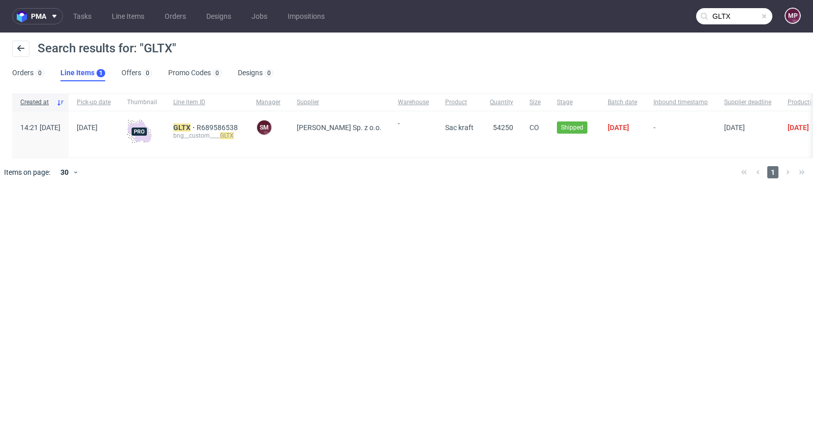
click at [218, 122] on div "GLTX R689586538 bng__custom____ GLTX" at bounding box center [206, 134] width 83 height 46
click at [191, 127] on mark "GLTX" at bounding box center [181, 127] width 17 height 8
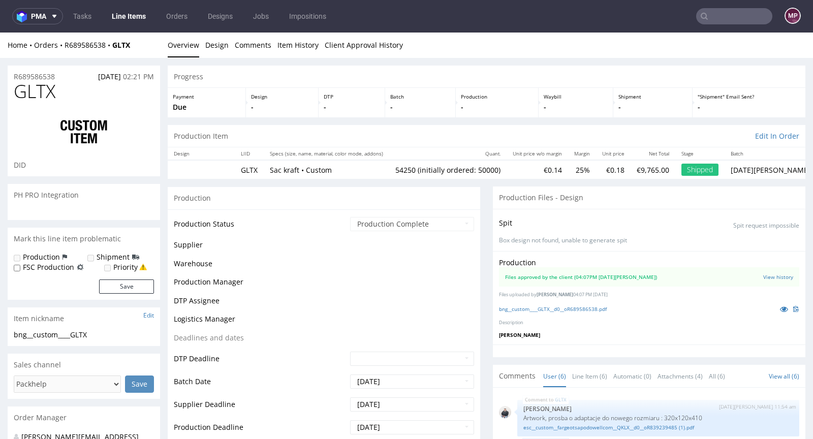
scroll to position [79, 0]
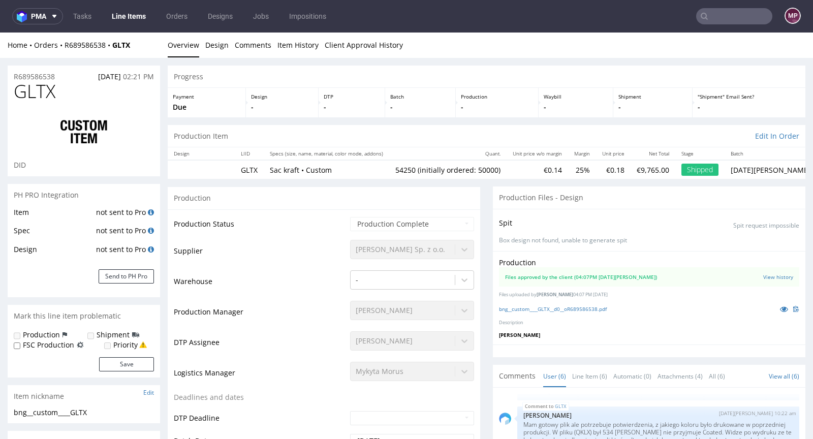
type input "54250"
select select "in_progress"
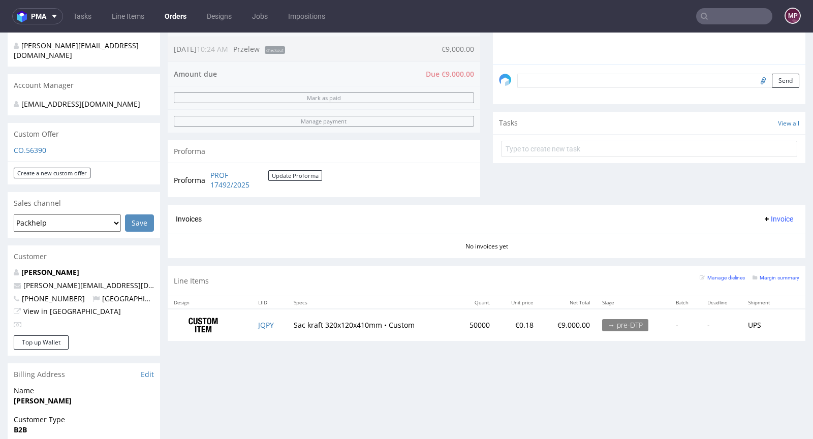
scroll to position [369, 0]
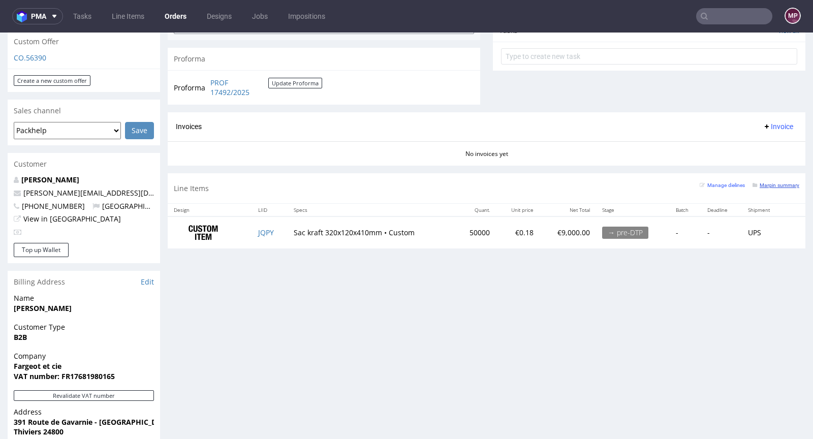
click at [762, 182] on small "Margin summary" at bounding box center [776, 185] width 47 height 6
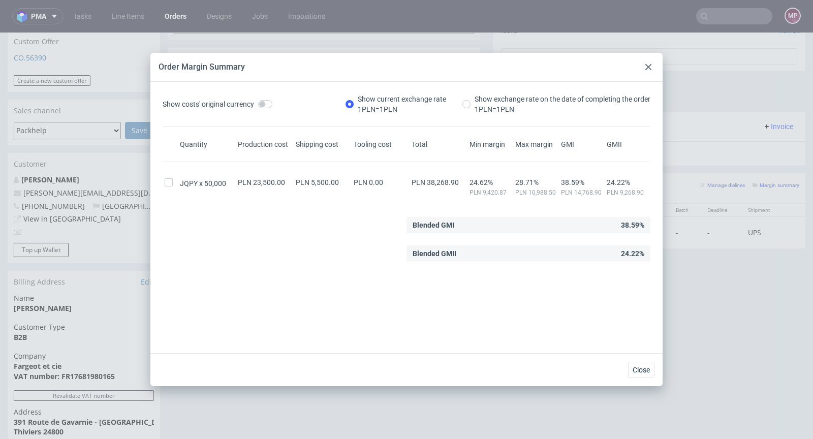
click at [646, 69] on use at bounding box center [648, 67] width 6 height 6
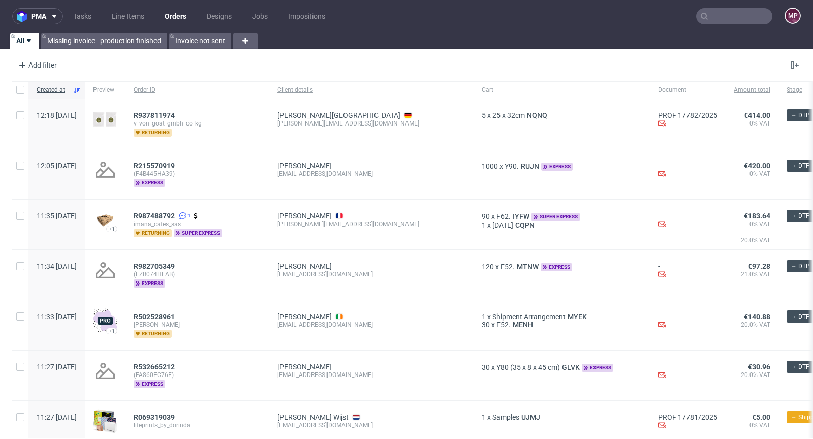
click at [730, 19] on input "text" at bounding box center [734, 16] width 76 height 16
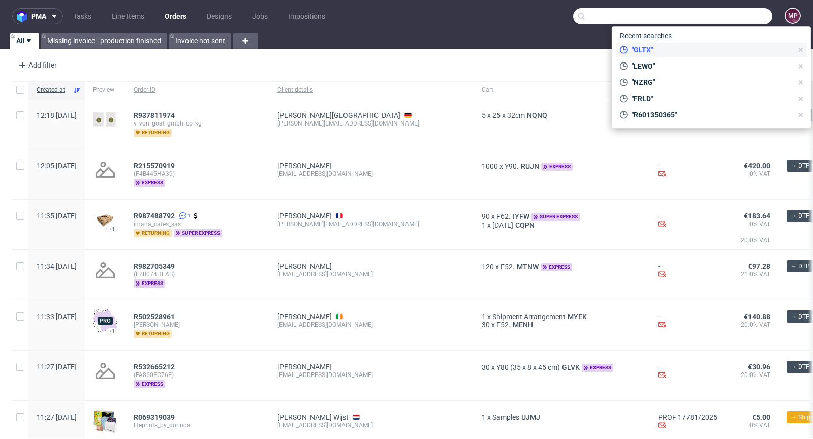
click at [658, 45] on span ""GLTX"" at bounding box center [710, 50] width 165 height 10
type input "GLTX"
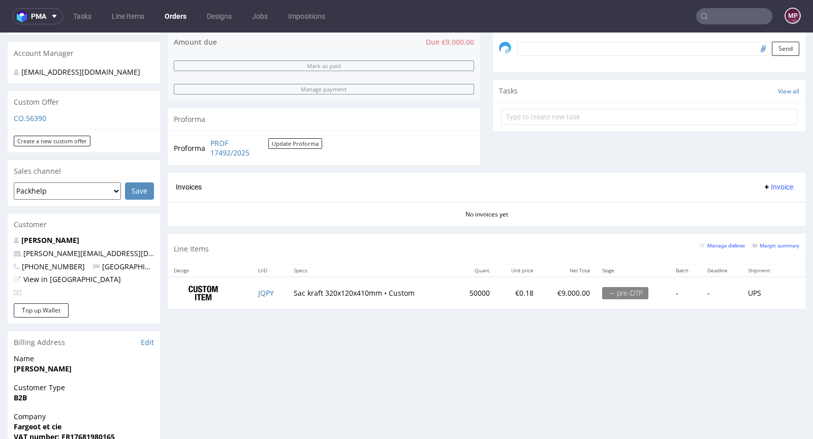
scroll to position [326, 0]
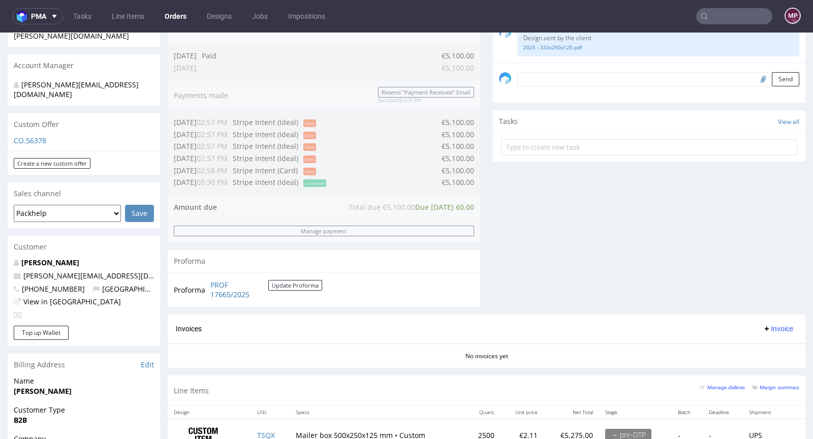
scroll to position [420, 0]
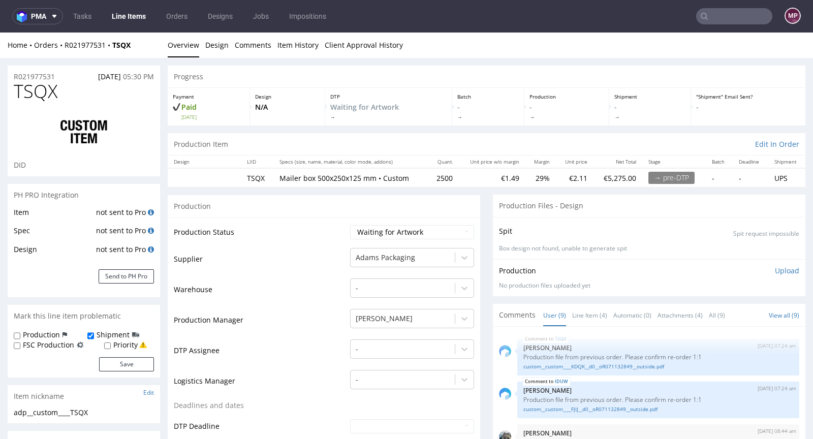
scroll to position [201, 0]
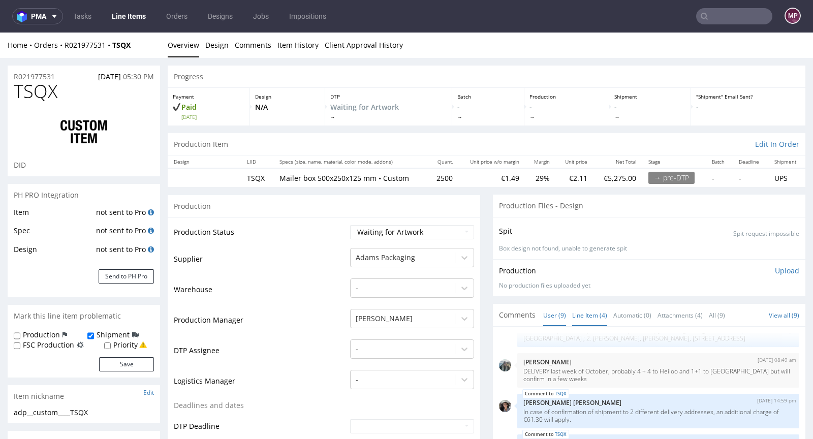
click at [579, 313] on link "Line Item (4)" at bounding box center [589, 315] width 35 height 22
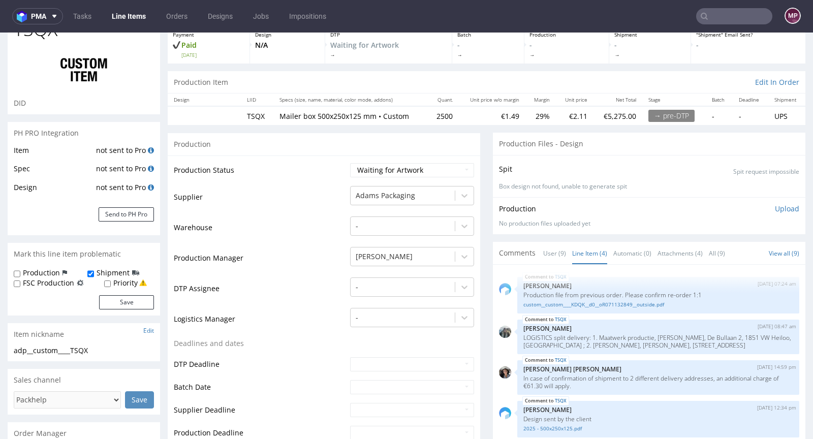
scroll to position [185, 0]
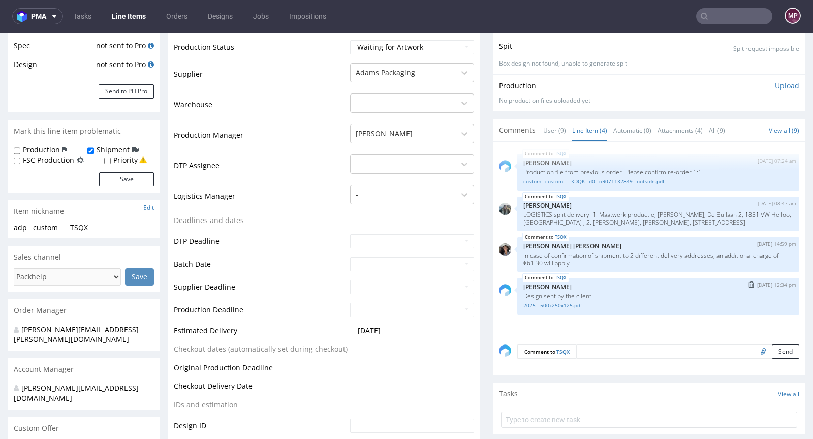
click at [563, 309] on link "2025 - 500x250x125.pdf" at bounding box center [658, 306] width 270 height 8
click at [628, 178] on link "custom__custom____KDQK__d0__oR071132849__outside.pdf" at bounding box center [658, 182] width 270 height 8
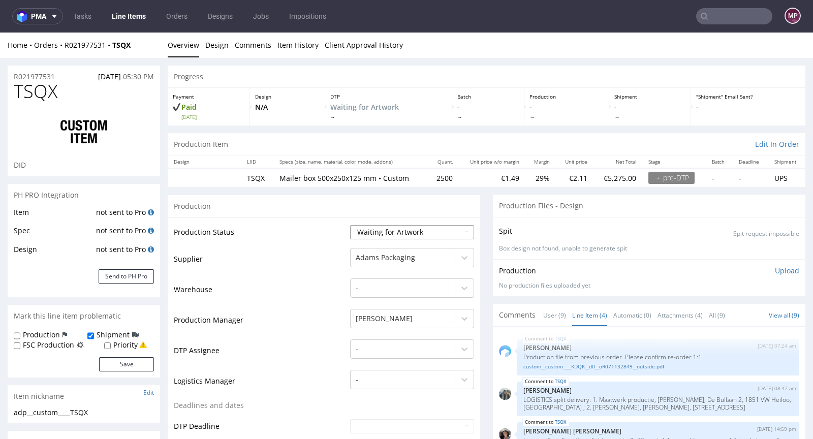
click at [398, 232] on select "Waiting for Artwork Waiting for Diecut Waiting for Mockup Waiting for DTP Waiti…" at bounding box center [412, 232] width 124 height 14
click at [350, 225] on select "Waiting for Artwork Waiting for Diecut Waiting for Mockup Waiting for DTP Waiti…" at bounding box center [412, 232] width 124 height 14
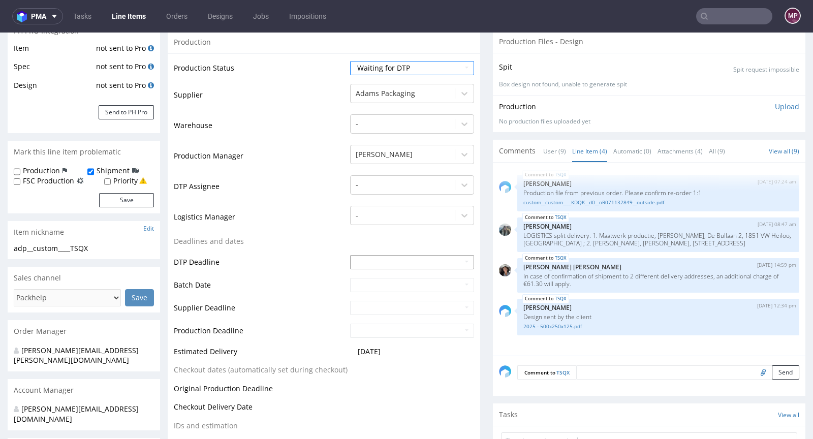
scroll to position [384, 0]
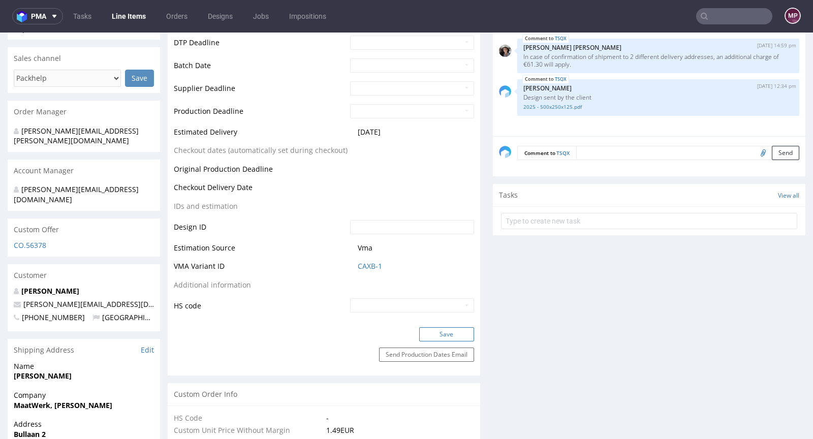
click at [440, 329] on button "Save" at bounding box center [446, 334] width 55 height 14
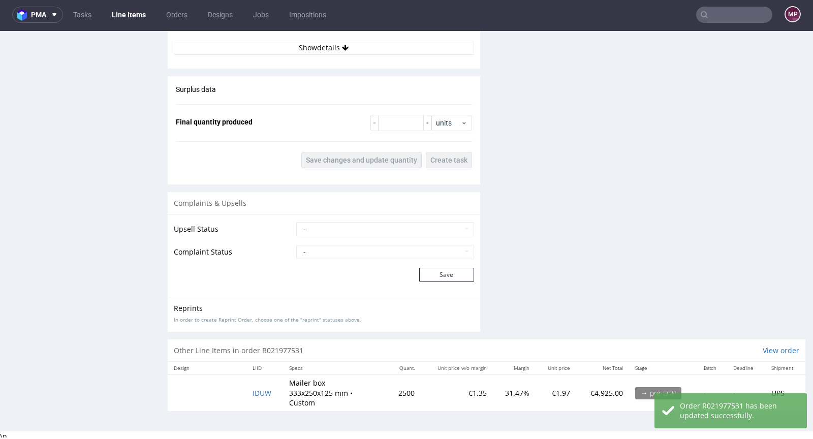
scroll to position [3, 0]
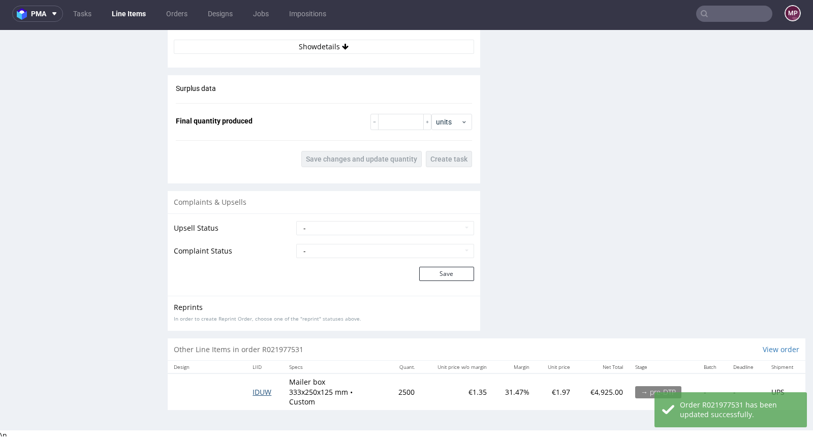
click at [253, 390] on span "IDUW" at bounding box center [262, 392] width 19 height 10
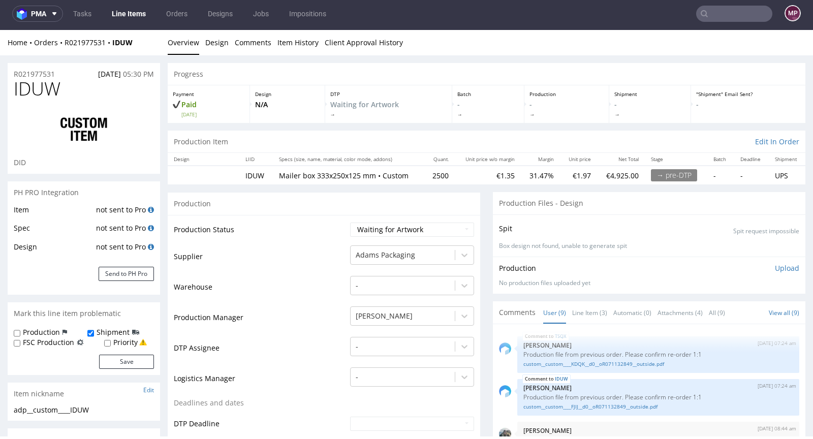
scroll to position [201, 0]
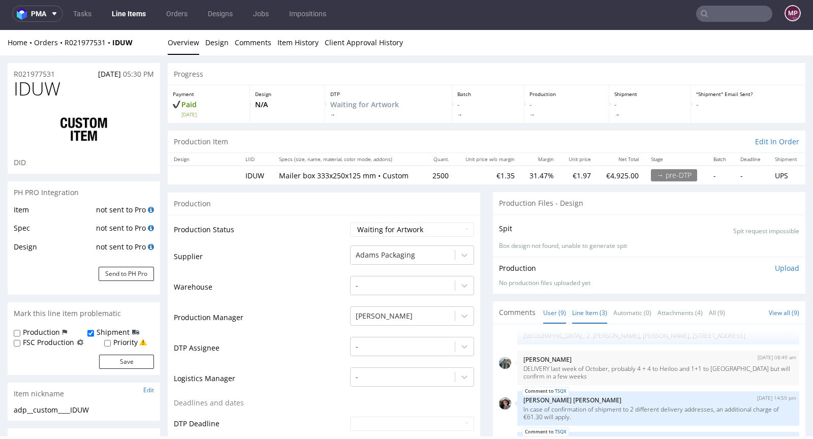
click at [573, 311] on link "Line Item (3)" at bounding box center [589, 313] width 35 height 22
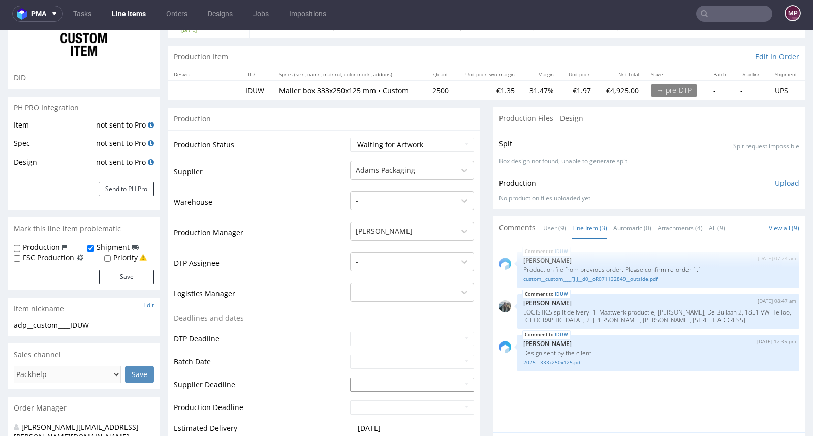
scroll to position [0, 0]
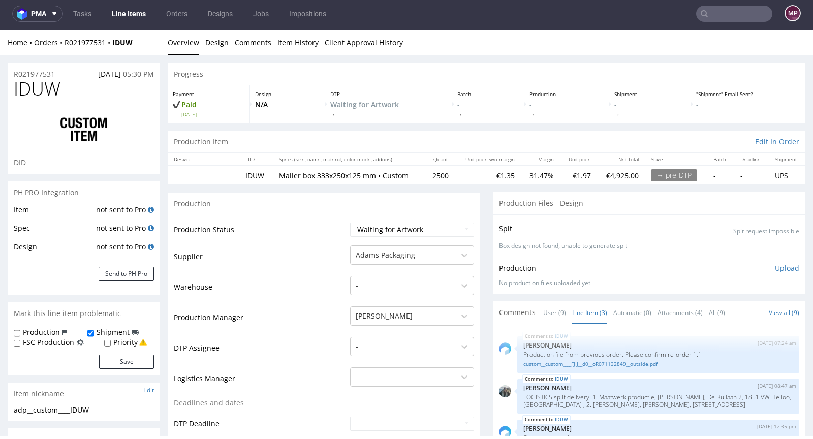
click at [404, 235] on td "Waiting for Artwork Waiting for Diecut Waiting for Mockup Waiting for DTP Waiti…" at bounding box center [411, 233] width 127 height 23
click at [402, 226] on select "Waiting for Artwork Waiting for Diecut Waiting for Mockup Waiting for DTP Waiti…" at bounding box center [412, 230] width 124 height 14
select select "dtp_waiting_for_check"
click at [350, 223] on select "Waiting for Artwork Waiting for Diecut Waiting for Mockup Waiting for DTP Waiti…" at bounding box center [412, 230] width 124 height 14
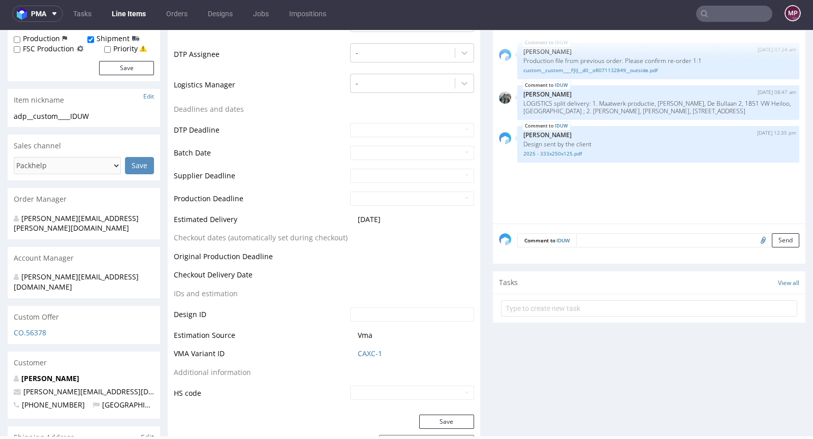
scroll to position [349, 0]
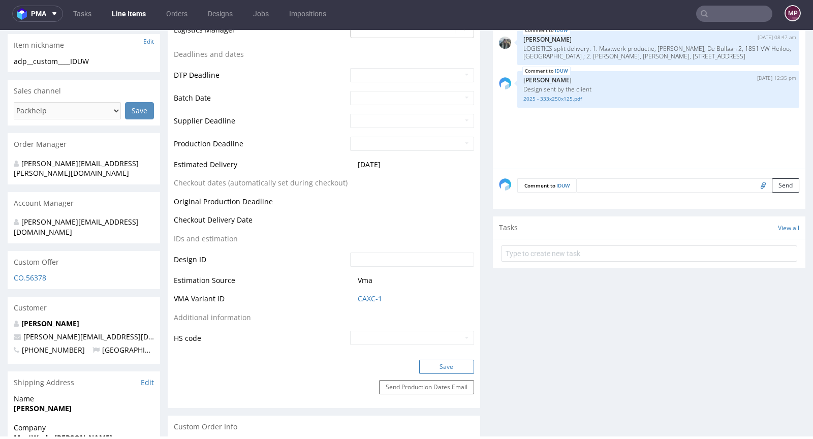
click at [443, 366] on button "Save" at bounding box center [446, 367] width 55 height 14
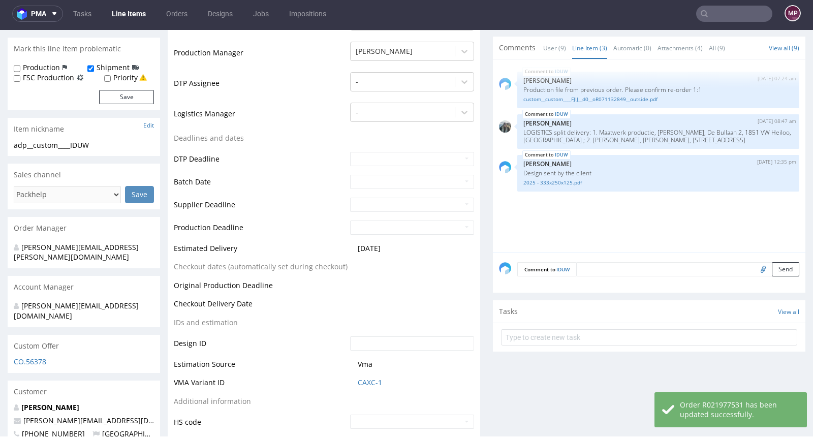
scroll to position [0, 0]
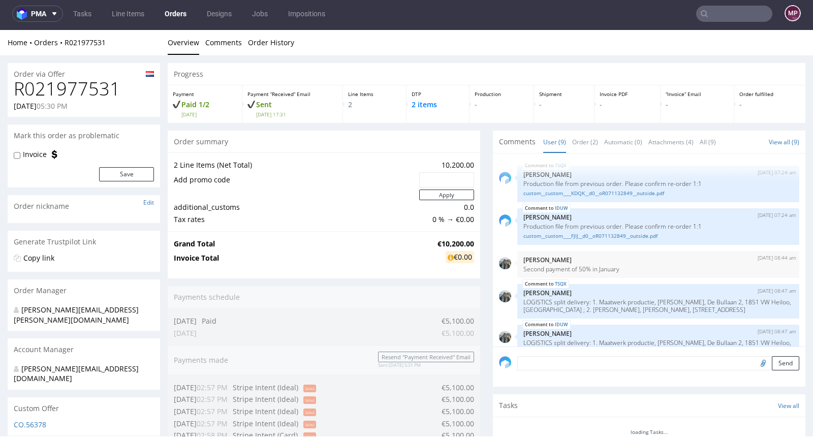
scroll to position [201, 0]
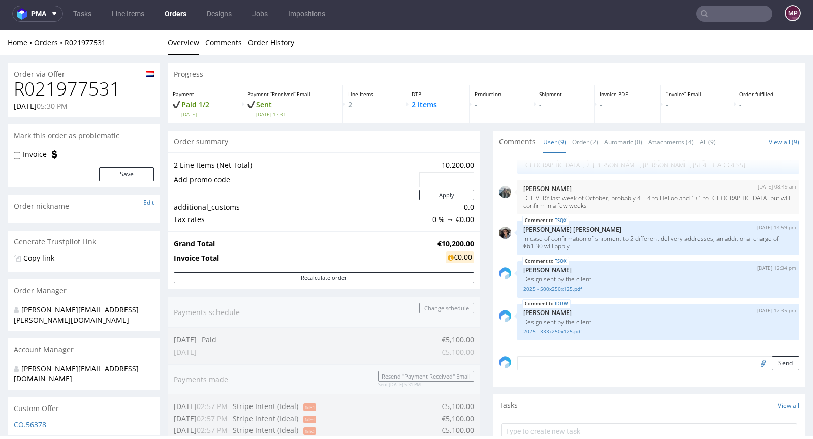
click at [301, 233] on div "Grand Total €10,200.00 Invoice Total €0.00" at bounding box center [324, 251] width 312 height 41
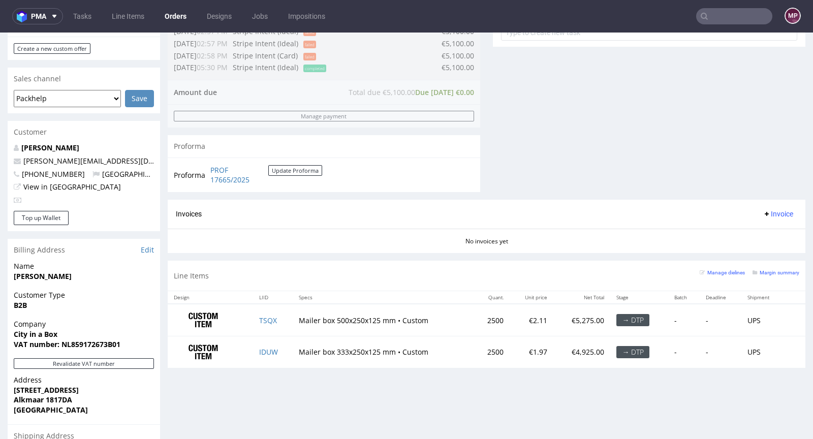
scroll to position [433, 0]
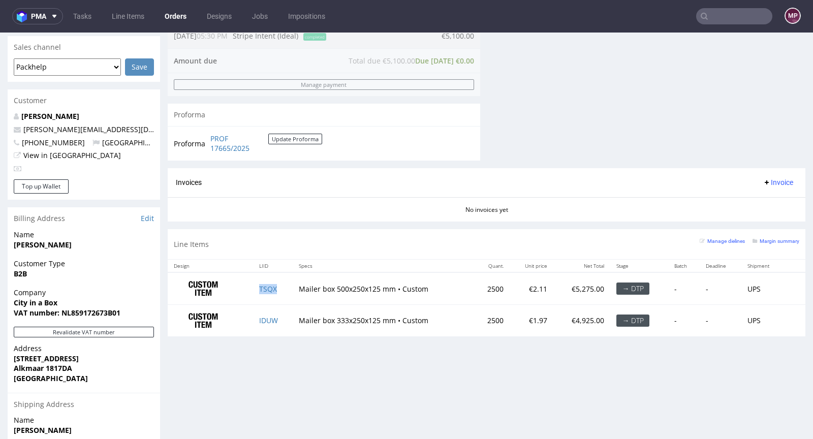
click at [281, 290] on td "TSQX" at bounding box center [273, 288] width 40 height 32
click at [278, 319] on td "IDUW" at bounding box center [273, 321] width 40 height 32
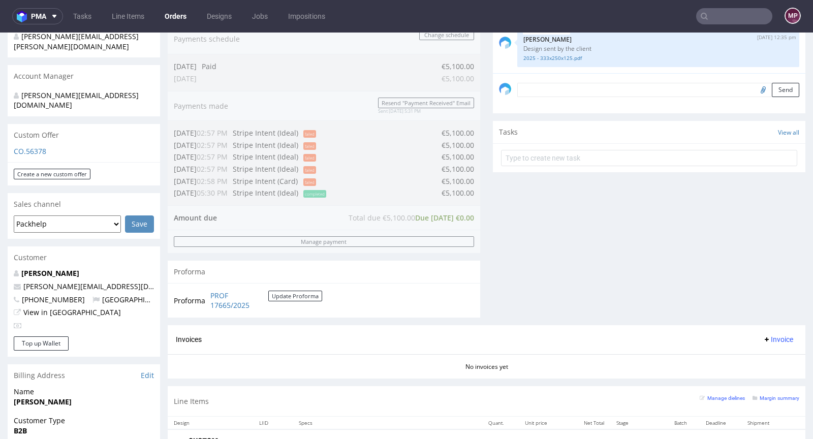
scroll to position [313, 0]
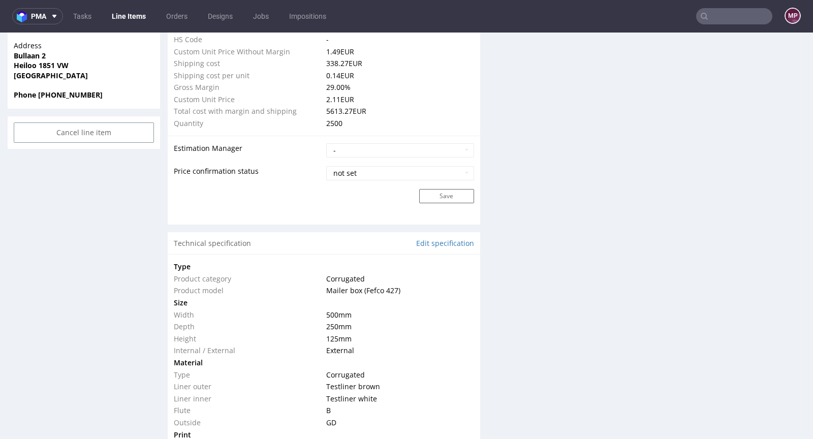
scroll to position [837, 0]
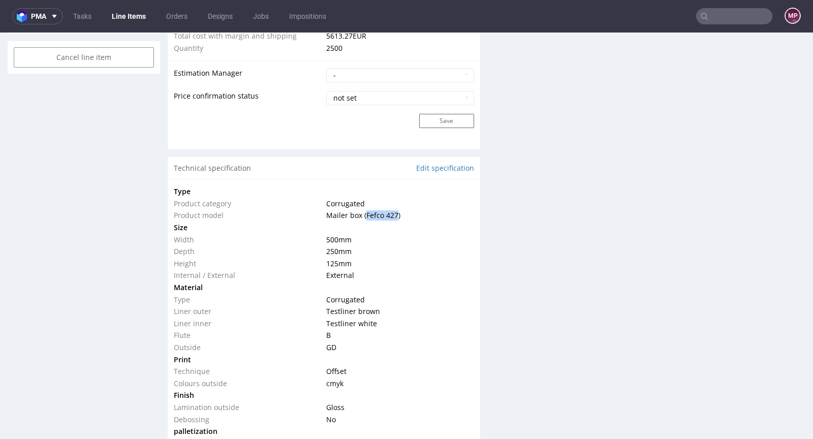
drag, startPoint x: 394, startPoint y: 212, endPoint x: 362, endPoint y: 214, distance: 32.0
click at [362, 214] on span "Mailer box (Fefco 427)" at bounding box center [363, 215] width 74 height 10
copy span "Fefco 427"
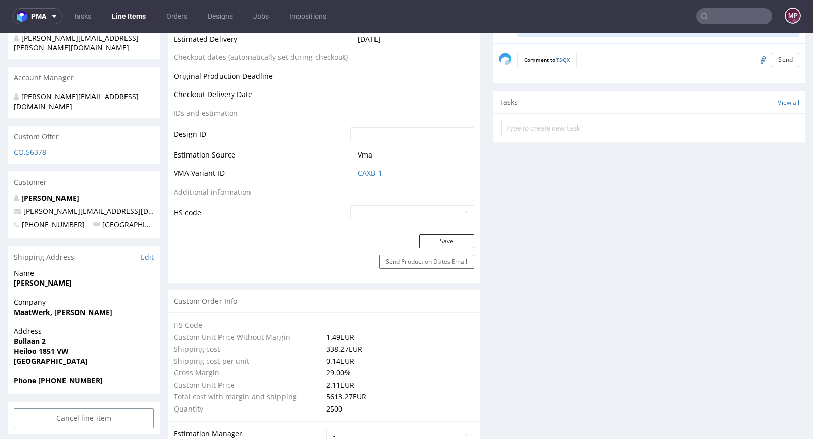
scroll to position [0, 0]
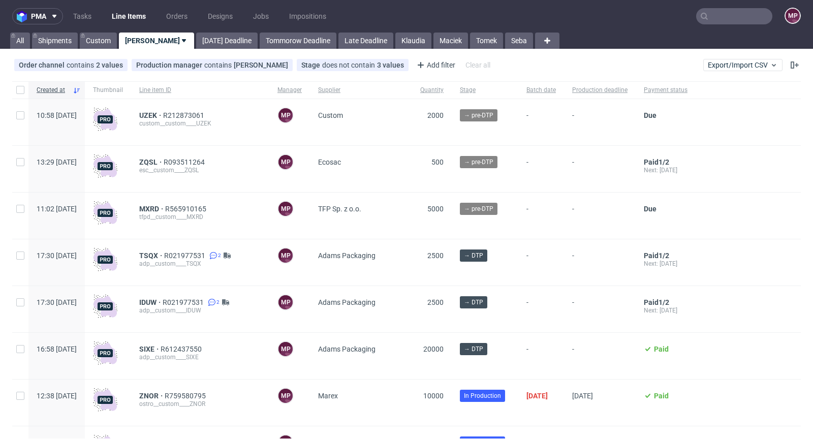
click at [710, 18] on input "text" at bounding box center [734, 16] width 76 height 16
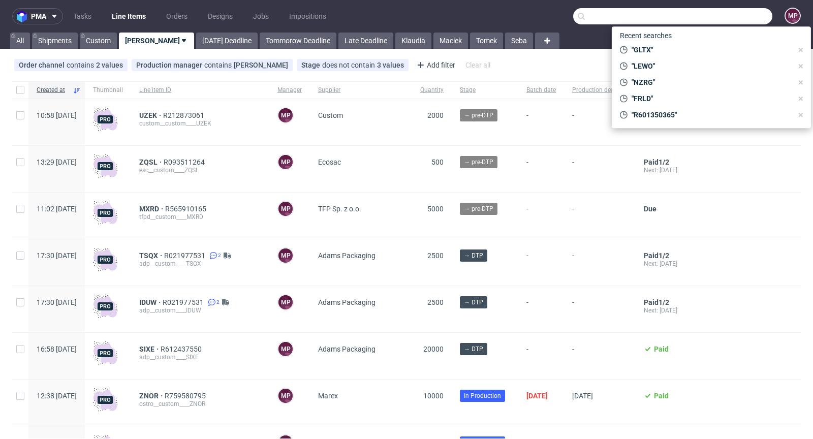
paste input "RPMK"
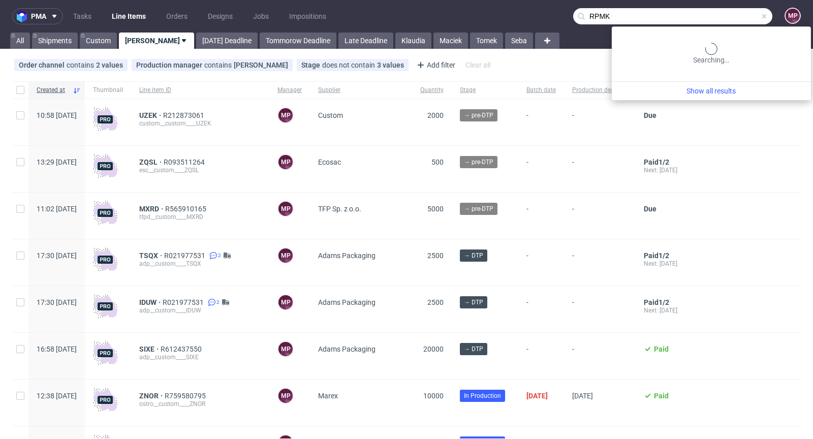
type input "RPMK"
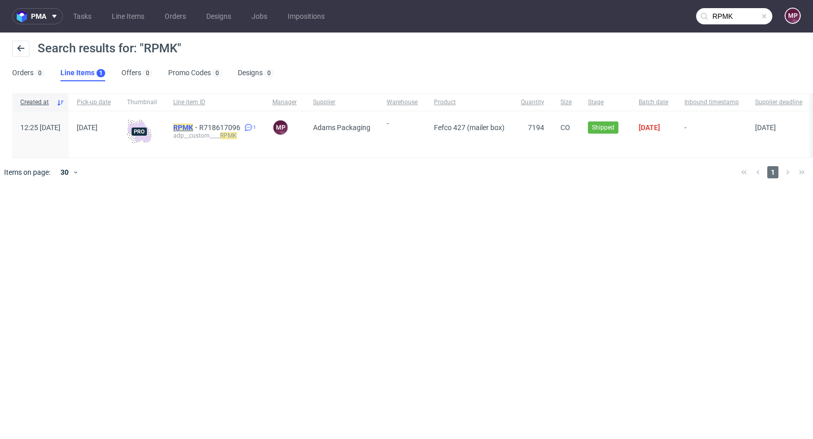
click at [193, 129] on mark "RPMK" at bounding box center [183, 127] width 20 height 8
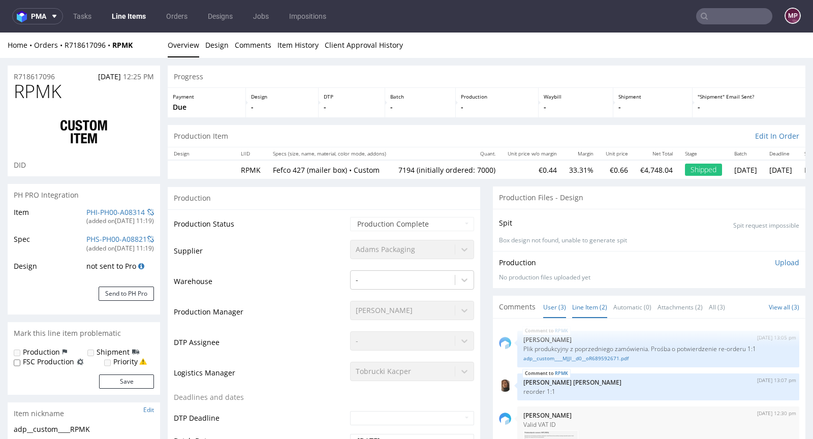
select select "in_progress"
click at [595, 305] on link "Line Item (2)" at bounding box center [589, 307] width 35 height 22
drag, startPoint x: 140, startPoint y: 45, endPoint x: 61, endPoint y: 43, distance: 78.8
click at [61, 43] on div "Home Orders R718617096 RPMK" at bounding box center [84, 45] width 152 height 10
copy div "R718617096 RPMK"
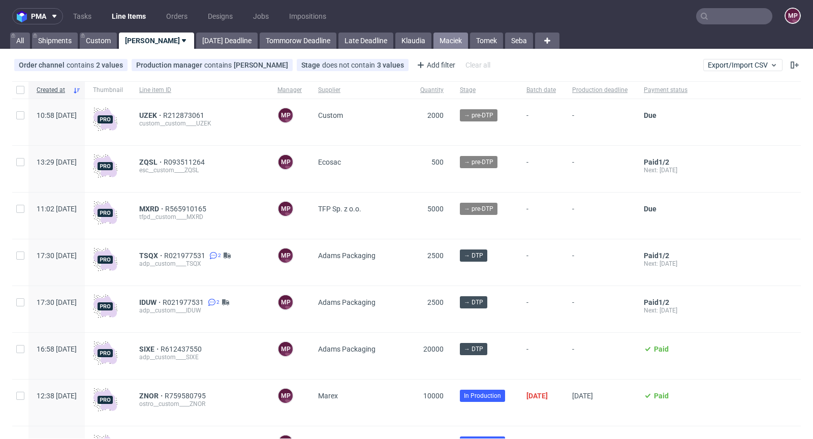
click at [433, 46] on link "Maciek" at bounding box center [450, 41] width 35 height 16
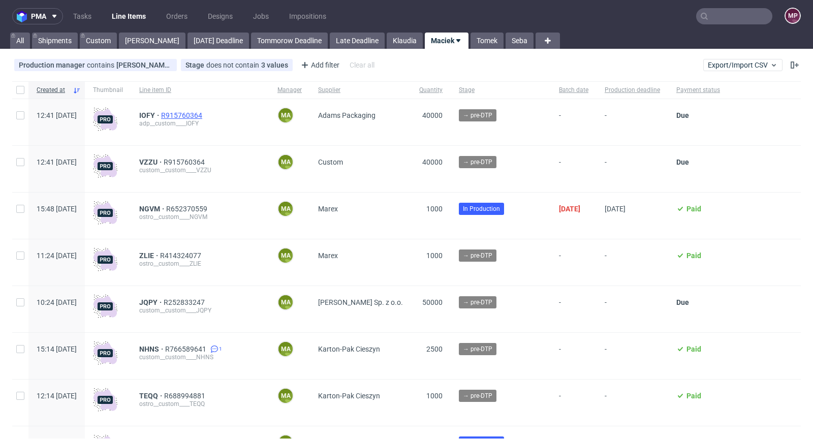
click at [204, 114] on span "R915760364" at bounding box center [182, 115] width 43 height 8
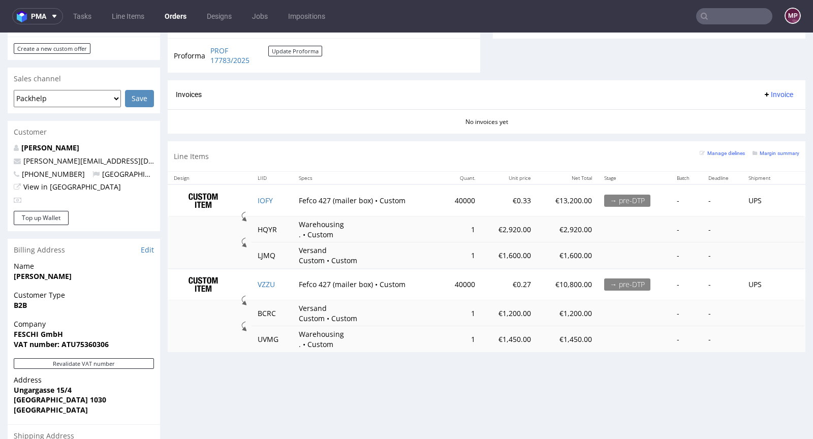
scroll to position [445, 0]
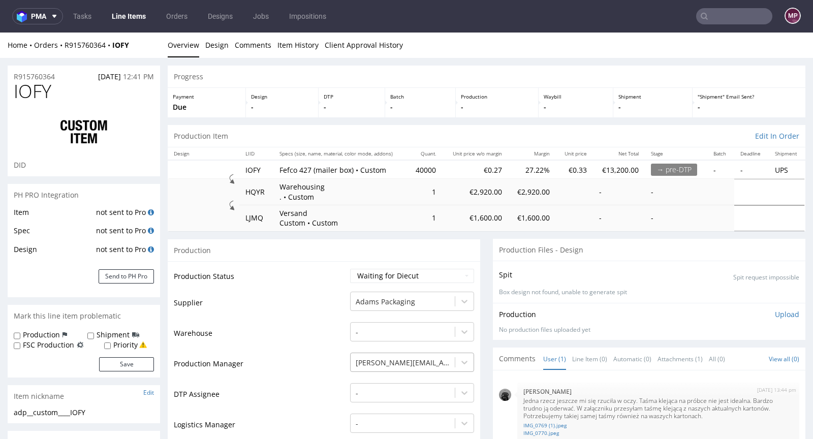
click at [399, 359] on div "[PERSON_NAME][EMAIL_ADDRESS][PERSON_NAME][DOMAIN_NAME]" at bounding box center [412, 360] width 124 height 14
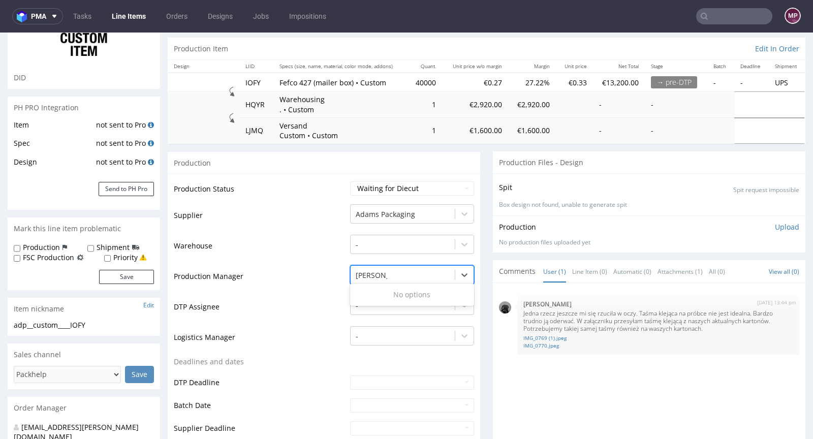
type input "michał"
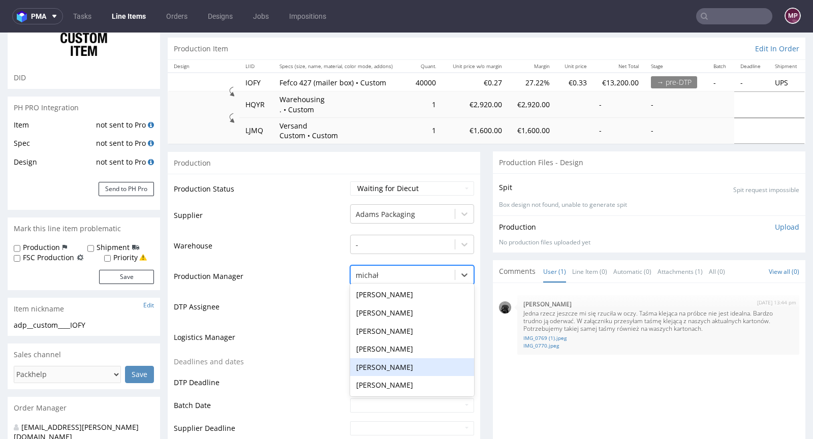
click at [392, 361] on div "[PERSON_NAME]" at bounding box center [412, 367] width 124 height 18
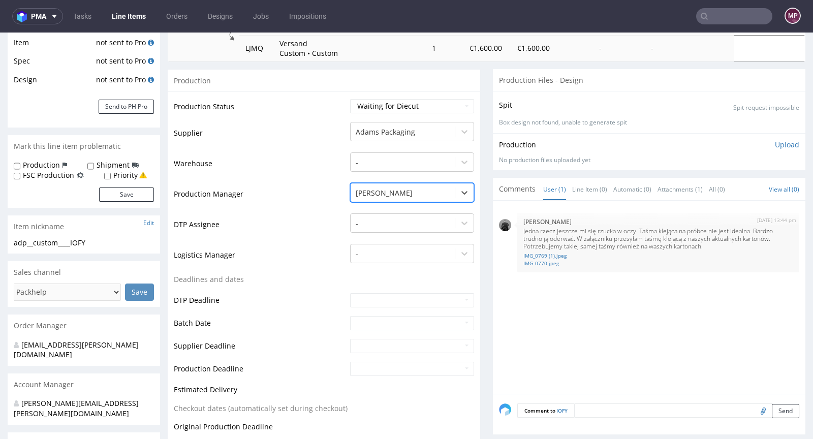
scroll to position [459, 0]
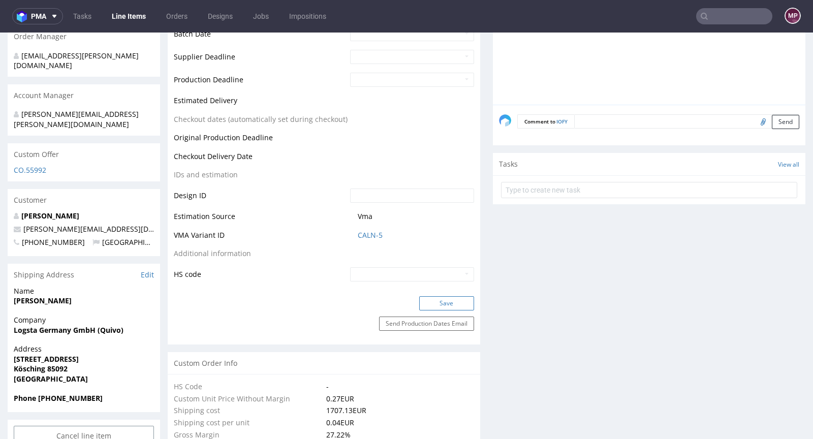
click at [444, 303] on button "Save" at bounding box center [446, 303] width 55 height 14
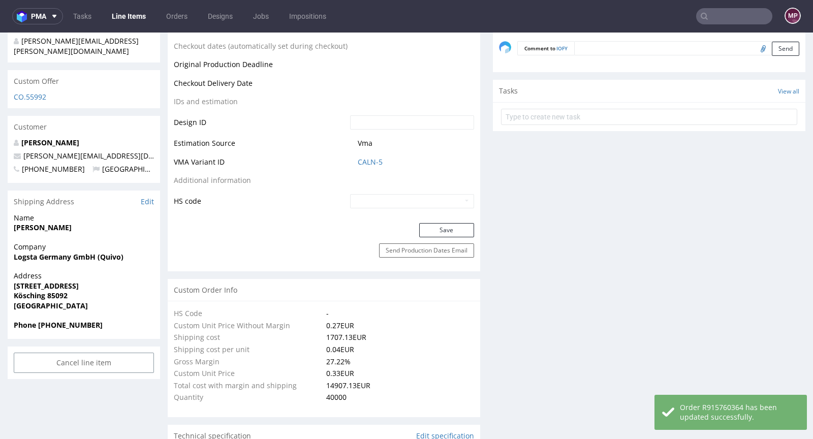
scroll to position [16, 0]
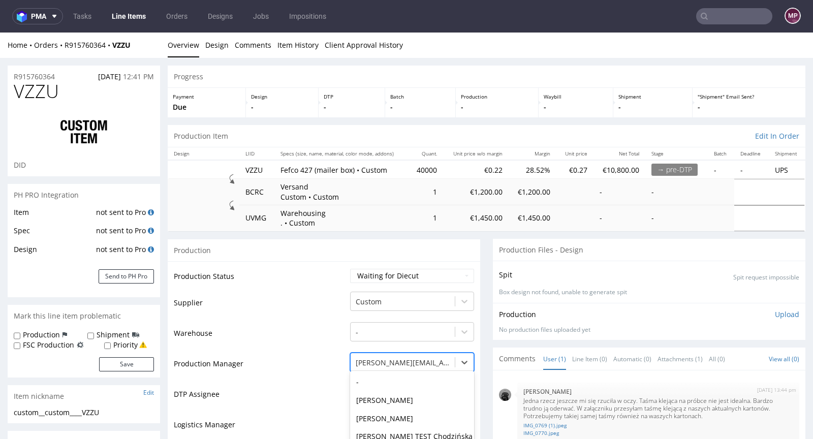
scroll to position [80, 0]
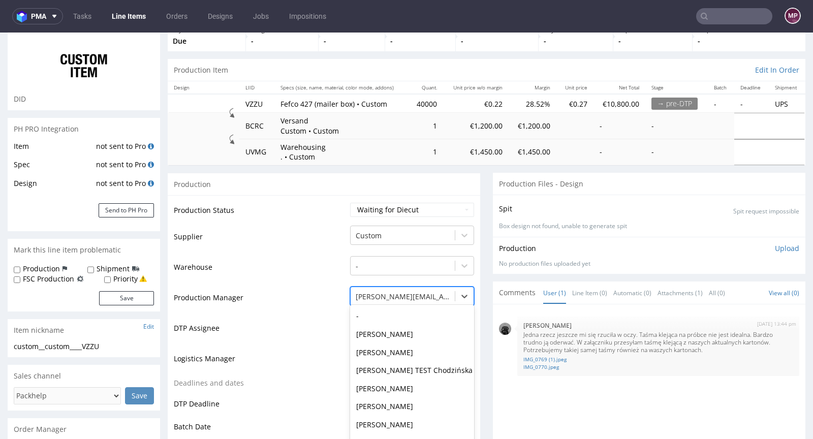
click at [393, 301] on div "[PERSON_NAME], 47 of 61. 61 results available. Use Up and Down to choose option…" at bounding box center [412, 294] width 124 height 14
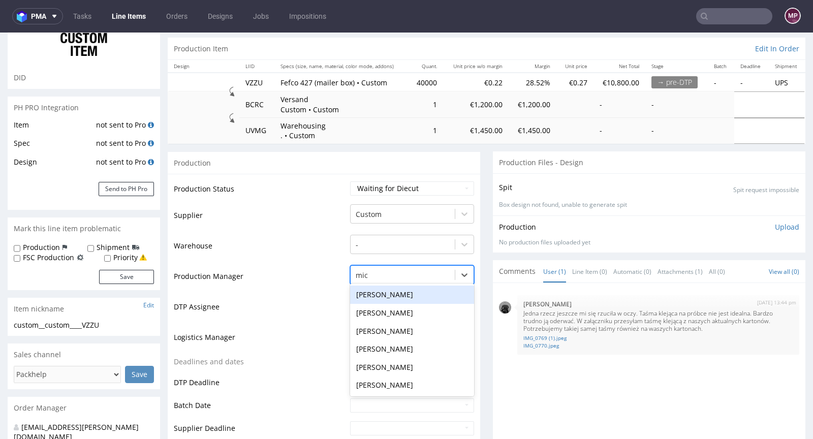
scroll to position [0, 0]
type input "michał pala"
click at [393, 296] on div "[PERSON_NAME]" at bounding box center [412, 295] width 124 height 18
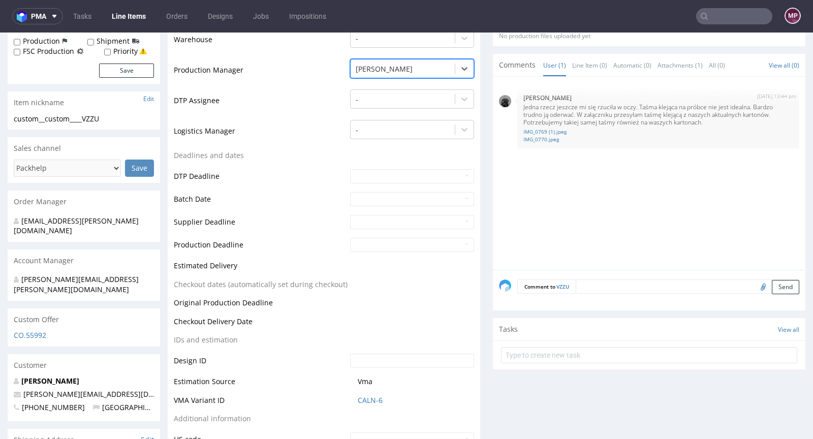
scroll to position [349, 0]
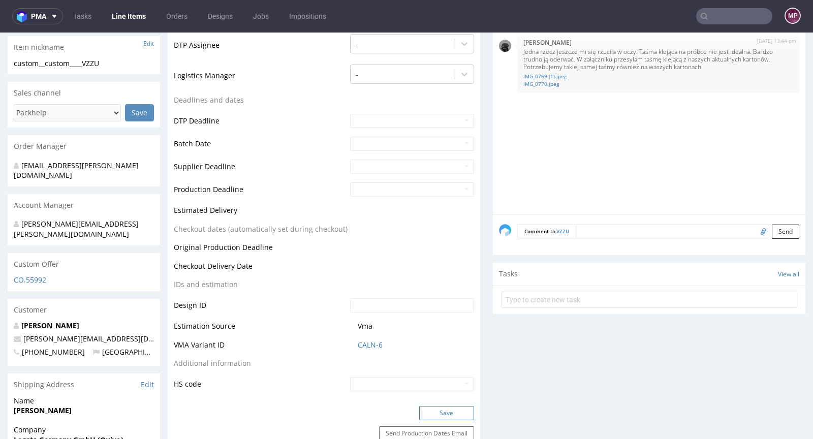
click at [438, 410] on button "Save" at bounding box center [446, 413] width 55 height 14
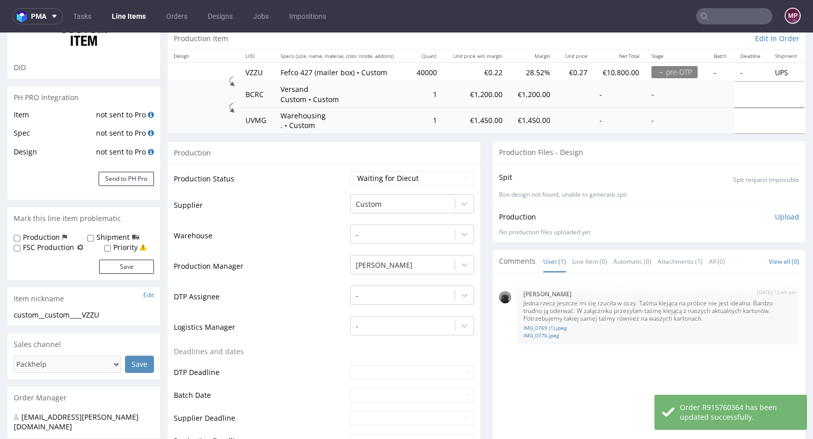
scroll to position [0, 0]
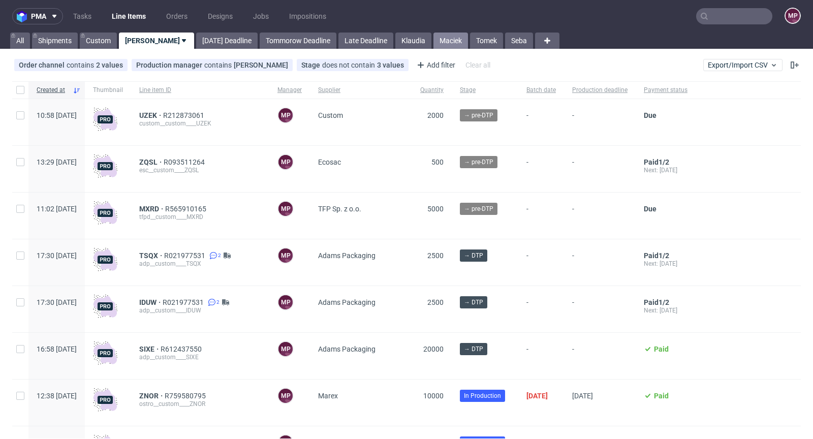
click at [433, 46] on link "Maciek" at bounding box center [450, 41] width 35 height 16
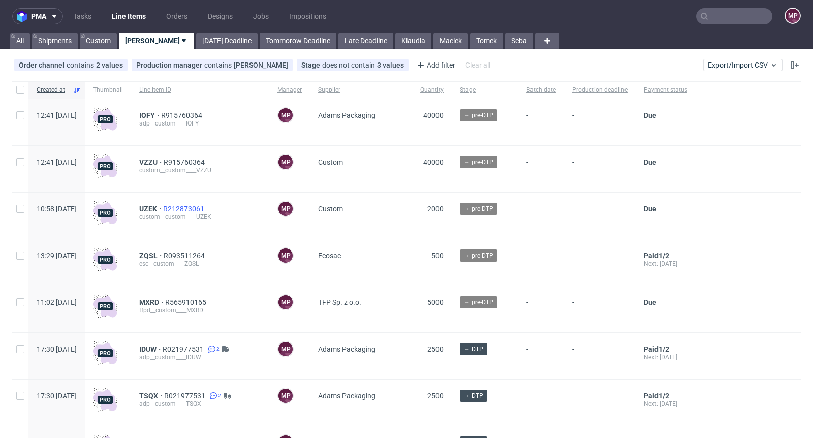
click at [206, 208] on span "R212873061" at bounding box center [184, 209] width 43 height 8
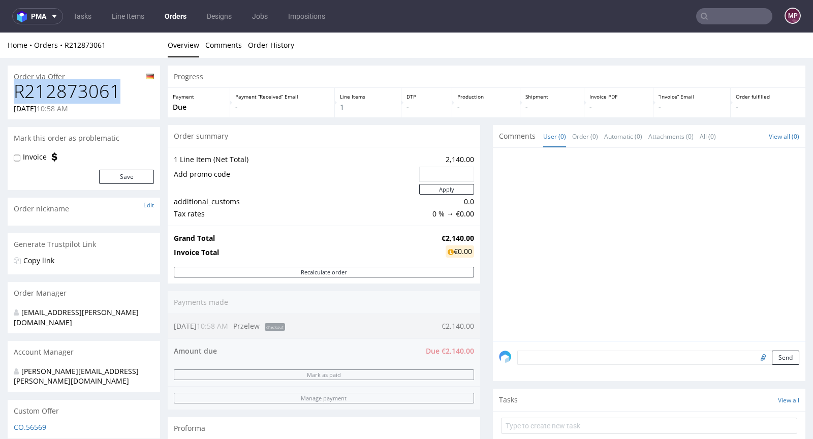
drag, startPoint x: 119, startPoint y: 91, endPoint x: 18, endPoint y: 91, distance: 100.6
click at [18, 91] on h1 "R212873061" at bounding box center [84, 91] width 140 height 20
copy h1 "R212873061"
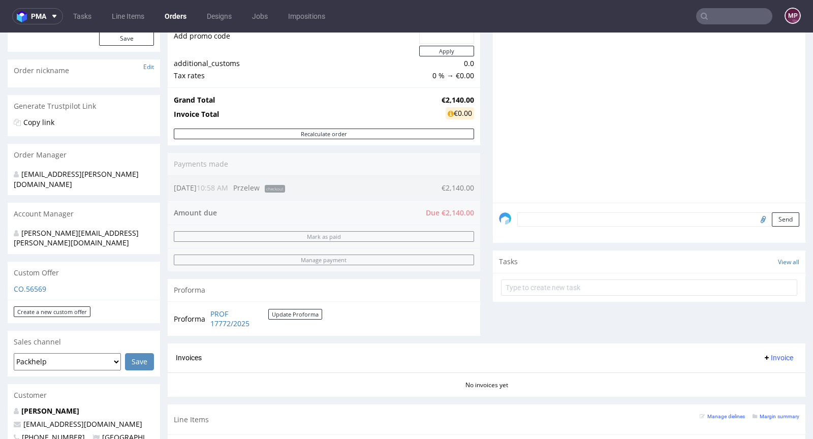
scroll to position [375, 0]
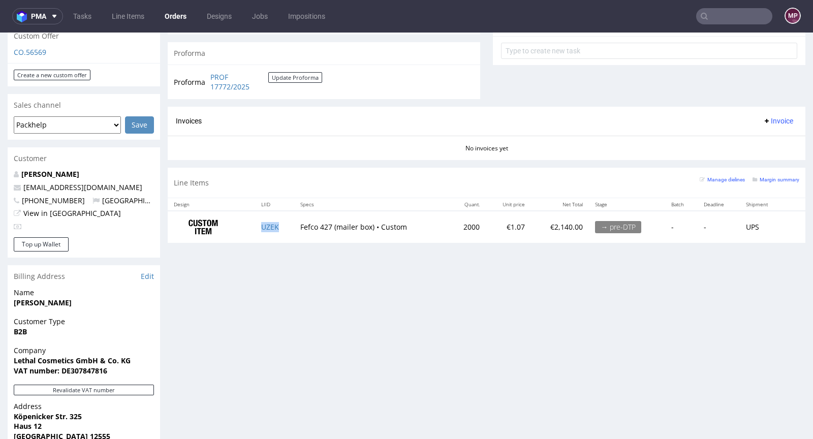
click at [286, 224] on td "UZEK" at bounding box center [274, 227] width 39 height 32
copy link "UZEK"
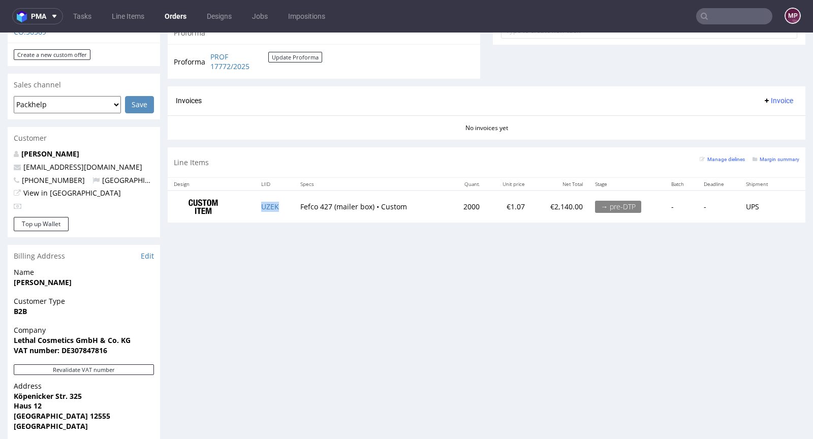
scroll to position [460, 0]
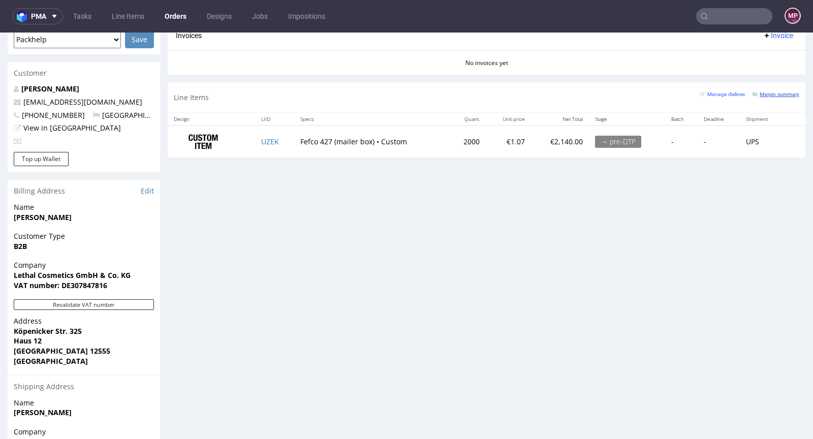
click at [772, 94] on small "Margin summary" at bounding box center [776, 94] width 47 height 6
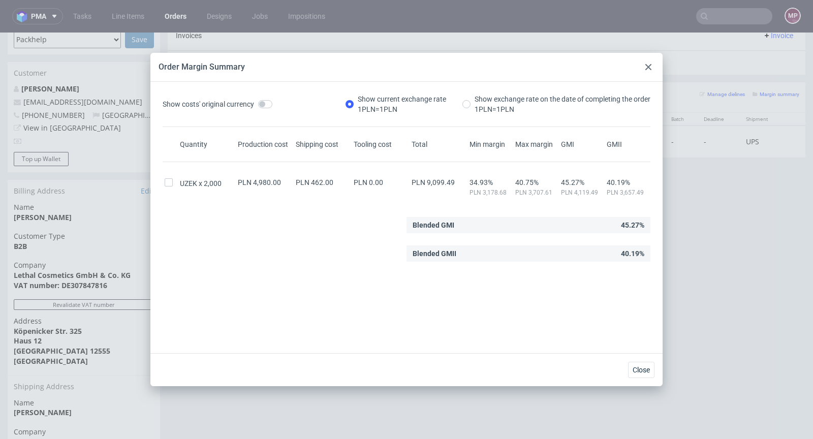
click at [645, 69] on icon at bounding box center [648, 67] width 6 height 6
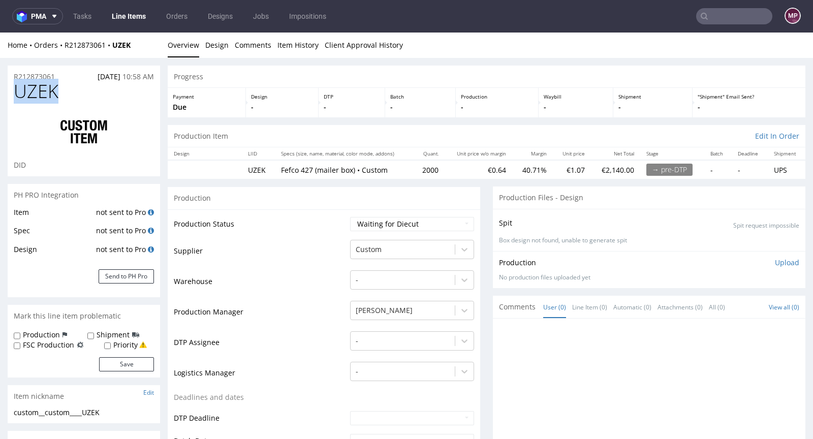
drag, startPoint x: 66, startPoint y: 96, endPoint x: 16, endPoint y: 96, distance: 49.8
click at [16, 96] on h1 "UZEK" at bounding box center [84, 91] width 140 height 20
copy span "UZEK"
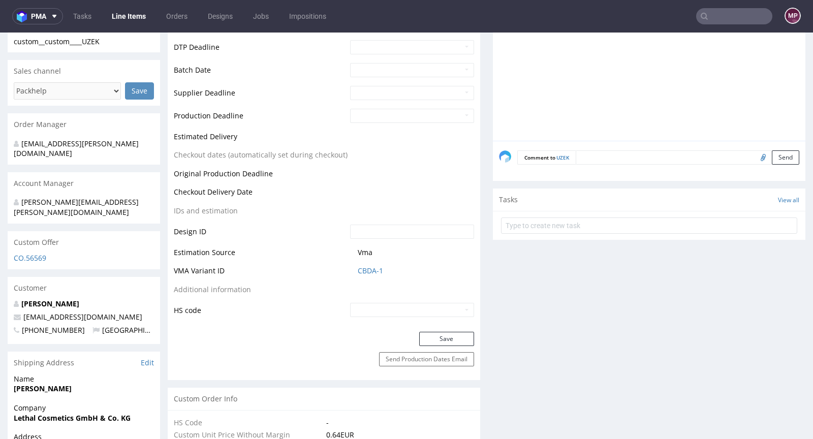
scroll to position [474, 0]
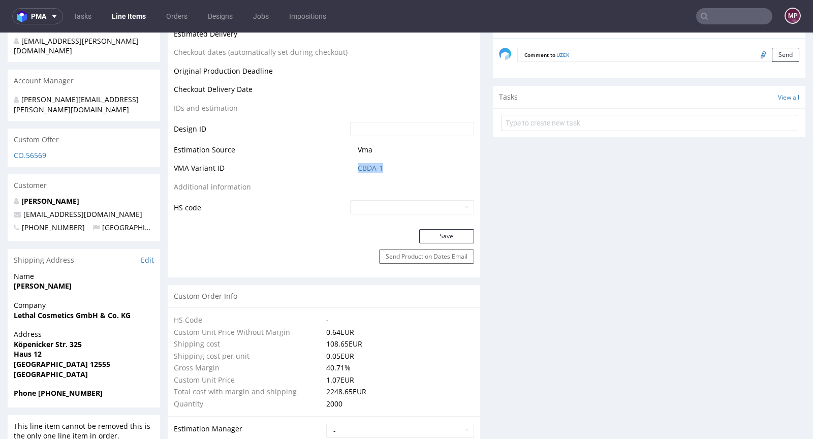
drag, startPoint x: 399, startPoint y: 170, endPoint x: 345, endPoint y: 169, distance: 54.4
click at [348, 169] on td "CBDA-1" at bounding box center [411, 171] width 127 height 19
copy link "CBDA-1"
click at [368, 168] on link "CBDA-1" at bounding box center [370, 168] width 25 height 10
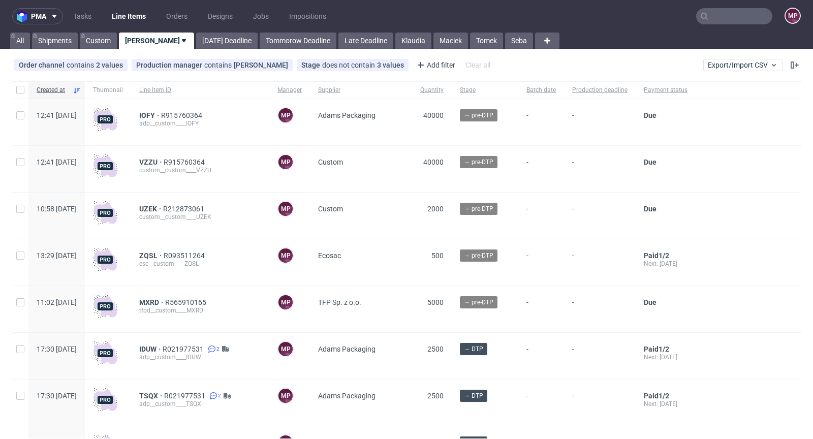
click at [185, 260] on div "esc__custom____ZQSL" at bounding box center [200, 264] width 122 height 8
click at [164, 256] on span "ZQSL" at bounding box center [151, 256] width 24 height 8
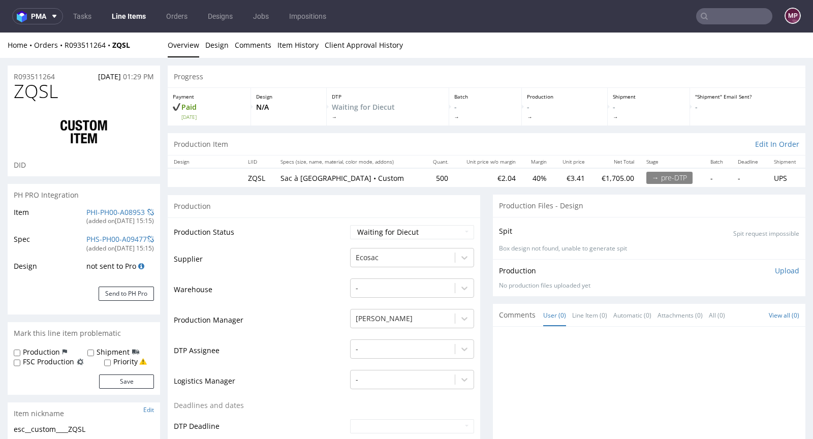
scroll to position [368, 0]
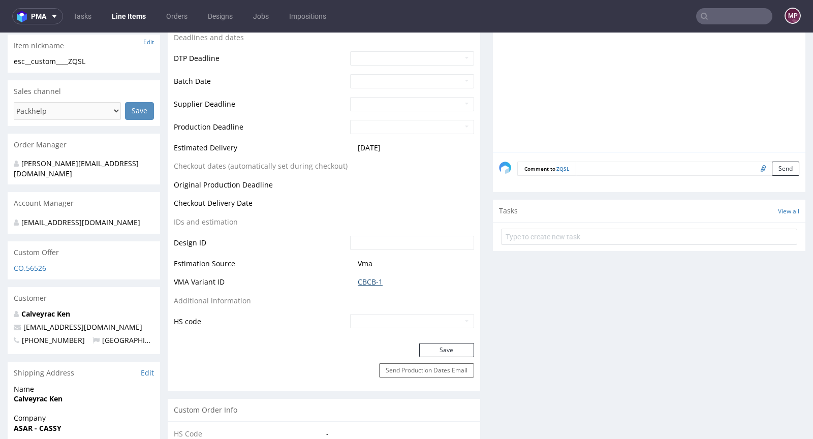
click at [373, 278] on link "CBCB-1" at bounding box center [370, 282] width 25 height 10
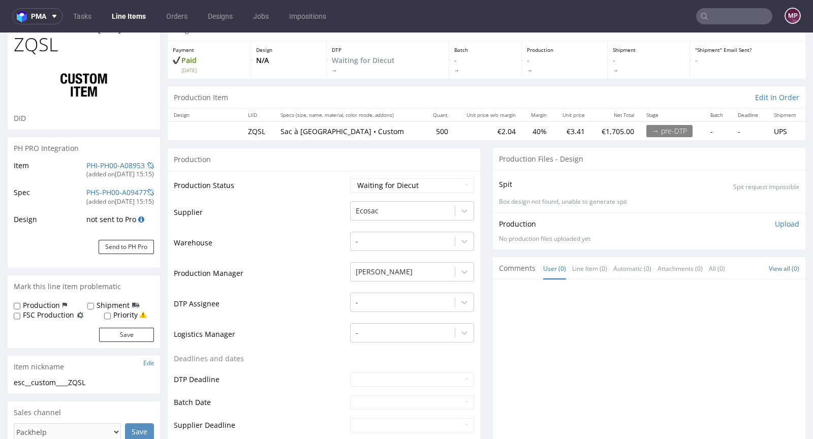
scroll to position [0, 0]
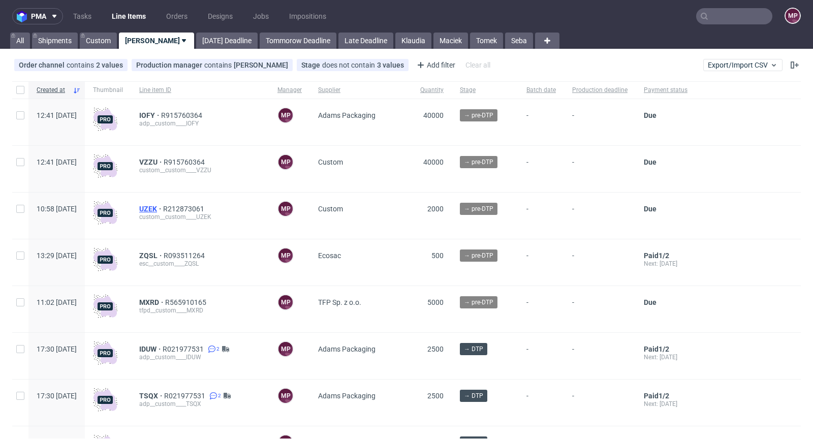
click at [163, 208] on span "UZEK" at bounding box center [151, 209] width 24 height 8
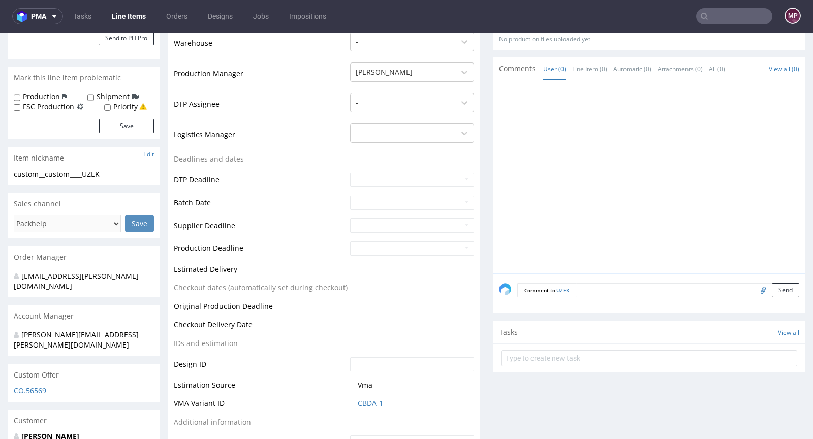
scroll to position [338, 0]
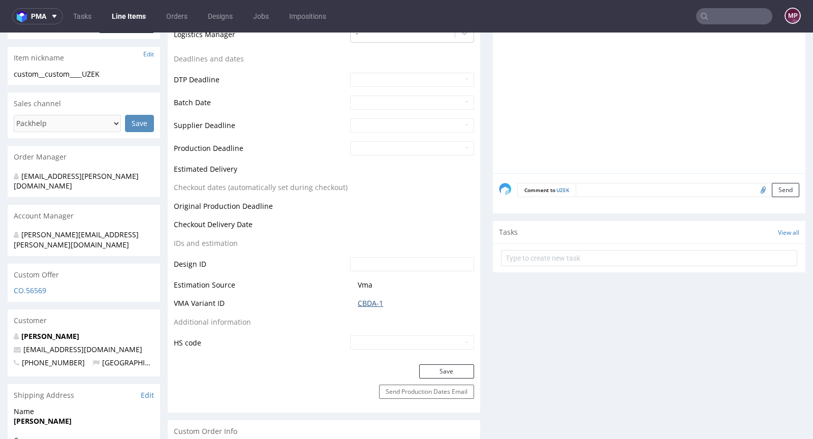
click at [363, 298] on link "CBDA-1" at bounding box center [370, 303] width 25 height 10
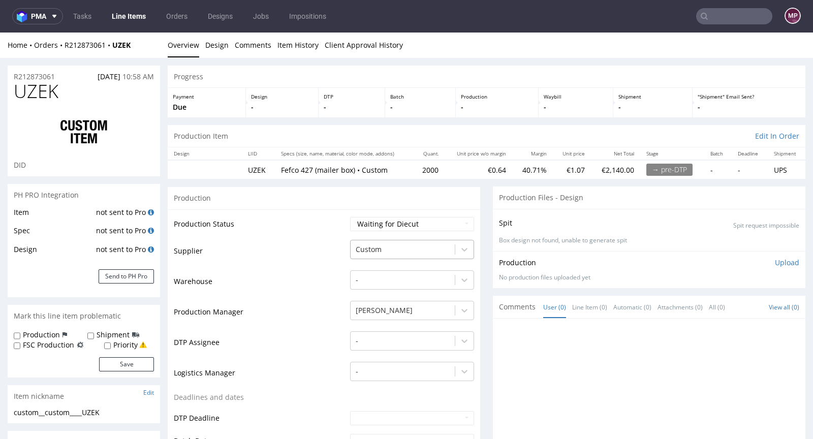
click at [387, 245] on div at bounding box center [403, 249] width 94 height 12
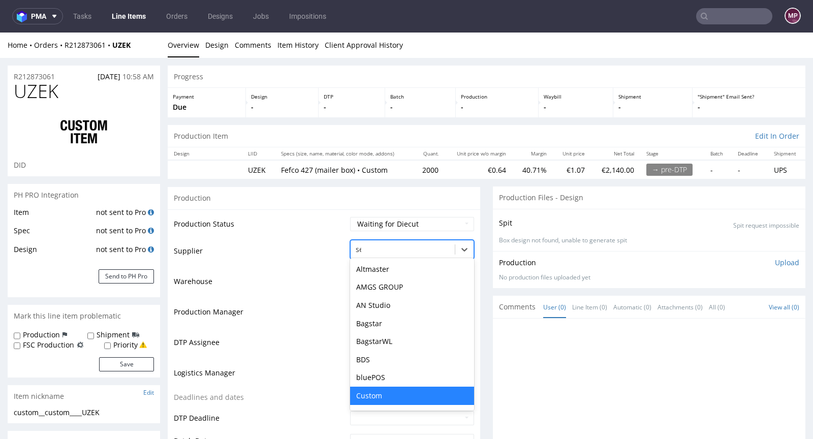
scroll to position [5, 0]
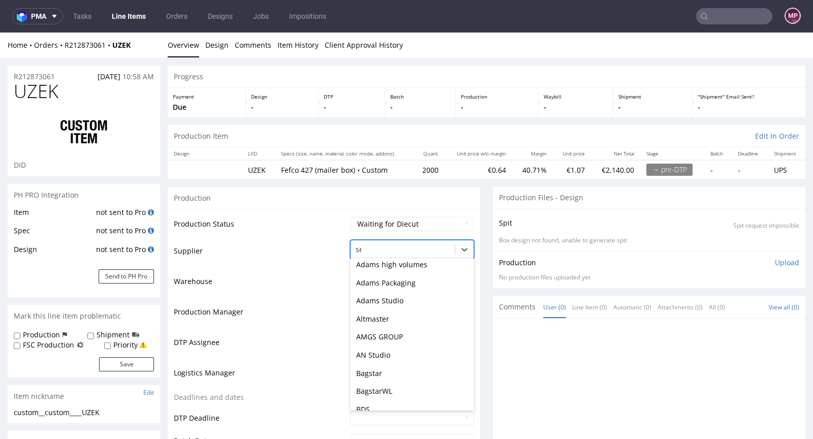
type input "ser"
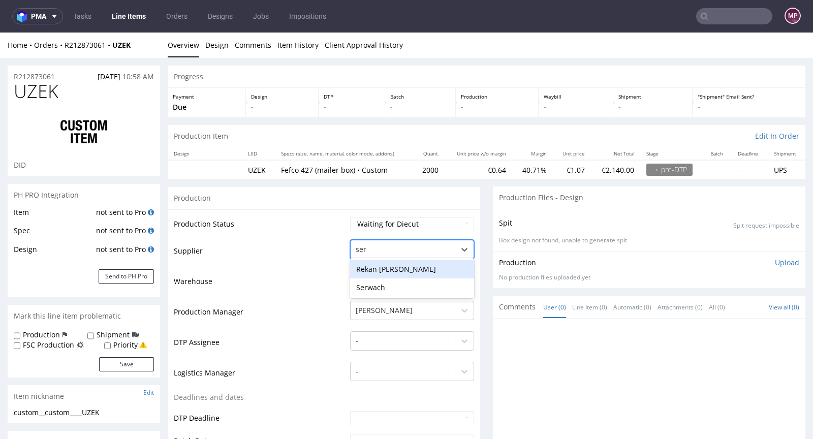
scroll to position [0, 0]
click at [393, 280] on div "Serwach" at bounding box center [412, 287] width 124 height 18
click at [315, 264] on td "Supplier" at bounding box center [261, 254] width 174 height 30
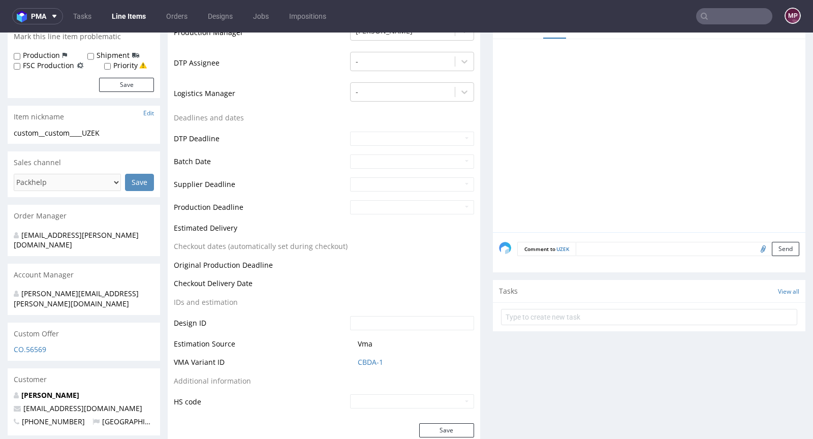
scroll to position [298, 0]
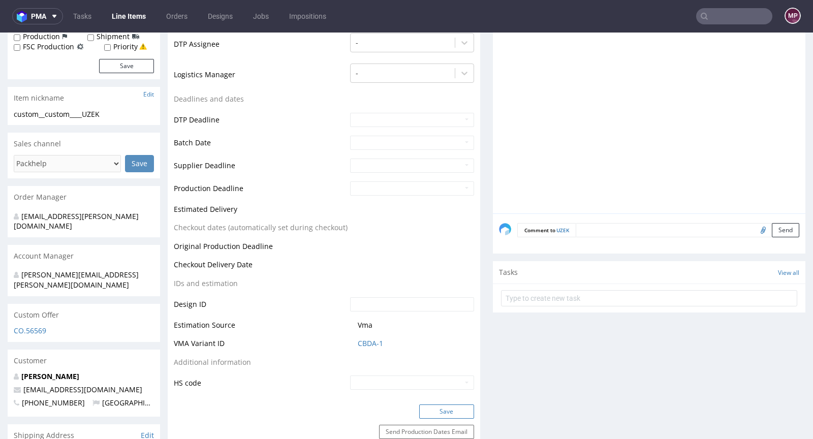
click at [444, 406] on button "Save" at bounding box center [446, 411] width 55 height 14
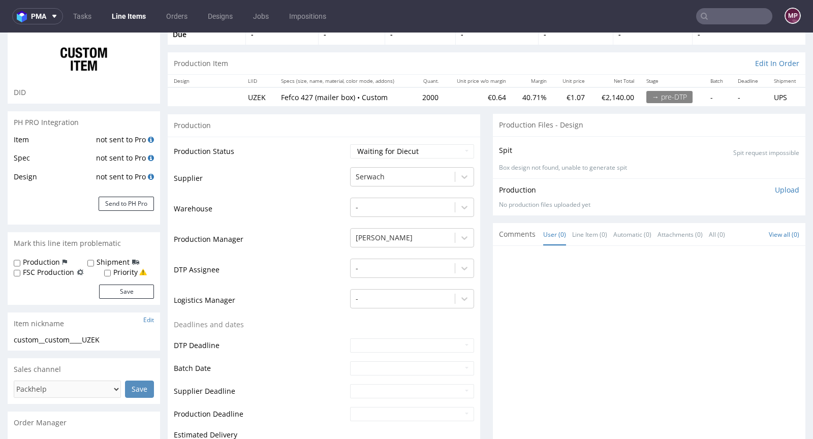
scroll to position [0, 0]
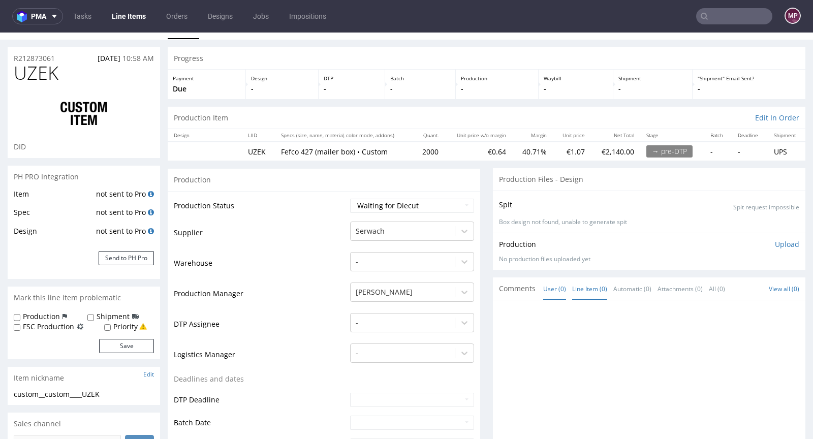
click at [587, 287] on link "Line Item (0)" at bounding box center [589, 289] width 35 height 22
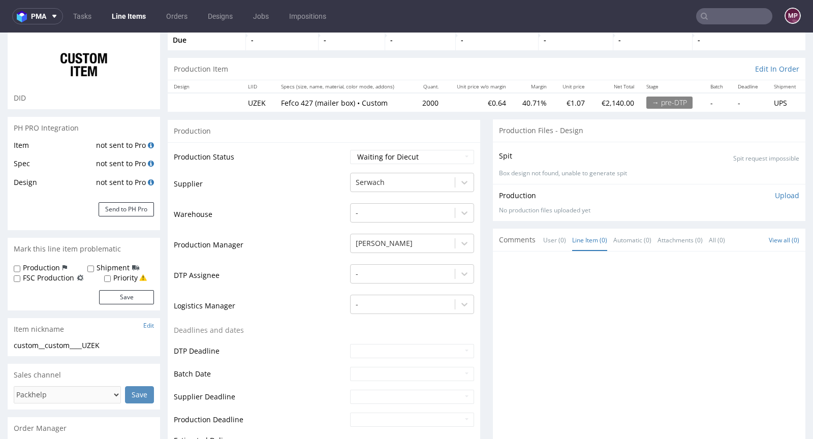
scroll to position [228, 0]
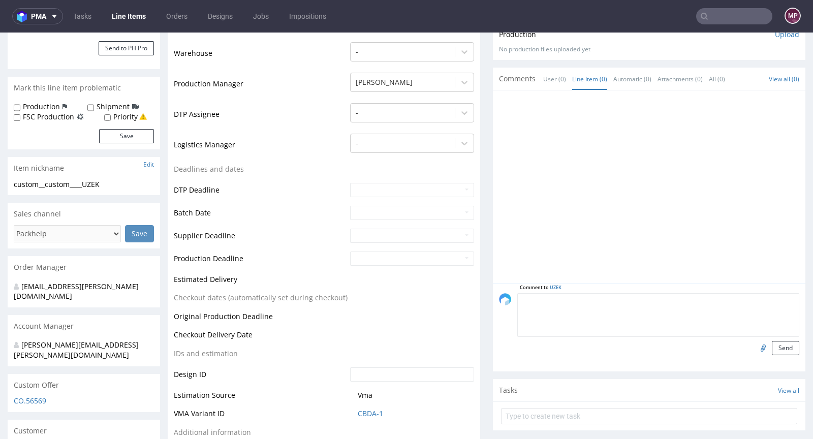
click at [595, 305] on textarea at bounding box center [658, 315] width 282 height 44
type textarea "Please confirm production file from previous order."
click at [755, 345] on input "file" at bounding box center [762, 347] width 14 height 13
type input "C:\fakepath\custom-custom-cvwo-d0-or427923253-inside.pdf"
click at [772, 347] on button "Send" at bounding box center [785, 348] width 27 height 14
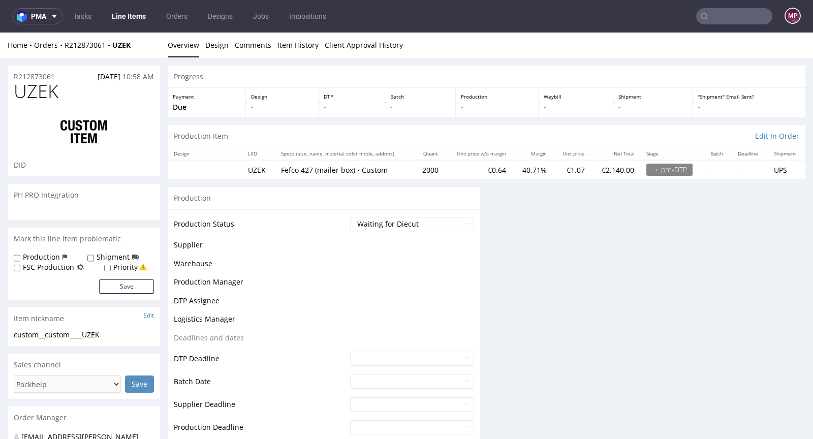
scroll to position [0, 0]
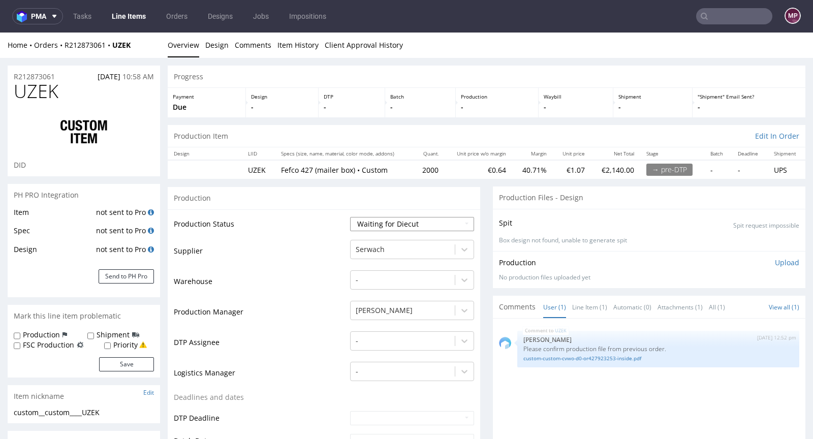
click at [392, 225] on select "Waiting for Artwork Waiting for Diecut Waiting for Mockup Waiting for DTP Waiti…" at bounding box center [412, 224] width 124 height 14
select select "pre_dtp_waiting_for_artwork"
click at [350, 217] on select "Waiting for Artwork Waiting for Diecut Waiting for Mockup Waiting for DTP Waiti…" at bounding box center [412, 224] width 124 height 14
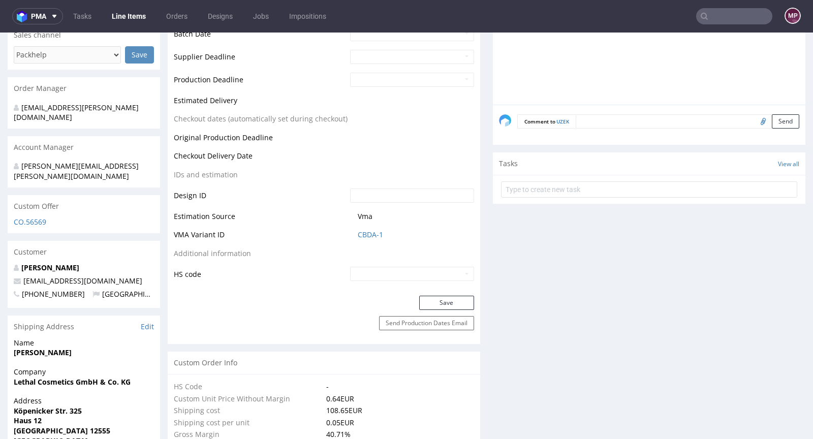
scroll to position [436, 0]
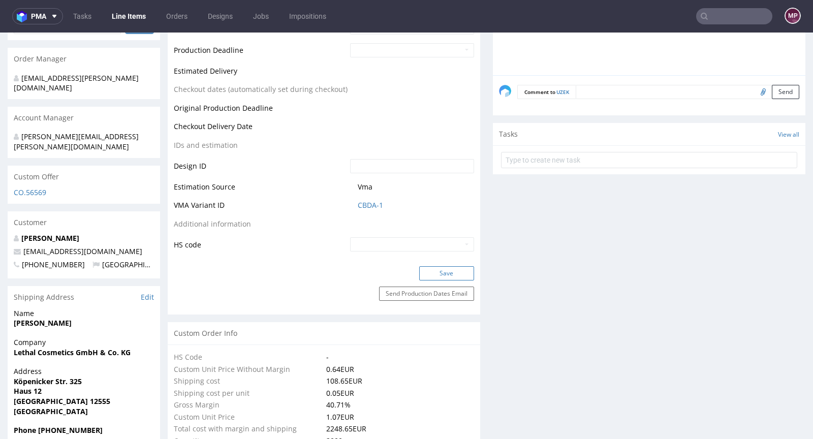
click at [433, 274] on button "Save" at bounding box center [446, 273] width 55 height 14
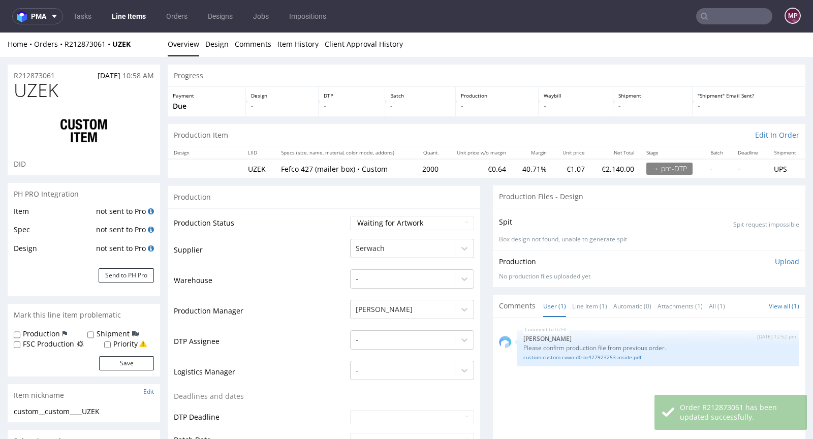
scroll to position [0, 0]
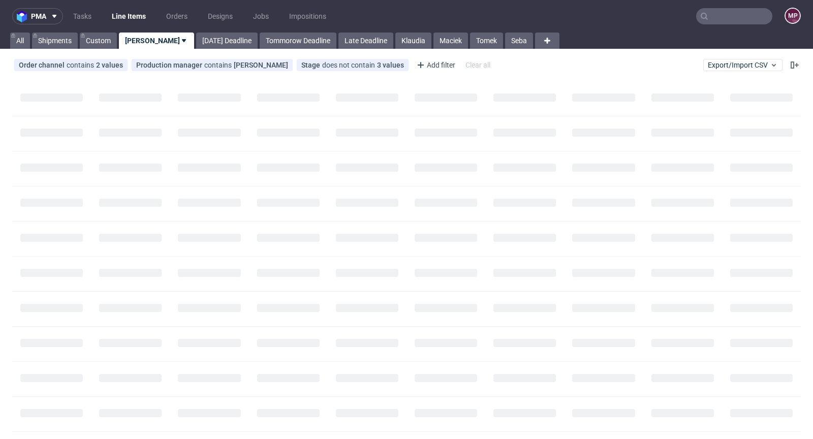
click at [705, 7] on nav "pma Tasks Line Items Orders Designs Jobs Impositions MP" at bounding box center [406, 16] width 813 height 33
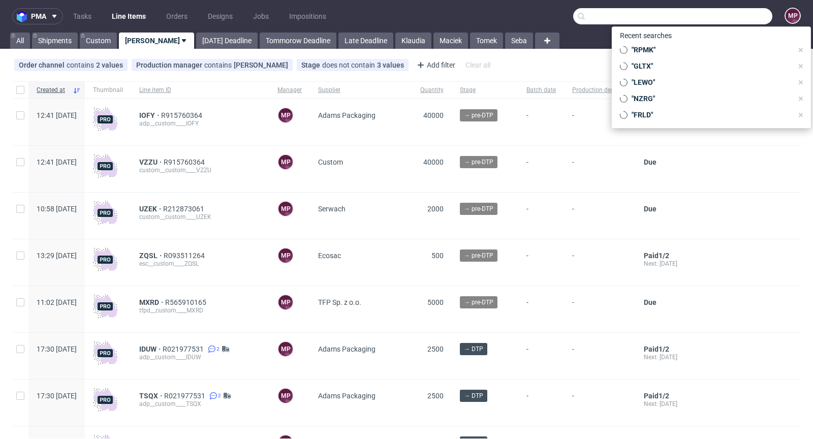
click at [714, 11] on input "text" at bounding box center [672, 16] width 199 height 16
paste input "BDKL"
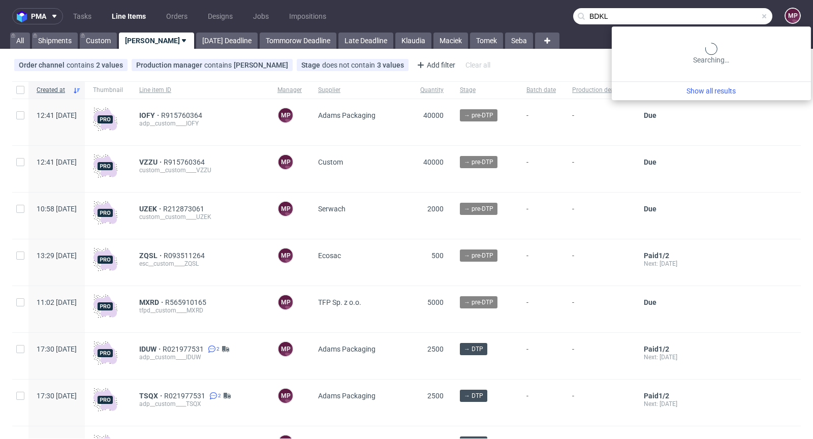
type input "BDKL"
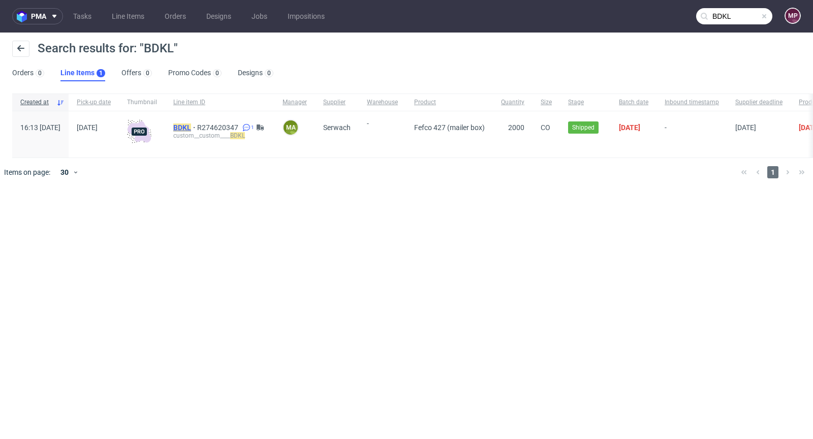
click at [191, 129] on mark "BDKL" at bounding box center [182, 127] width 18 height 8
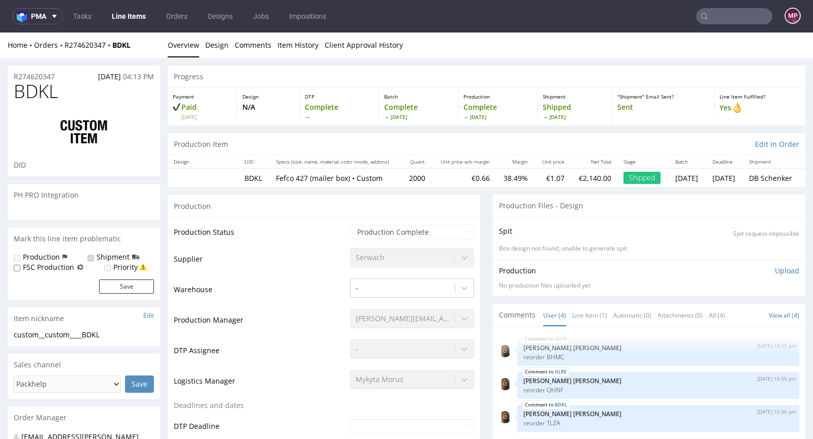
select select "in_progress"
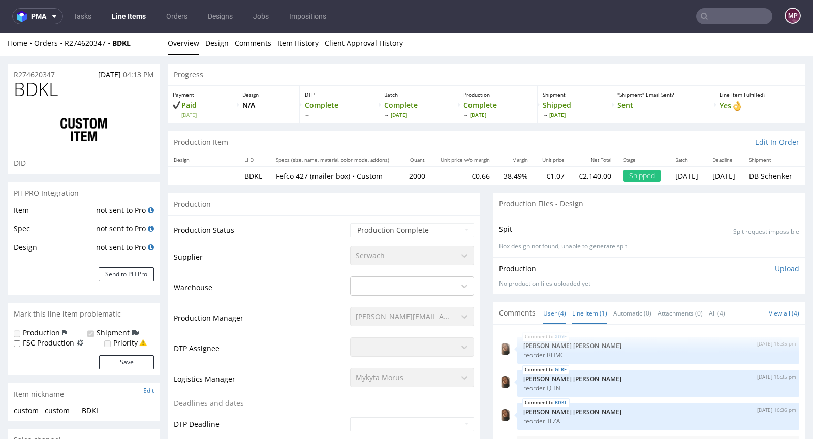
click at [586, 310] on link "Line Item (1)" at bounding box center [589, 313] width 35 height 22
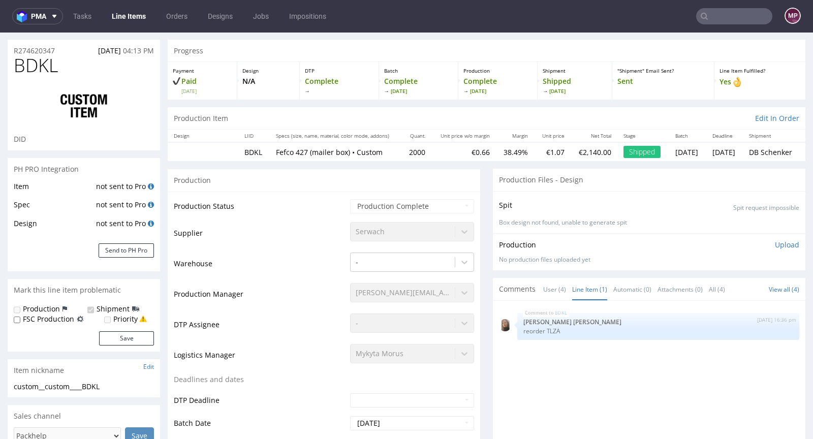
scroll to position [71, 0]
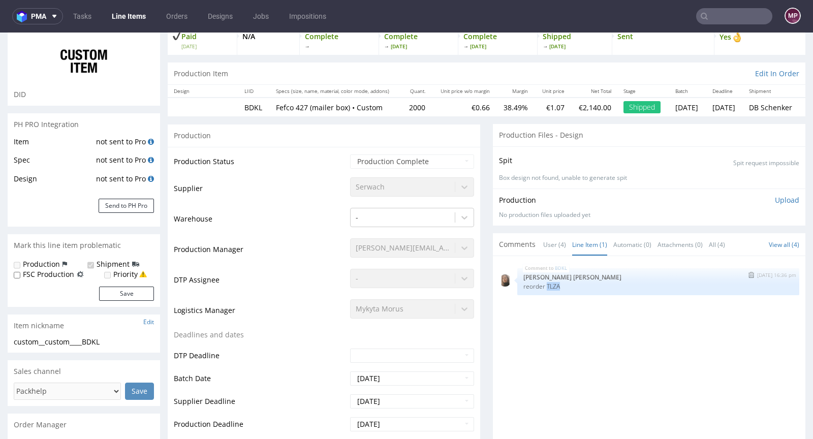
drag, startPoint x: 557, startPoint y: 283, endPoint x: 539, endPoint y: 284, distance: 18.3
click at [539, 284] on p "reorder TLZA" at bounding box center [658, 287] width 270 height 8
copy p "TLZA"
click at [721, 21] on input "text" at bounding box center [734, 16] width 76 height 16
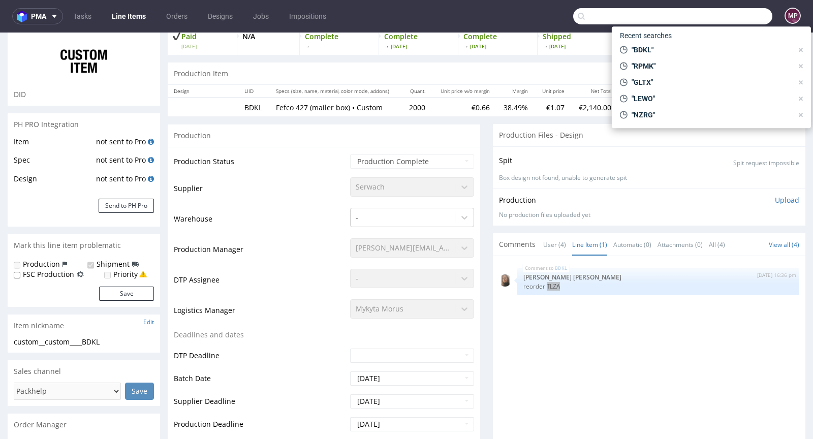
paste input "TLZA"
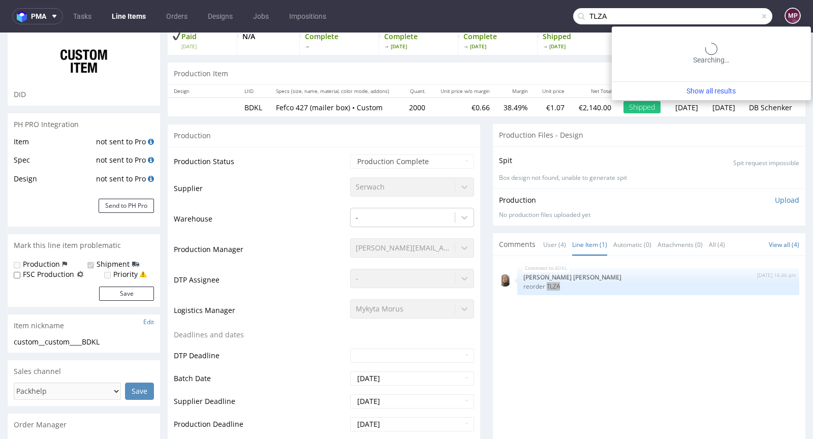
type input "TLZA"
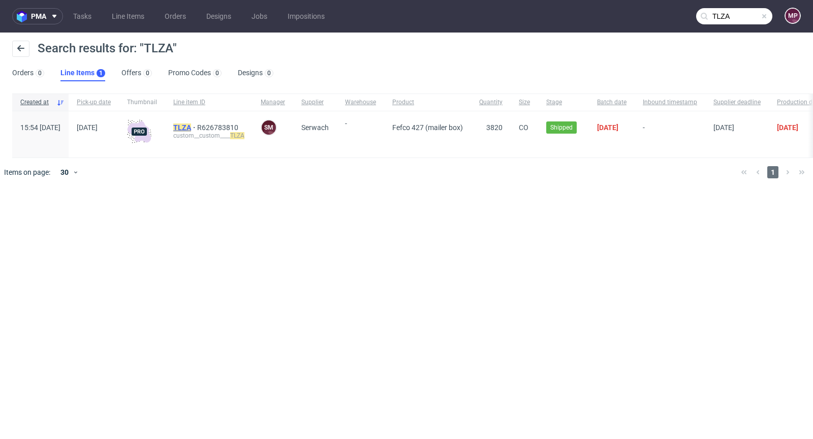
click at [191, 126] on mark "TLZA" at bounding box center [182, 127] width 18 height 8
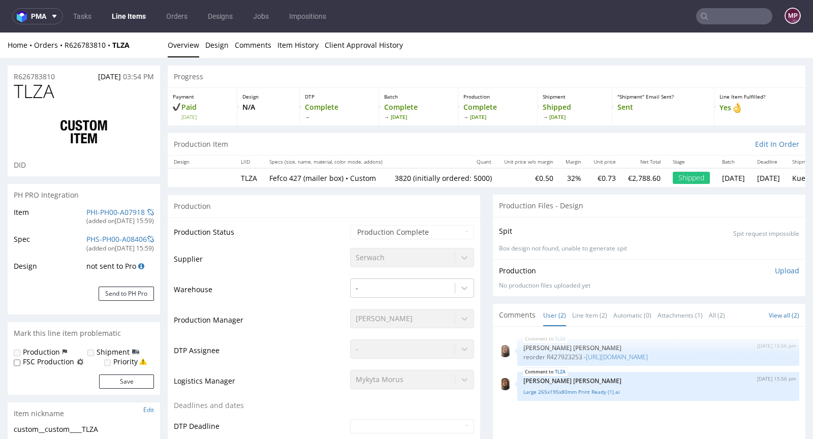
select select "in_progress"
click at [579, 314] on link "Line Item (2)" at bounding box center [589, 315] width 35 height 22
click at [604, 355] on link "[URL][DOMAIN_NAME]" at bounding box center [617, 357] width 62 height 9
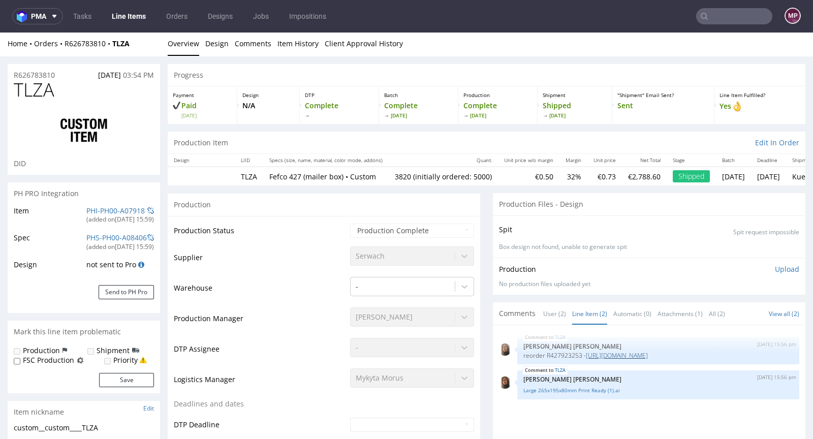
scroll to position [2, 0]
click at [96, 209] on link "PHI-PH00-A07918" at bounding box center [115, 210] width 58 height 10
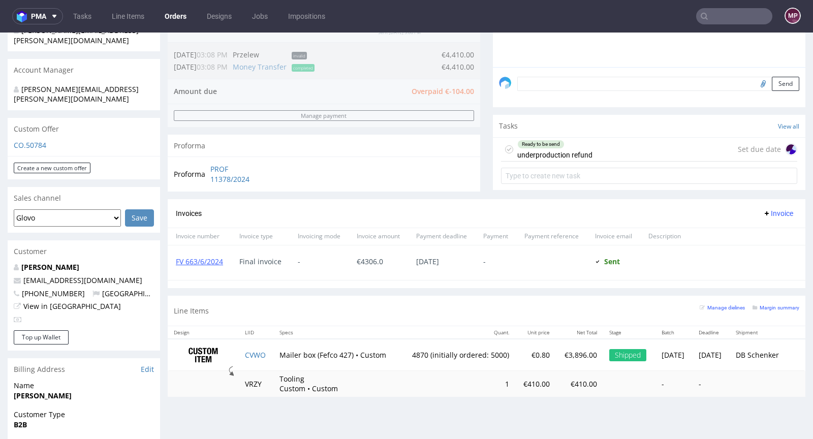
scroll to position [373, 0]
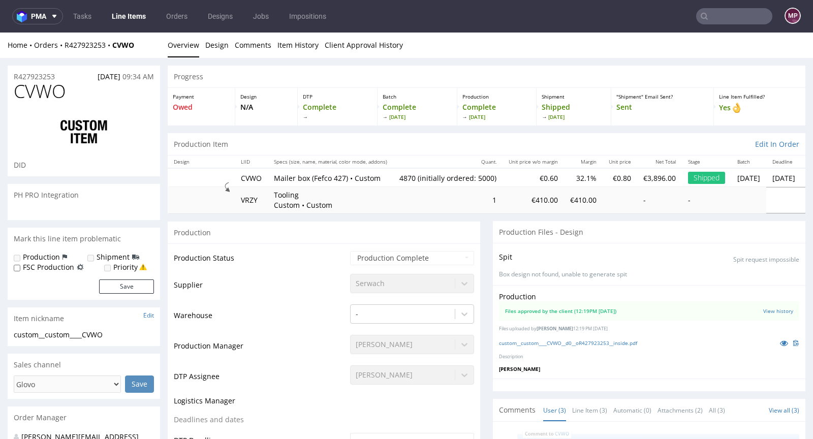
select select "in_progress"
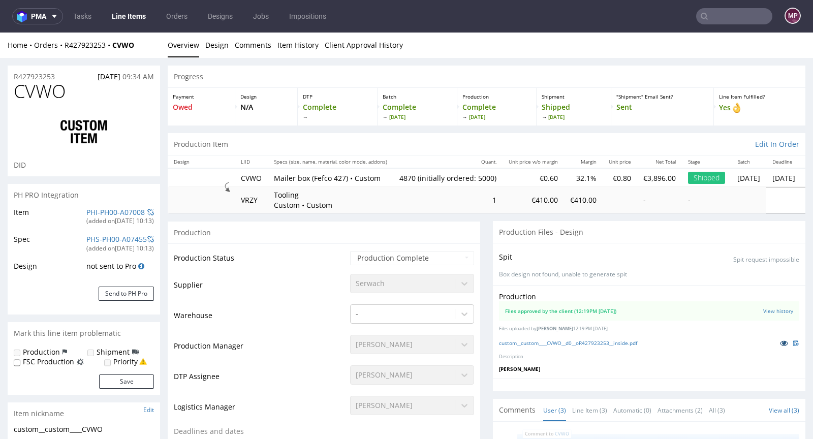
click at [775, 339] on link at bounding box center [784, 342] width 18 height 11
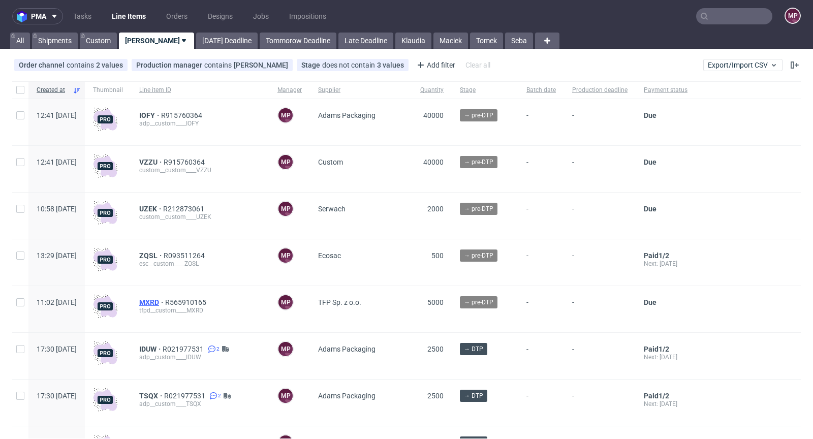
click at [165, 303] on span "MXRD" at bounding box center [152, 302] width 26 height 8
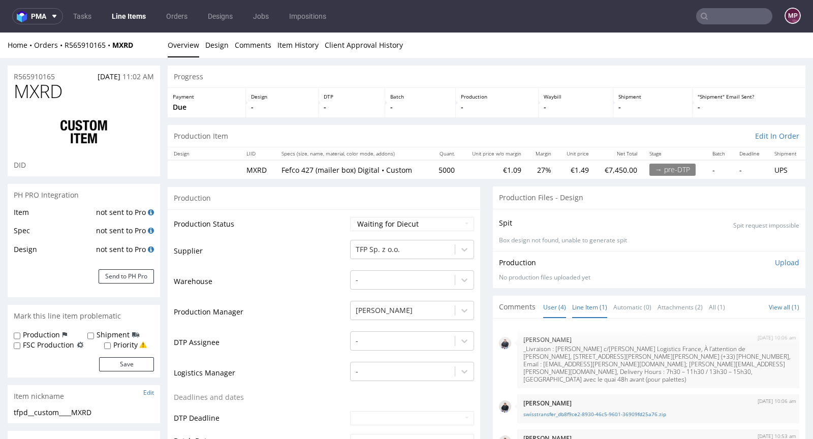
click at [586, 306] on link "Line Item (1)" at bounding box center [589, 307] width 35 height 22
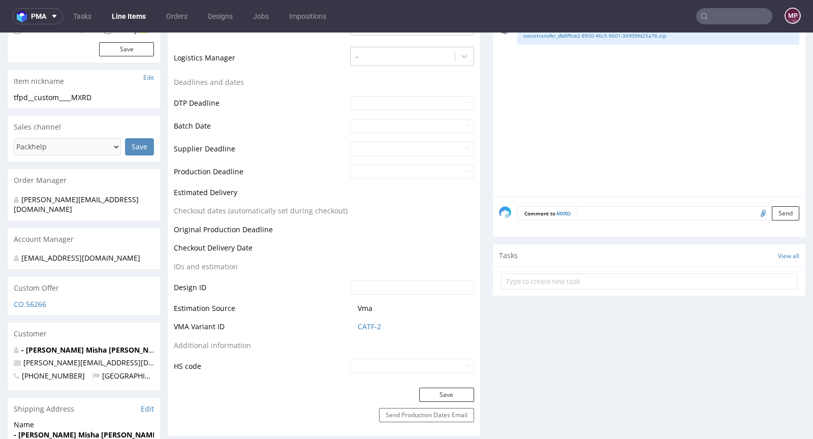
scroll to position [346, 0]
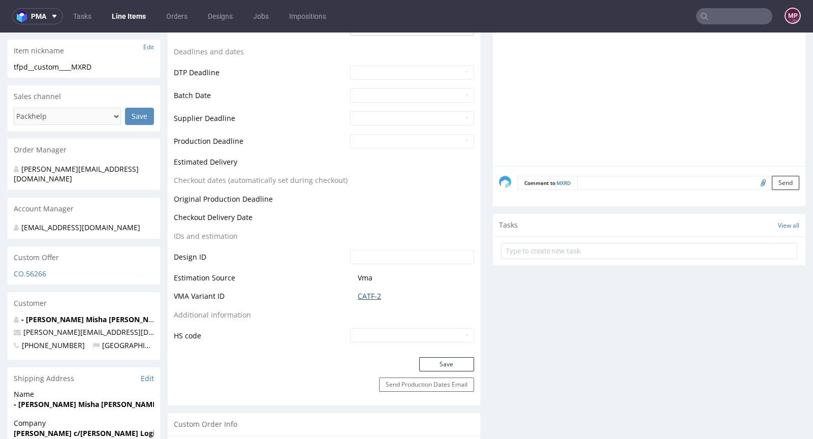
click at [358, 297] on link "CATF-2" at bounding box center [369, 296] width 23 height 10
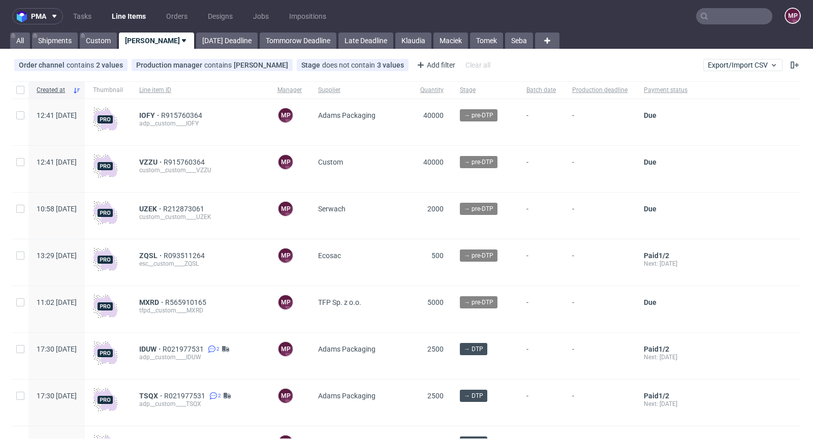
click at [179, 251] on div "ZQSL R093511264 esc__custom____ZQSL" at bounding box center [200, 262] width 138 height 46
click at [164, 255] on span "ZQSL" at bounding box center [151, 256] width 24 height 8
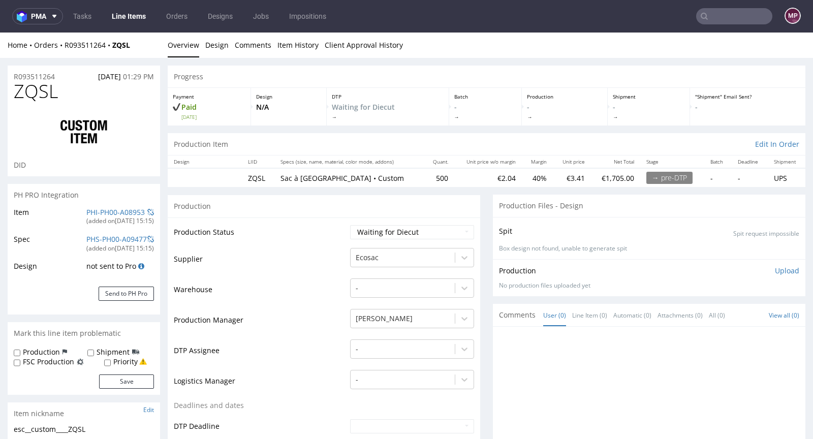
click at [112, 207] on div "PHI-PH00-A08953" at bounding box center [115, 212] width 58 height 10
click at [112, 208] on link "PHI-PH00-A08953" at bounding box center [115, 212] width 58 height 10
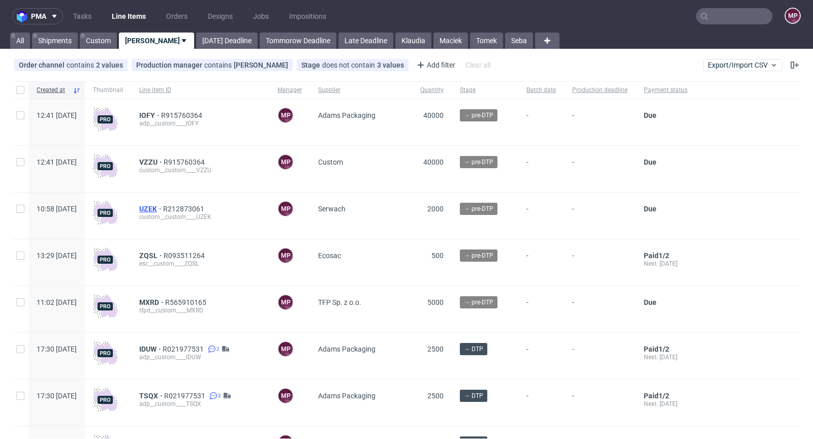
click at [163, 210] on span "UZEK" at bounding box center [151, 209] width 24 height 8
click at [204, 117] on span "R915760364" at bounding box center [182, 115] width 43 height 8
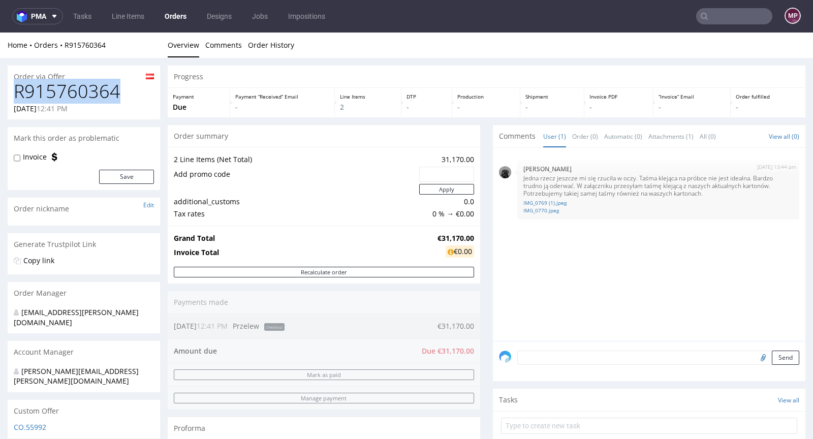
drag, startPoint x: 132, startPoint y: 91, endPoint x: 13, endPoint y: 92, distance: 118.4
click at [14, 92] on h1 "R915760364" at bounding box center [84, 91] width 140 height 20
copy h1 "R915760364"
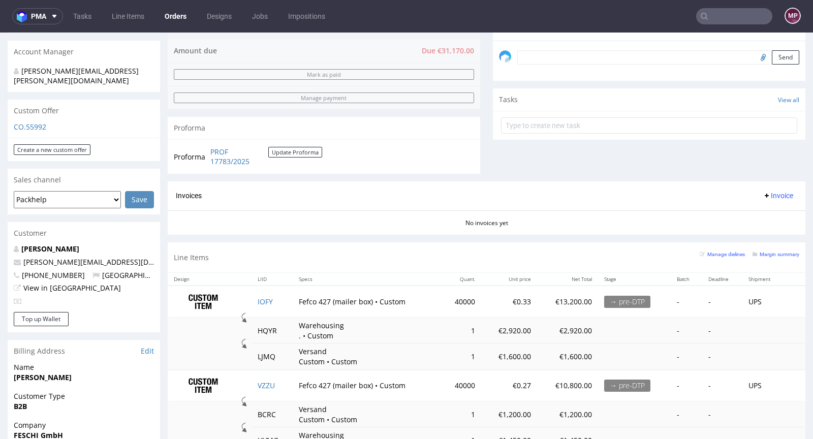
scroll to position [422, 0]
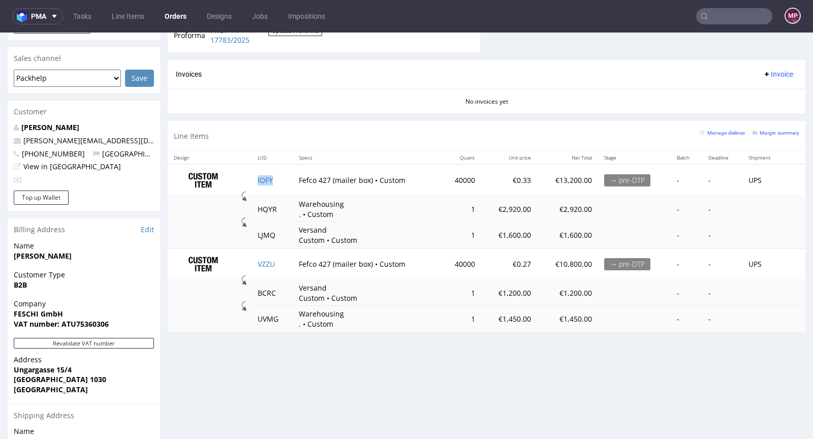
click at [275, 183] on td "IOFY" at bounding box center [272, 180] width 41 height 32
copy link "IOFY"
click at [278, 262] on td "VZZU" at bounding box center [272, 264] width 41 height 32
copy link "VZZU"
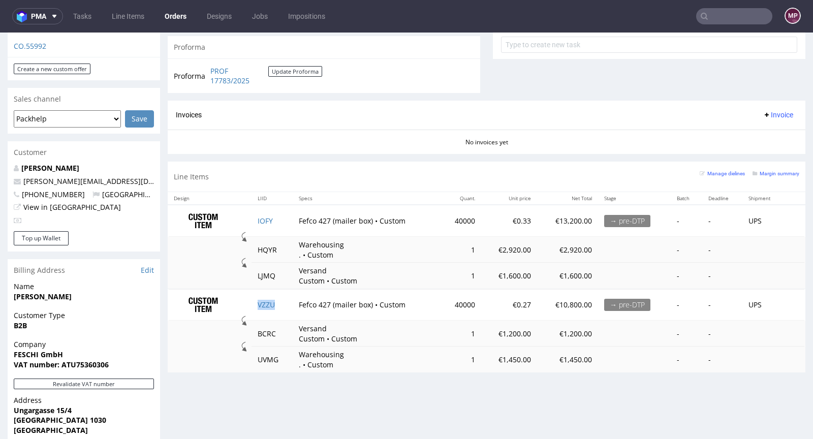
scroll to position [397, 0]
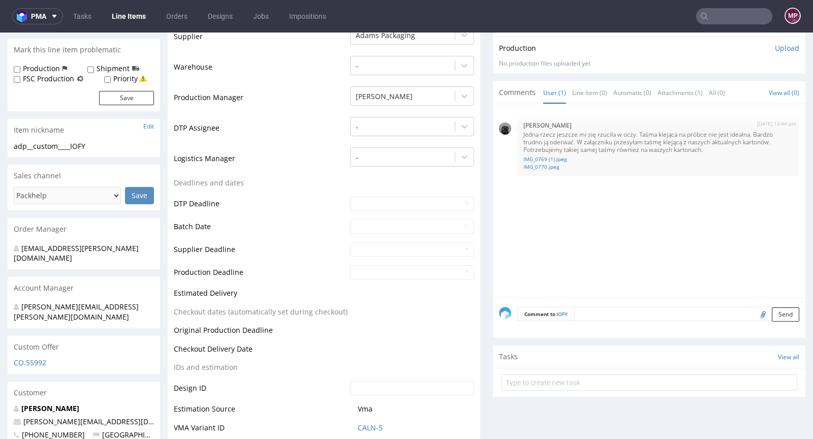
scroll to position [410, 0]
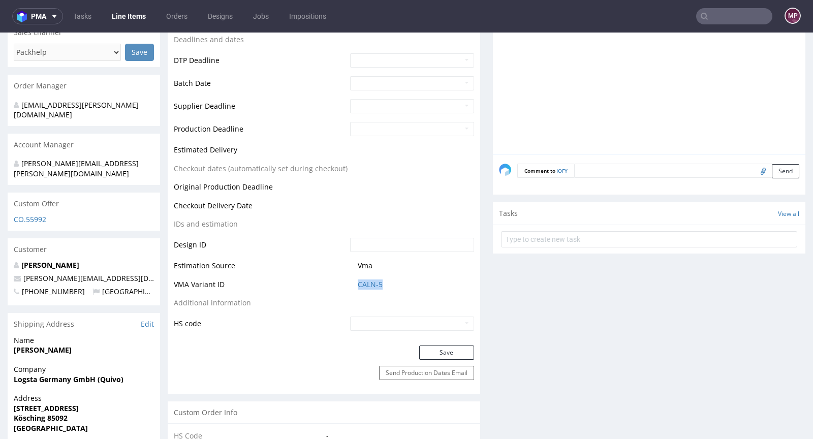
drag, startPoint x: 387, startPoint y: 282, endPoint x: 351, endPoint y: 283, distance: 36.1
click at [351, 283] on td "CALN-5" at bounding box center [411, 287] width 127 height 19
copy link "CALN-5"
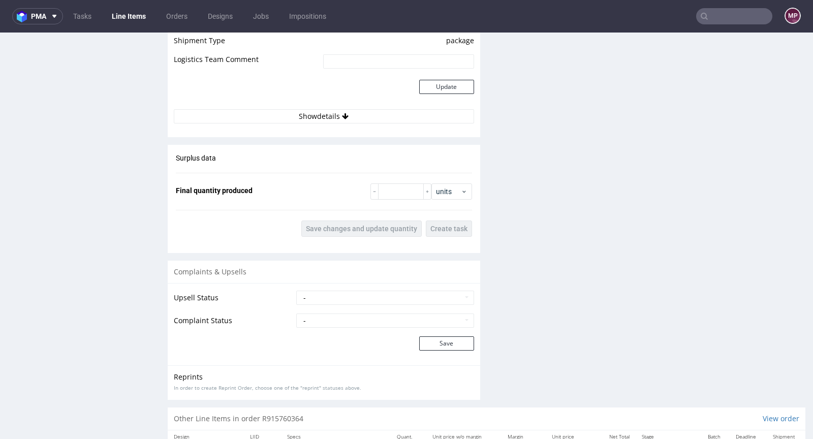
scroll to position [1627, 0]
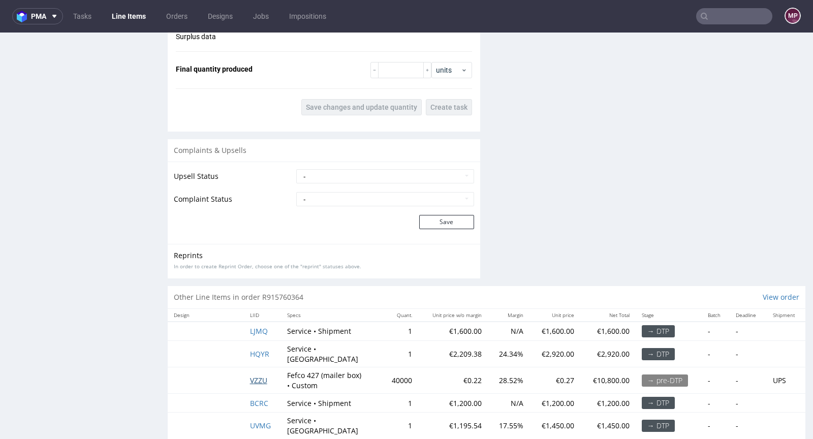
click at [259, 376] on span "VZZU" at bounding box center [258, 381] width 17 height 10
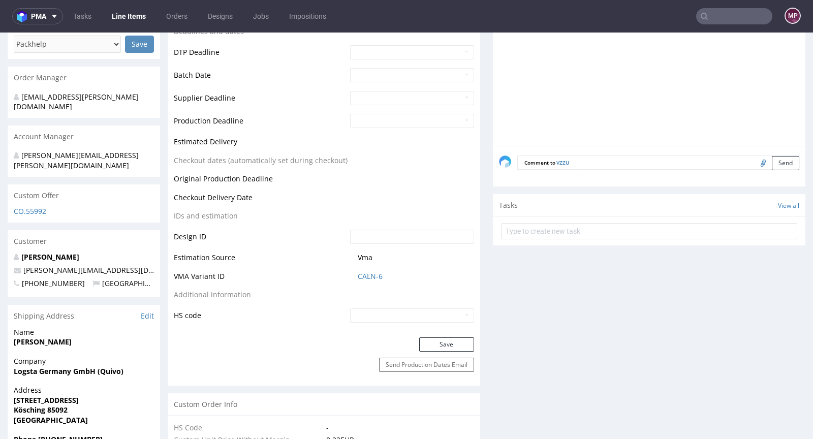
scroll to position [578, 0]
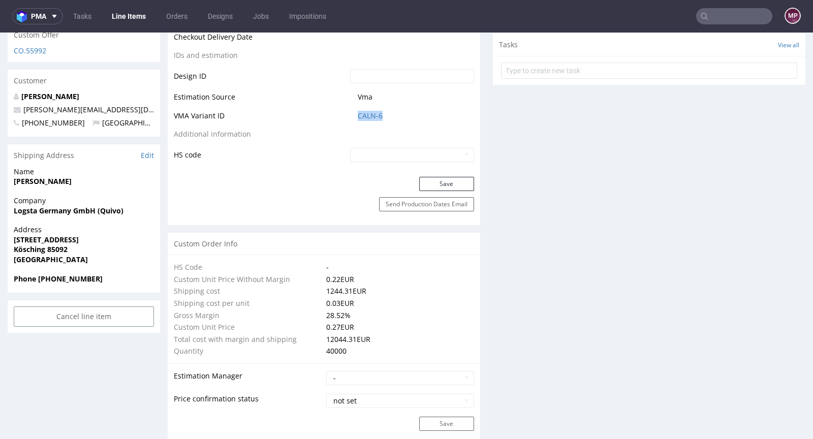
drag, startPoint x: 386, startPoint y: 115, endPoint x: 353, endPoint y: 114, distance: 33.6
click at [353, 114] on td "CALN-6" at bounding box center [411, 119] width 127 height 19
copy link "CALN-6"
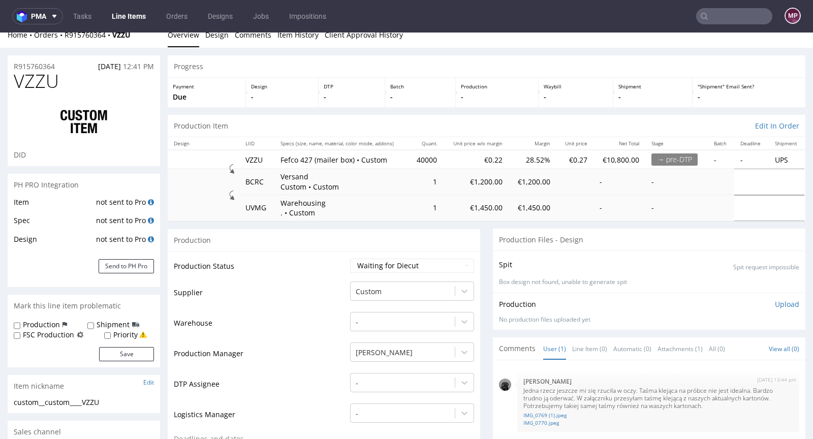
scroll to position [0, 0]
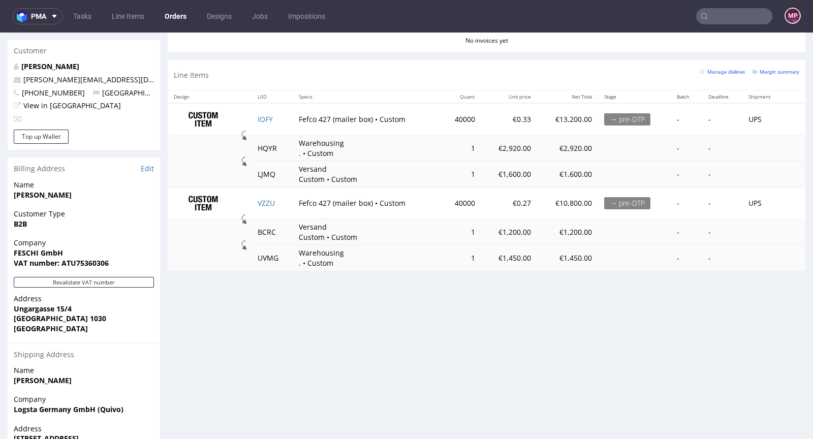
scroll to position [440, 0]
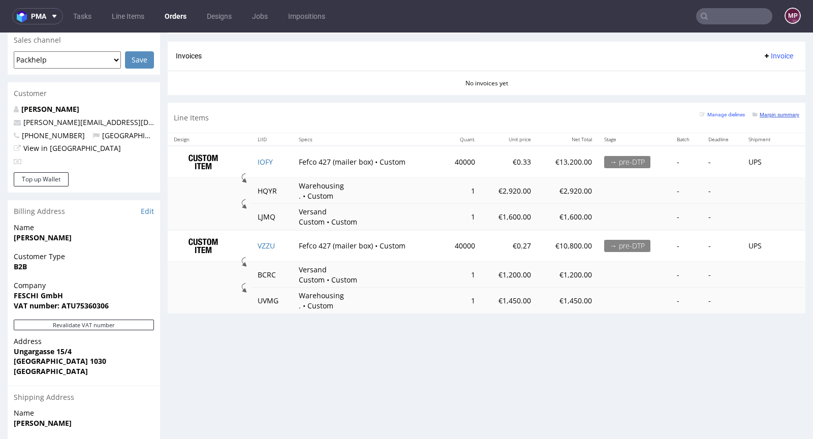
click at [767, 112] on small "Margin summary" at bounding box center [776, 115] width 47 height 6
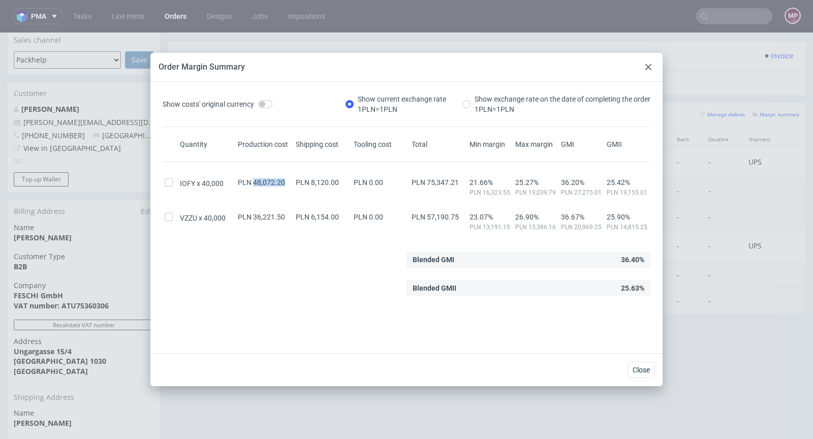
drag, startPoint x: 252, startPoint y: 180, endPoint x: 280, endPoint y: 181, distance: 29.0
click at [280, 181] on span "PLN 48,072.20" at bounding box center [261, 182] width 47 height 8
copy span "48,072.20"
drag, startPoint x: 252, startPoint y: 216, endPoint x: 282, endPoint y: 215, distance: 30.0
click at [282, 215] on span "PLN 36,221.50" at bounding box center [261, 217] width 47 height 8
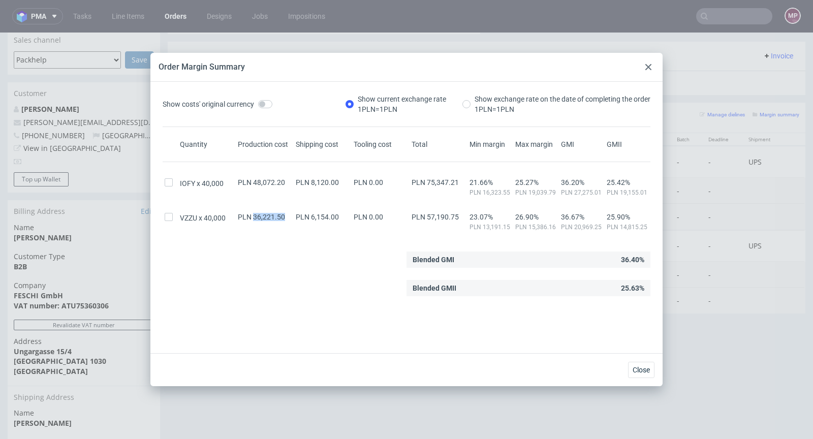
copy span "36,221.50"
click at [650, 67] on icon at bounding box center [648, 67] width 6 height 6
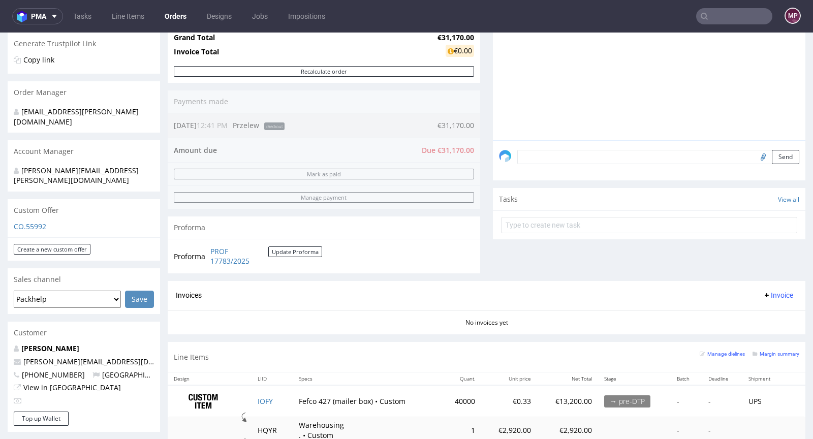
scroll to position [199, 0]
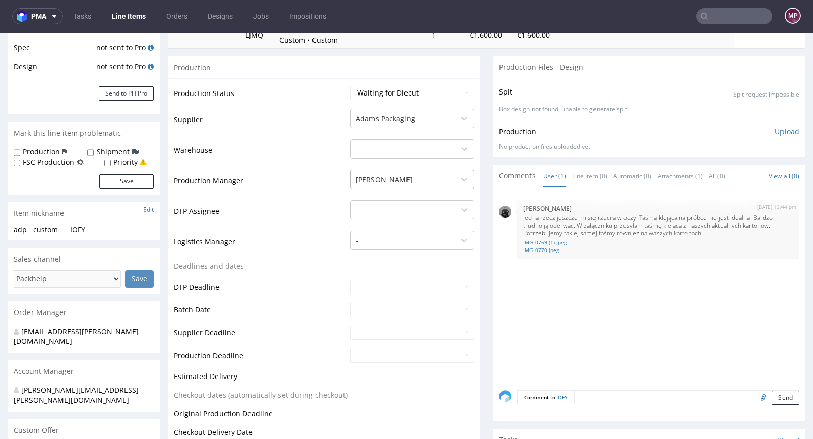
scroll to position [389, 0]
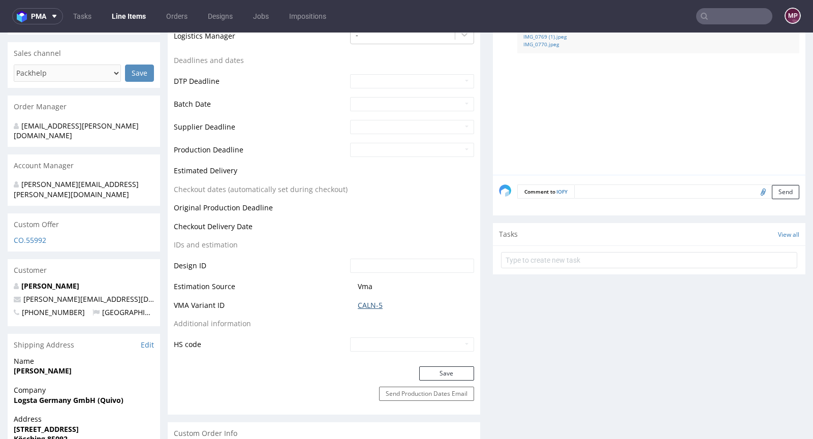
click at [377, 302] on link "CALN-5" at bounding box center [370, 305] width 25 height 10
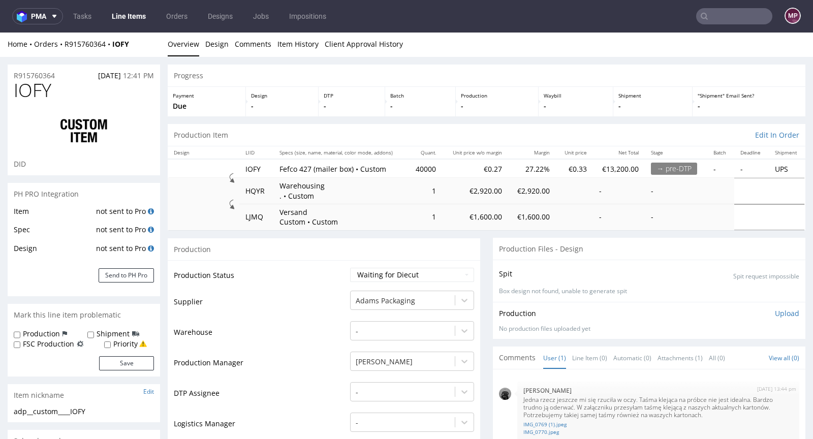
scroll to position [0, 0]
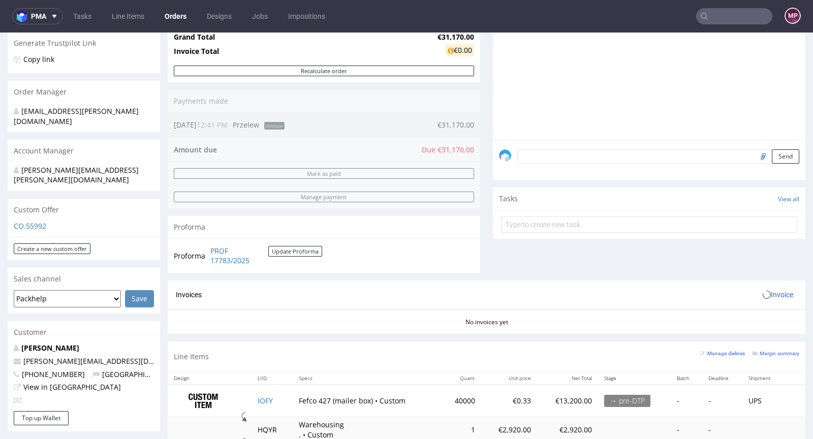
scroll to position [283, 0]
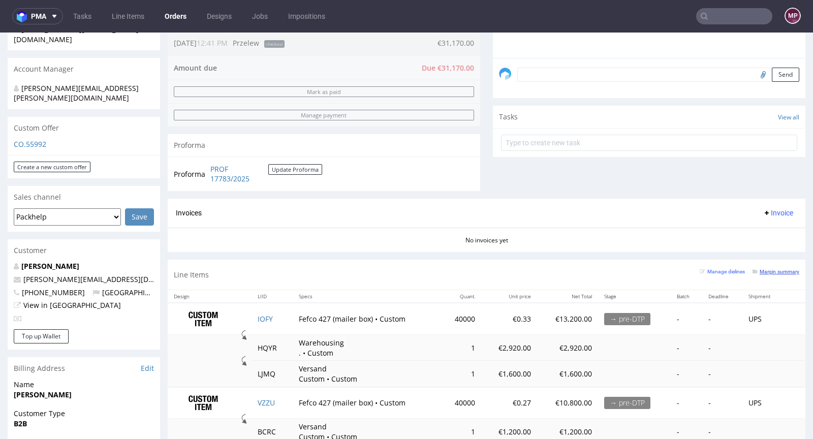
click at [753, 269] on small "Margin summary" at bounding box center [776, 272] width 47 height 6
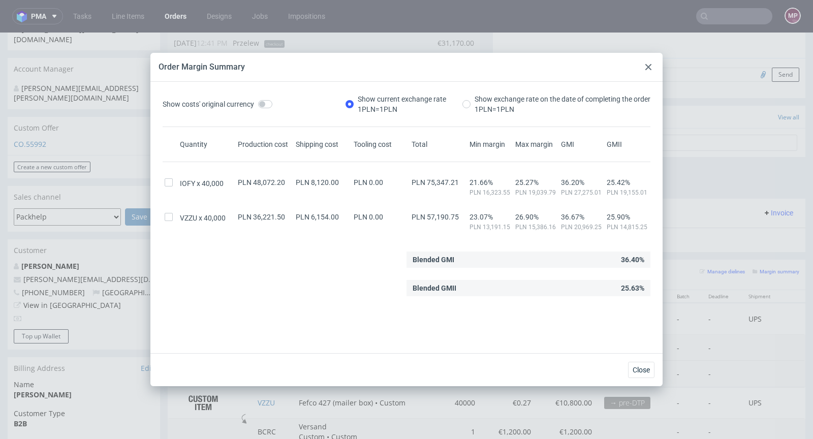
click at [644, 68] on div at bounding box center [648, 67] width 12 height 12
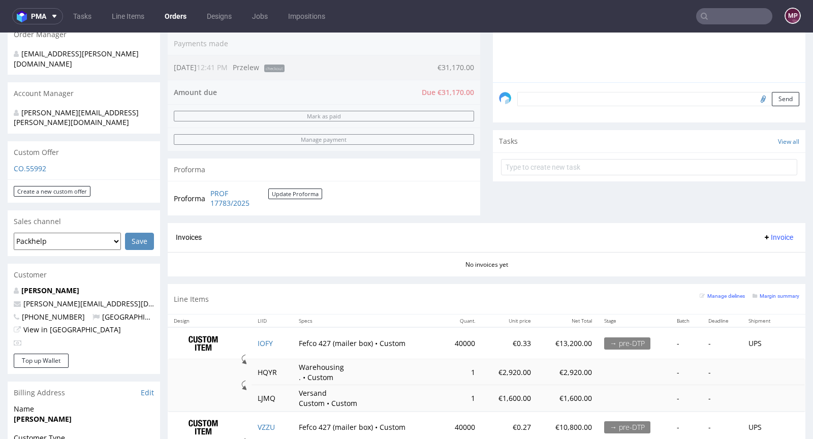
scroll to position [384, 0]
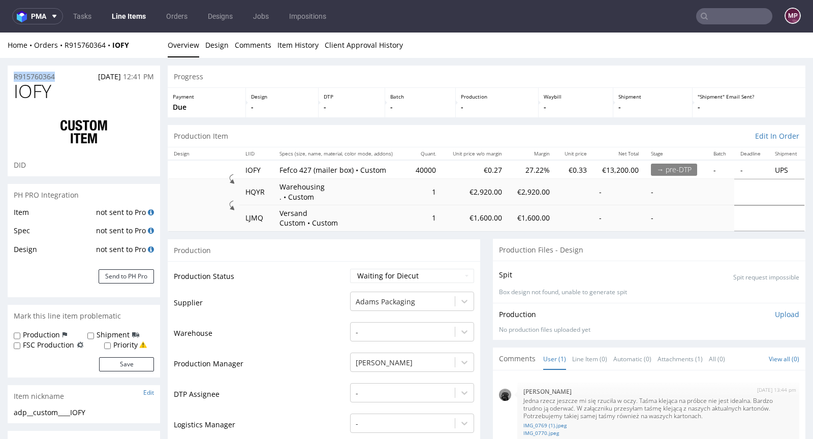
drag, startPoint x: 58, startPoint y: 75, endPoint x: 14, endPoint y: 70, distance: 45.0
click at [14, 70] on div "R915760364 [DATE] 12:41 PM" at bounding box center [84, 74] width 152 height 16
copy p "R915760364"
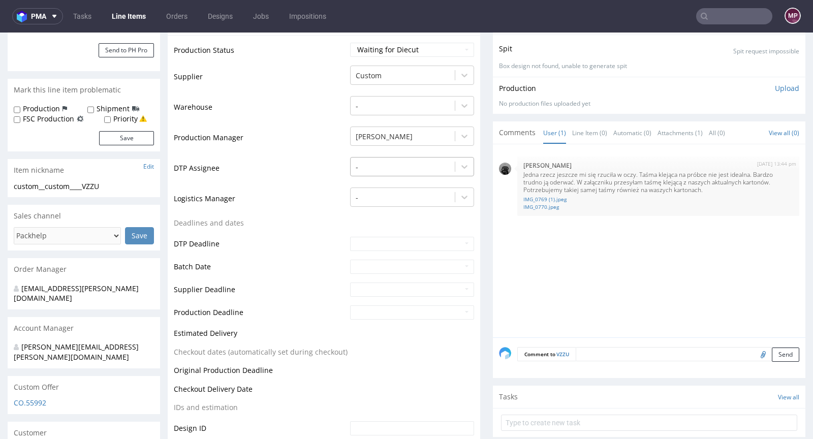
scroll to position [445, 0]
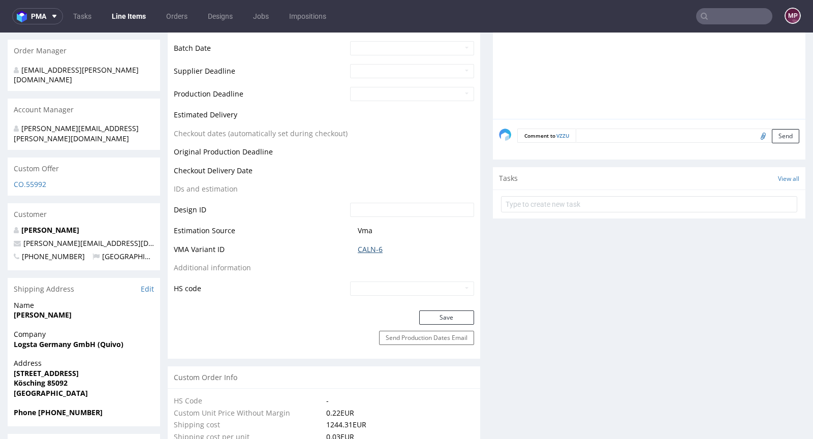
click at [360, 244] on link "CALN-6" at bounding box center [370, 249] width 25 height 10
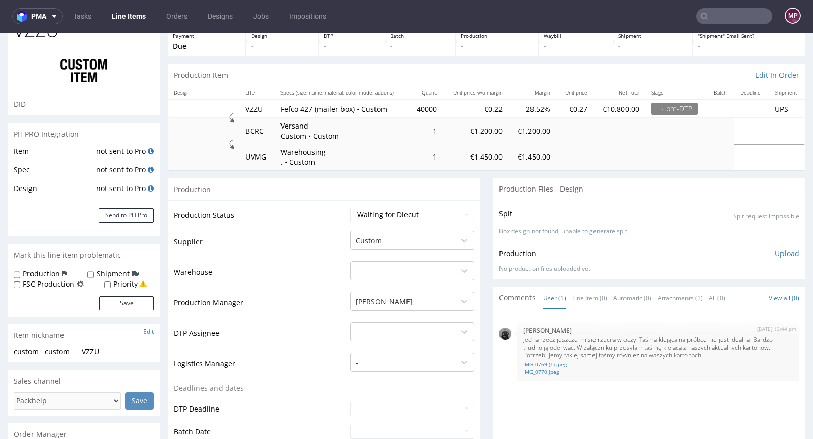
scroll to position [0, 0]
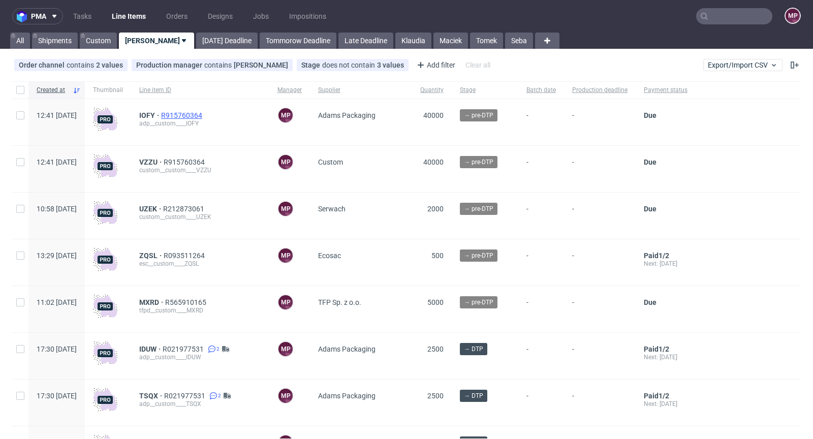
click at [204, 113] on span "R915760364" at bounding box center [182, 115] width 43 height 8
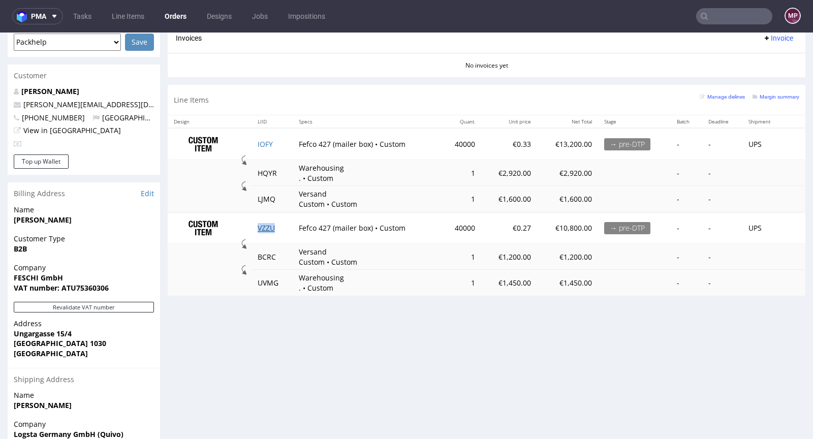
scroll to position [457, 0]
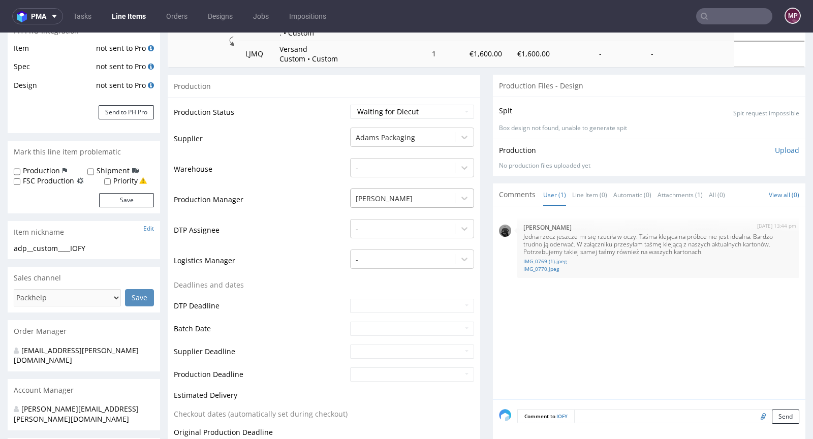
scroll to position [364, 0]
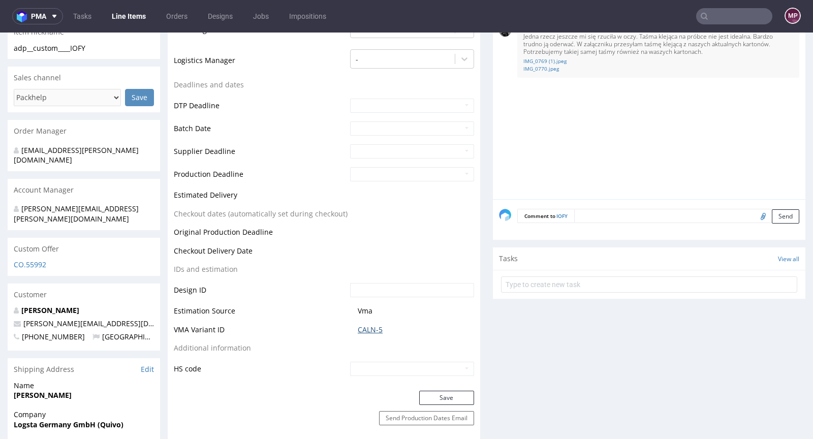
click at [371, 327] on link "CALN-5" at bounding box center [370, 330] width 25 height 10
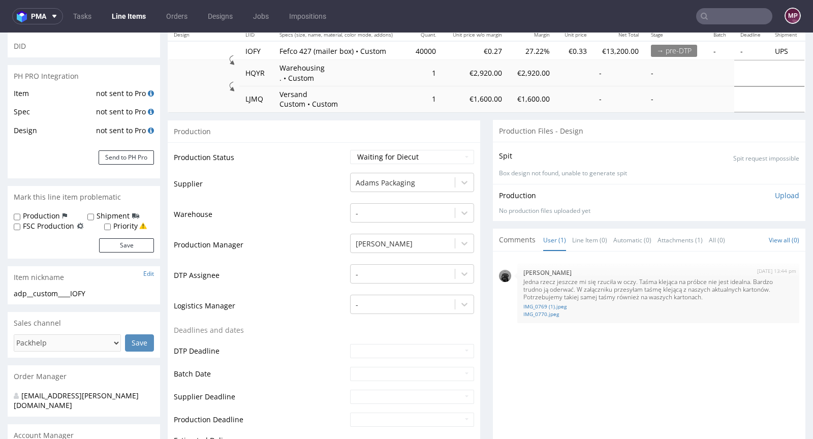
scroll to position [0, 0]
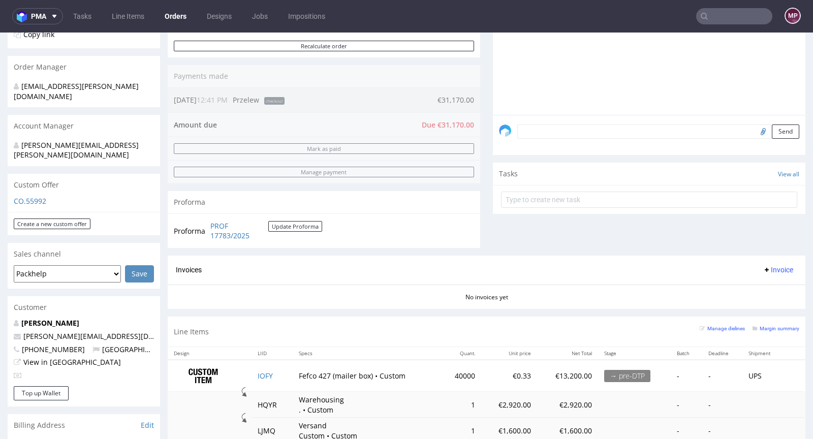
scroll to position [422, 0]
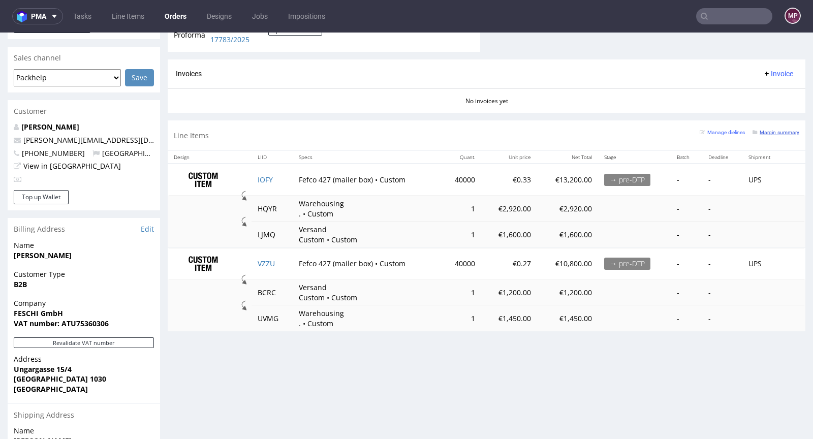
click at [768, 130] on small "Margin summary" at bounding box center [776, 133] width 47 height 6
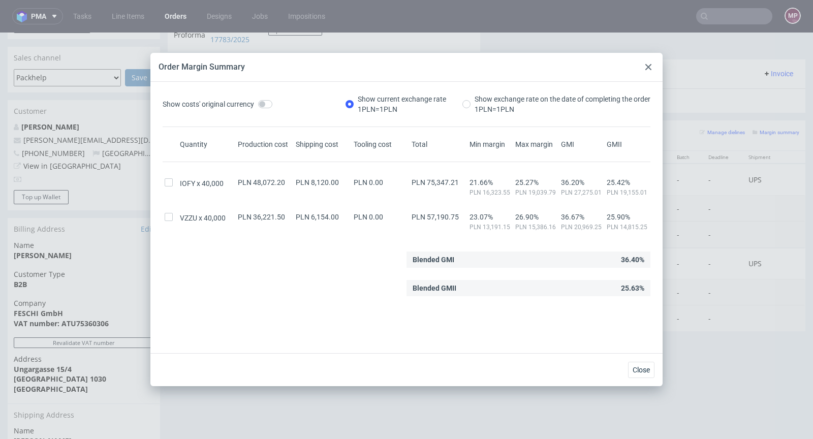
click at [649, 68] on use at bounding box center [648, 67] width 6 height 6
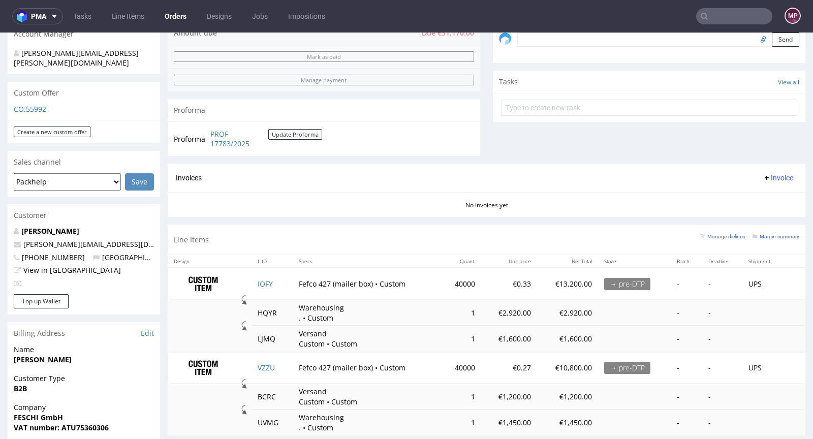
scroll to position [527, 0]
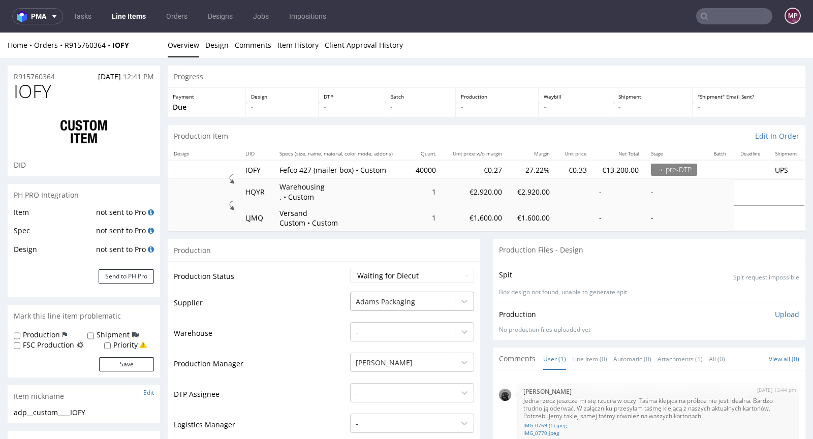
click at [393, 293] on div "Adams Packaging" at bounding box center [412, 299] width 124 height 14
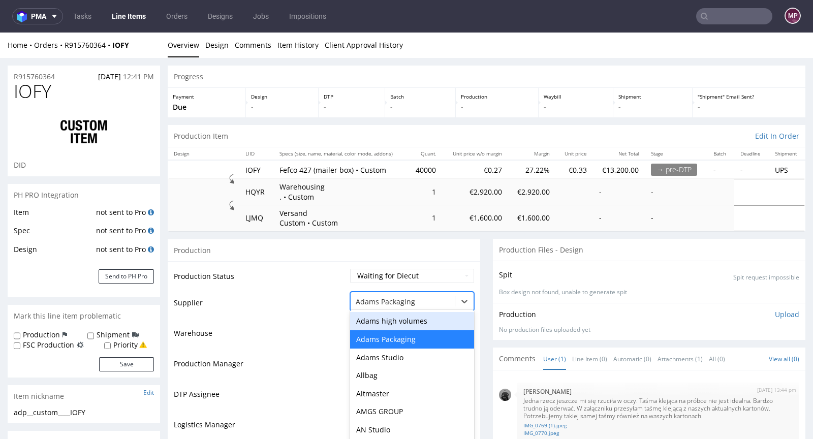
scroll to position [26, 0]
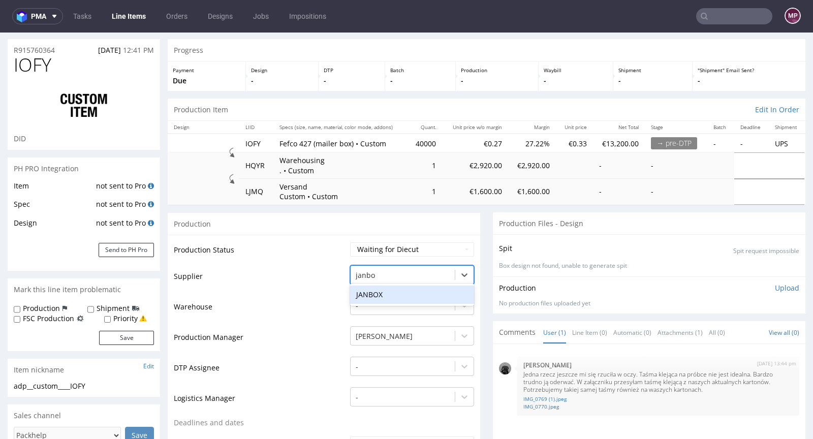
type input "janbox"
click at [418, 296] on div "JANBOX" at bounding box center [412, 295] width 124 height 18
click at [287, 296] on td "Warehouse" at bounding box center [261, 310] width 174 height 30
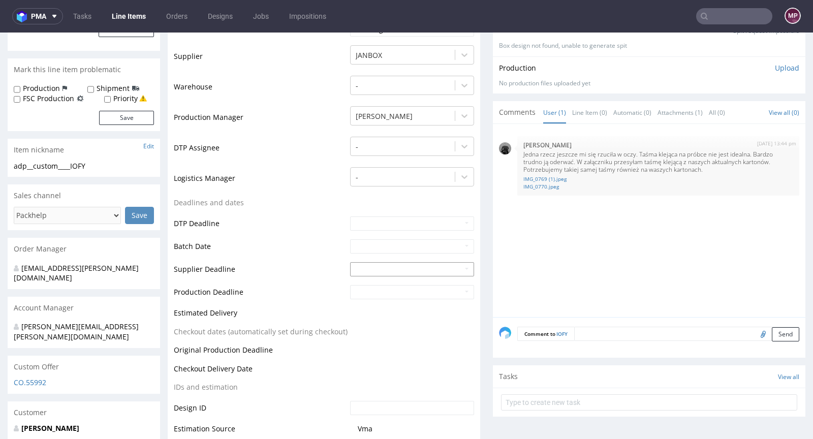
scroll to position [484, 0]
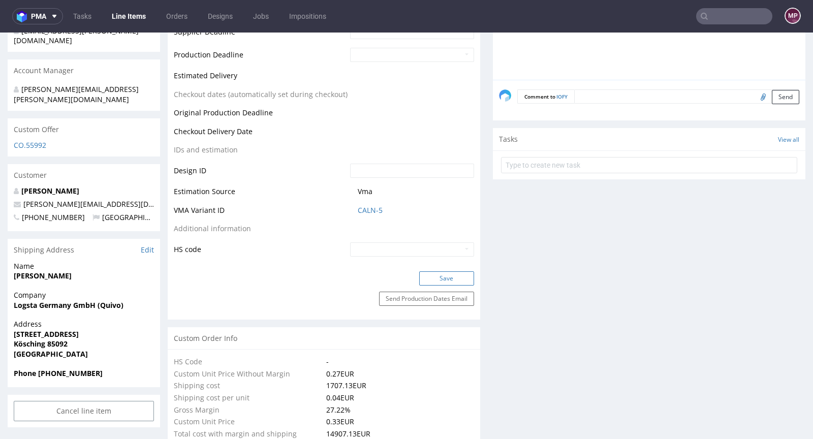
click at [449, 277] on button "Save" at bounding box center [446, 278] width 55 height 14
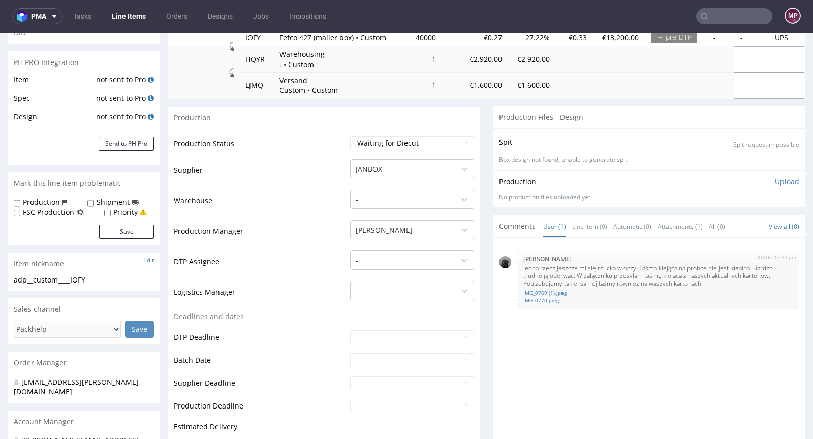
scroll to position [39, 0]
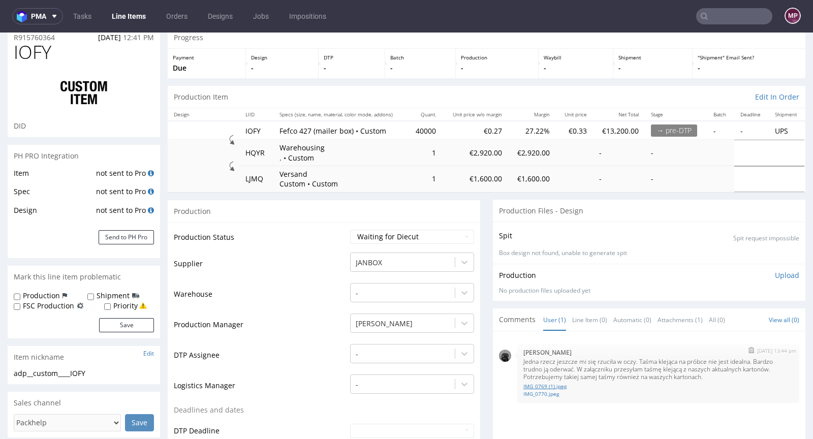
click at [548, 385] on link "IMG_0769 (1).jpeg" at bounding box center [658, 387] width 270 height 8
click at [542, 392] on link "IMG_0770.jpeg" at bounding box center [658, 394] width 270 height 8
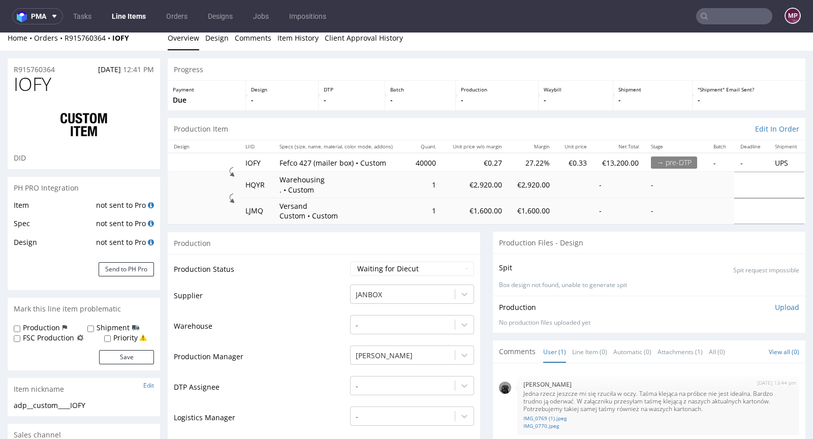
scroll to position [17, 0]
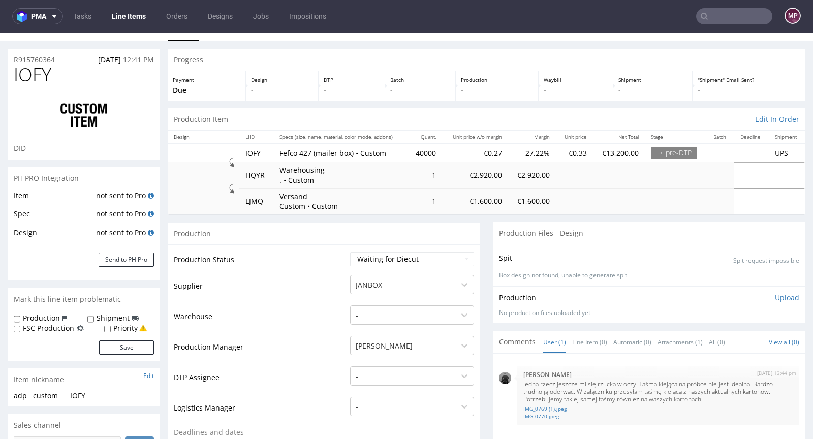
click at [120, 251] on div "Item not sent to Pro Spec not sent to Pro Design not sent to Pro Send to PH Pro" at bounding box center [84, 235] width 152 height 91
click at [118, 255] on button "Send to PH Pro" at bounding box center [126, 260] width 55 height 14
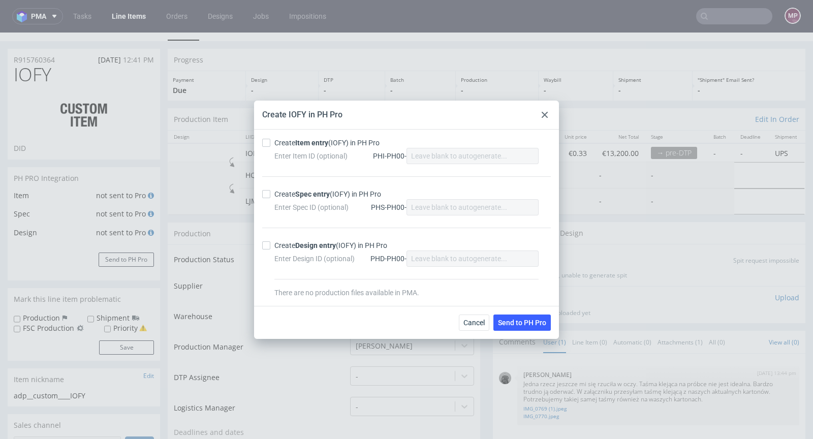
click at [285, 140] on div "Create Item entry (IOFY) in PH Pro" at bounding box center [326, 143] width 105 height 10
click at [270, 140] on input "Create Item entry (IOFY) in PH Pro" at bounding box center [266, 143] width 8 height 8
checkbox input "true"
click at [309, 199] on div "Create Spec entry (IOFY) in PH Pro" at bounding box center [327, 194] width 107 height 10
click at [270, 198] on input "Create Spec entry (IOFY) in PH Pro" at bounding box center [266, 194] width 8 height 8
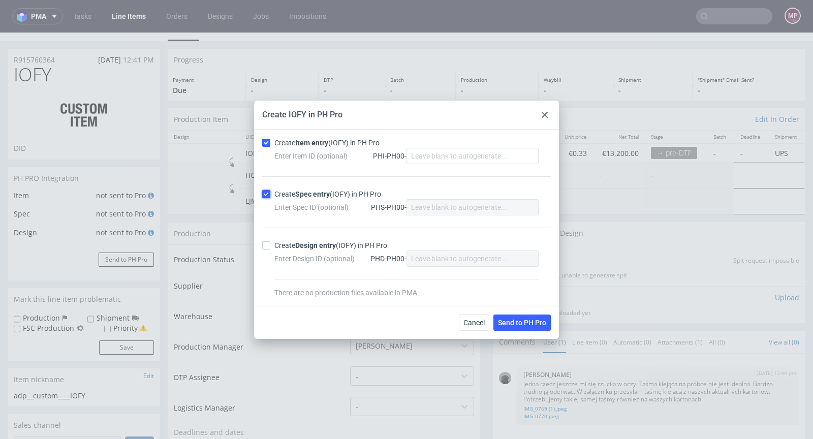
checkbox input "true"
click at [511, 315] on button "Send to PH Pro" at bounding box center [521, 323] width 57 height 16
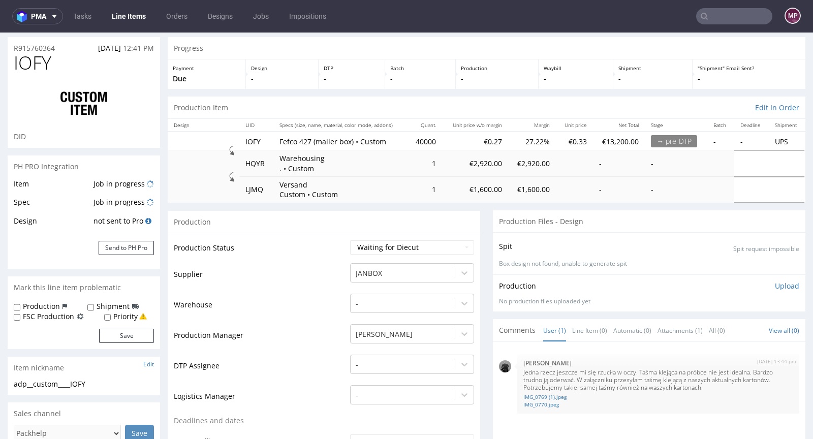
scroll to position [0, 0]
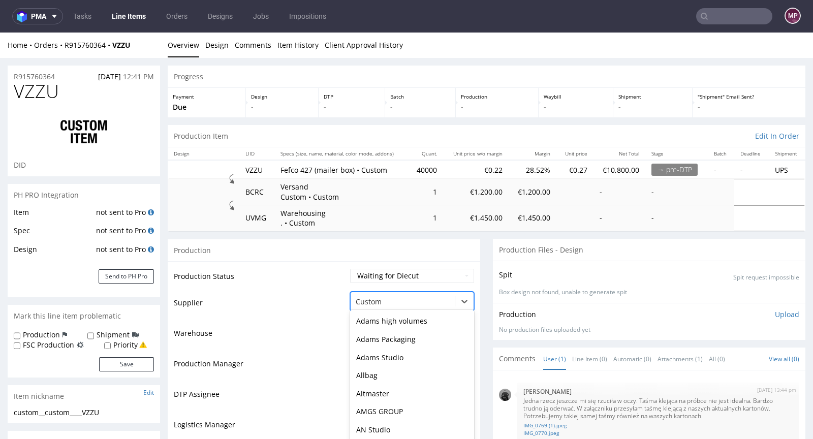
click at [399, 300] on div "Bong, 15 of 172. 172 results available. Use Up and Down to choose options, pres…" at bounding box center [412, 299] width 124 height 14
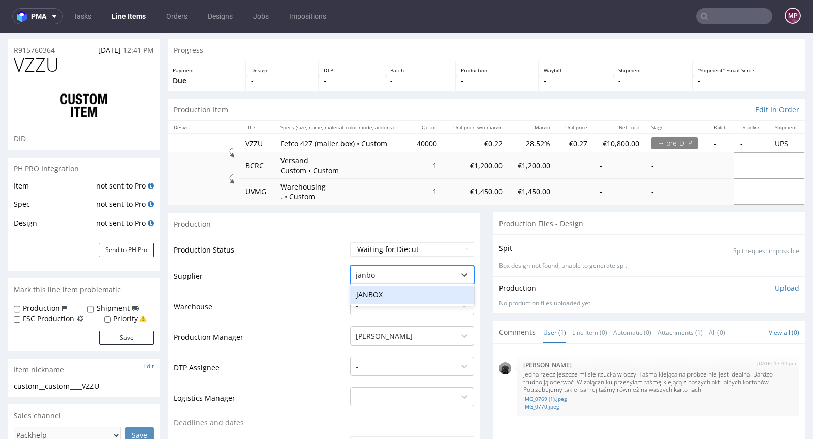
type input "janbox"
click at [394, 295] on div "JANBOX" at bounding box center [412, 295] width 124 height 18
click at [312, 282] on td "Supplier" at bounding box center [261, 279] width 174 height 30
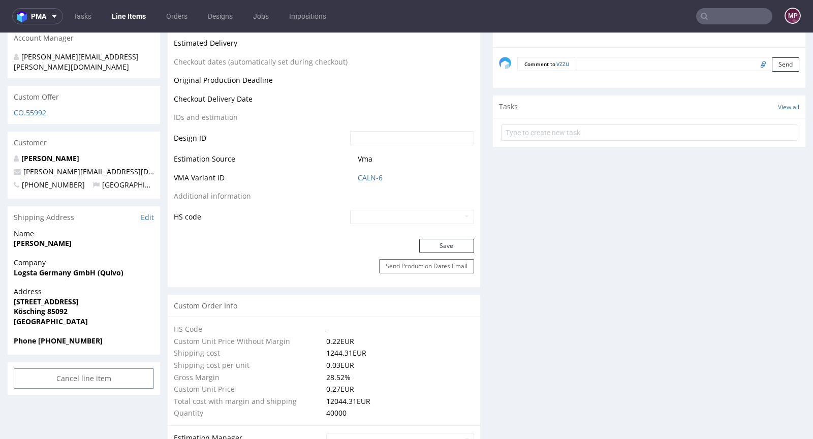
scroll to position [517, 0]
click at [437, 240] on button "Save" at bounding box center [446, 245] width 55 height 14
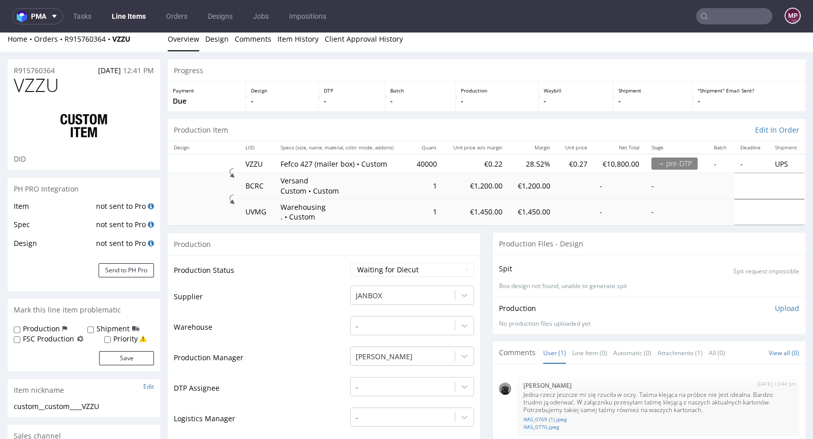
scroll to position [0, 0]
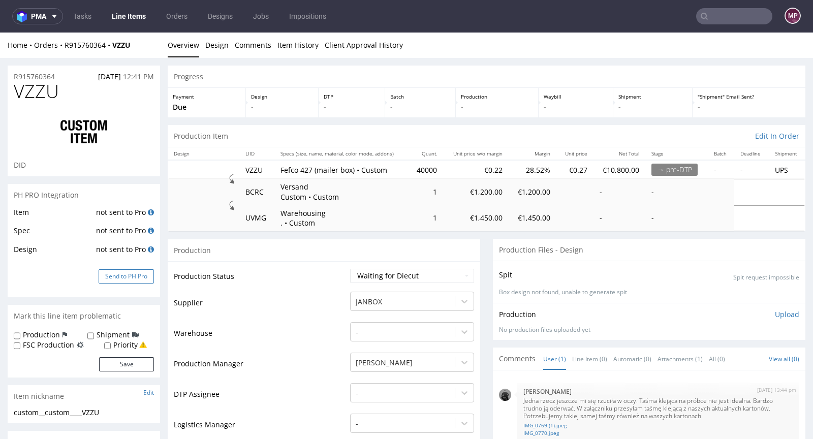
click at [136, 278] on button "Send to PH Pro" at bounding box center [126, 276] width 55 height 14
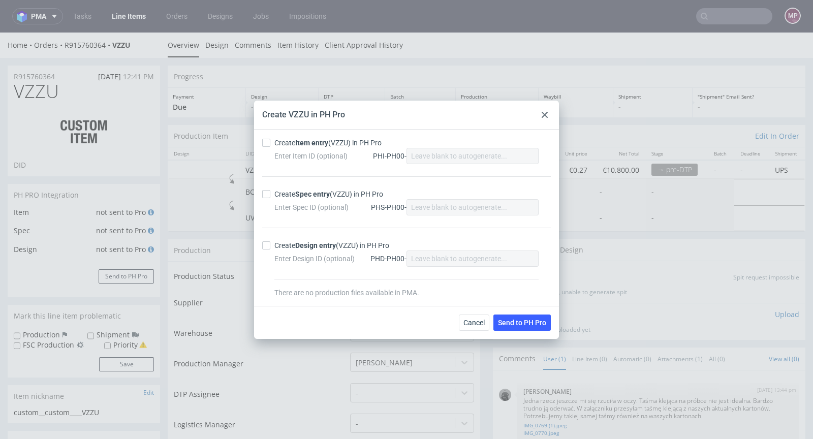
click at [324, 143] on strong "Item entry" at bounding box center [311, 143] width 33 height 8
click at [270, 143] on input "Create Item entry (VZZU) in PH Pro" at bounding box center [266, 143] width 8 height 8
checkbox input "true"
click at [315, 191] on strong "Spec entry" at bounding box center [312, 194] width 35 height 8
click at [270, 191] on input "Create Spec entry (VZZU) in PH Pro" at bounding box center [266, 194] width 8 height 8
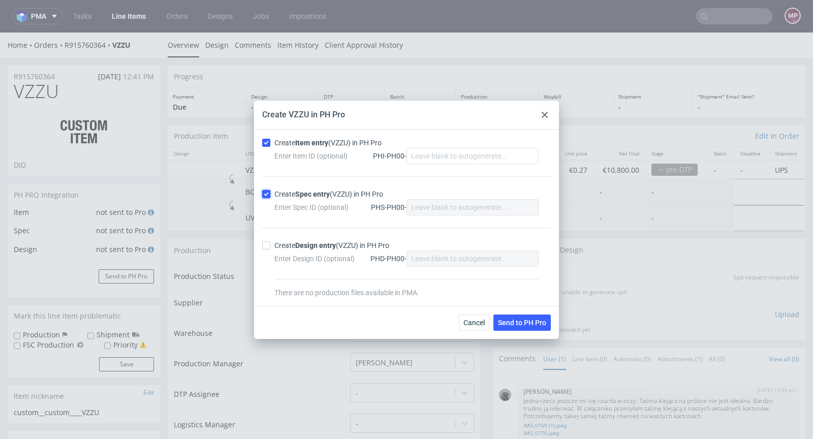
checkbox input "true"
click at [511, 322] on span "Send to PH Pro" at bounding box center [522, 322] width 48 height 7
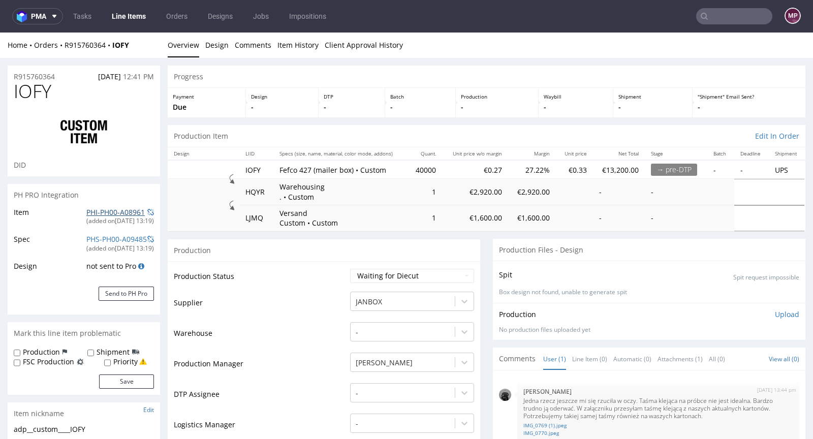
click at [113, 209] on link "PHI-PH00-A08961" at bounding box center [115, 212] width 58 height 10
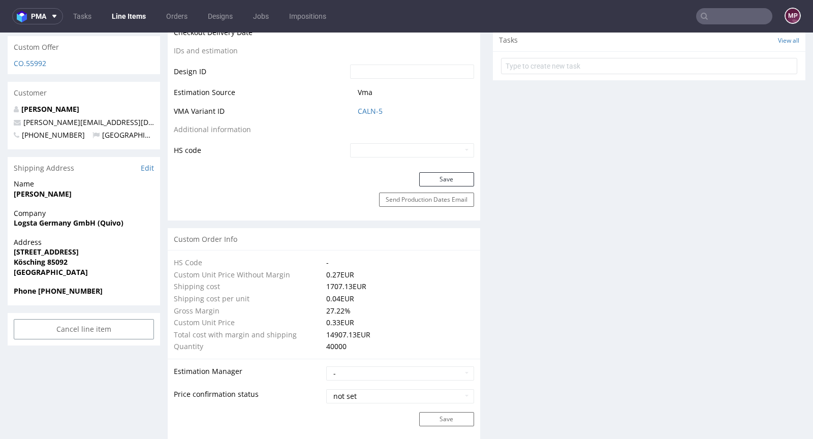
scroll to position [590, 0]
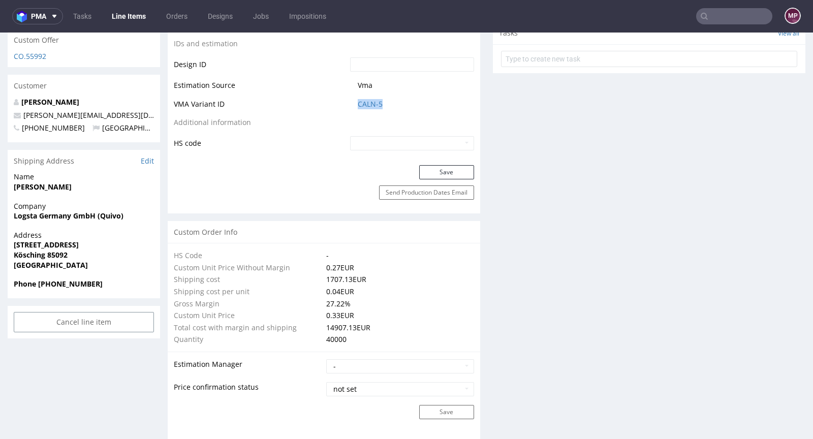
drag, startPoint x: 385, startPoint y: 106, endPoint x: 337, endPoint y: 104, distance: 48.3
click at [337, 104] on tr "VMA Variant ID CALN-5" at bounding box center [324, 107] width 300 height 19
copy tr "CALN-5"
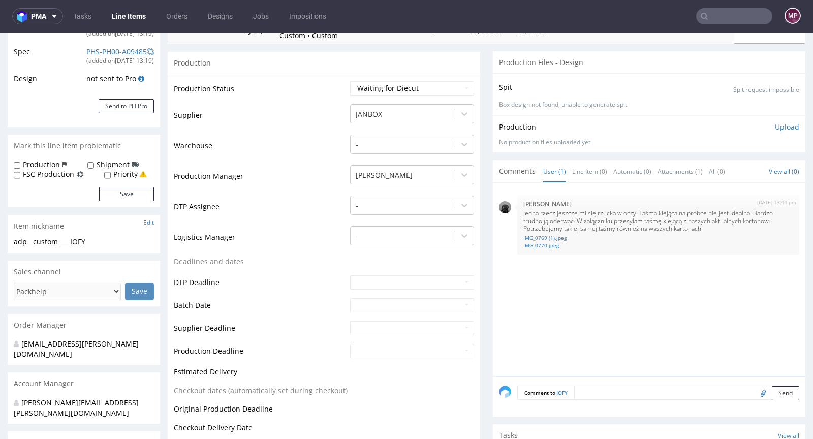
scroll to position [267, 0]
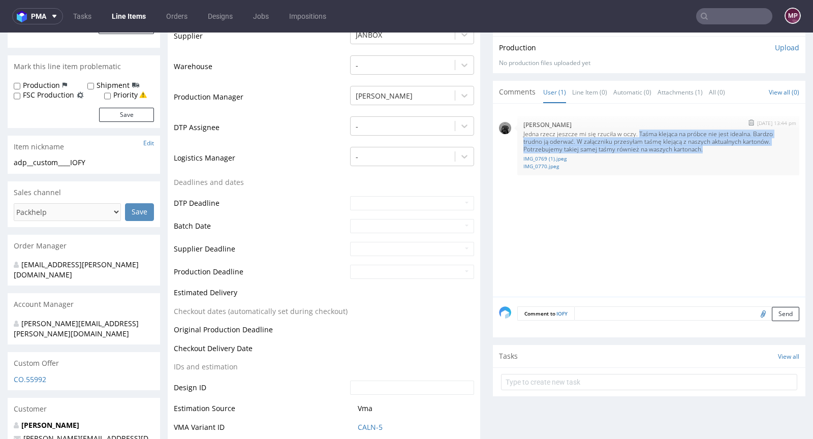
drag, startPoint x: 637, startPoint y: 131, endPoint x: 700, endPoint y: 147, distance: 65.4
click at [700, 147] on p "Jedna rzecz jeszcze mi się rzuciła w oczy. Taśma klejąca na próbce nie jest ide…" at bounding box center [658, 141] width 270 height 23
copy p "Taśma klejąca na próbce nie jest idealna. Bardzo trudno ją oderwać. W załącznik…"
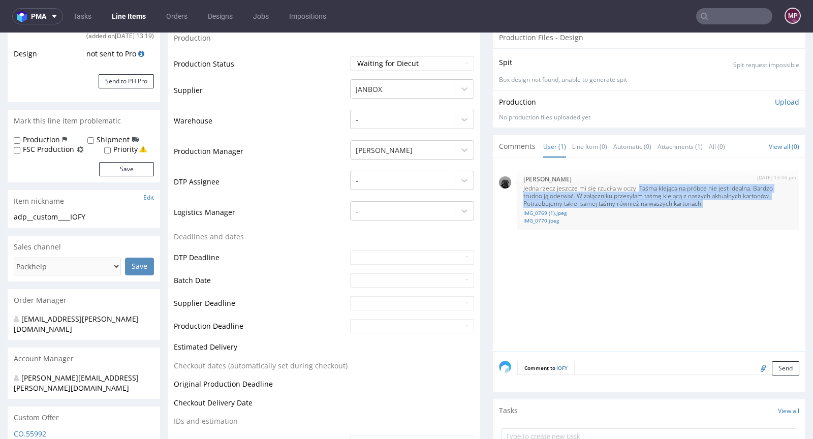
scroll to position [0, 0]
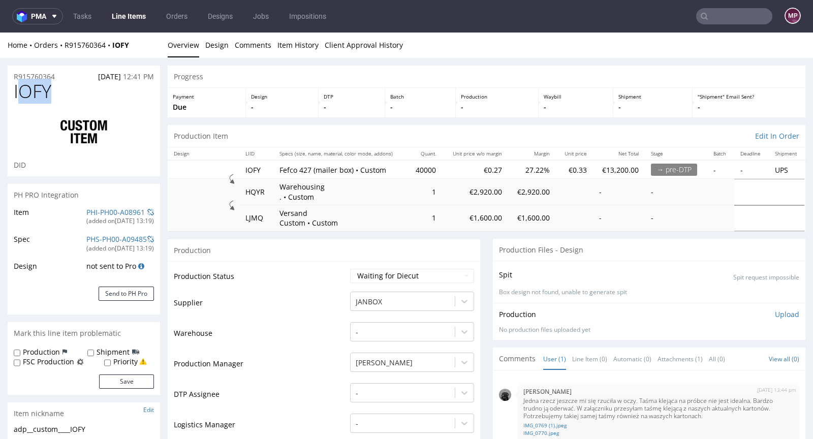
drag, startPoint x: 68, startPoint y: 92, endPoint x: 16, endPoint y: 91, distance: 51.9
click at [16, 91] on h1 "IOFY" at bounding box center [84, 91] width 140 height 20
click at [81, 109] on div at bounding box center [84, 132] width 140 height 57
drag, startPoint x: 57, startPoint y: 85, endPoint x: 4, endPoint y: 89, distance: 53.5
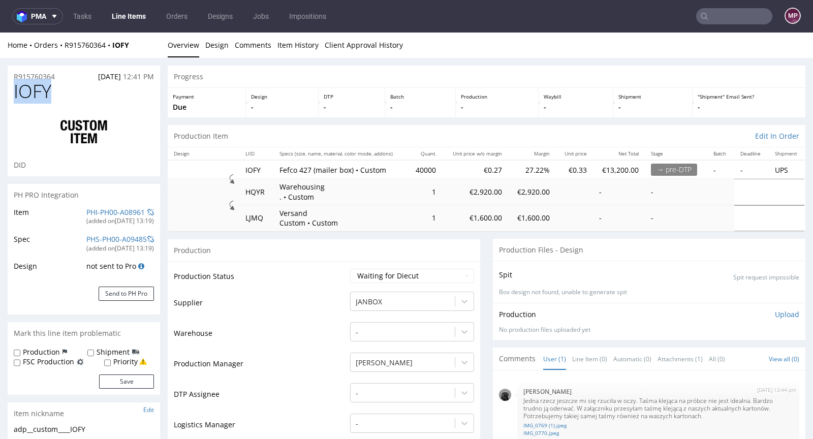
copy span "IOFY"
click at [124, 214] on link "PHI-PH00-A08961" at bounding box center [115, 212] width 58 height 10
drag, startPoint x: 69, startPoint y: 91, endPoint x: 7, endPoint y: 83, distance: 62.6
copy span "VZZU"
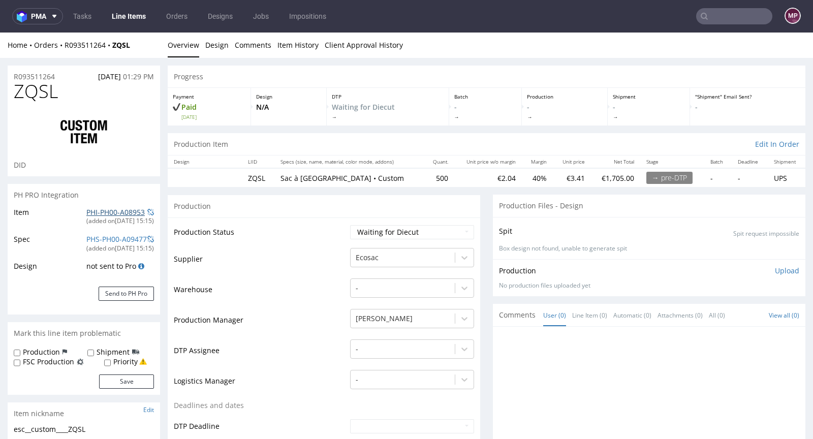
click at [126, 210] on link "PHI-PH00-A08953" at bounding box center [115, 212] width 58 height 10
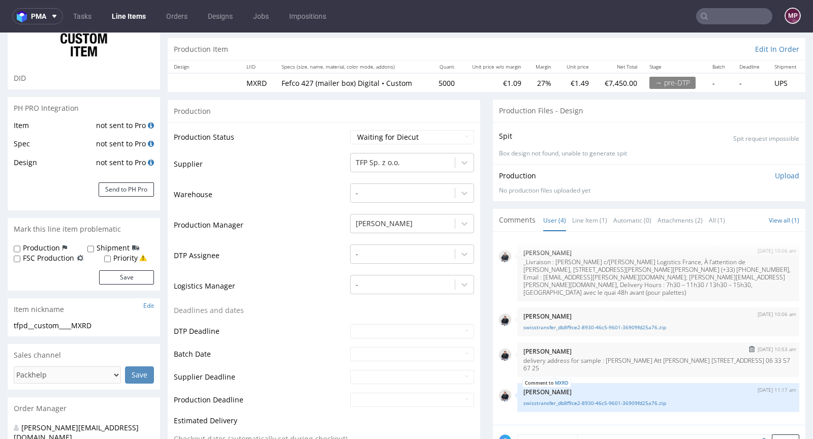
scroll to position [189, 0]
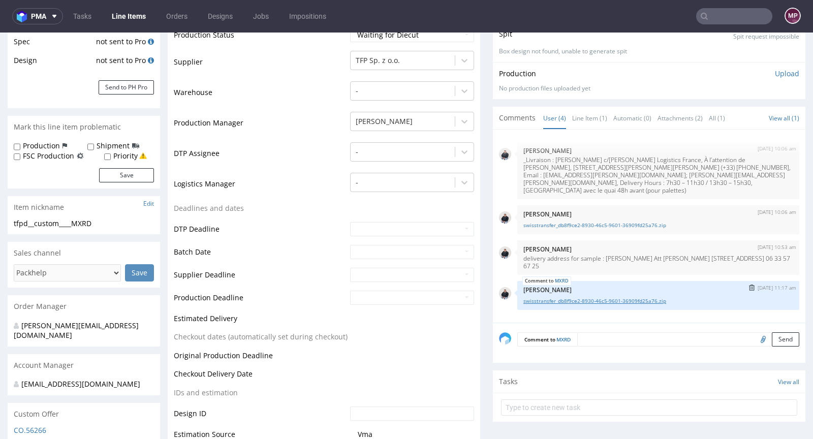
click at [585, 297] on link "swisstransfer_db8f9ce2-8930-46c5-9601-36909fd25a76.zip" at bounding box center [658, 301] width 270 height 8
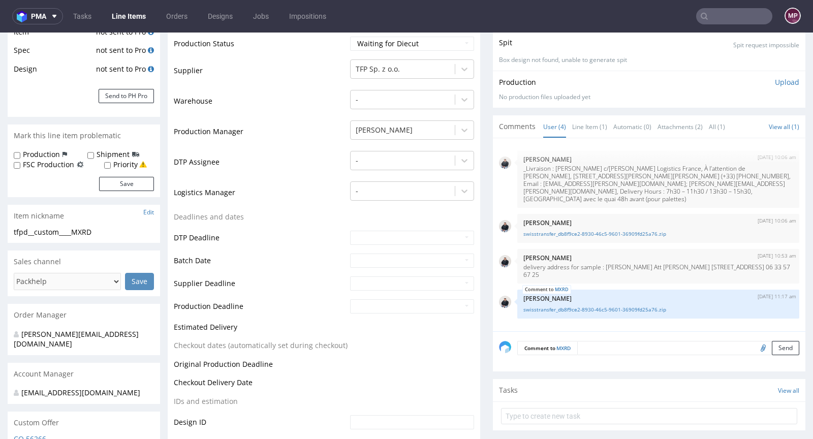
scroll to position [169, 0]
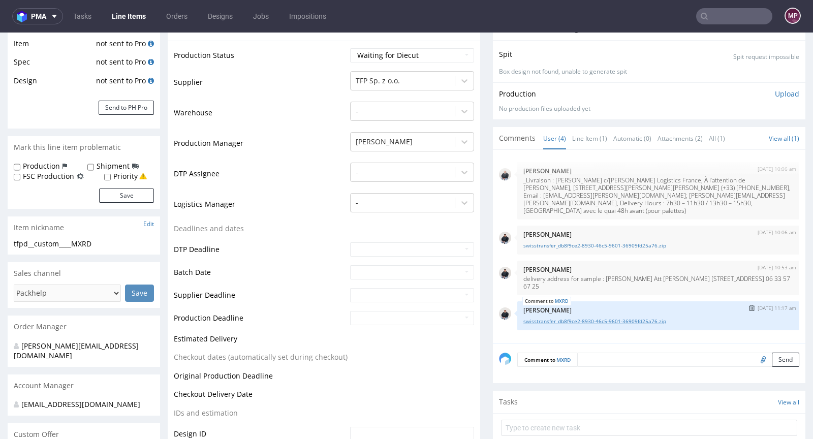
click at [562, 318] on link "swisstransfer_db8f9ce2-8930-46c5-9601-36909fd25a76.zip" at bounding box center [658, 322] width 270 height 8
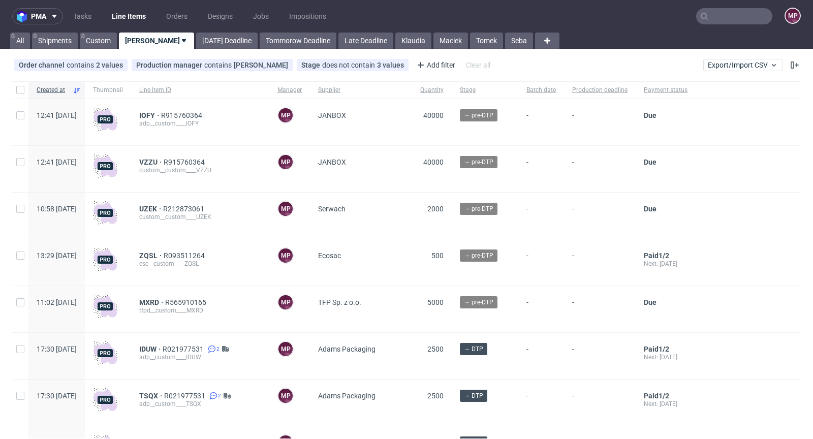
click at [720, 18] on input "text" at bounding box center [734, 16] width 76 height 16
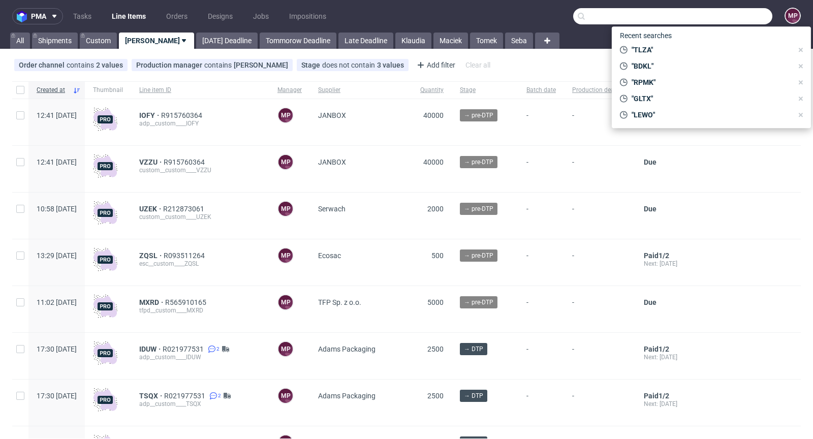
paste input "KDKO"
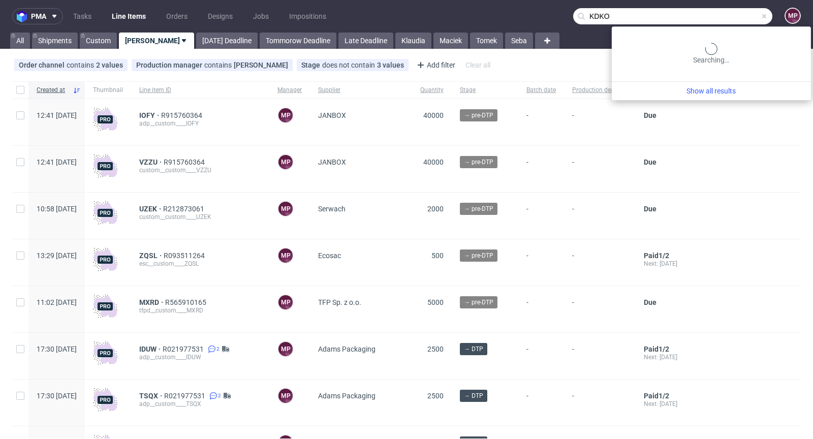
type input "KDKO"
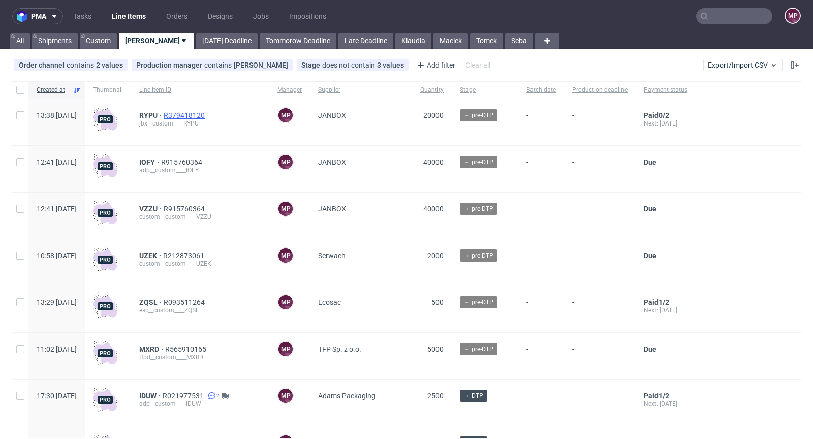
click at [205, 111] on span "R379418120" at bounding box center [185, 115] width 43 height 8
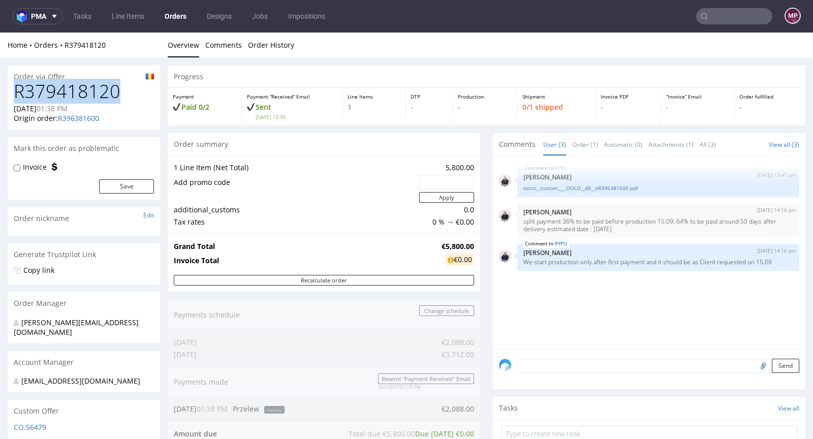
drag, startPoint x: 133, startPoint y: 94, endPoint x: 18, endPoint y: 95, distance: 114.8
click at [18, 95] on h1 "R379418120" at bounding box center [84, 91] width 140 height 20
copy h1 "R379418120"
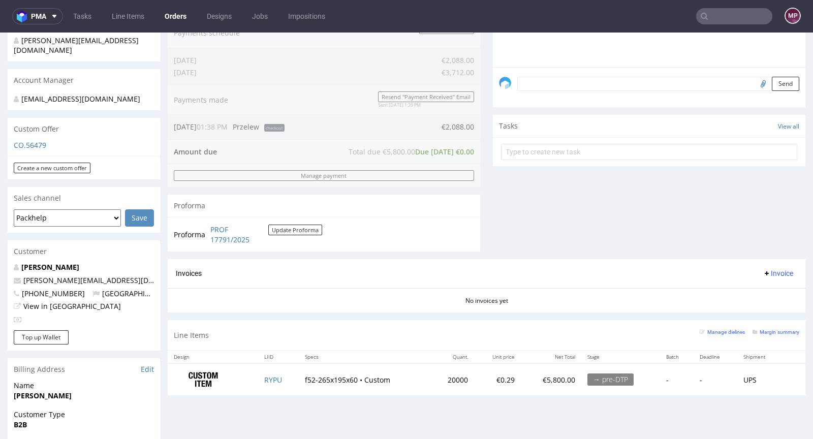
scroll to position [389, 0]
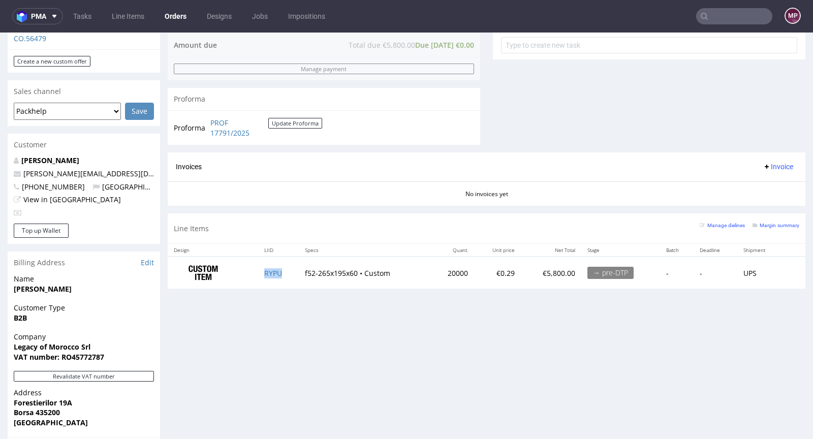
click at [282, 275] on td "RYPU" at bounding box center [278, 273] width 41 height 32
copy link "RYPU"
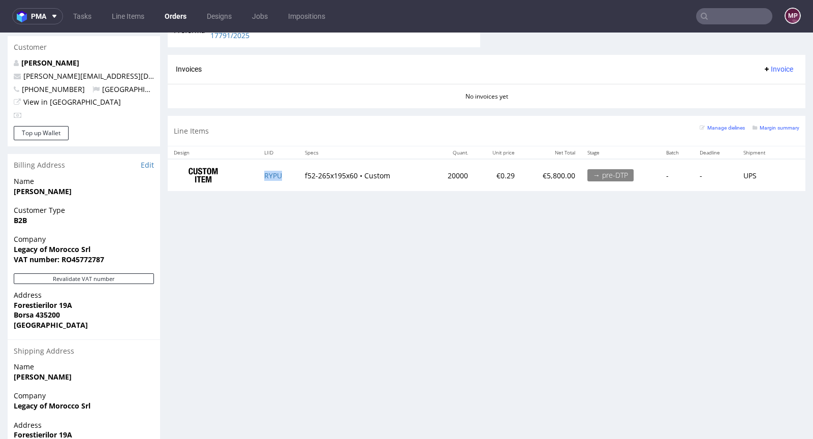
scroll to position [548, 0]
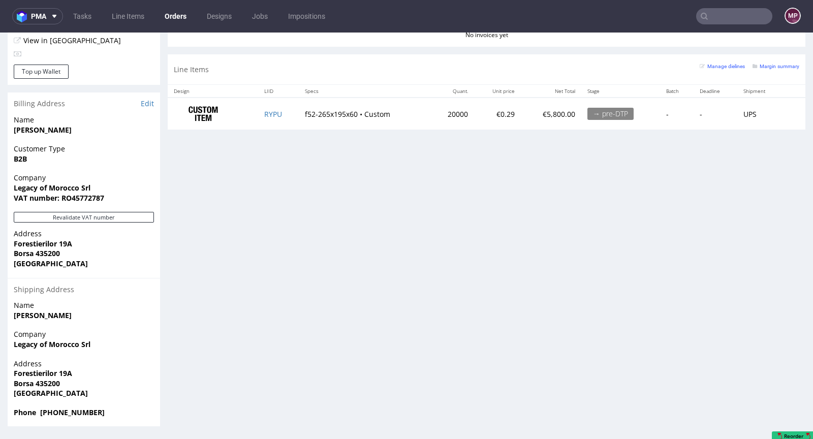
click at [763, 71] on div "Manage dielines Margin summary" at bounding box center [750, 69] width 100 height 18
click at [765, 67] on small "Margin summary" at bounding box center [776, 67] width 47 height 6
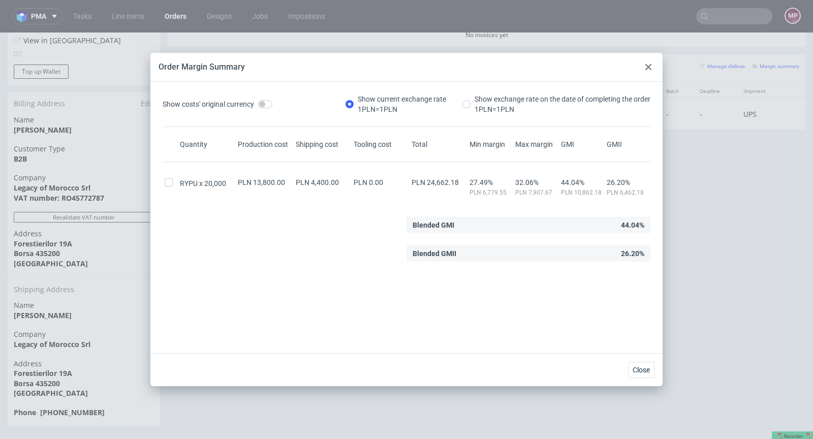
click at [651, 64] on div at bounding box center [648, 67] width 12 height 12
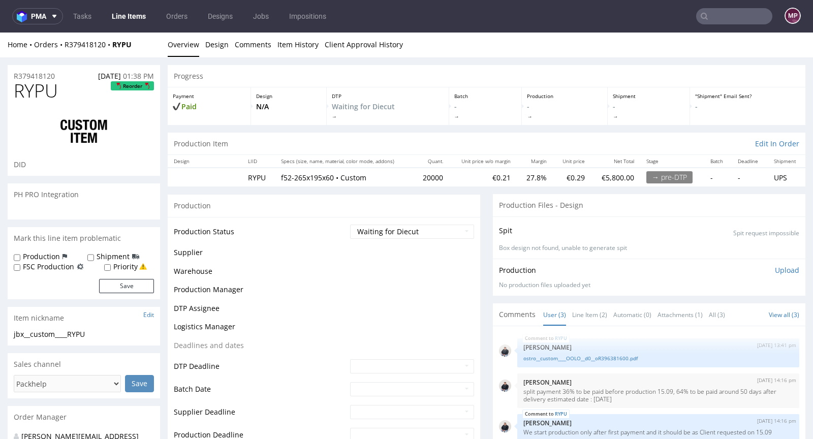
scroll to position [433, 0]
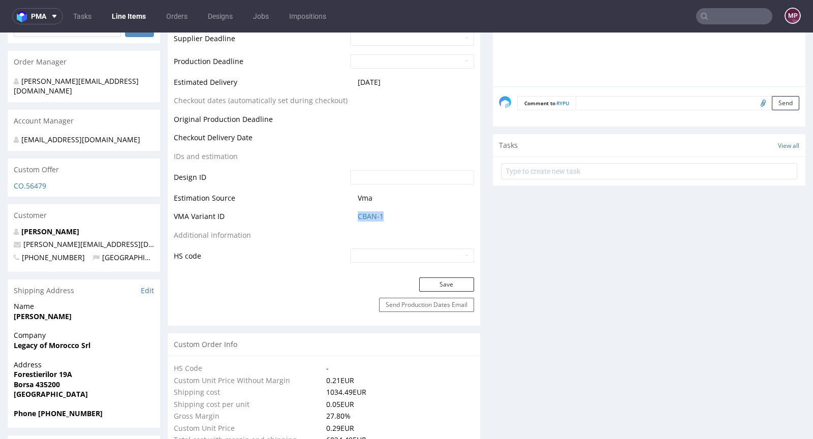
drag, startPoint x: 389, startPoint y: 218, endPoint x: 338, endPoint y: 216, distance: 50.9
click at [338, 216] on tr "VMA Variant ID CBAN-1" at bounding box center [324, 219] width 300 height 19
copy tr "CBAN-1"
click at [382, 211] on span "CBAN-1" at bounding box center [416, 216] width 116 height 10
click at [379, 212] on link "CBAN-1" at bounding box center [371, 216] width 26 height 10
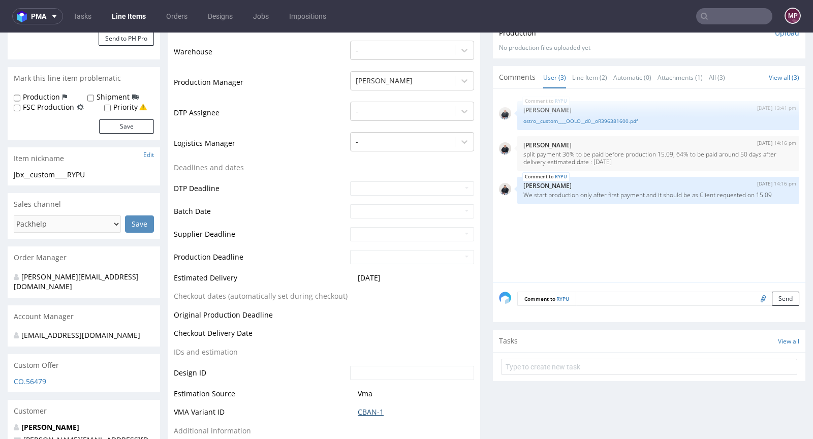
scroll to position [239, 0]
click at [368, 412] on link "CBAN-1" at bounding box center [371, 411] width 26 height 10
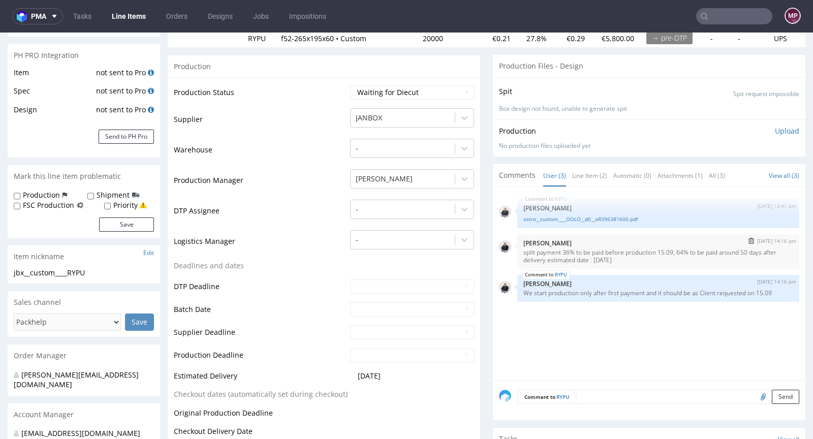
scroll to position [137, 0]
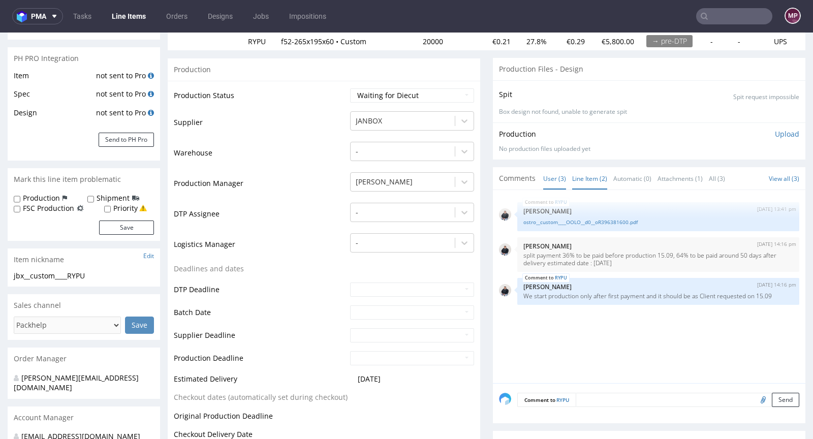
click at [579, 171] on link "Line Item (2)" at bounding box center [589, 179] width 35 height 22
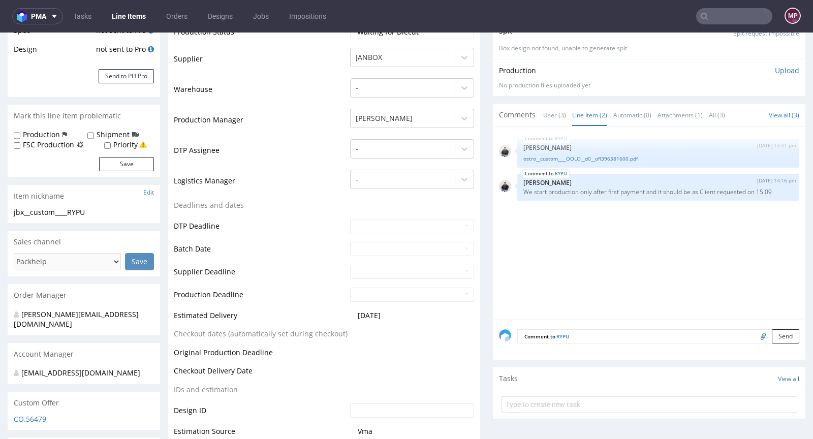
scroll to position [213, 0]
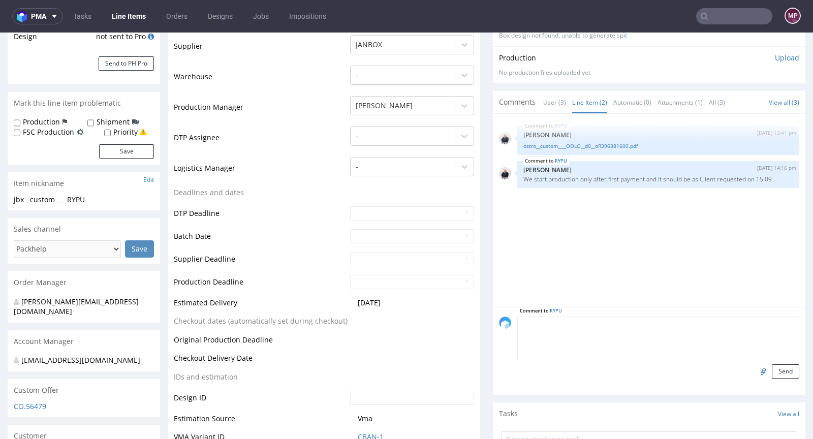
click at [592, 319] on textarea at bounding box center [658, 339] width 282 height 44
type textarea "Waiting for payment"
click at [785, 371] on div "Comment to RYPU Waiting for payment Send" at bounding box center [649, 351] width 312 height 88
click at [781, 372] on button "Send" at bounding box center [785, 371] width 27 height 14
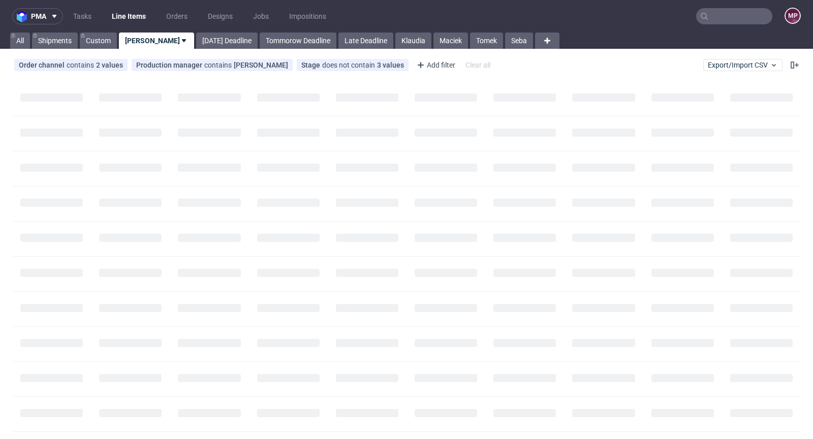
click at [747, 17] on input "text" at bounding box center [734, 16] width 76 height 16
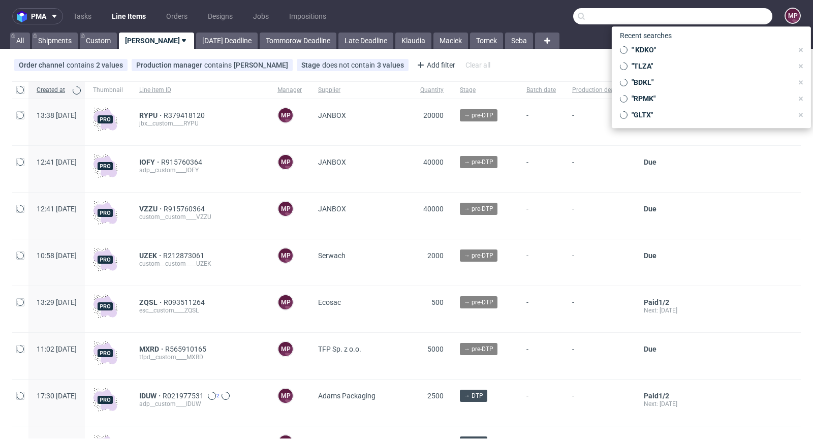
paste input "MXRD"
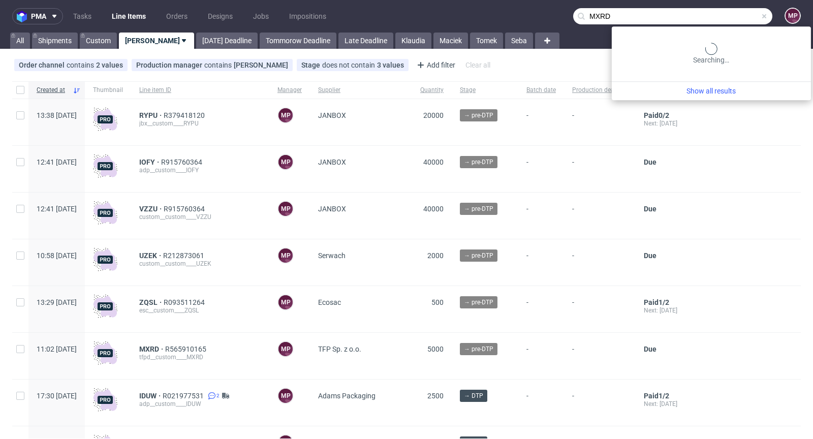
type input "MXRD"
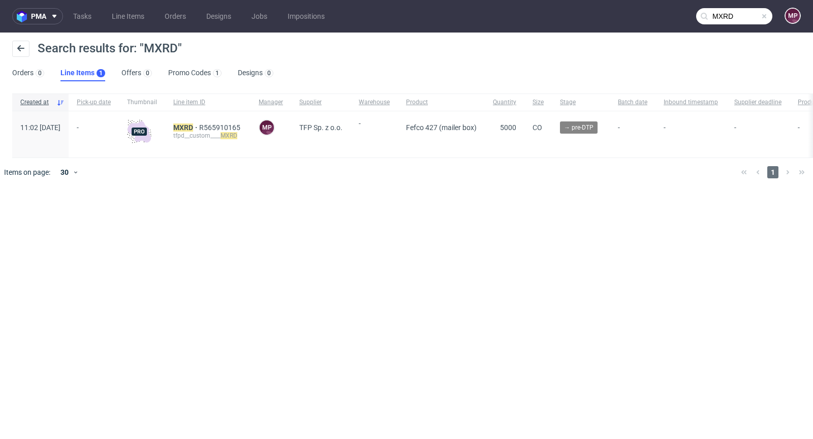
click at [210, 120] on div "MXRD R565910165 tfpd__custom____ MXRD" at bounding box center [207, 134] width 85 height 46
click at [193, 125] on mark "MXRD" at bounding box center [183, 127] width 20 height 8
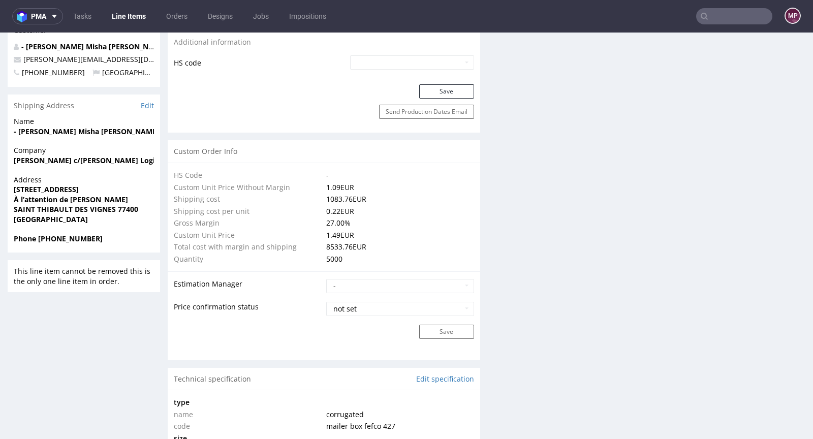
scroll to position [510, 0]
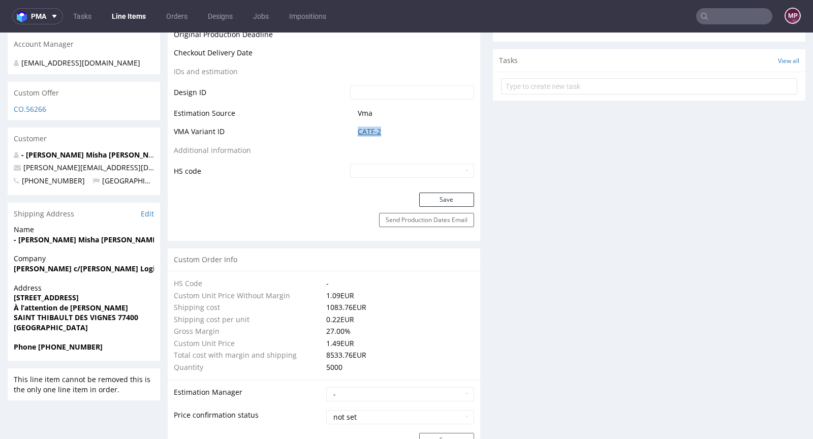
drag, startPoint x: 391, startPoint y: 132, endPoint x: 355, endPoint y: 131, distance: 35.6
click at [358, 131] on span "CATF-2" at bounding box center [416, 132] width 116 height 10
copy link "CATF-2"
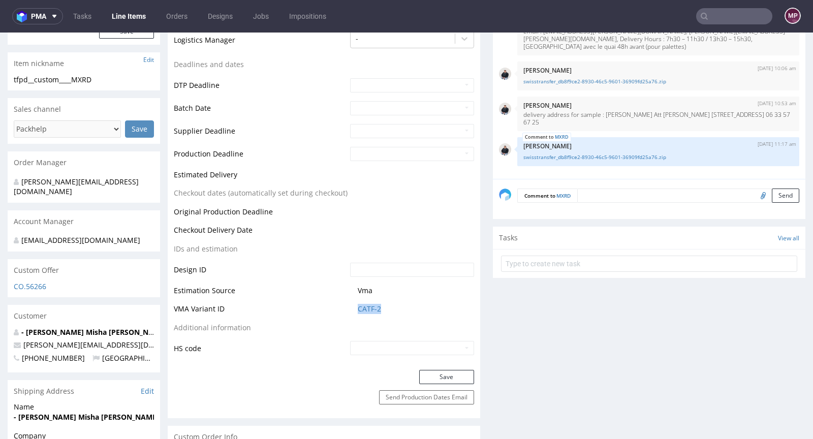
scroll to position [0, 0]
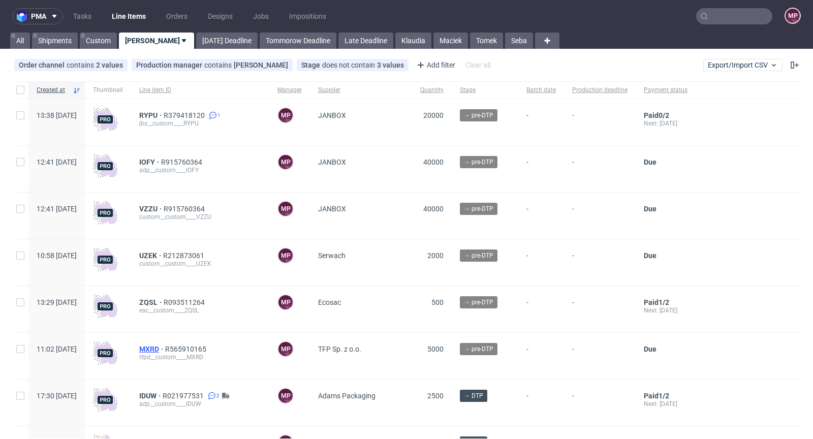
click at [165, 346] on span "MXRD" at bounding box center [152, 349] width 26 height 8
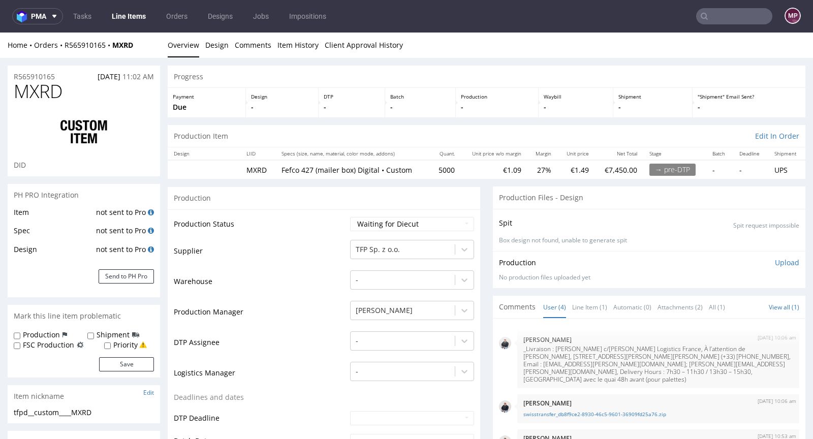
click at [127, 267] on div "Item not sent to Pro Spec not sent to Pro Design not sent to Pro Send to PH Pro" at bounding box center [84, 251] width 152 height 91
click at [119, 279] on button "Send to PH Pro" at bounding box center [126, 276] width 55 height 14
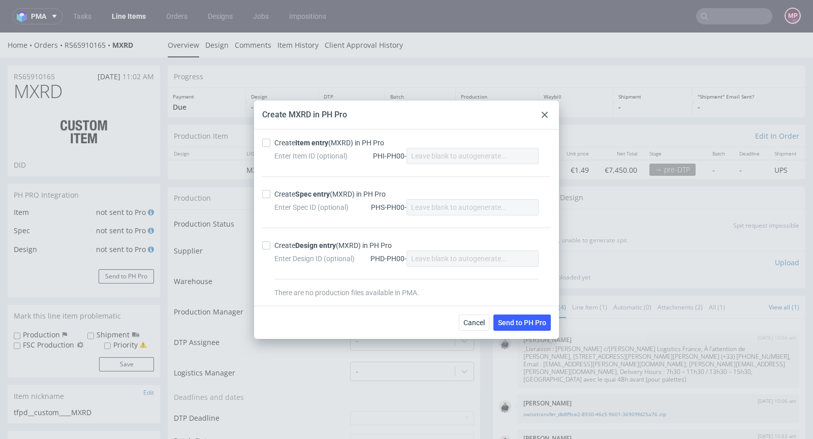
click at [288, 144] on div "Create Item entry (MXRD) in PH Pro" at bounding box center [329, 143] width 110 height 10
click at [270, 144] on input "Create Item entry (MXRD) in PH Pro" at bounding box center [266, 143] width 8 height 8
checkbox input "true"
click at [298, 194] on strong "Spec entry" at bounding box center [312, 194] width 35 height 8
click at [270, 194] on input "Create Spec entry (MXRD) in PH Pro" at bounding box center [266, 194] width 8 height 8
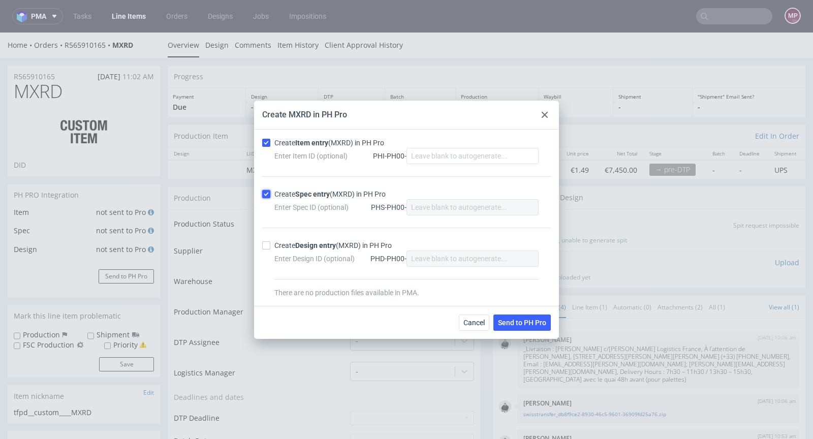
checkbox input "true"
click at [513, 321] on span "Send to PH Pro" at bounding box center [522, 322] width 48 height 7
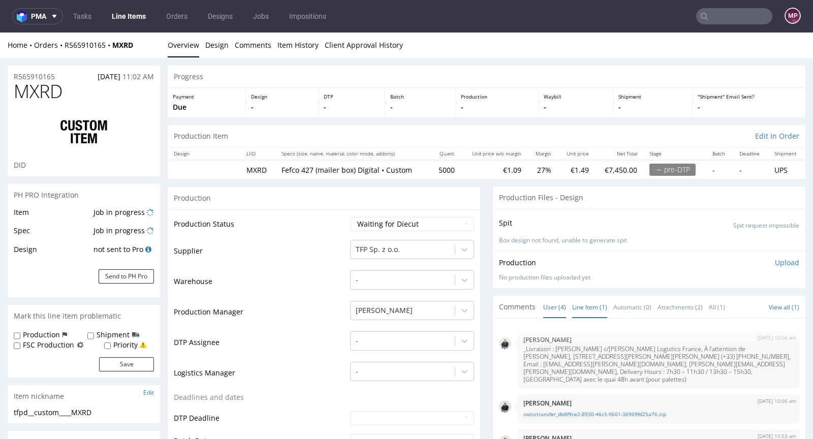
click at [595, 306] on link "Line Item (1)" at bounding box center [589, 307] width 35 height 22
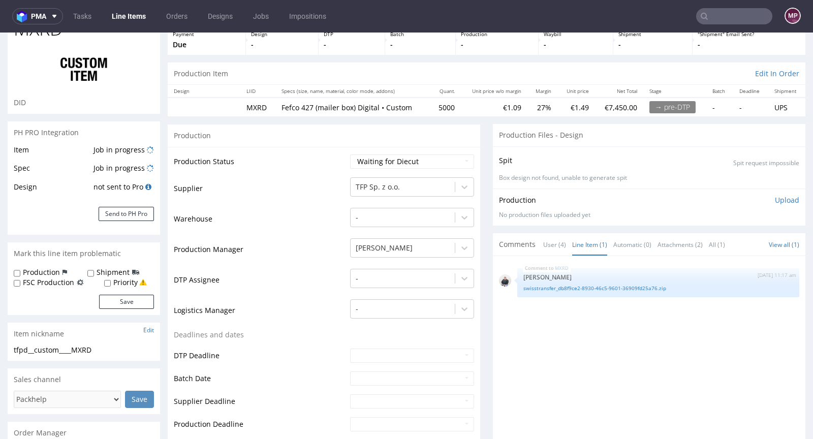
scroll to position [73, 0]
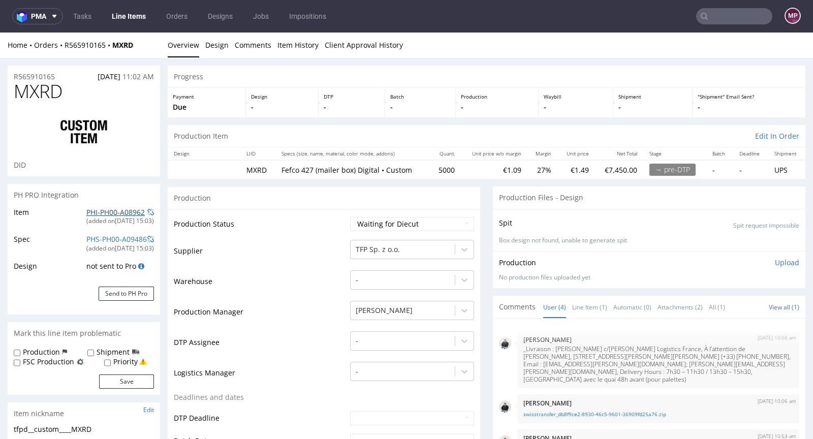
click at [124, 209] on link "PHI-PH00-A08962" at bounding box center [115, 212] width 58 height 10
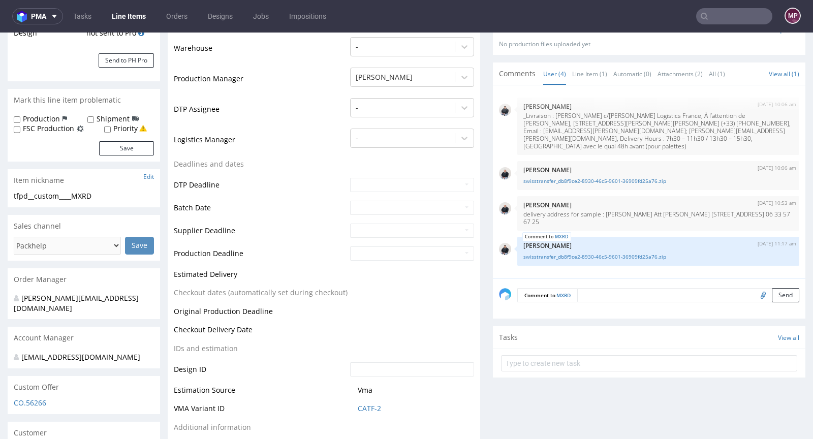
scroll to position [436, 0]
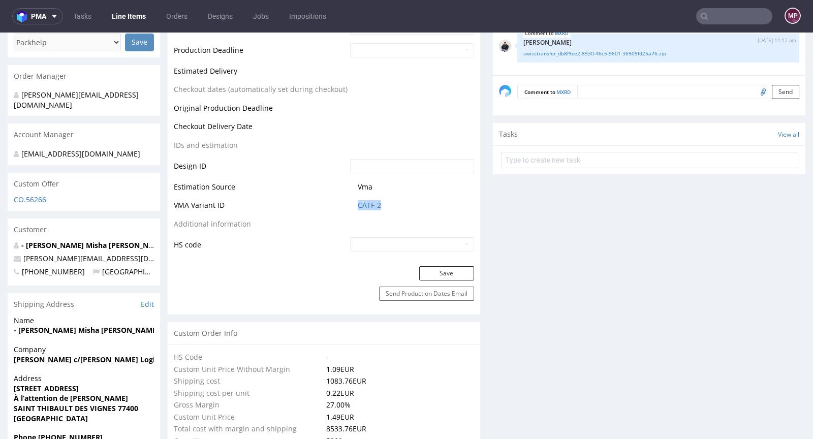
drag, startPoint x: 387, startPoint y: 204, endPoint x: 349, endPoint y: 200, distance: 38.3
click at [349, 200] on td "CATF-2" at bounding box center [411, 208] width 127 height 19
copy link "CATF-2"
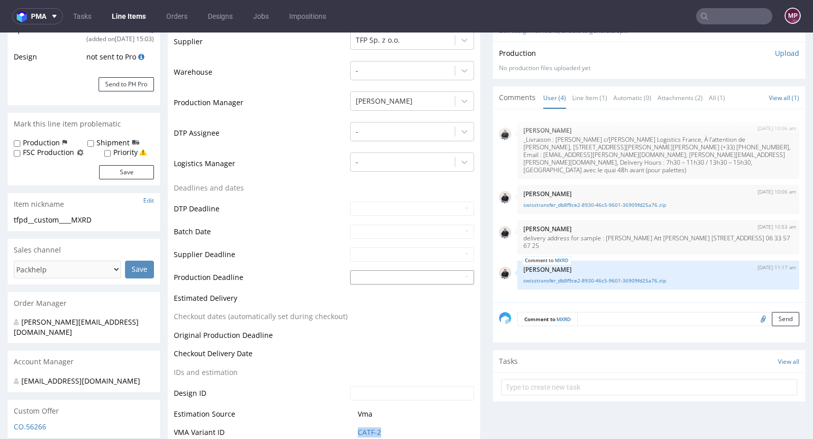
scroll to position [255, 0]
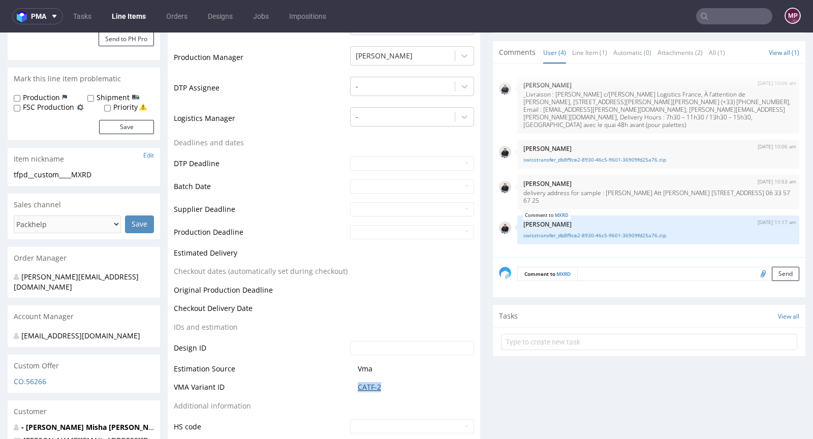
click at [370, 383] on link "CATF-2" at bounding box center [369, 387] width 23 height 10
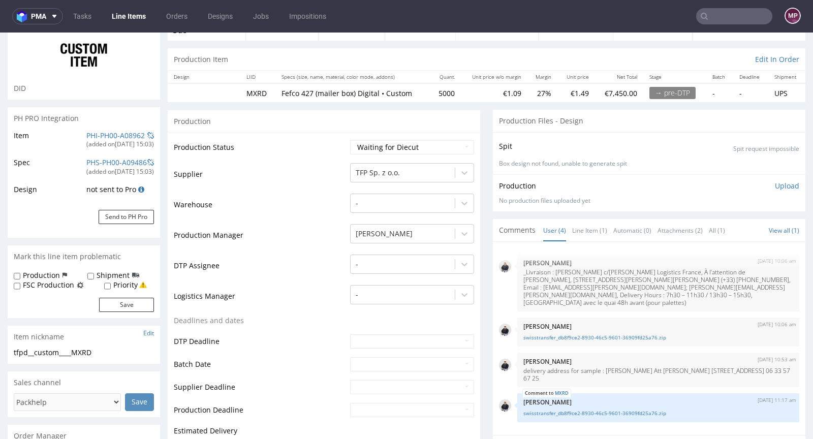
scroll to position [0, 0]
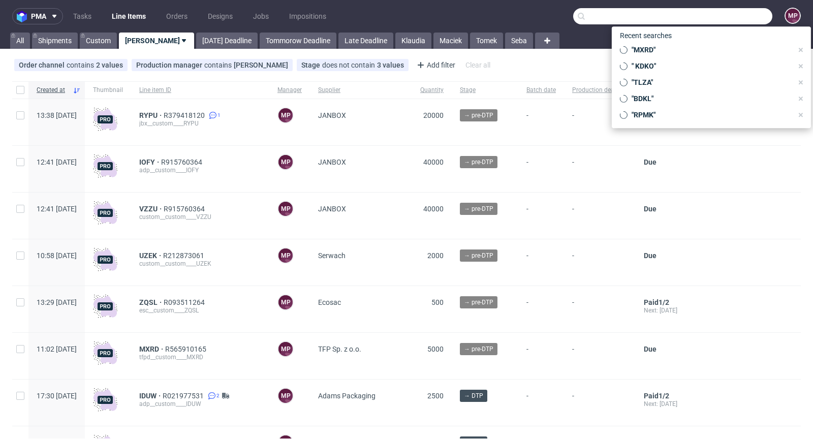
click at [715, 18] on input "text" at bounding box center [672, 16] width 199 height 16
paste input "R348541270"
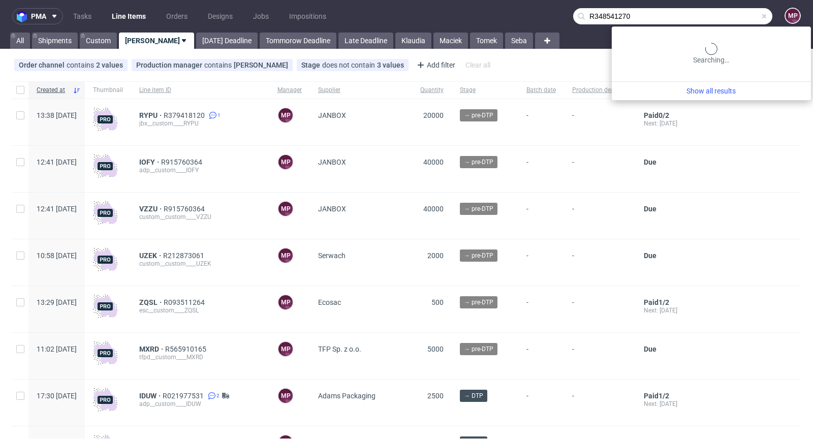
type input "R348541270"
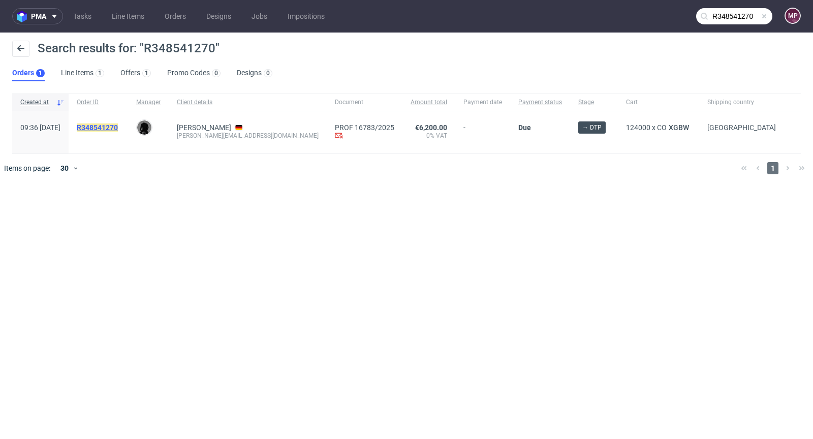
click at [118, 128] on mark "R348541270" at bounding box center [97, 127] width 41 height 8
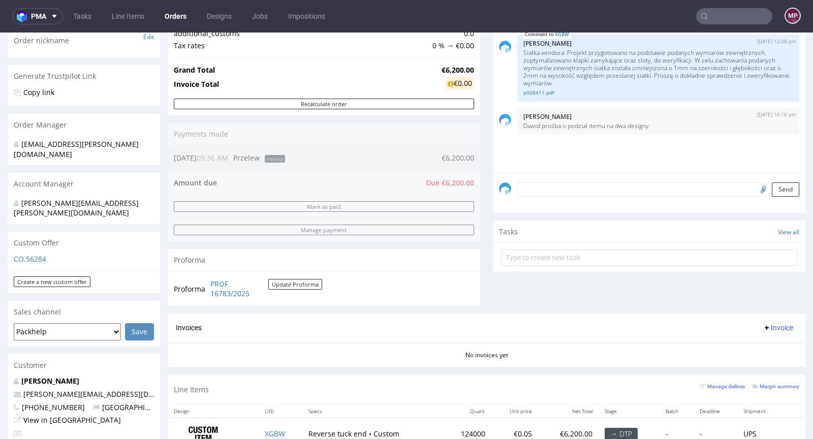
scroll to position [346, 0]
